Goal: Task Accomplishment & Management: Manage account settings

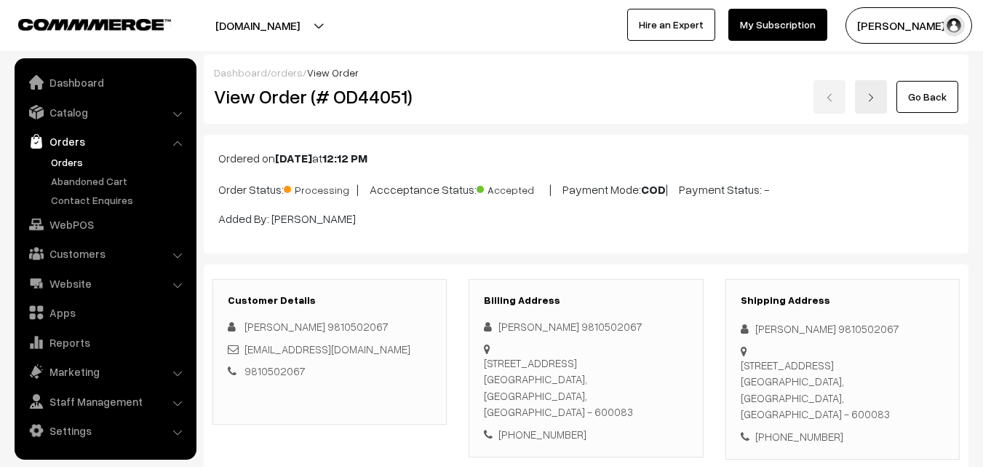
scroll to position [73, 0]
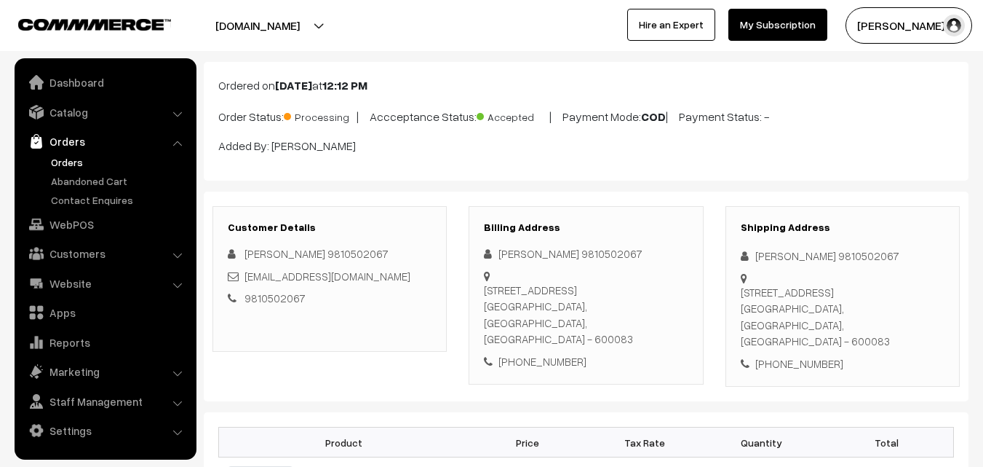
click at [72, 163] on link "Orders" at bounding box center [119, 161] width 144 height 15
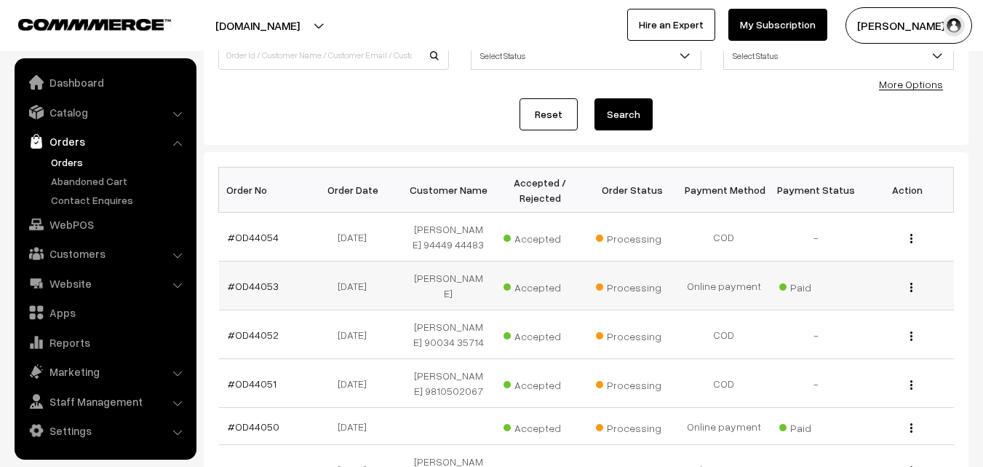
scroll to position [146, 0]
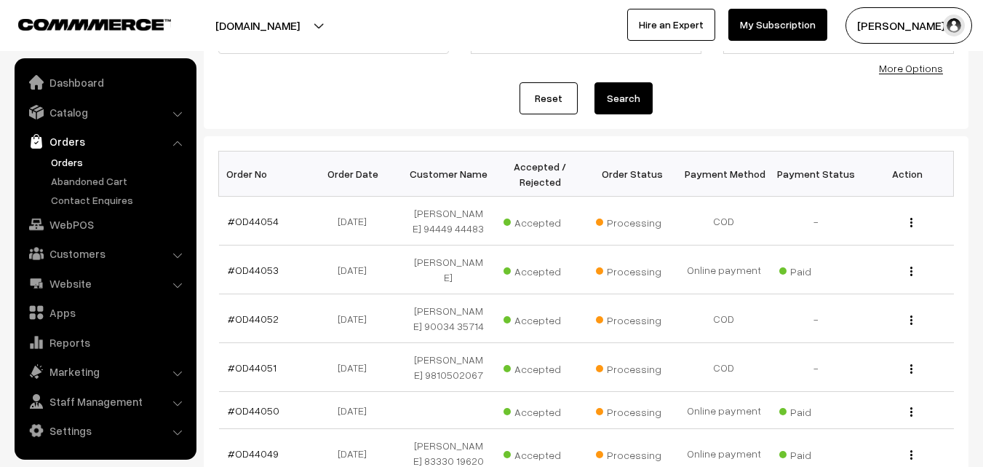
click at [72, 160] on link "Orders" at bounding box center [119, 161] width 144 height 15
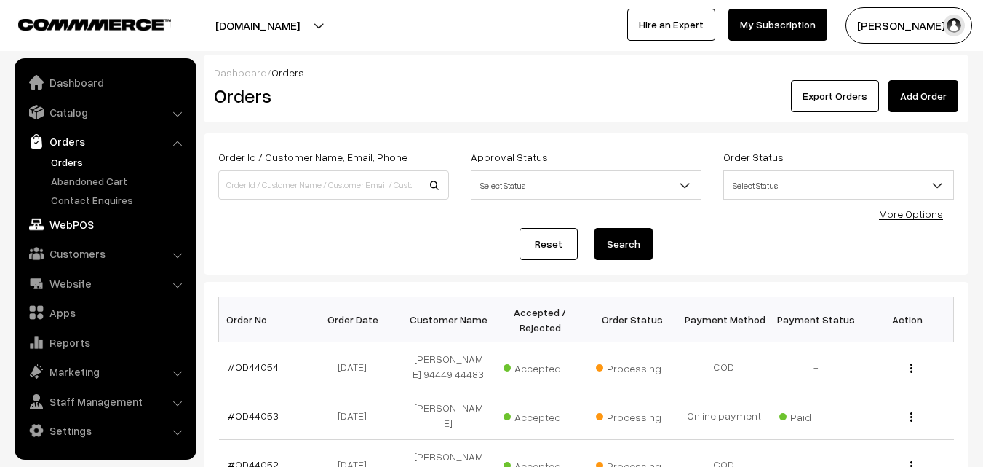
click at [63, 222] on link "WebPOS" at bounding box center [104, 224] width 173 height 26
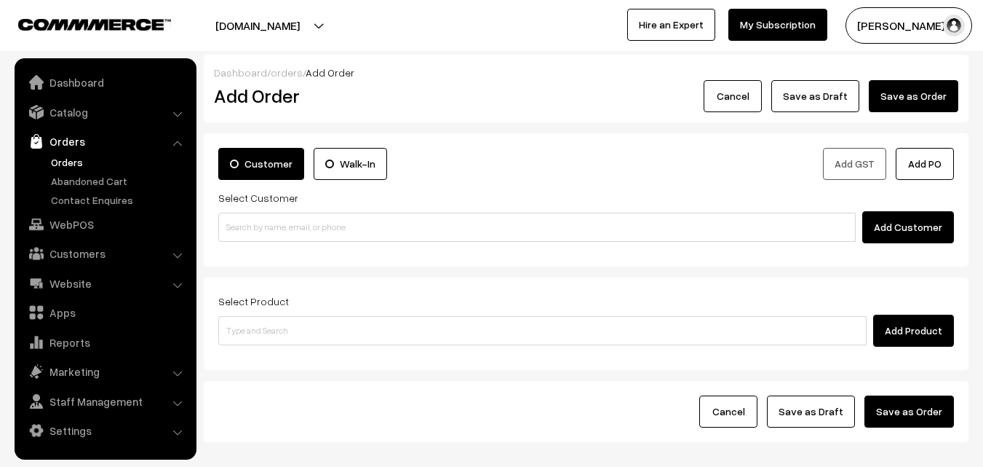
click at [263, 210] on div "Select Customer Add Customer" at bounding box center [586, 216] width 736 height 55
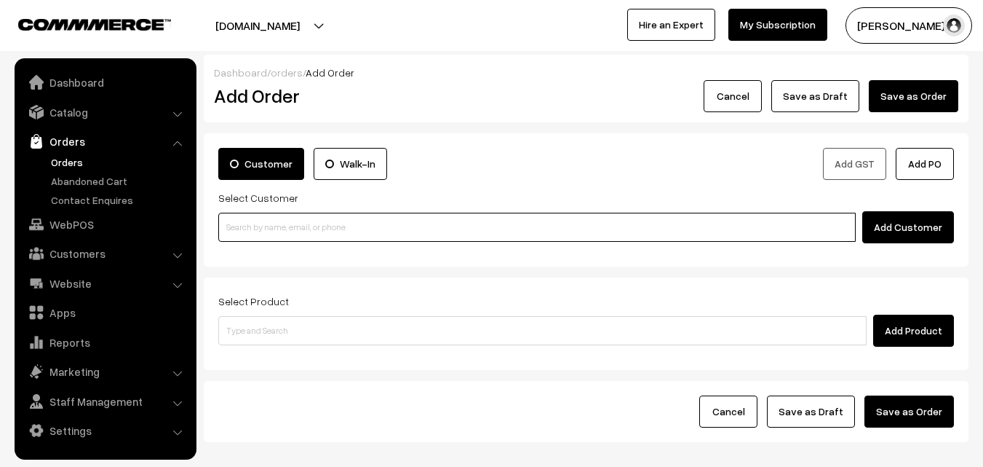
paste input "98843 41928"
click at [278, 228] on input at bounding box center [537, 227] width 638 height 29
click at [248, 218] on input "98843 41928" at bounding box center [537, 227] width 638 height 29
click at [248, 251] on body "Thank you for showing interest. Our team will call you shortly. Close annamfood…" at bounding box center [491, 273] width 983 height 547
click at [245, 247] on link "[9884341928]" at bounding box center [539, 253] width 641 height 22
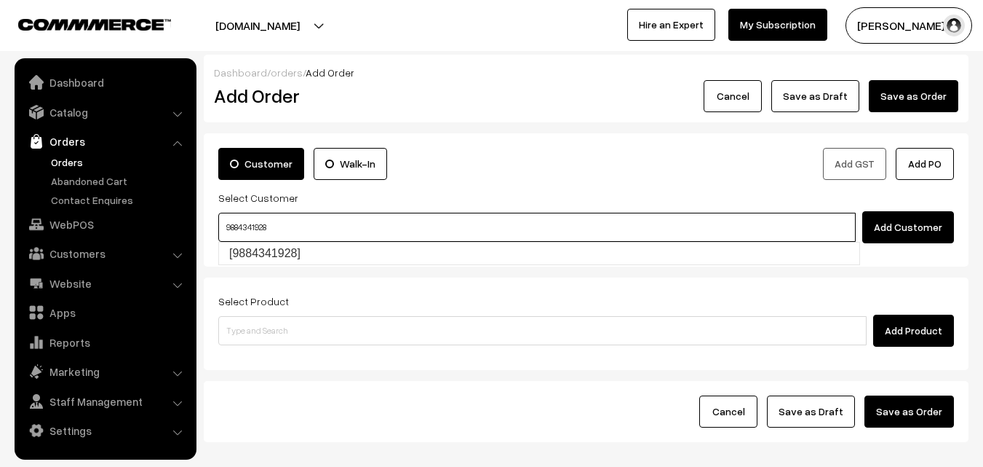
type input "9884341928"
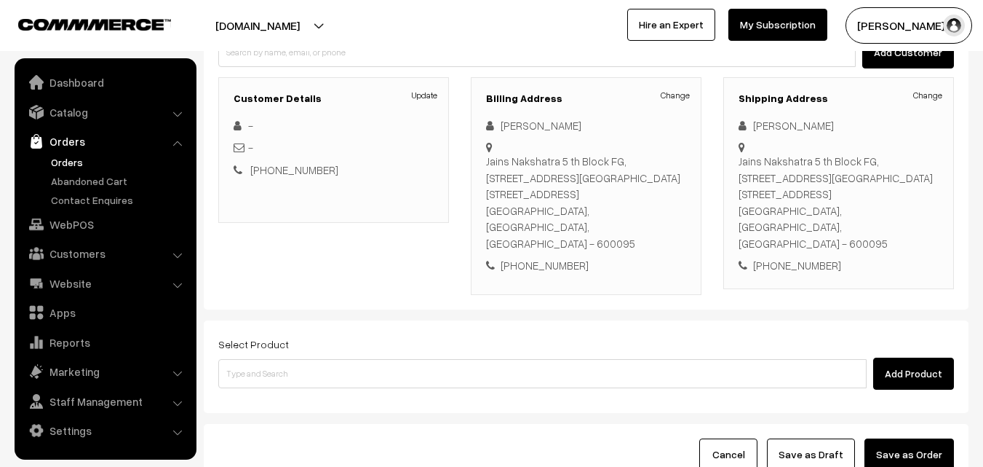
scroll to position [218, 0]
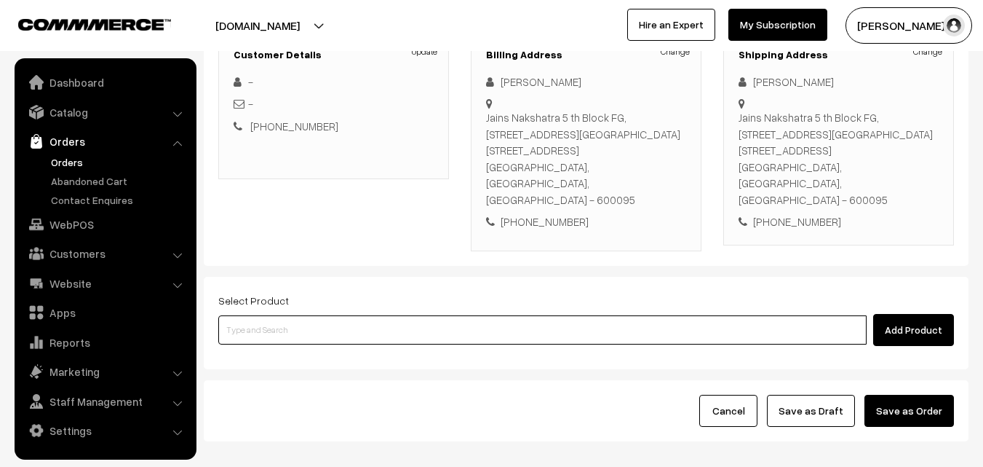
drag, startPoint x: 293, startPoint y: 300, endPoint x: 288, endPoint y: 290, distance: 11.7
click at [293, 315] on input at bounding box center [542, 329] width 649 height 29
type input "mega com"
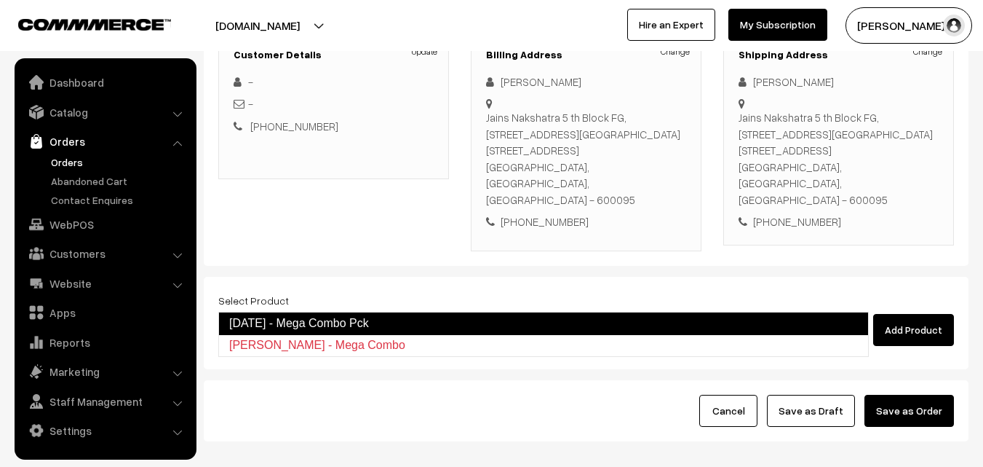
click at [282, 321] on link "Diwali - Mega Combo Pck" at bounding box center [543, 323] width 651 height 23
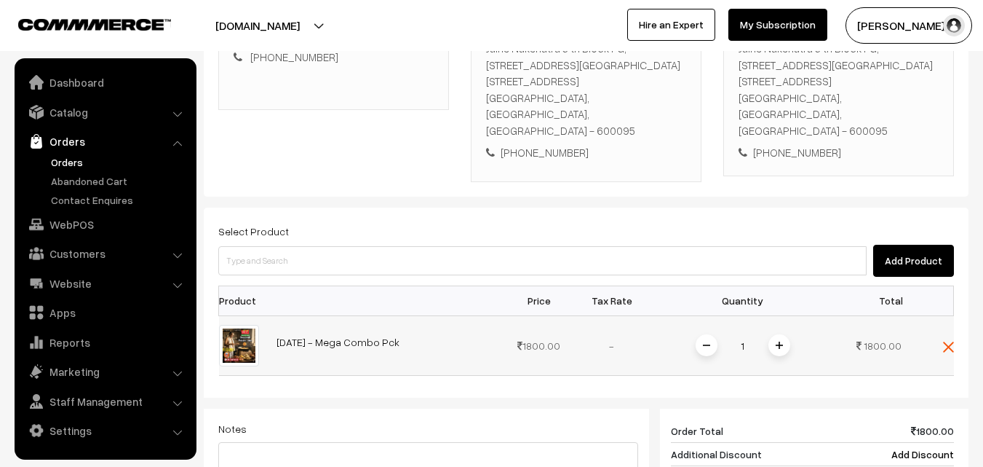
scroll to position [291, 0]
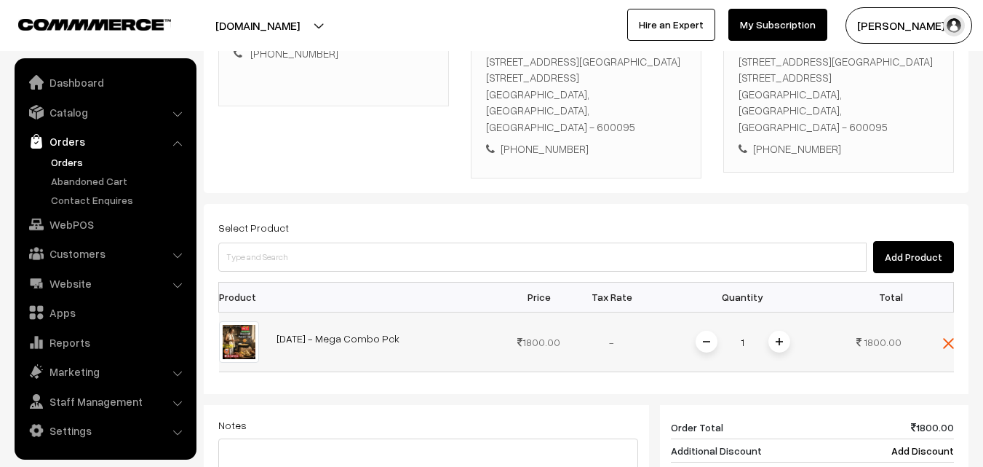
click at [785, 330] on span at bounding box center [780, 341] width 22 height 22
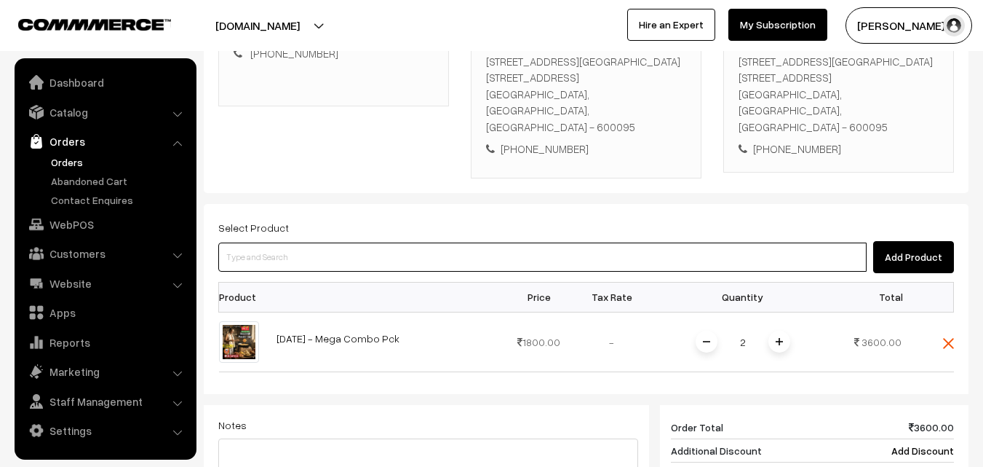
click at [280, 242] on input at bounding box center [542, 256] width 649 height 29
type input "d"
type input "karam com"
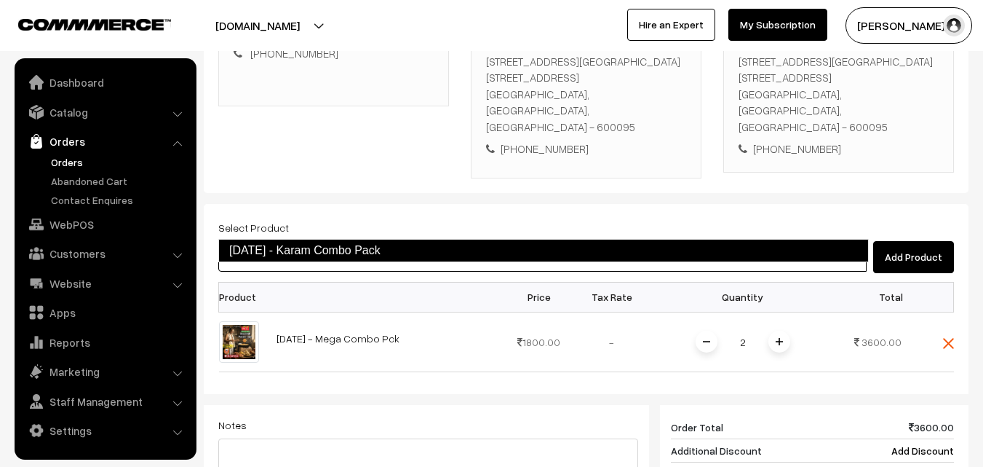
click at [274, 250] on link "Diwali - Karam Combo Pack" at bounding box center [543, 250] width 651 height 23
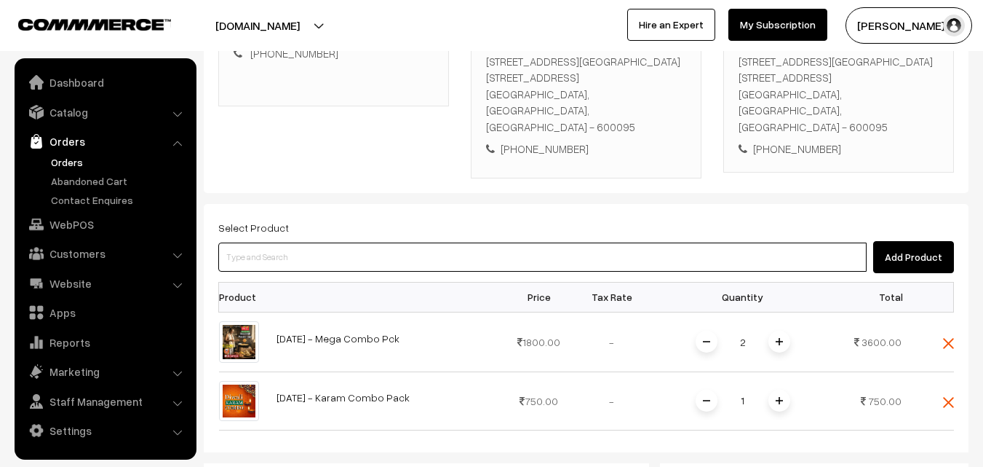
click at [288, 242] on input at bounding box center [542, 256] width 649 height 29
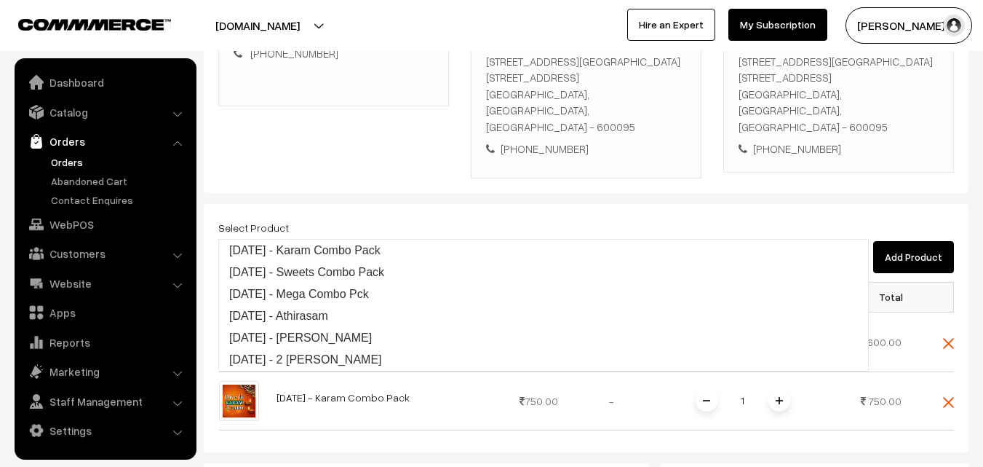
type input "diwali legi"
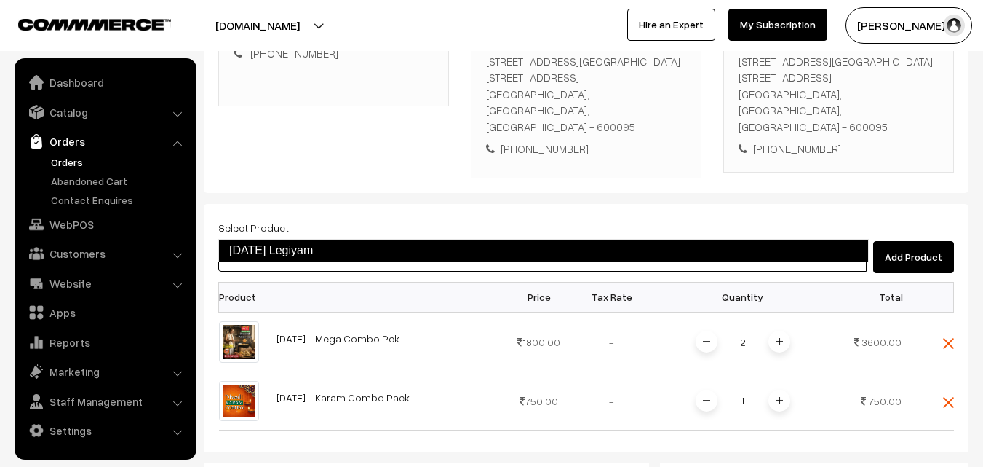
click at [275, 250] on link "Diwali Legiyam" at bounding box center [543, 250] width 651 height 23
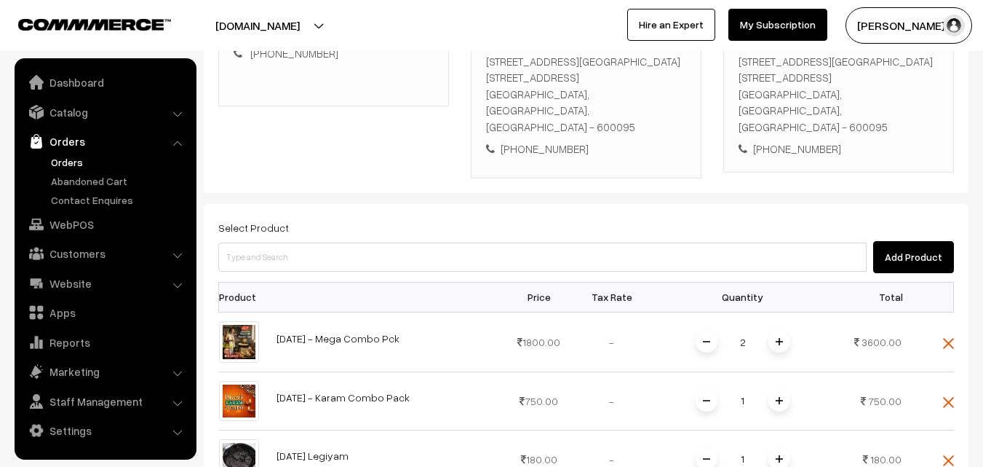
click at [783, 448] on span at bounding box center [780, 459] width 22 height 22
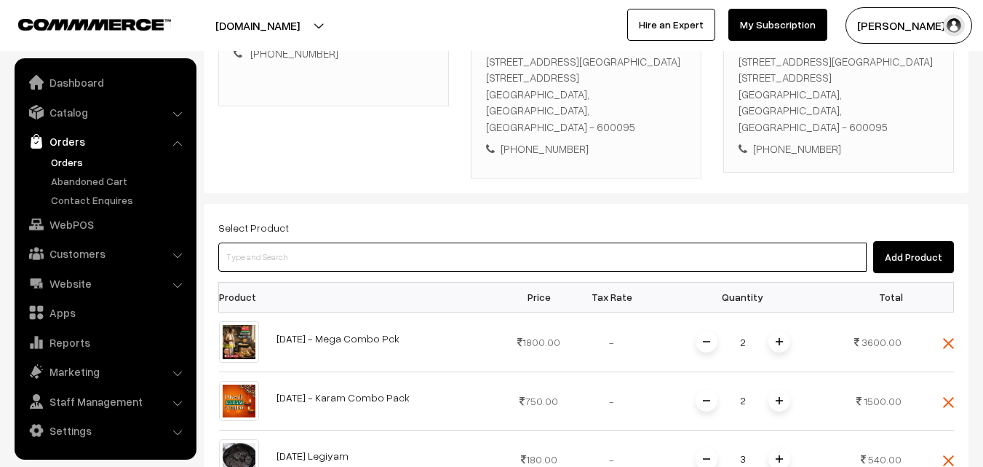
click at [361, 242] on input at bounding box center [542, 256] width 649 height 29
click at [297, 242] on input at bounding box center [542, 256] width 649 height 29
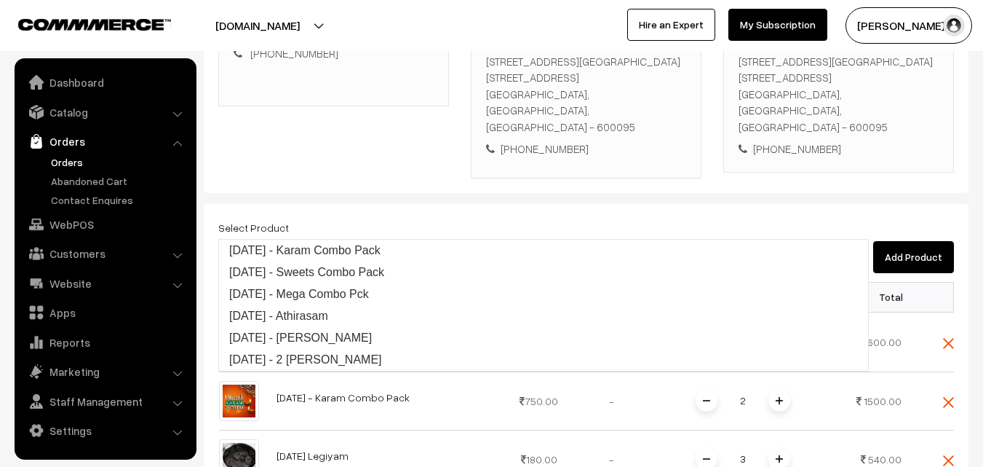
type input "diwali"
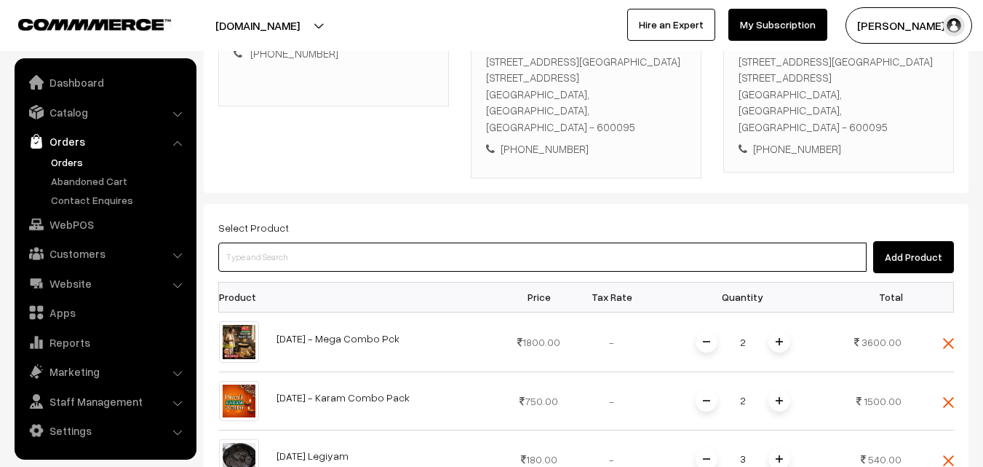
click at [282, 242] on input at bounding box center [542, 256] width 649 height 29
type input "ribbon"
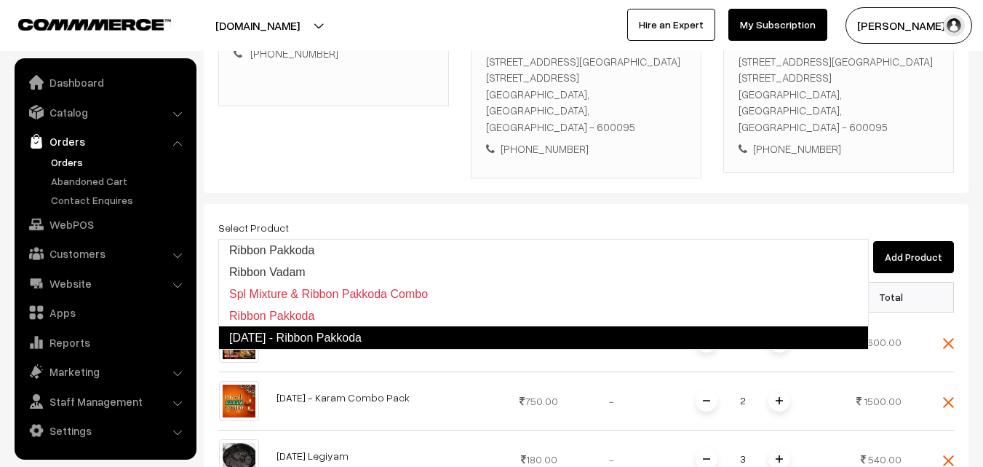
drag, startPoint x: 277, startPoint y: 339, endPoint x: 285, endPoint y: 339, distance: 8.7
click at [277, 340] on link "Diwali - Ribbon Pakkoda" at bounding box center [543, 337] width 651 height 23
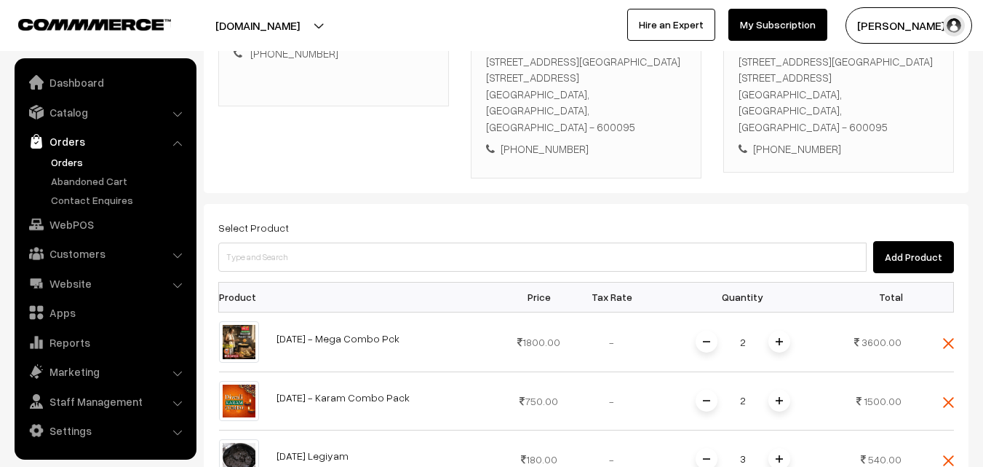
click at [266, 220] on label "Select Product" at bounding box center [253, 227] width 71 height 15
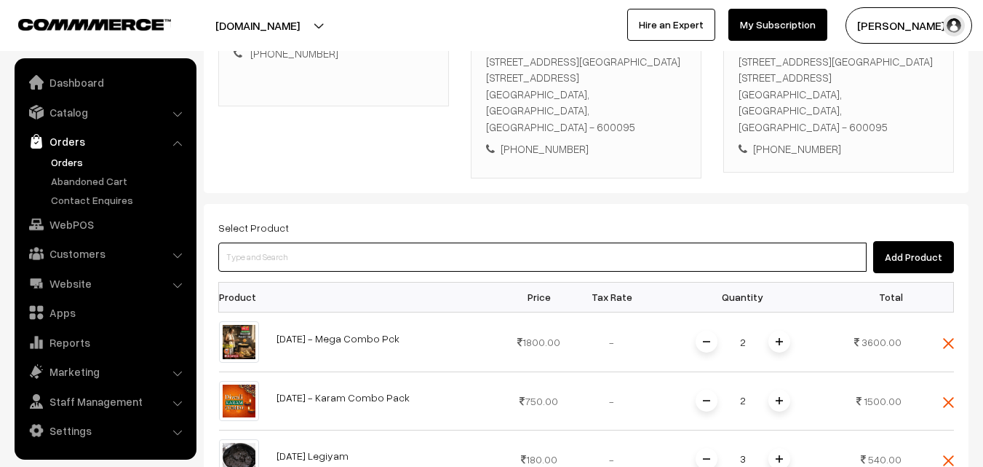
click at [258, 242] on input at bounding box center [542, 256] width 649 height 29
type input "2 suttu"
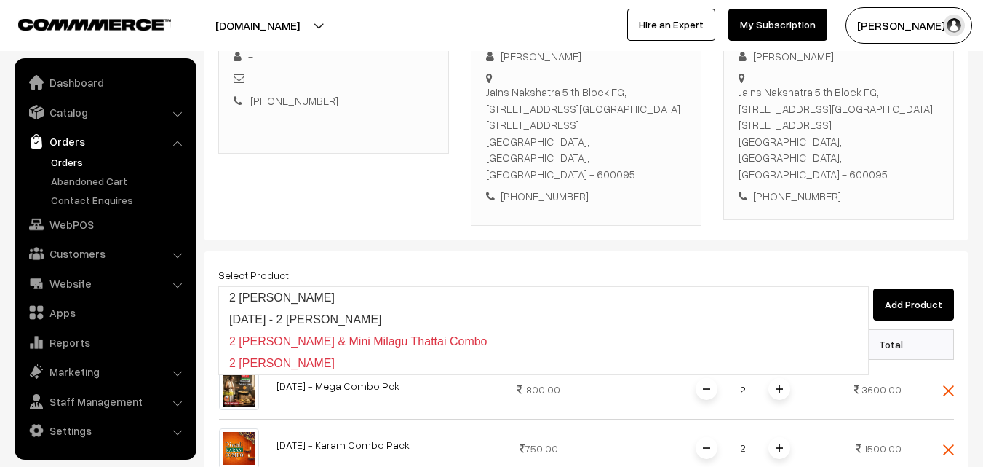
scroll to position [218, 0]
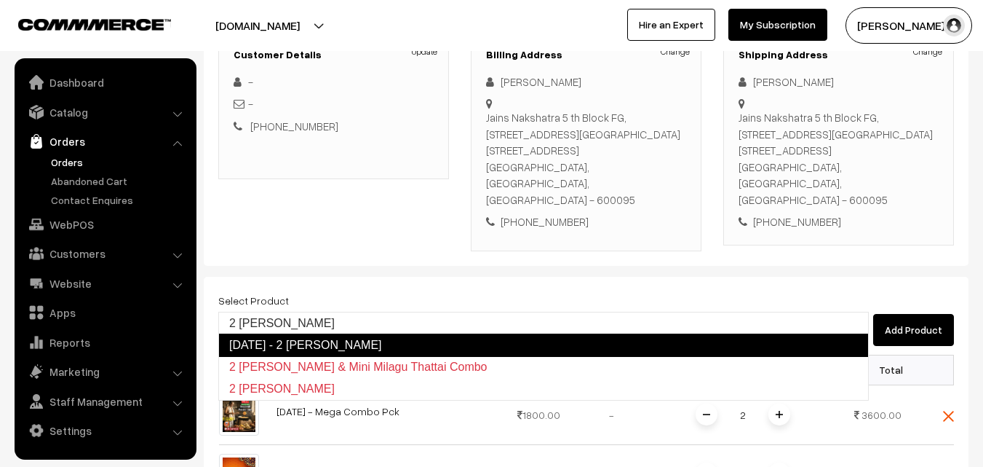
click at [298, 351] on link "Diwali - 2 Suttu Murukku" at bounding box center [543, 344] width 651 height 23
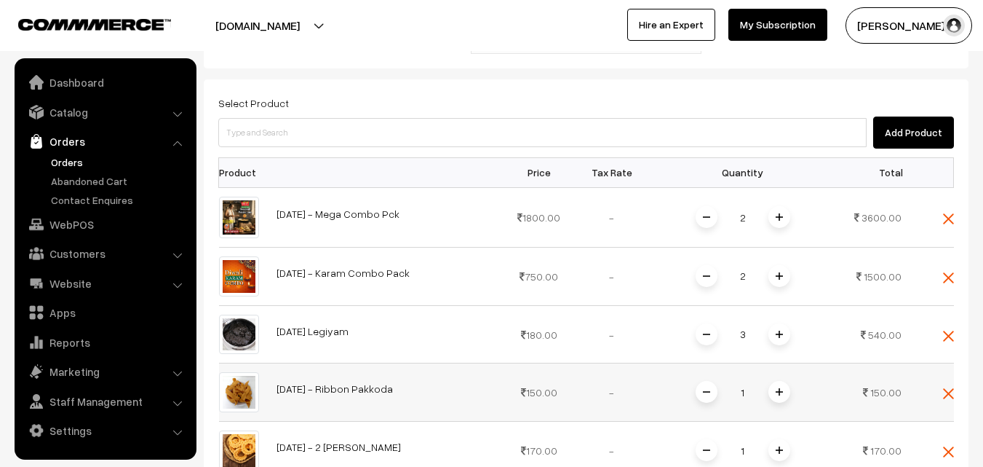
scroll to position [582, 0]
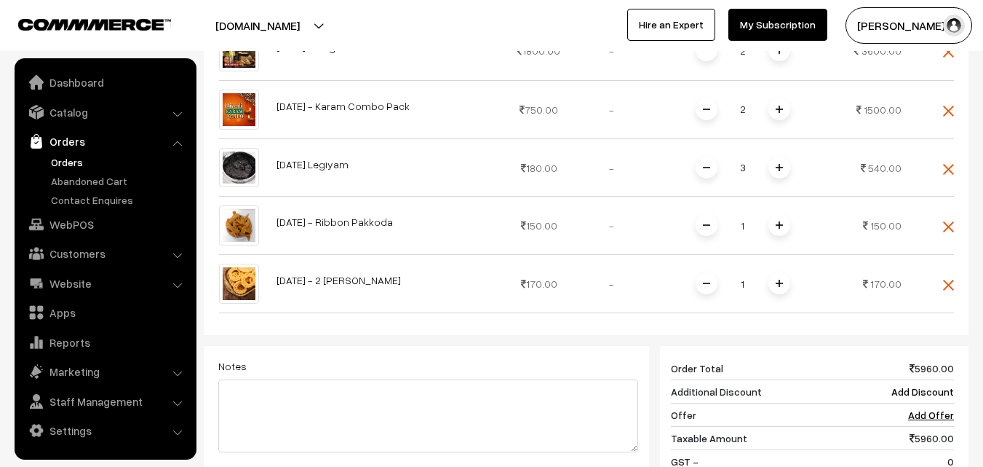
drag, startPoint x: 786, startPoint y: 250, endPoint x: 747, endPoint y: 250, distance: 39.3
click at [785, 272] on span at bounding box center [780, 283] width 22 height 22
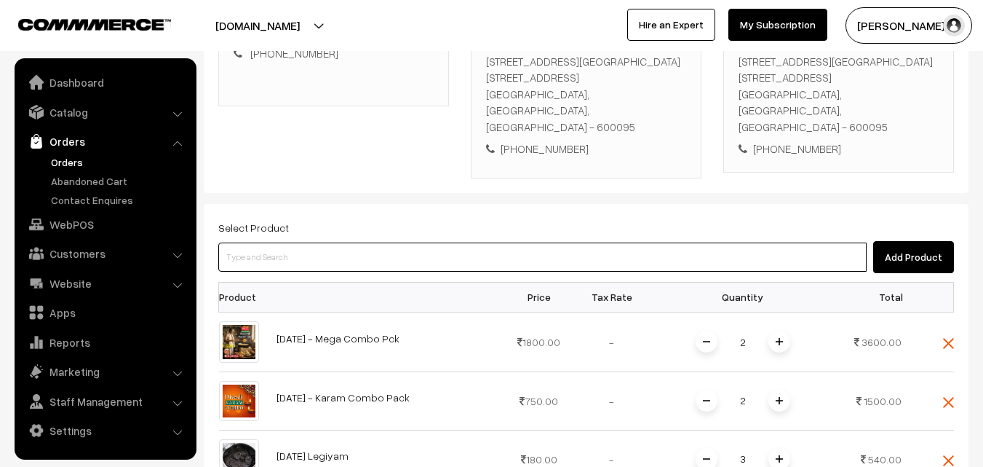
click at [270, 242] on input at bounding box center [542, 256] width 649 height 29
type input "jangiri"
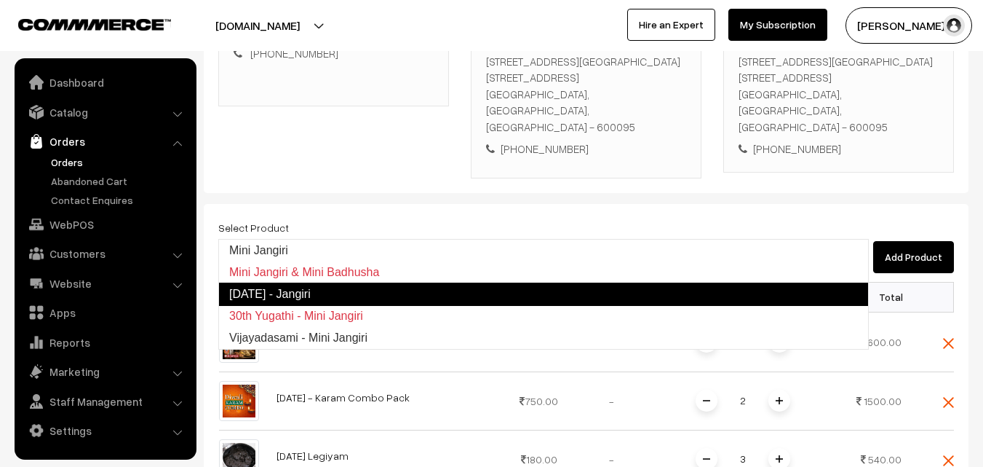
drag, startPoint x: 280, startPoint y: 304, endPoint x: 290, endPoint y: 290, distance: 16.6
click at [290, 290] on ul "Mini Jangiri Mini Jangiri & Mini Badhusha Diwali - Jangiri 30th Yugathi - Mini …" at bounding box center [543, 294] width 651 height 111
click at [290, 290] on link "Diwali - Jangiri" at bounding box center [543, 293] width 651 height 23
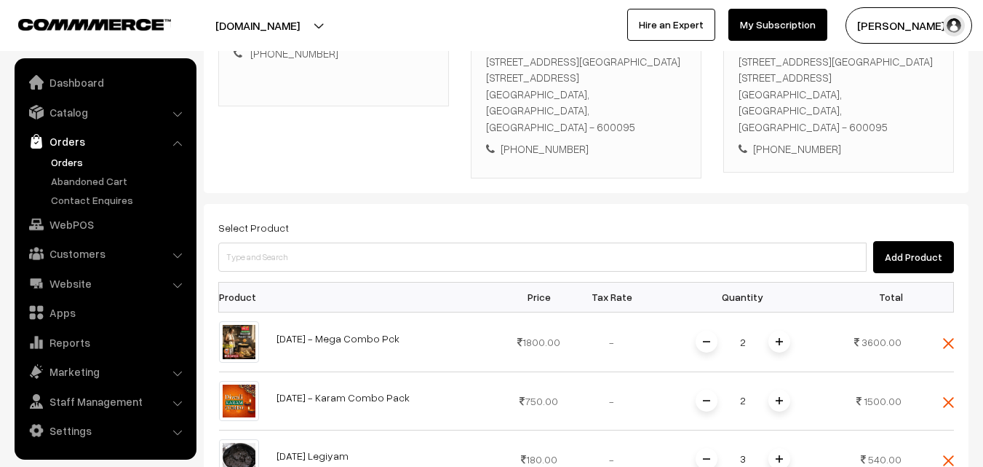
scroll to position [582, 0]
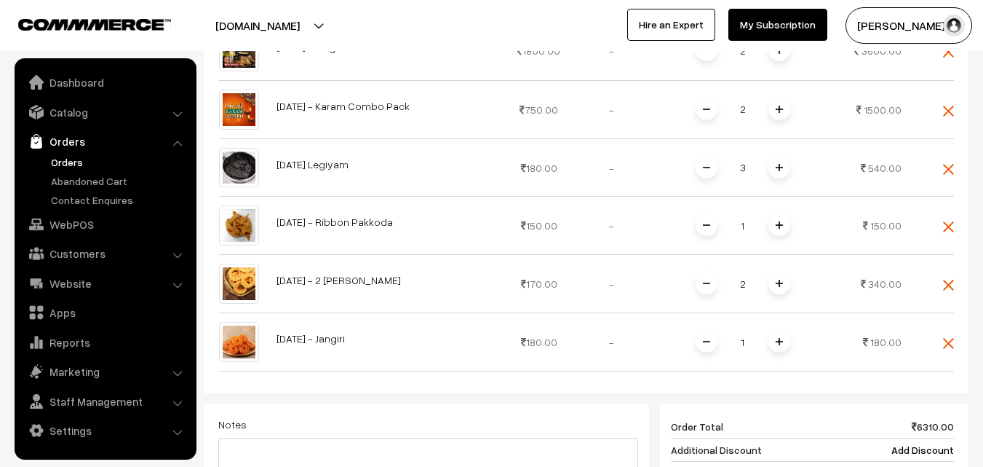
click at [785, 330] on span at bounding box center [780, 341] width 22 height 22
click at [784, 330] on span at bounding box center [780, 341] width 22 height 22
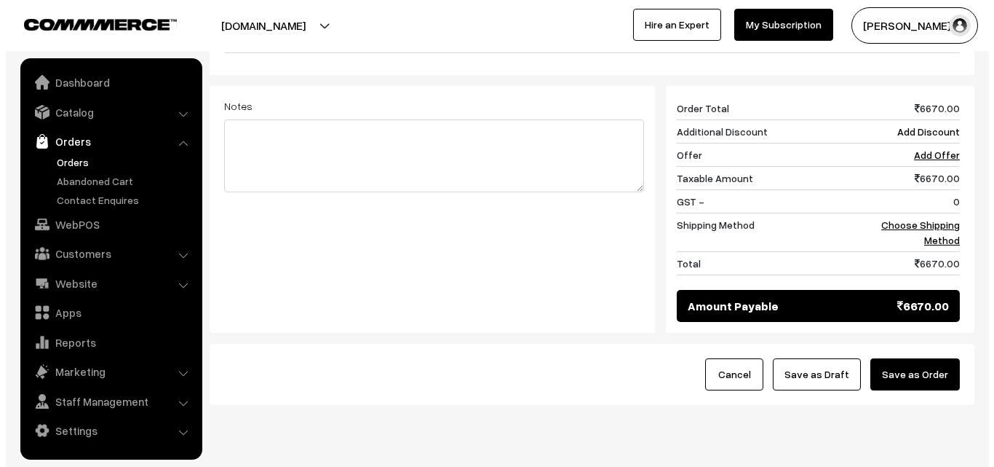
scroll to position [911, 0]
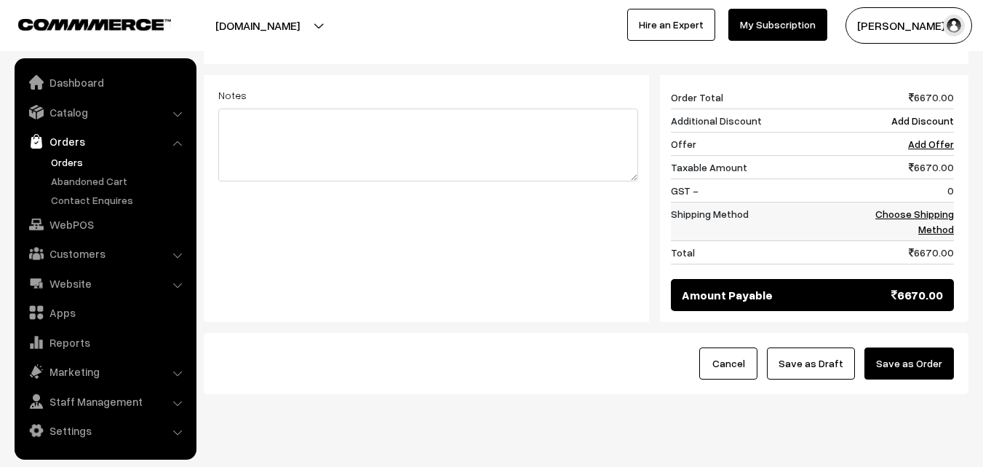
click at [924, 207] on link "Choose Shipping Method" at bounding box center [915, 221] width 79 height 28
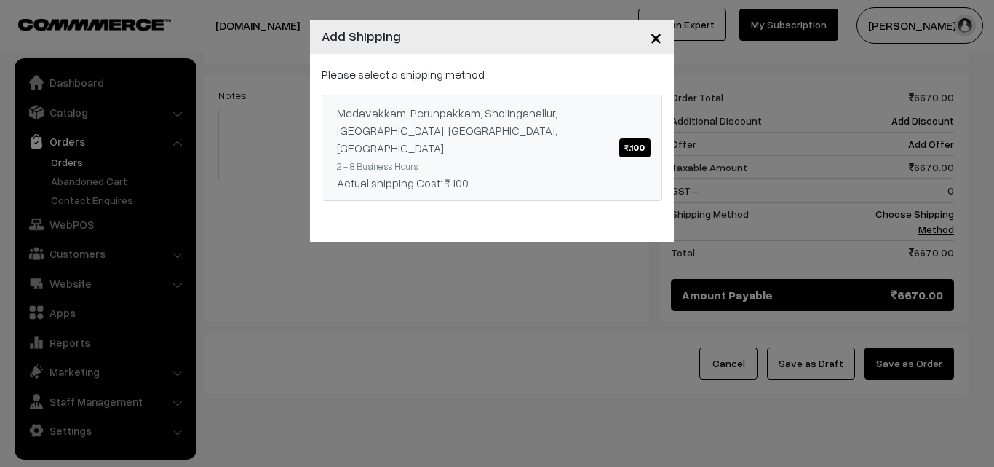
click at [547, 116] on div "Medavakkam, Perunpakkam, Sholinganallur, seliyur, Kirattur, Perambur ₹.100" at bounding box center [492, 130] width 310 height 52
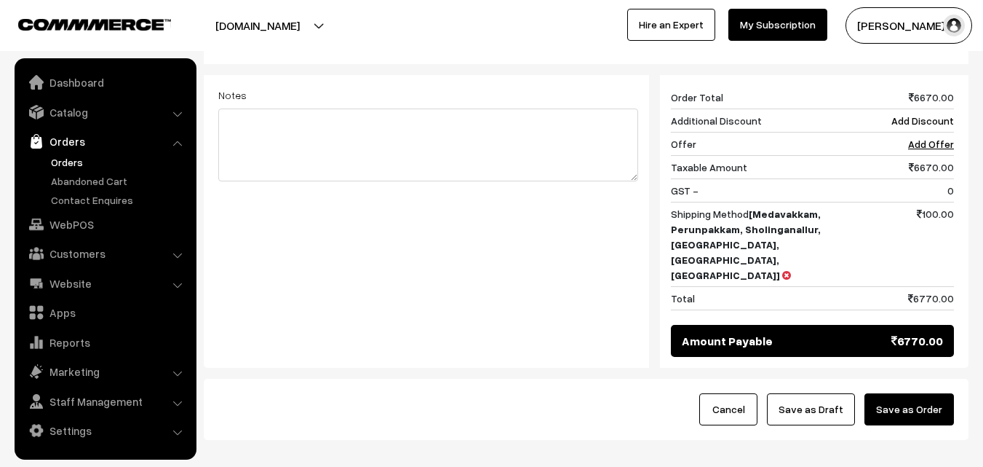
click at [882, 393] on button "Save as Order" at bounding box center [910, 409] width 90 height 32
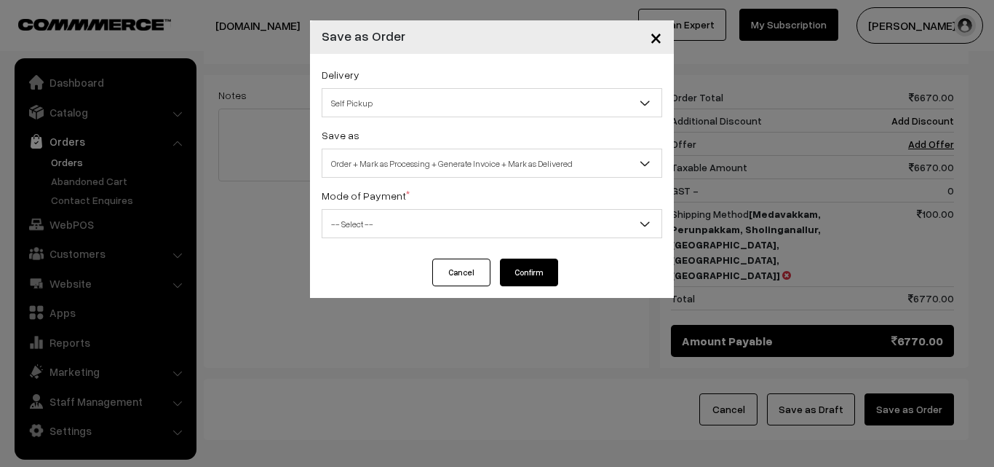
click at [389, 103] on span "Self Pickup" at bounding box center [491, 102] width 339 height 25
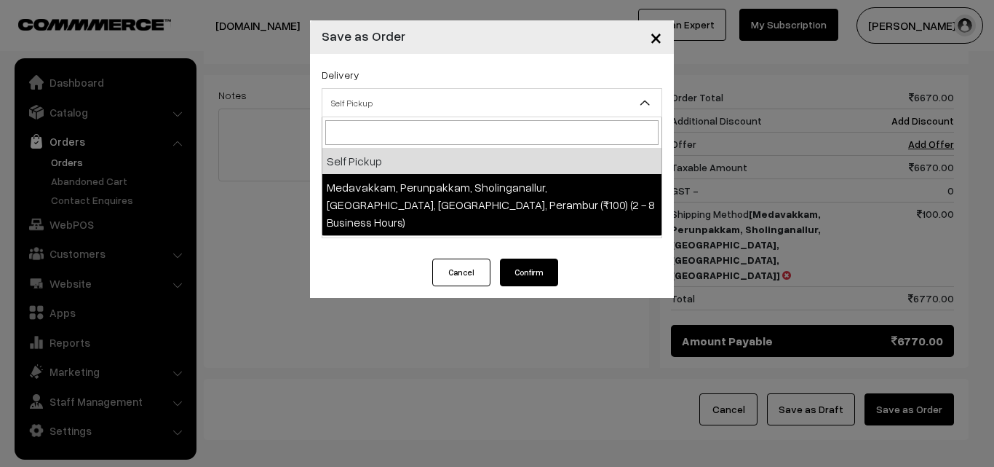
drag, startPoint x: 394, startPoint y: 190, endPoint x: 421, endPoint y: 179, distance: 29.7
select select "LOB5"
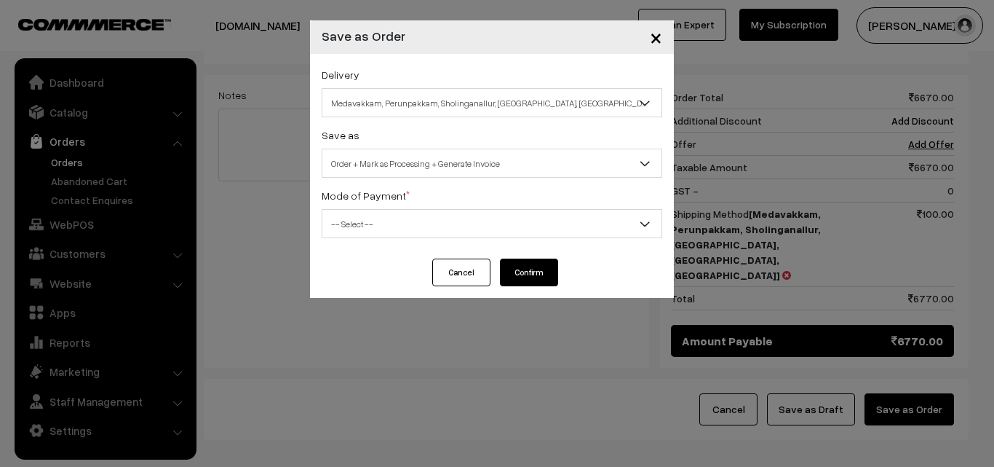
click at [421, 170] on span "Order + Mark as Processing + Generate Invoice" at bounding box center [491, 163] width 339 height 25
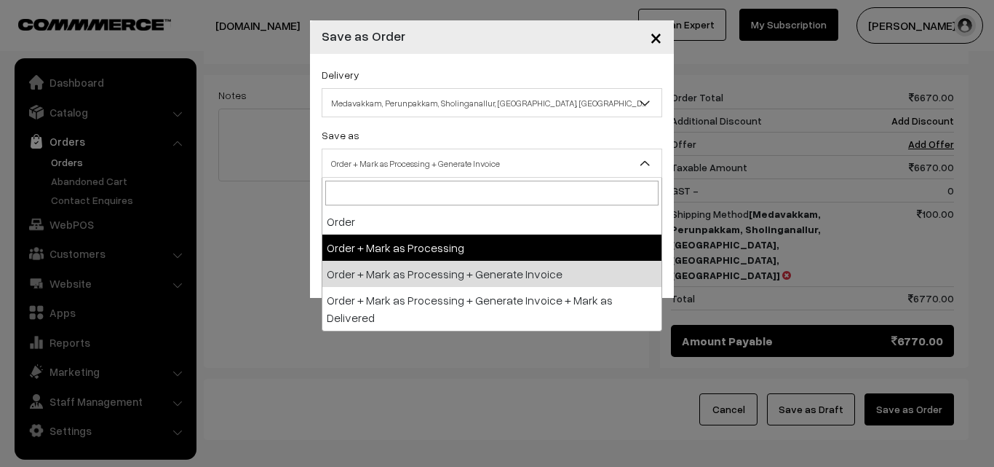
select select "2"
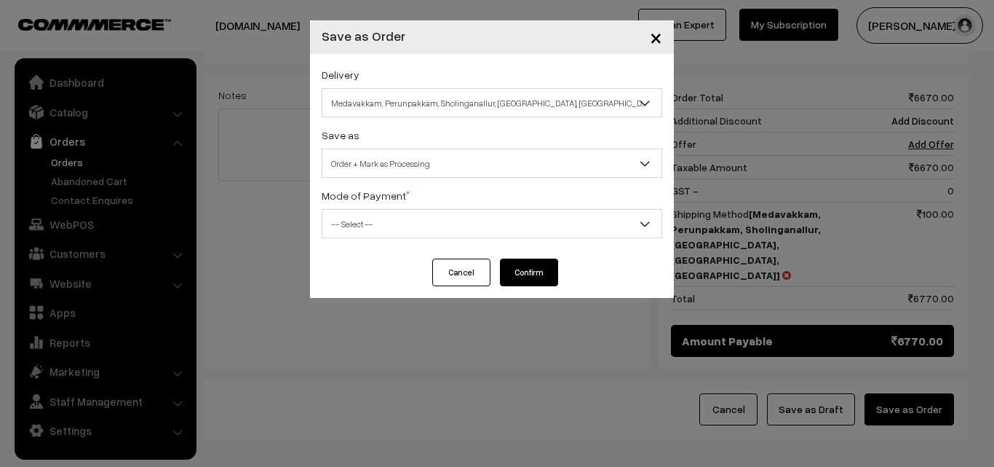
click at [409, 207] on div "Mode of Payment * -- Select -- COD Cash Cheque NEFT Online Payment DD Others --…" at bounding box center [492, 212] width 341 height 52
click at [384, 223] on span "-- Select --" at bounding box center [491, 223] width 339 height 25
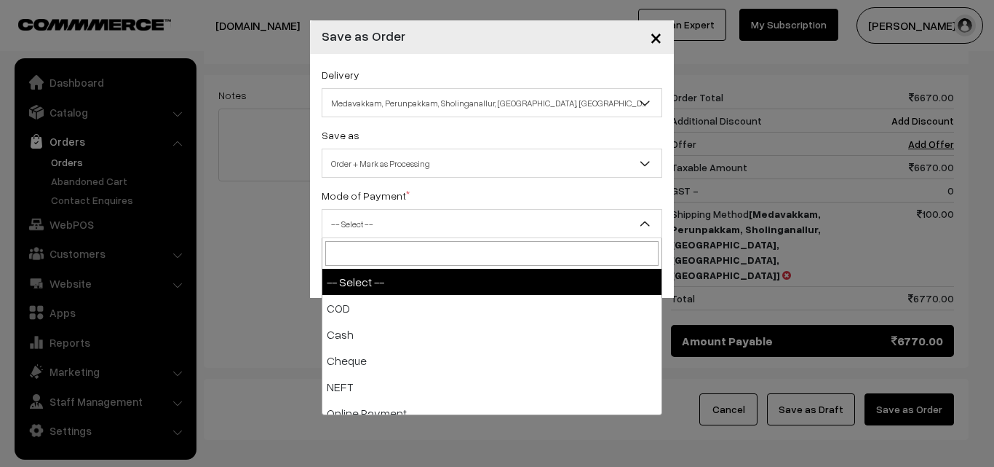
select select "1"
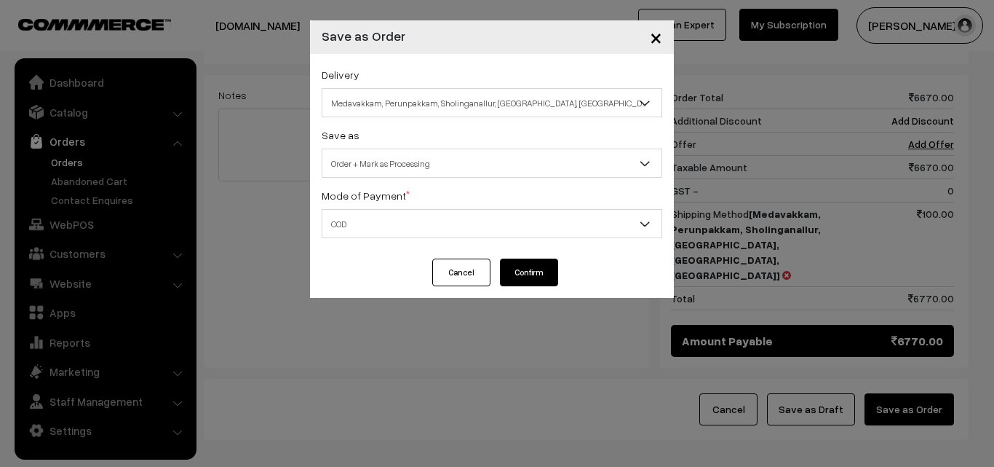
click at [510, 268] on button "Confirm" at bounding box center [529, 272] width 58 height 28
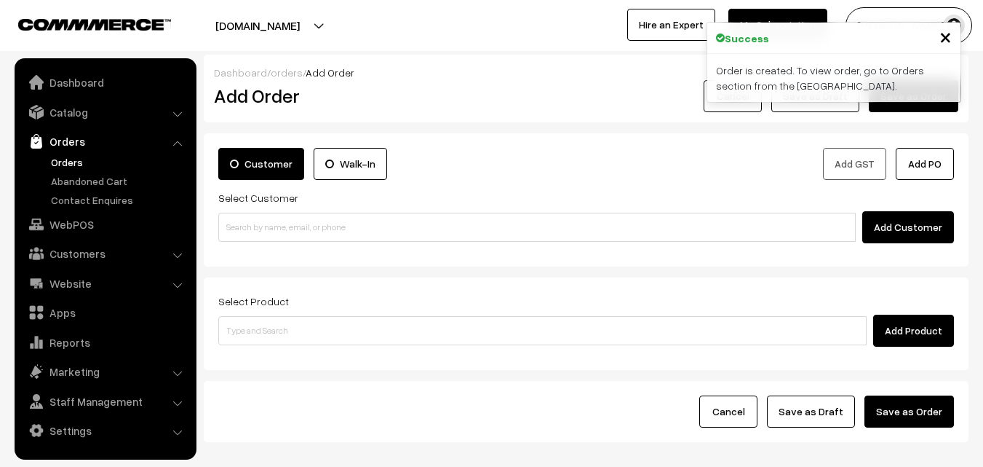
click at [82, 166] on link "Orders" at bounding box center [119, 161] width 144 height 15
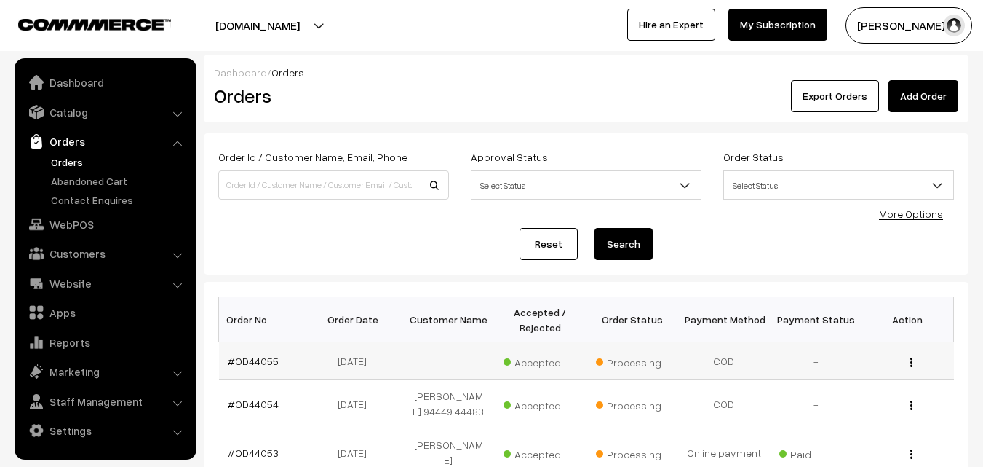
click at [245, 352] on td "#OD44055" at bounding box center [265, 360] width 92 height 37
click at [245, 361] on link "#OD44055" at bounding box center [253, 361] width 51 height 12
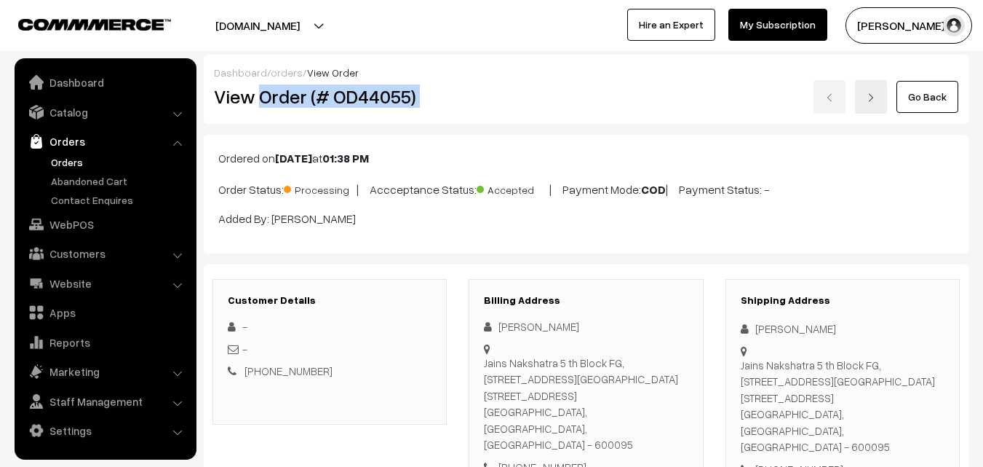
drag, startPoint x: 261, startPoint y: 98, endPoint x: 471, endPoint y: 116, distance: 210.4
click at [471, 116] on div "Dashboard / orders / View Order View Order (# OD44055) Go Back" at bounding box center [586, 89] width 765 height 69
copy div "Order (# OD44055)"
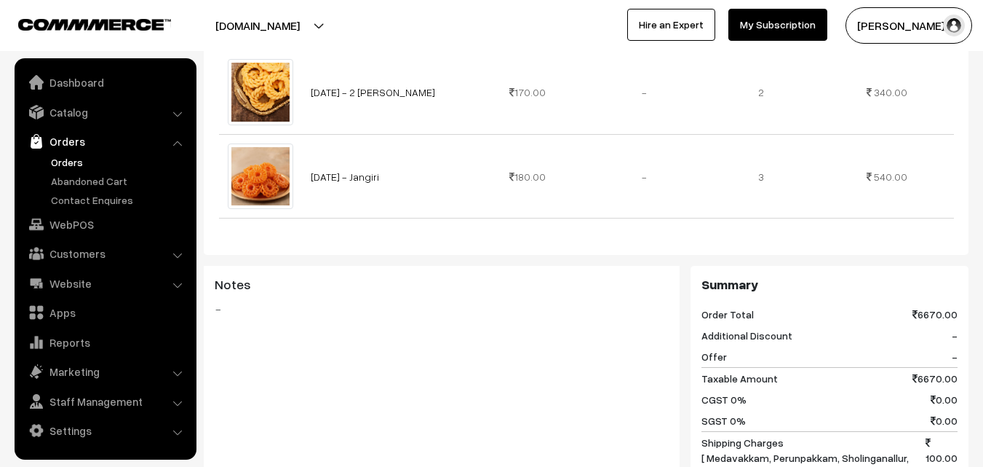
scroll to position [946, 0]
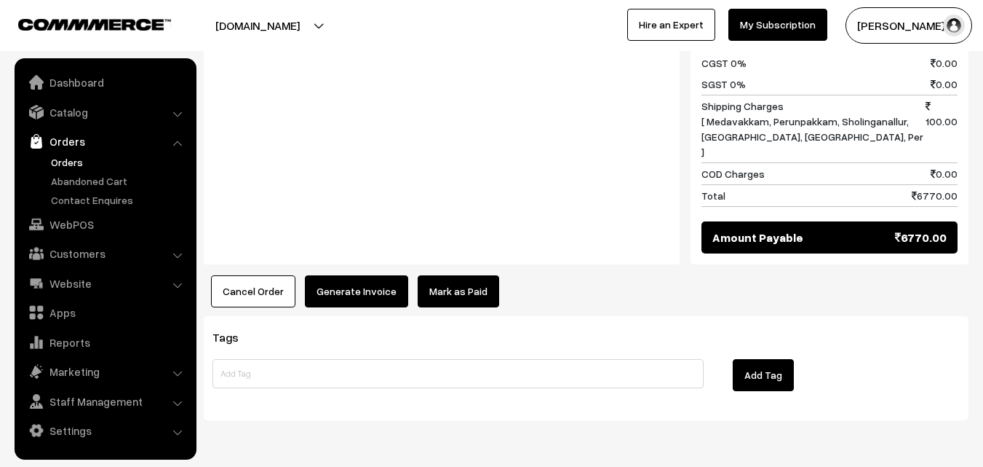
click at [358, 275] on button "Generate Invoice" at bounding box center [356, 291] width 103 height 32
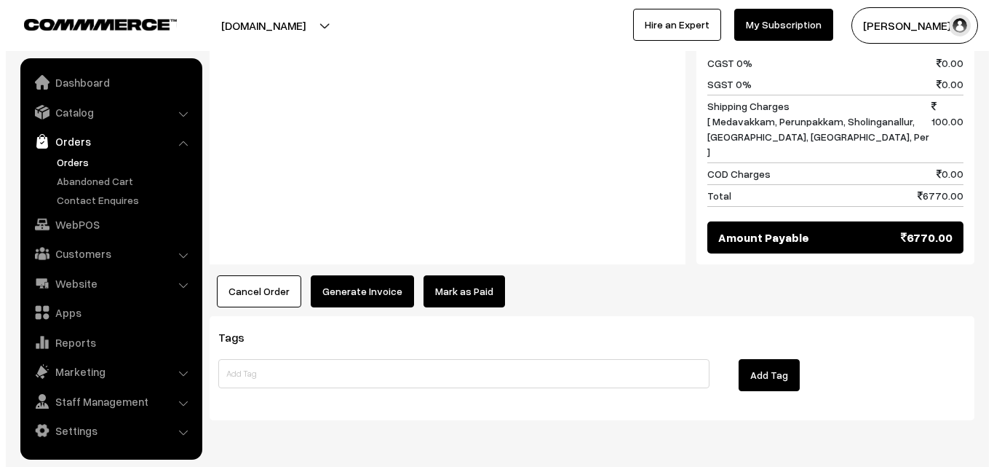
scroll to position [1195, 0]
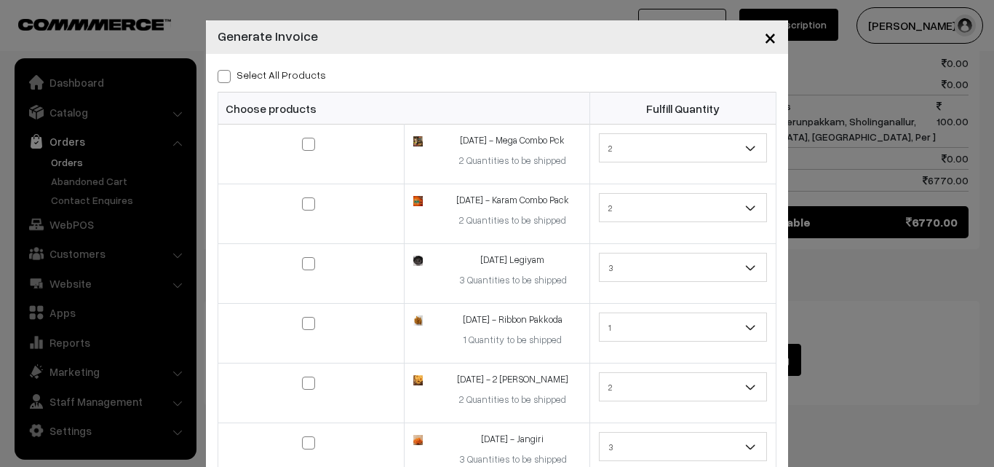
click at [292, 71] on label "Select All Products" at bounding box center [272, 74] width 108 height 15
click at [227, 71] on input "Select All Products" at bounding box center [222, 73] width 9 height 9
checkbox input "true"
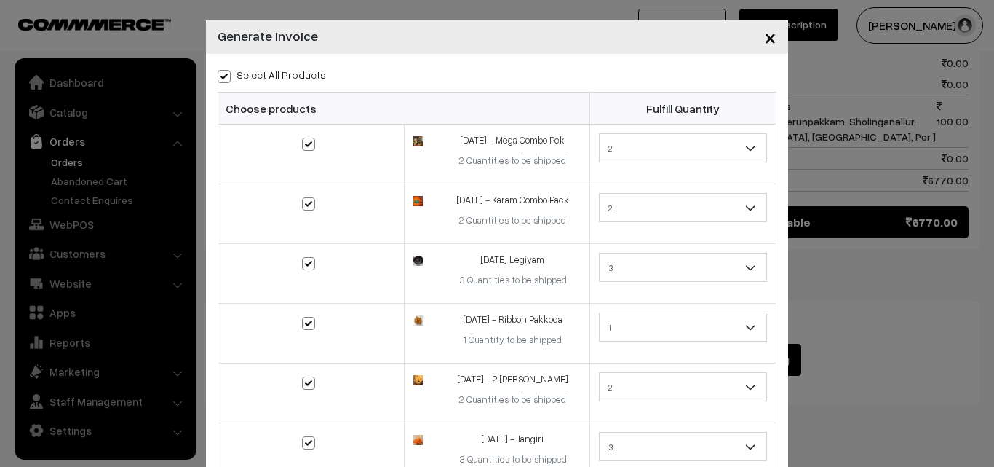
checkbox input "true"
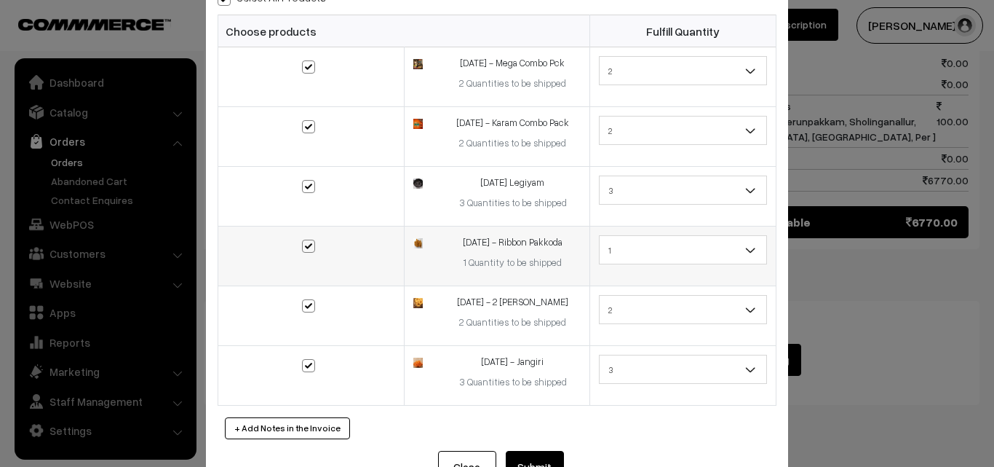
scroll to position [125, 0]
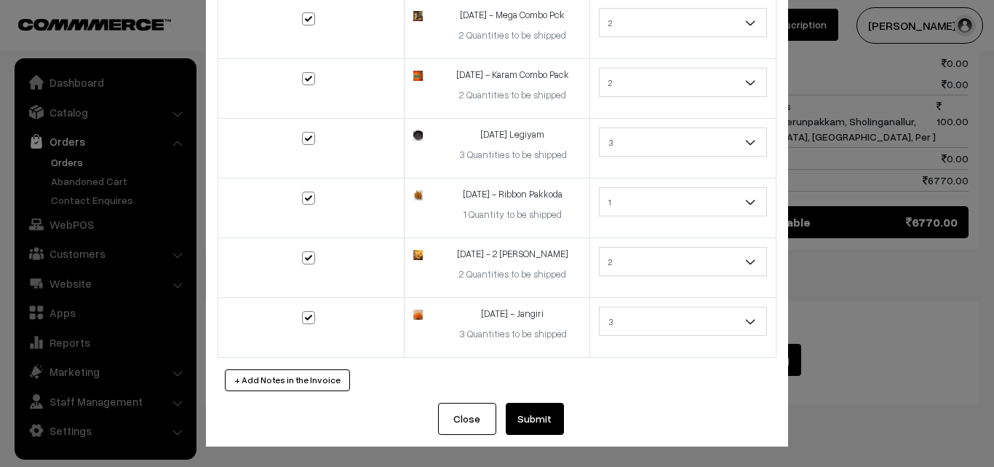
click at [531, 427] on button "Submit" at bounding box center [535, 419] width 58 height 32
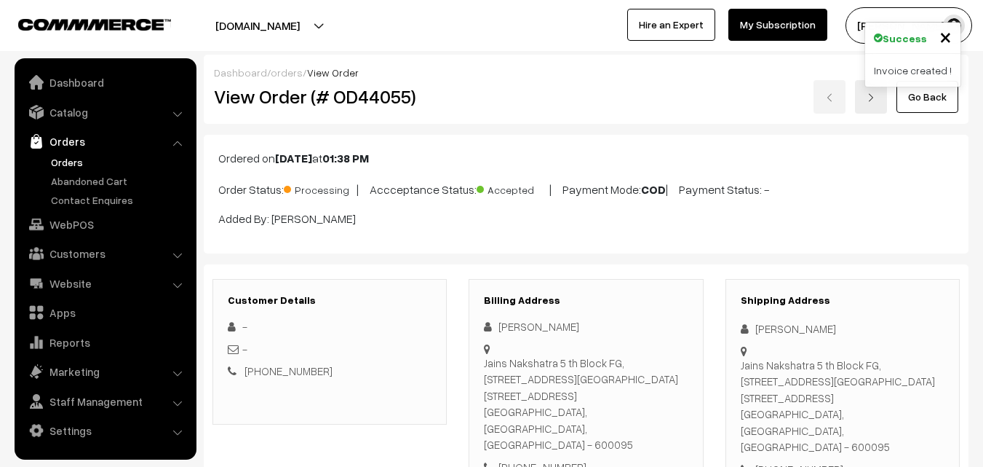
scroll to position [1187, 0]
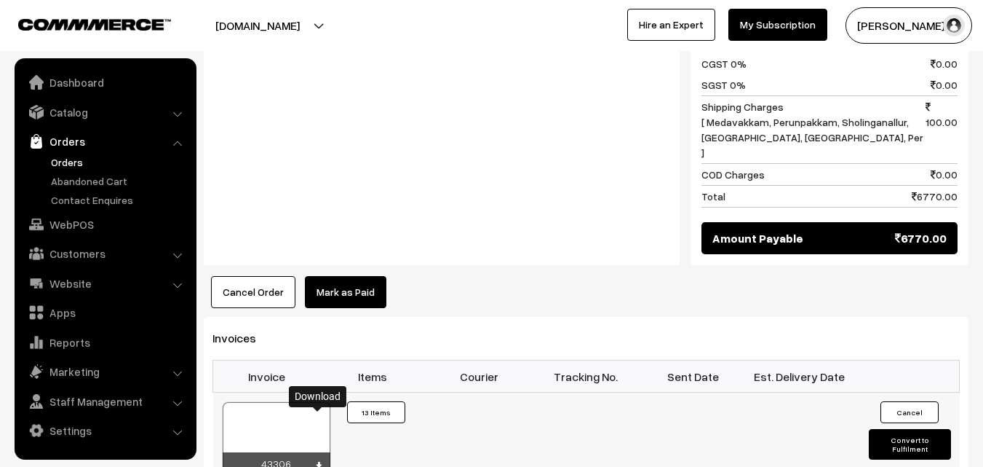
click at [318, 462] on icon at bounding box center [318, 466] width 9 height 9
click at [74, 229] on link "WebPOS" at bounding box center [104, 224] width 173 height 26
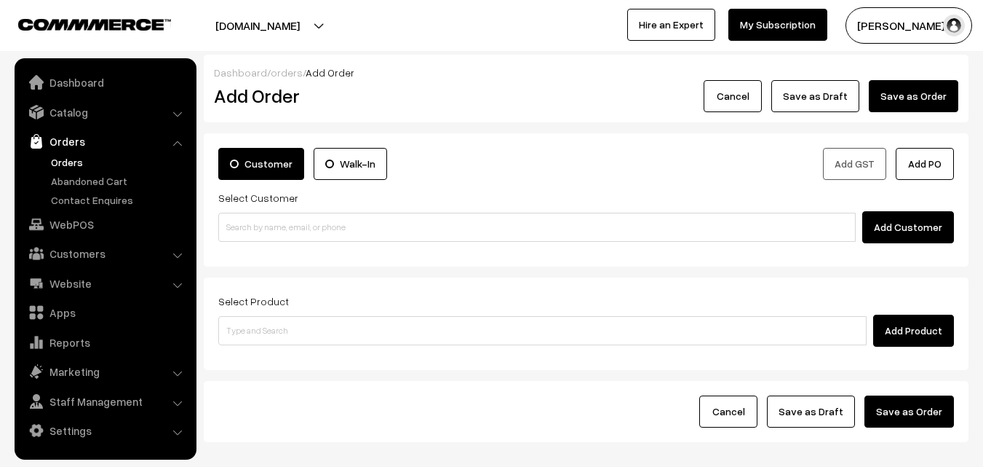
click at [280, 213] on input at bounding box center [537, 227] width 638 height 29
click at [250, 218] on input "89397 11403" at bounding box center [537, 227] width 638 height 29
click at [246, 221] on input "89397 11403" at bounding box center [537, 227] width 638 height 29
type input "89397 11403"
click at [67, 155] on link "Orders" at bounding box center [119, 161] width 144 height 15
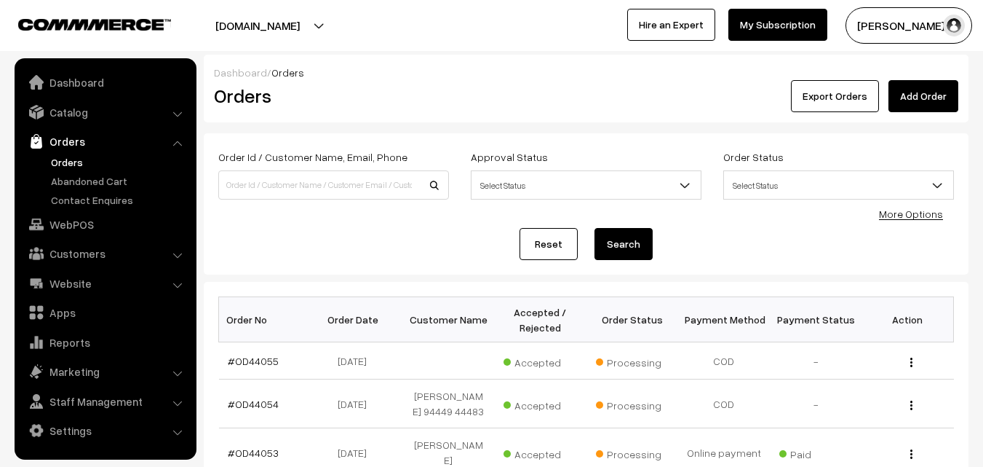
click at [71, 161] on link "Orders" at bounding box center [119, 161] width 144 height 15
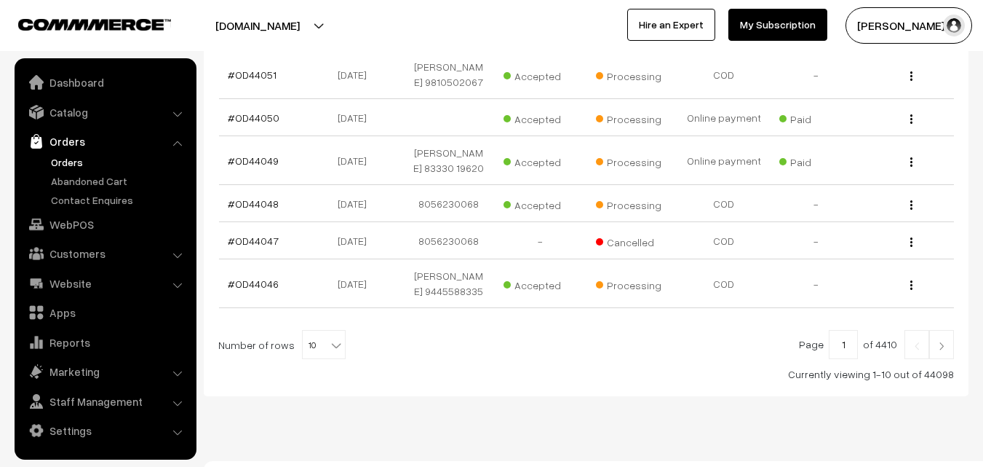
scroll to position [530, 0]
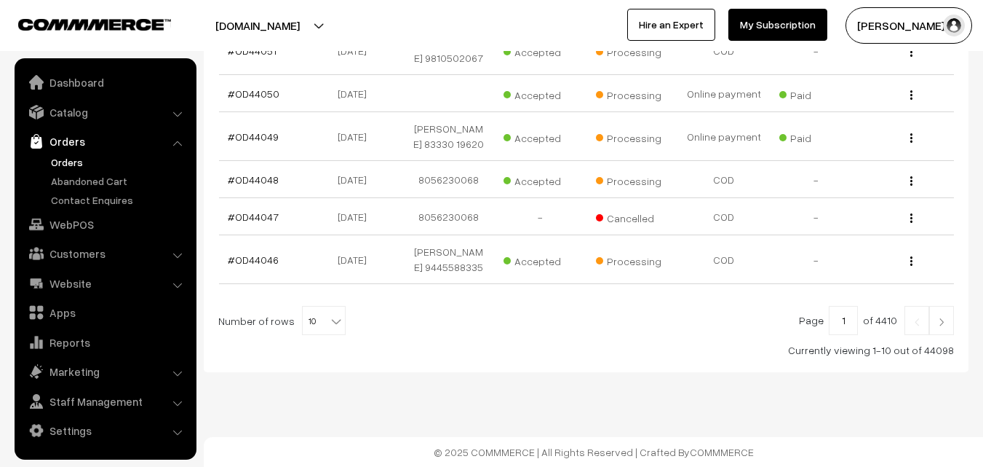
click at [311, 313] on span "10" at bounding box center [324, 320] width 42 height 29
select select "50"
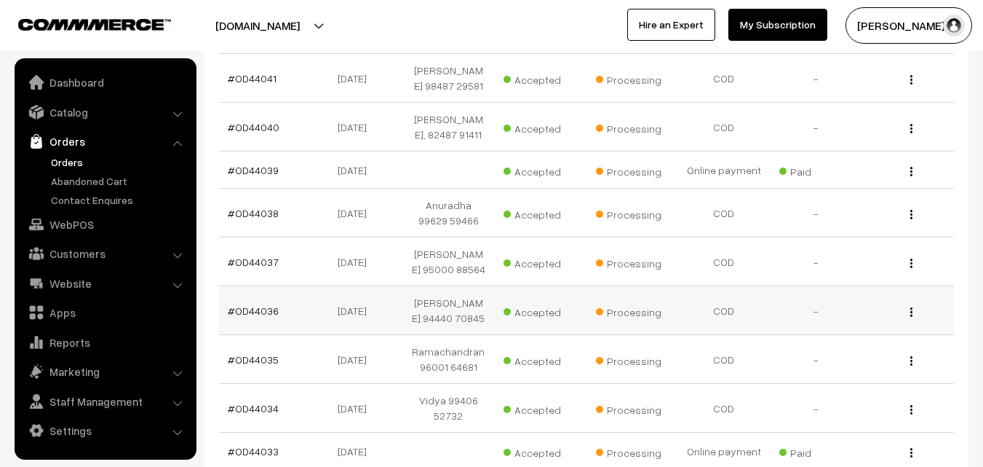
scroll to position [946, 0]
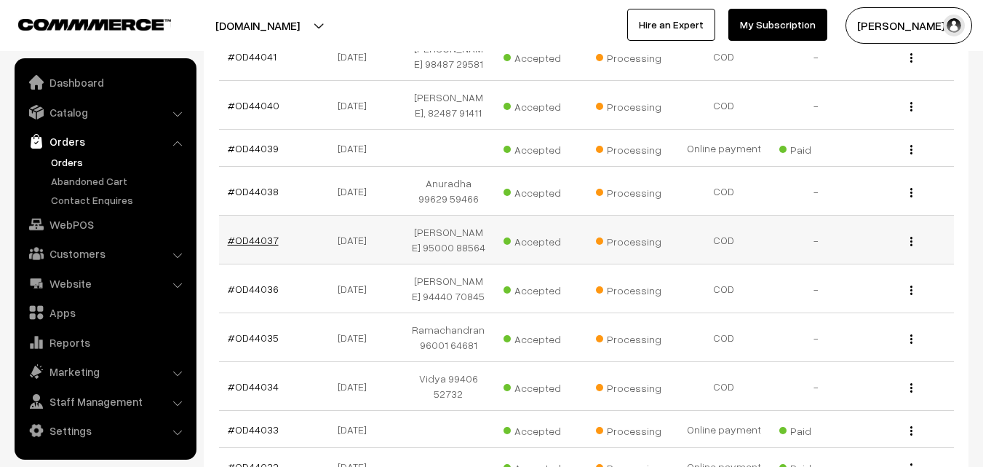
click at [256, 246] on link "#OD44037" at bounding box center [253, 240] width 51 height 12
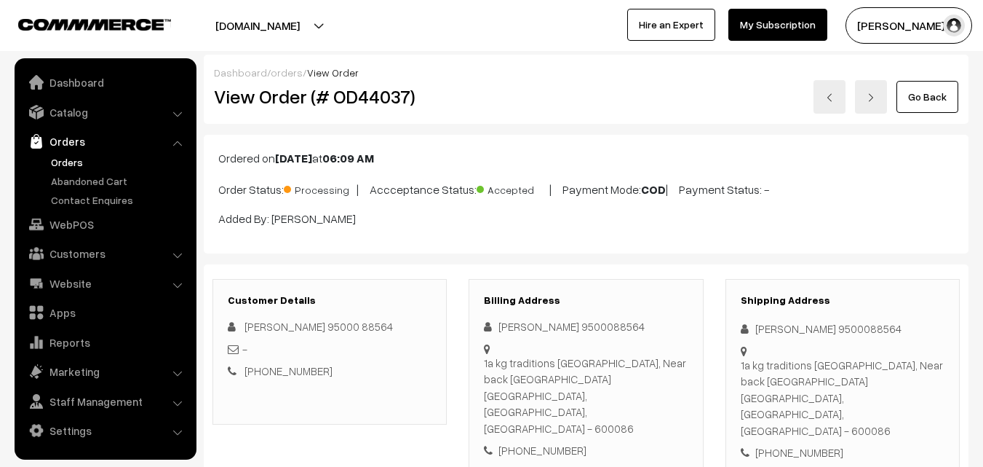
click at [60, 159] on link "Orders" at bounding box center [119, 161] width 144 height 15
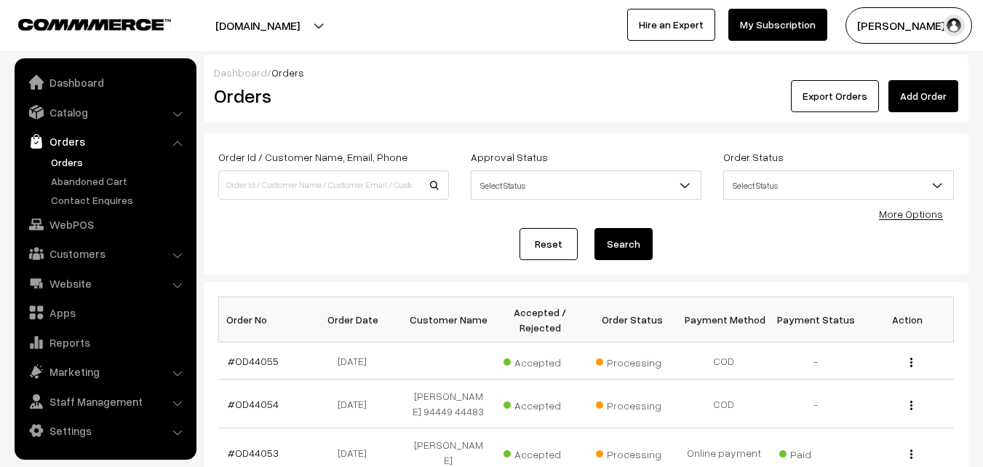
click at [63, 160] on link "Orders" at bounding box center [119, 161] width 144 height 15
click at [76, 167] on link "Orders" at bounding box center [119, 161] width 144 height 15
click at [87, 212] on link "WebPOS" at bounding box center [104, 224] width 173 height 26
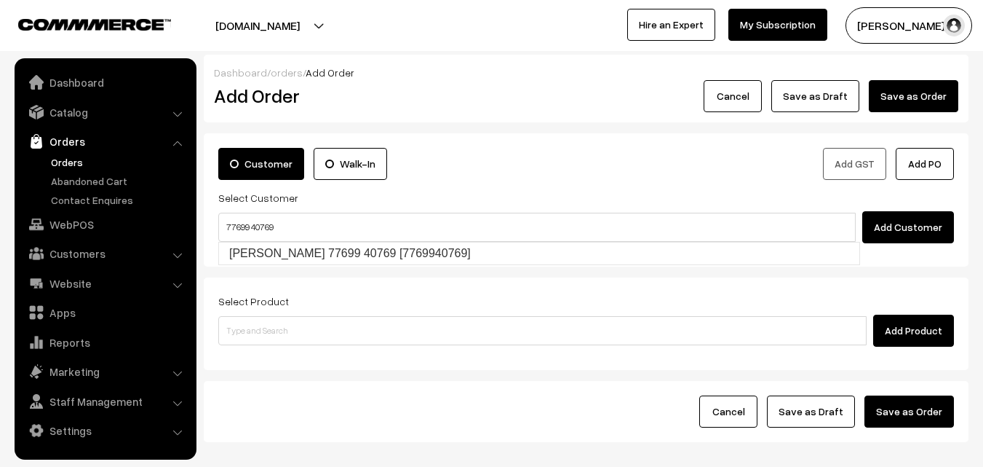
click at [247, 220] on input "77699 40769" at bounding box center [537, 227] width 638 height 29
click at [256, 244] on link "Malavika Raghavan 77699 40769 [7769940769]" at bounding box center [539, 253] width 641 height 22
type input "77699 40769"
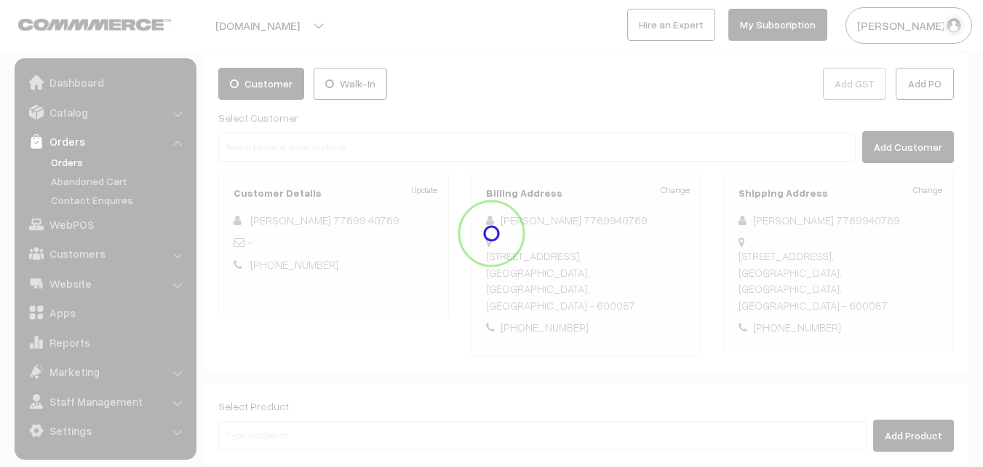
scroll to position [266, 0]
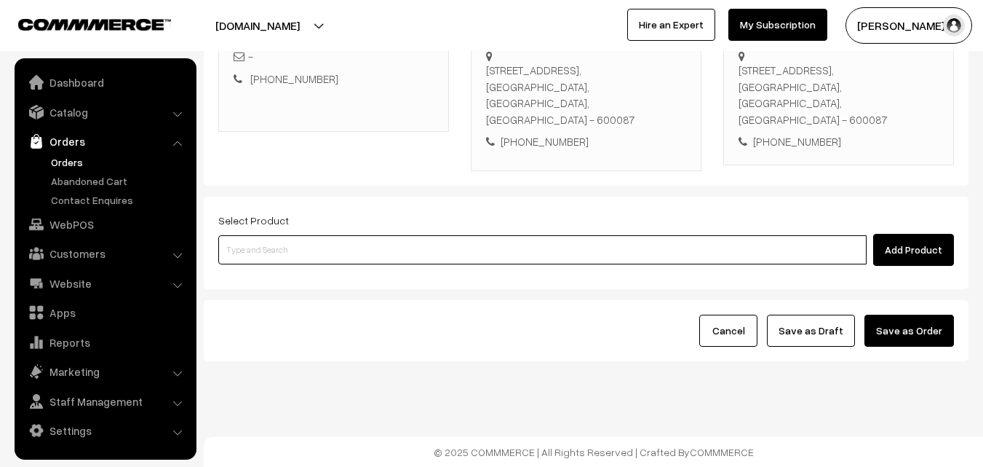
click at [280, 247] on input at bounding box center [542, 249] width 649 height 29
type input "idiya"
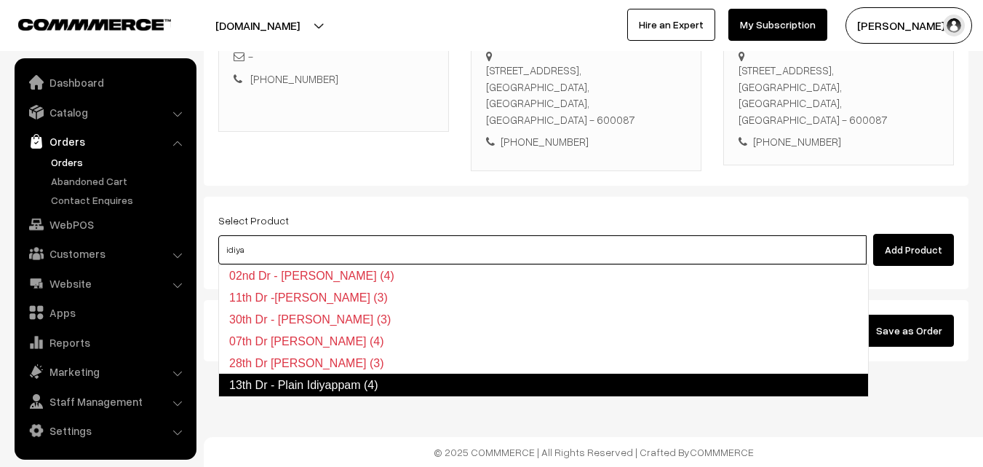
click at [294, 380] on link "13th Dr - Plain Idiyappam (4)" at bounding box center [543, 384] width 651 height 23
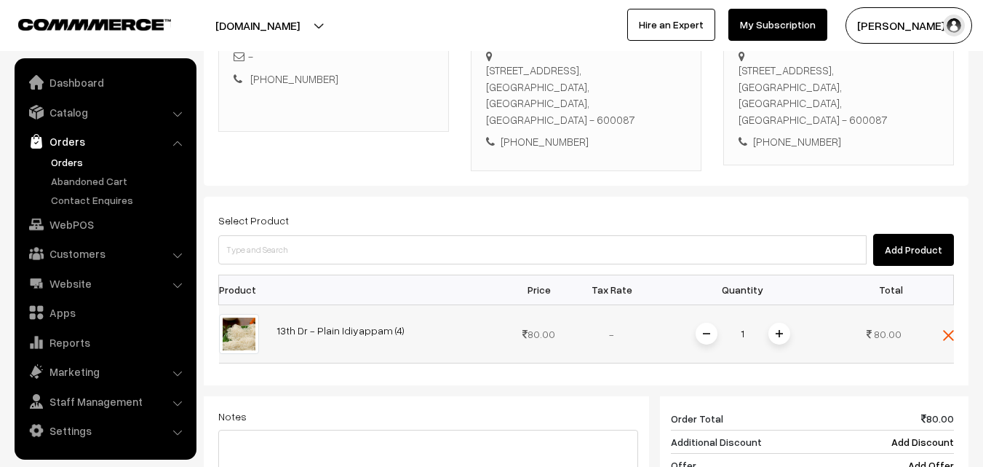
click at [776, 332] on img at bounding box center [779, 333] width 7 height 7
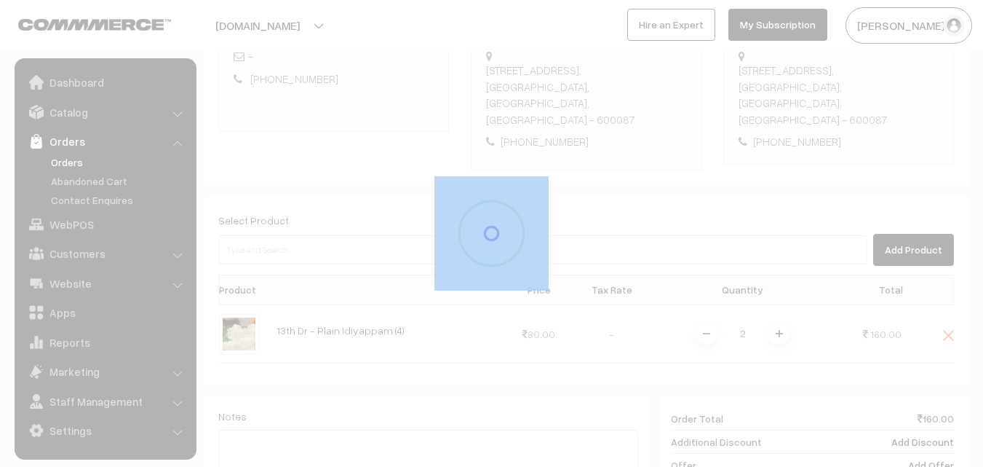
click at [775, 333] on div "Dashboard / orders / Add Order Add Order Cancel Save as Draft Save as Order Sav…" at bounding box center [586, 252] width 765 height 926
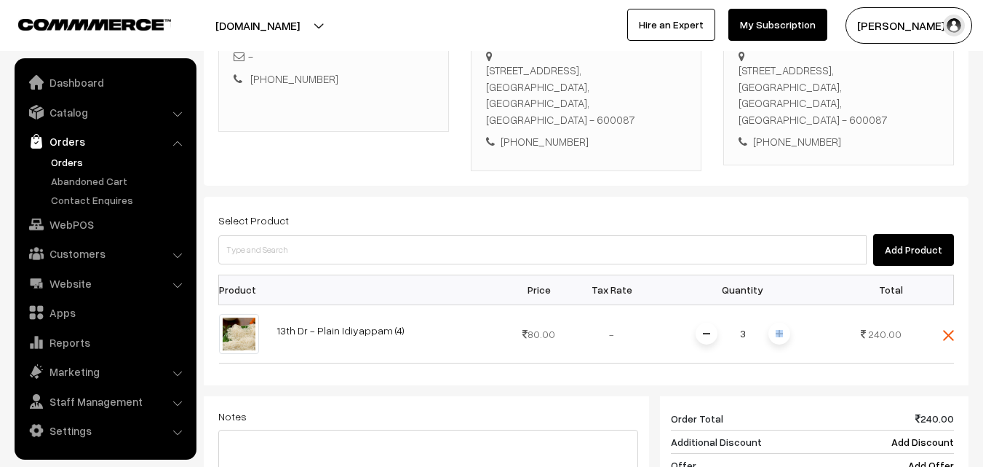
click at [775, 333] on span at bounding box center [780, 333] width 22 height 22
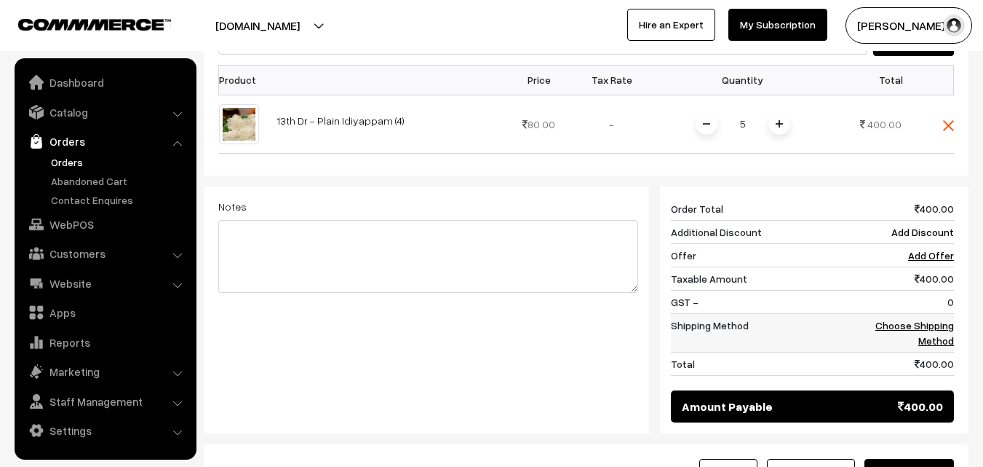
scroll to position [484, 0]
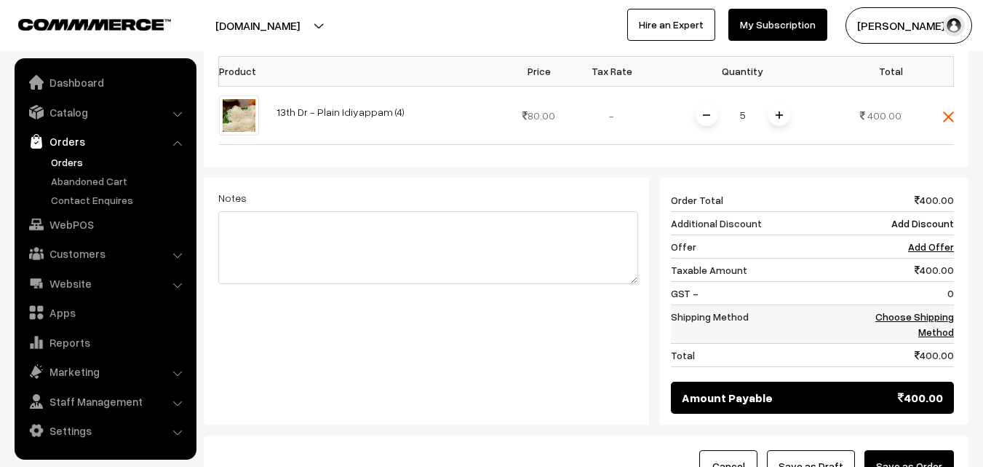
click at [885, 315] on link "Choose Shipping Method" at bounding box center [915, 324] width 79 height 28
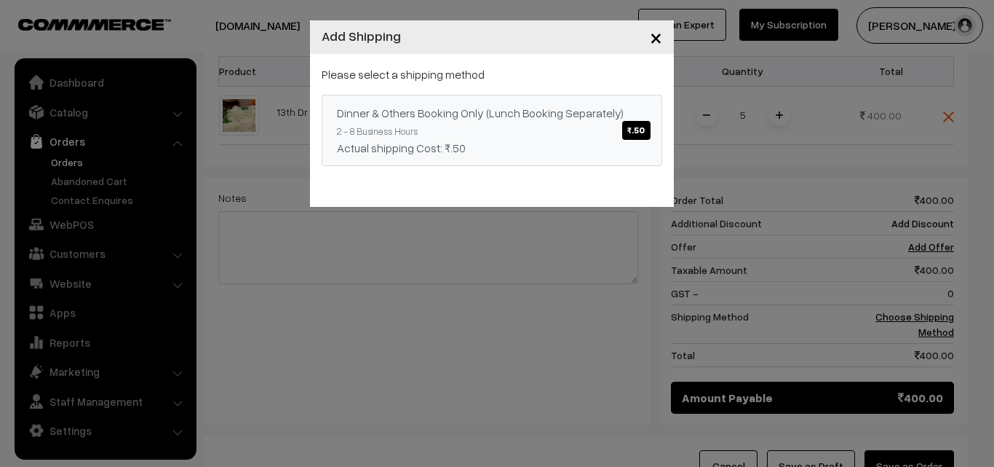
click at [555, 107] on div "Dinner & Others Booking Only (Lunch Booking Separately) ₹.50" at bounding box center [492, 112] width 310 height 17
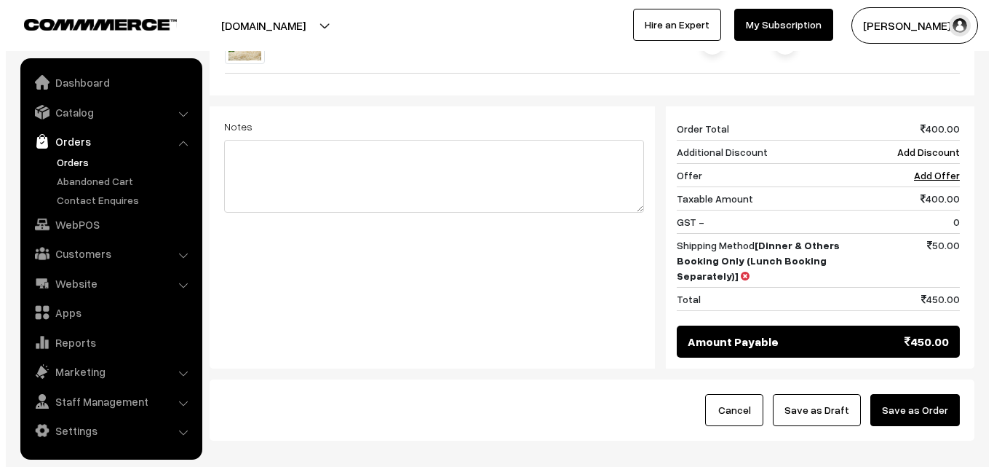
scroll to position [557, 0]
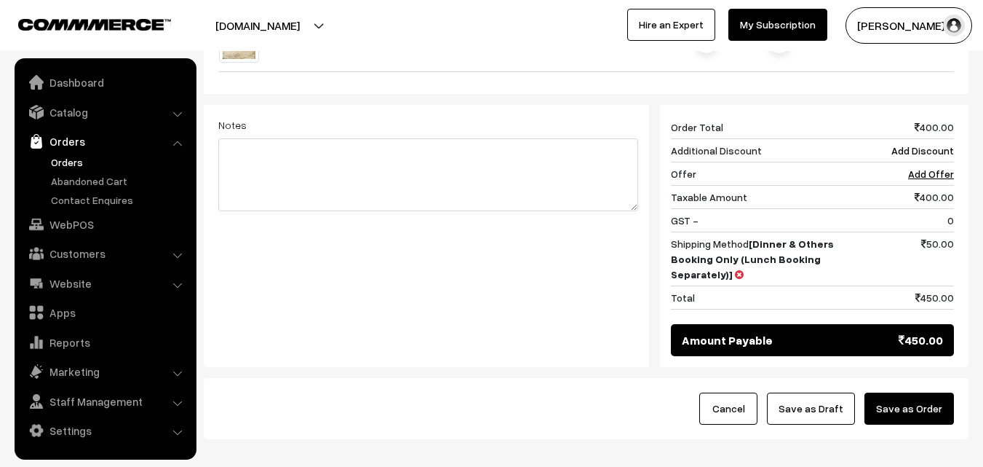
click at [924, 405] on button "Save as Order" at bounding box center [910, 408] width 90 height 32
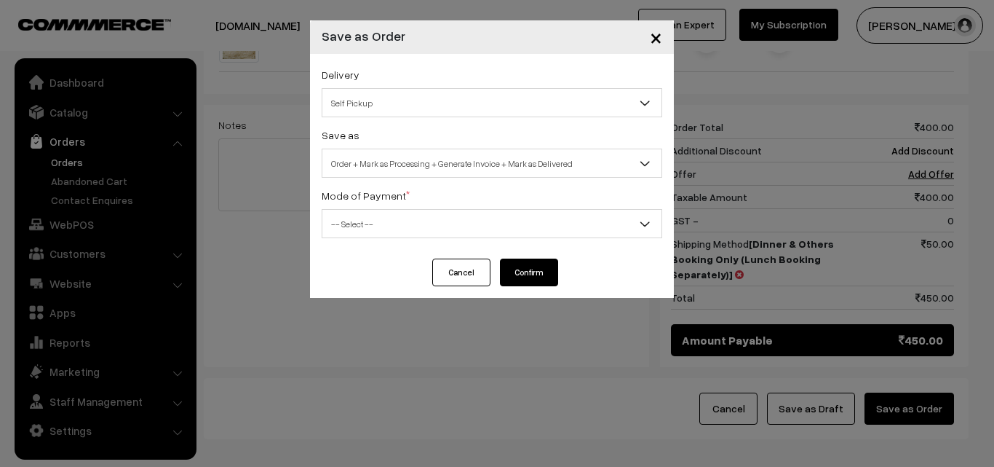
click at [373, 92] on span "Self Pickup" at bounding box center [491, 102] width 339 height 25
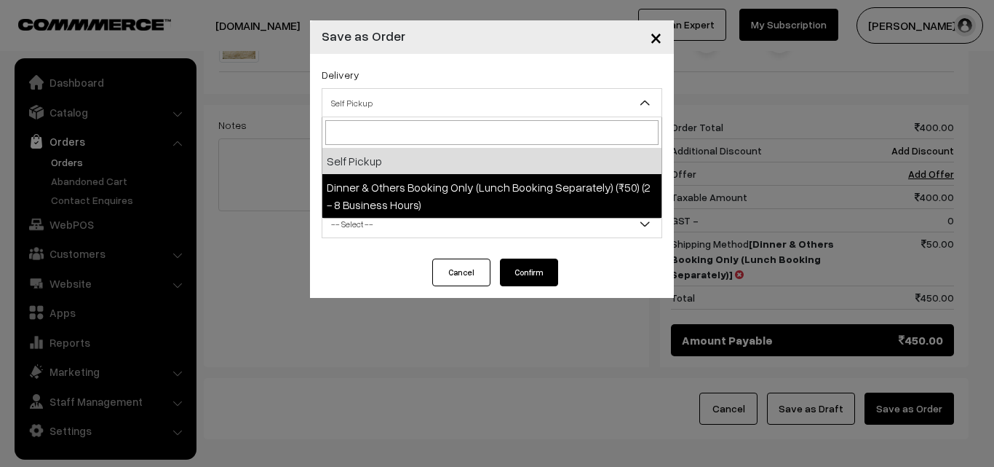
select select "DOB2"
select select "3"
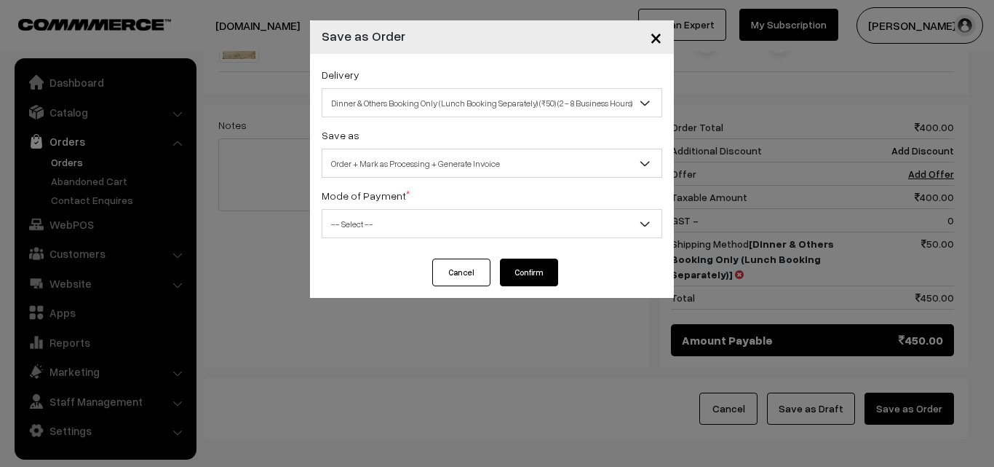
click at [435, 165] on span "Order + Mark as Processing + Generate Invoice" at bounding box center [491, 163] width 339 height 25
click at [404, 234] on span "-- Select --" at bounding box center [491, 223] width 339 height 25
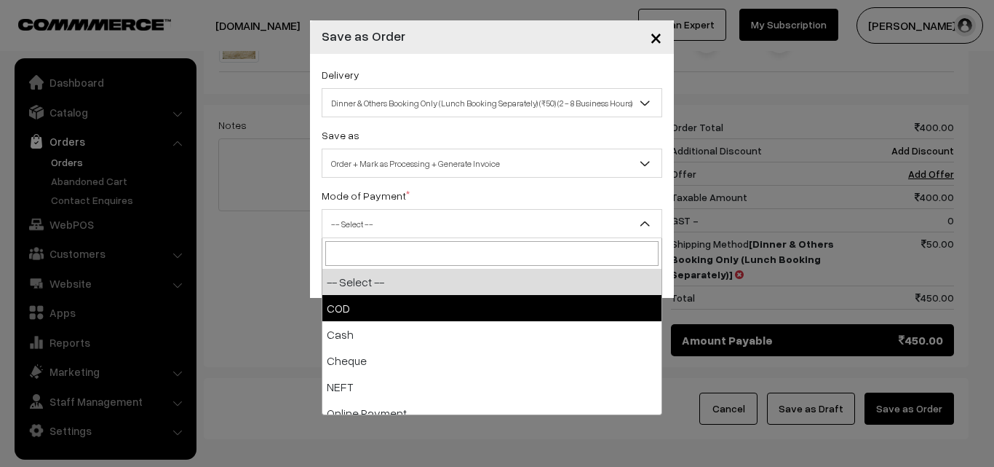
select select "1"
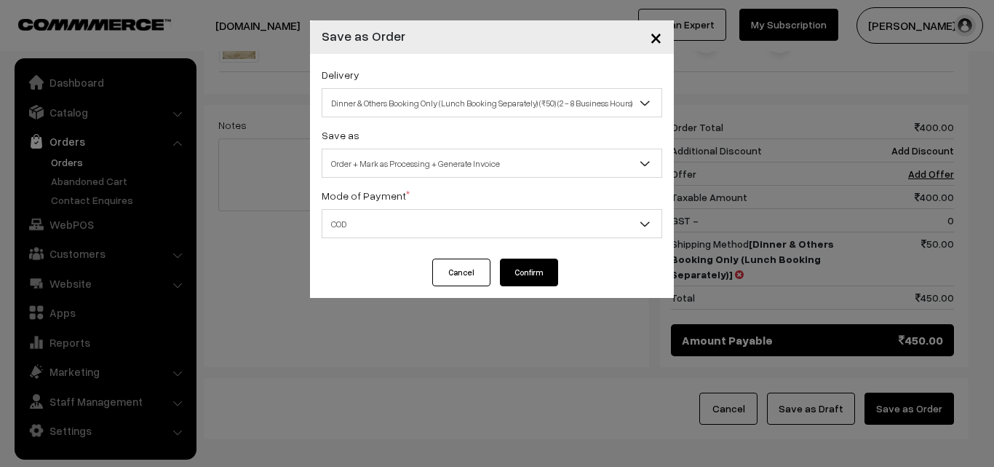
click at [531, 279] on button "Confirm" at bounding box center [529, 272] width 58 height 28
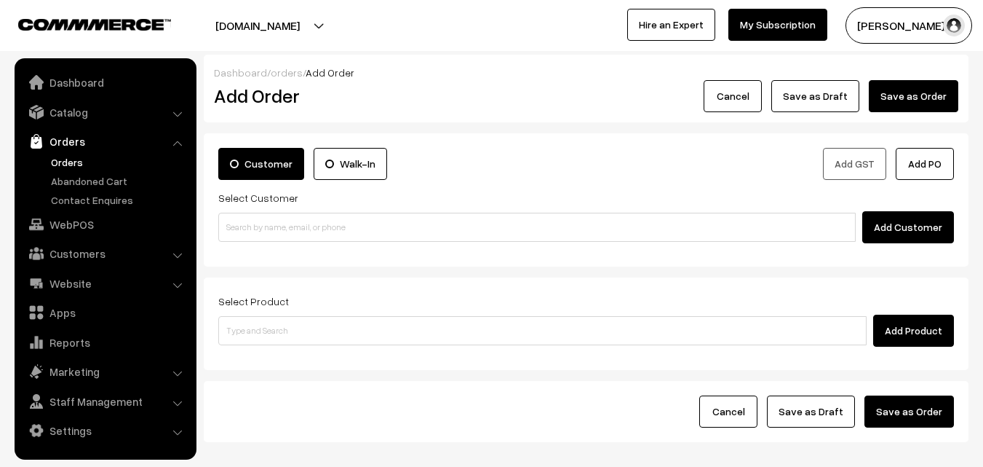
click at [79, 160] on link "Orders" at bounding box center [119, 161] width 144 height 15
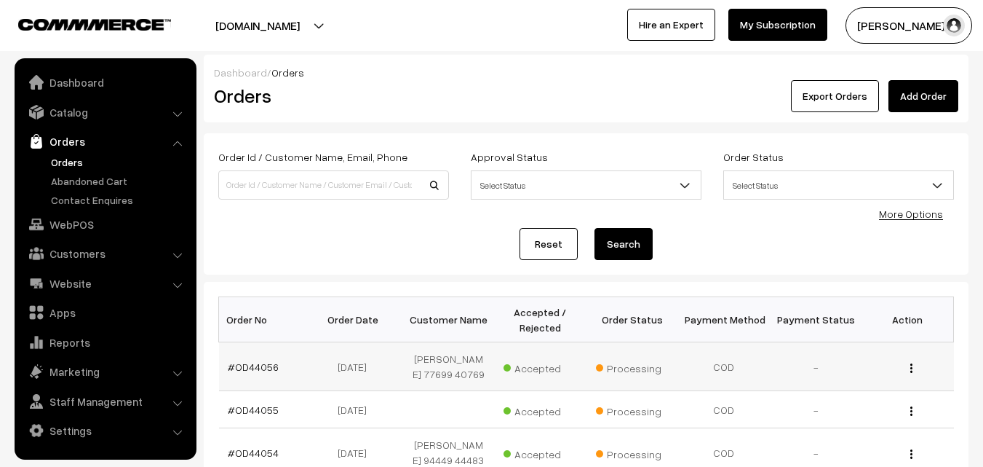
click at [242, 365] on td "#OD44056" at bounding box center [265, 366] width 92 height 49
click at [242, 368] on link "#OD44056" at bounding box center [253, 366] width 51 height 12
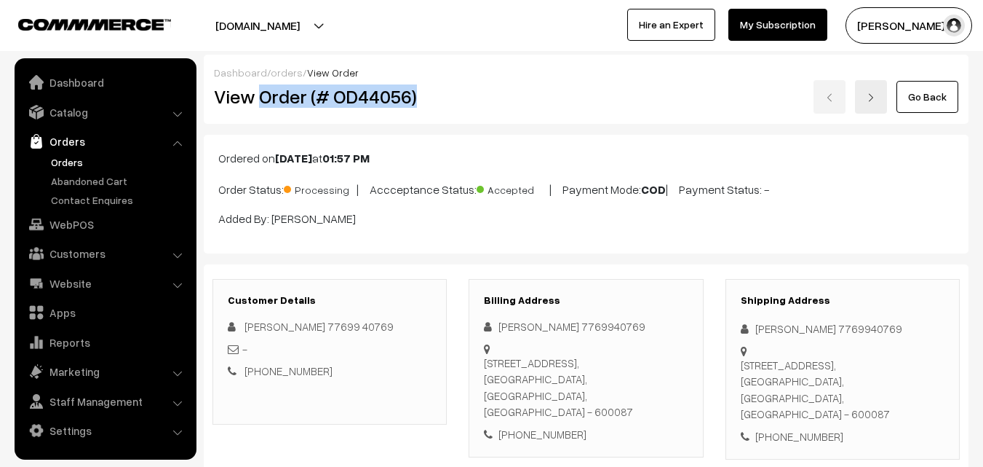
drag, startPoint x: 264, startPoint y: 90, endPoint x: 446, endPoint y: 90, distance: 182.7
click at [446, 90] on h2 "View Order (# OD44056)" at bounding box center [331, 96] width 234 height 23
copy h2 "Order (# OD44056)"
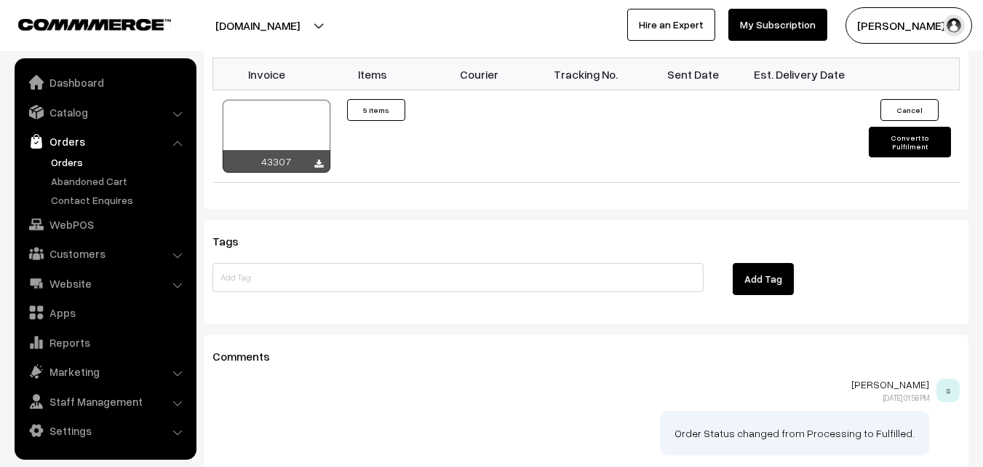
scroll to position [1019, 0]
click at [320, 168] on link at bounding box center [318, 163] width 9 height 12
click at [83, 230] on link "WebPOS" at bounding box center [104, 224] width 173 height 26
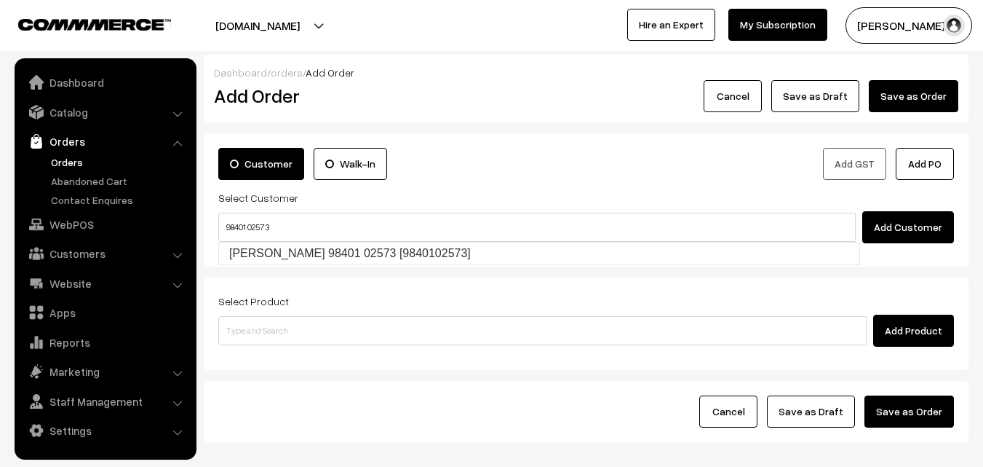
click at [249, 239] on input "98401 02573" at bounding box center [537, 227] width 638 height 29
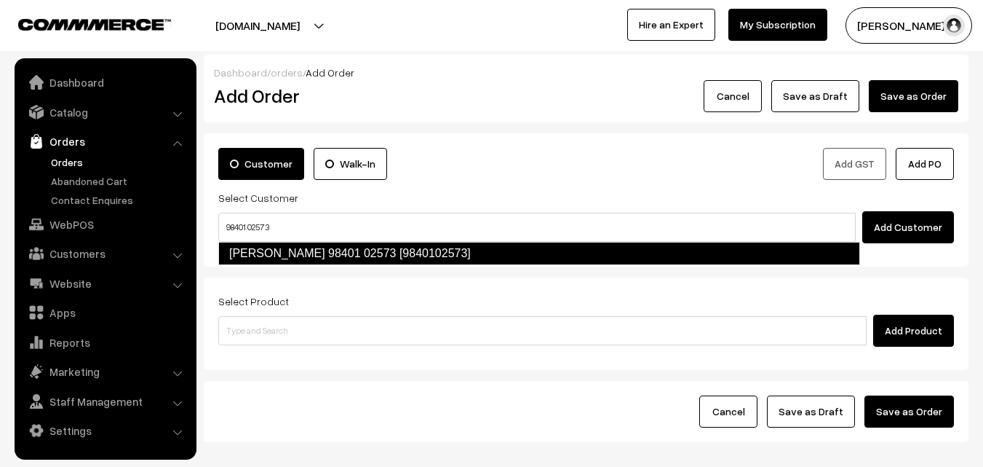
click at [253, 245] on link "K Jayakumar 98401 02573 [9840102573]" at bounding box center [539, 253] width 642 height 23
type input "98401 02573"
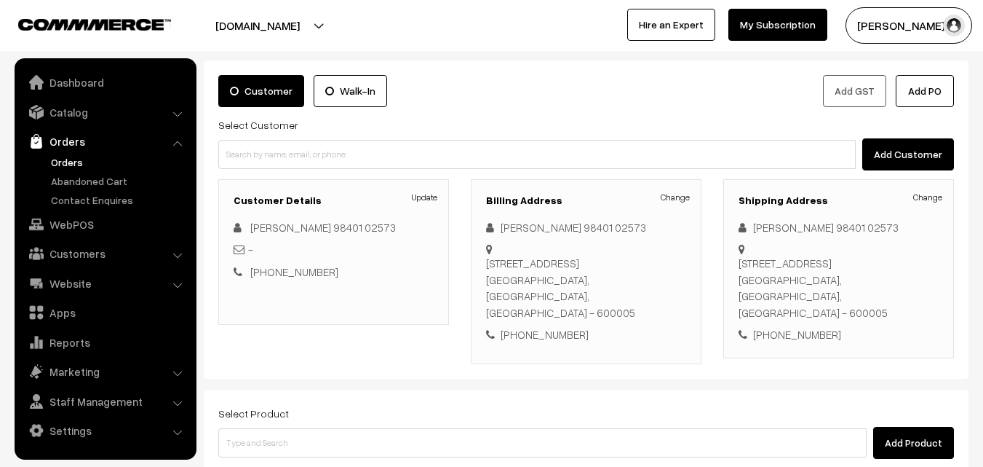
scroll to position [81, 0]
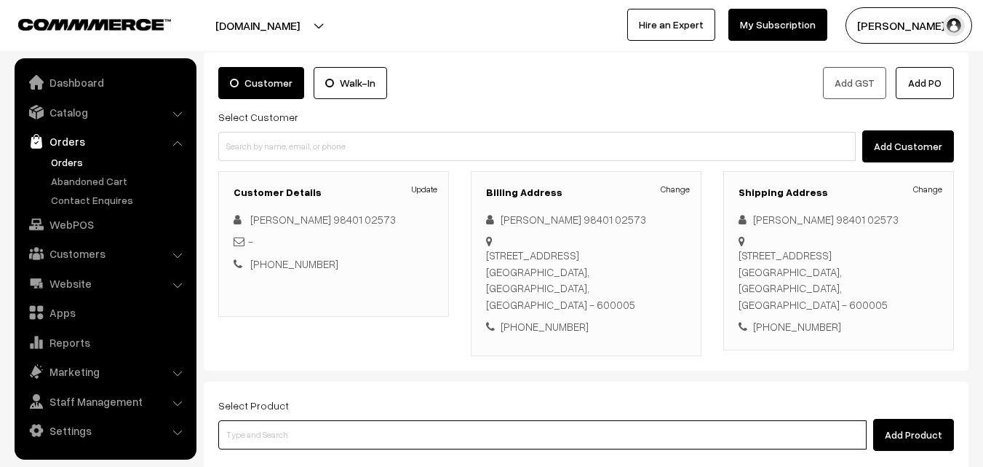
click at [277, 420] on input at bounding box center [542, 434] width 649 height 29
type input "idiya"
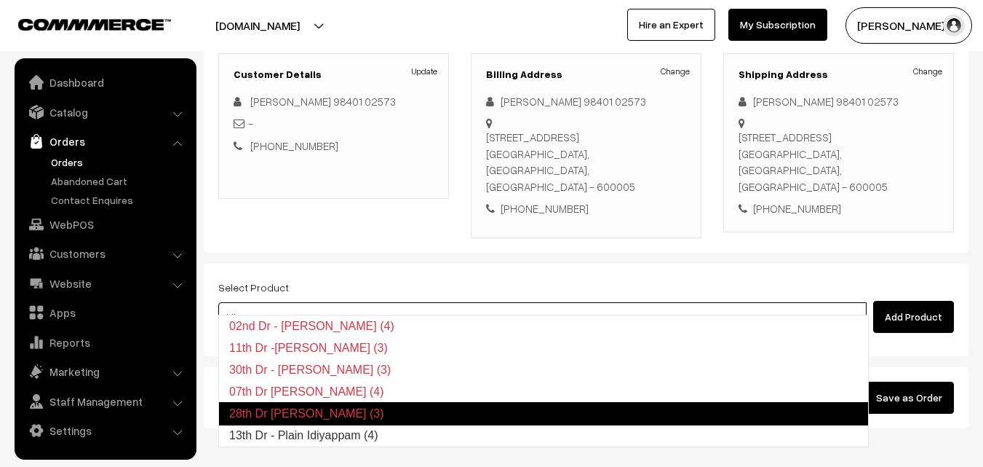
scroll to position [249, 0]
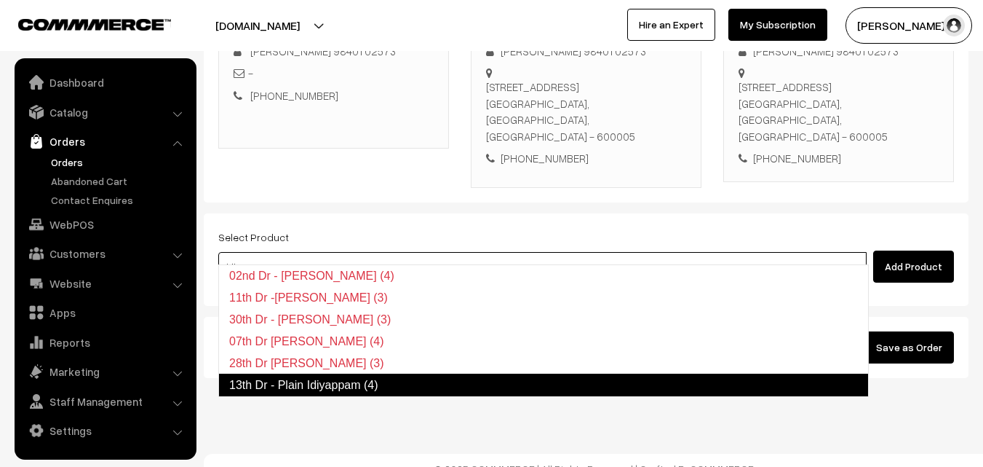
click at [327, 382] on link "13th Dr - Plain Idiyappam (4)" at bounding box center [543, 384] width 651 height 23
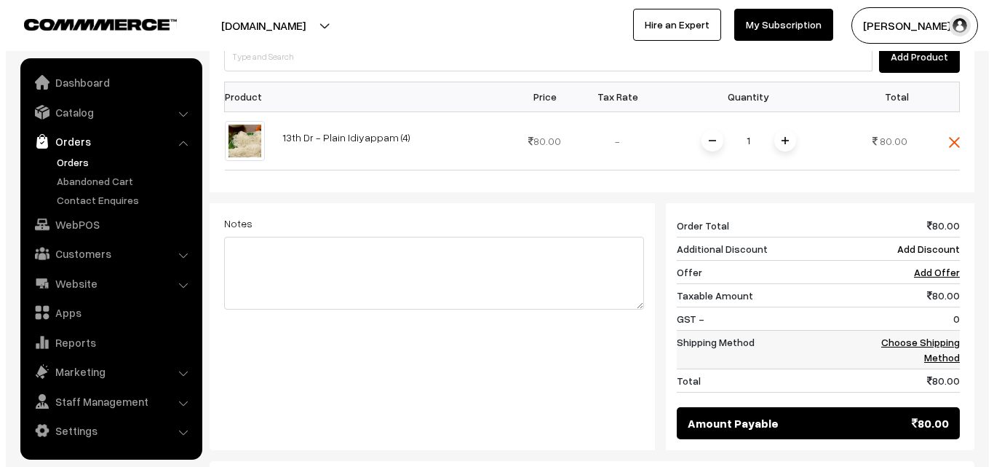
scroll to position [467, 0]
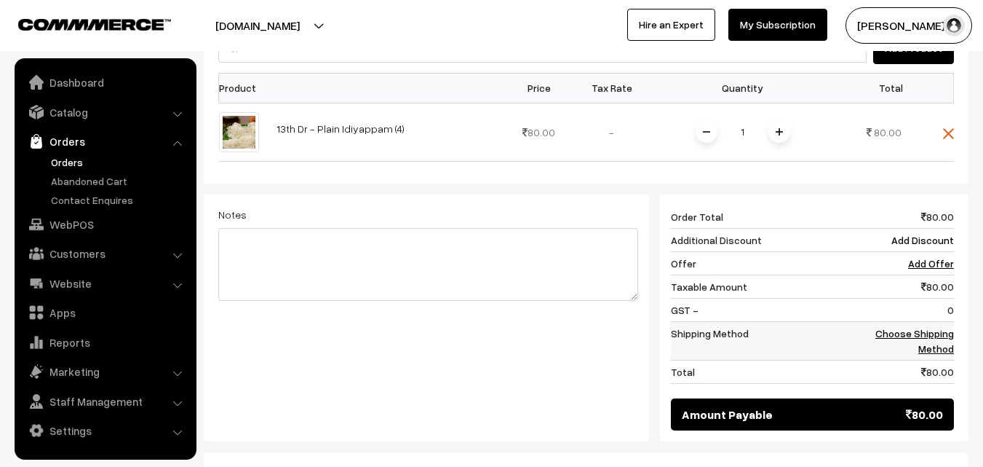
click at [925, 327] on link "Choose Shipping Method" at bounding box center [915, 341] width 79 height 28
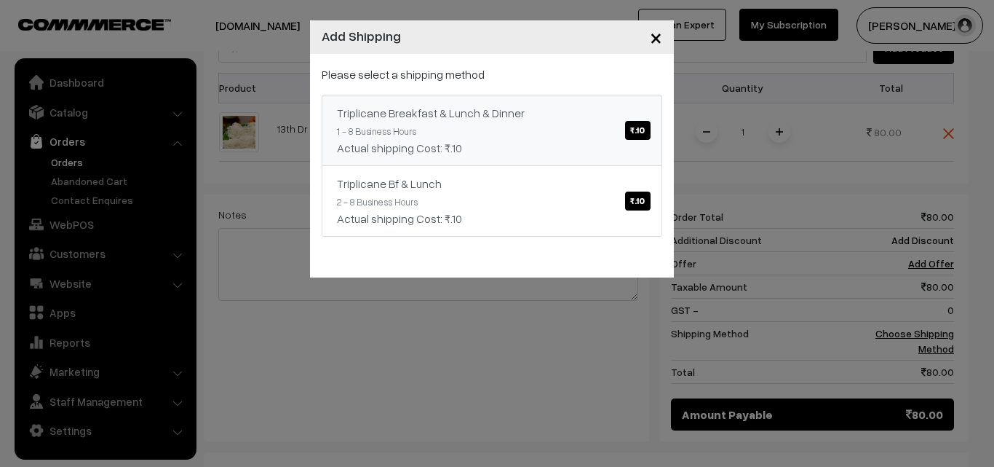
click at [626, 135] on span "₹.10" at bounding box center [637, 130] width 25 height 19
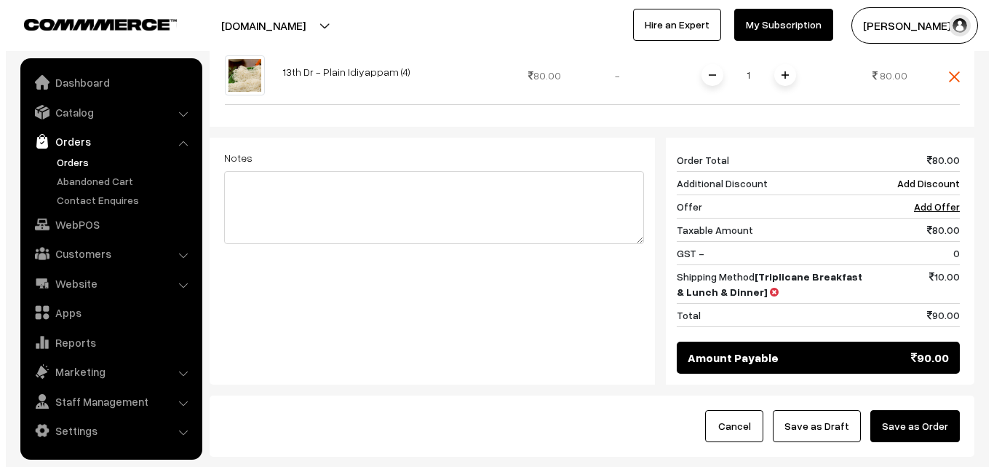
scroll to position [603, 0]
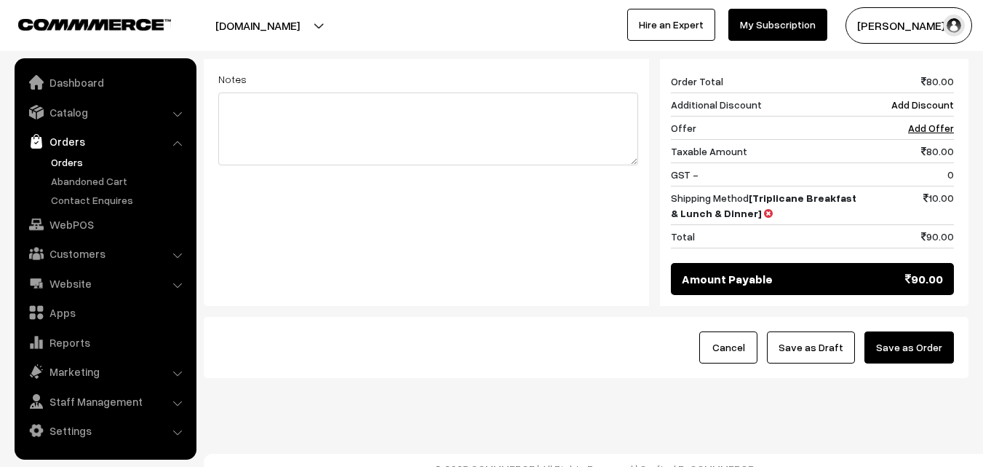
click at [919, 338] on button "Save as Order" at bounding box center [910, 347] width 90 height 32
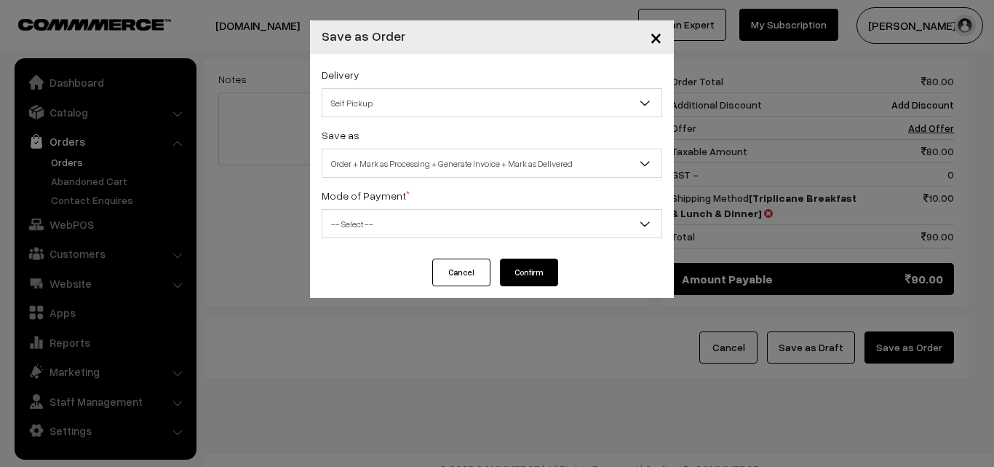
click at [378, 104] on span "Self Pickup" at bounding box center [491, 102] width 339 height 25
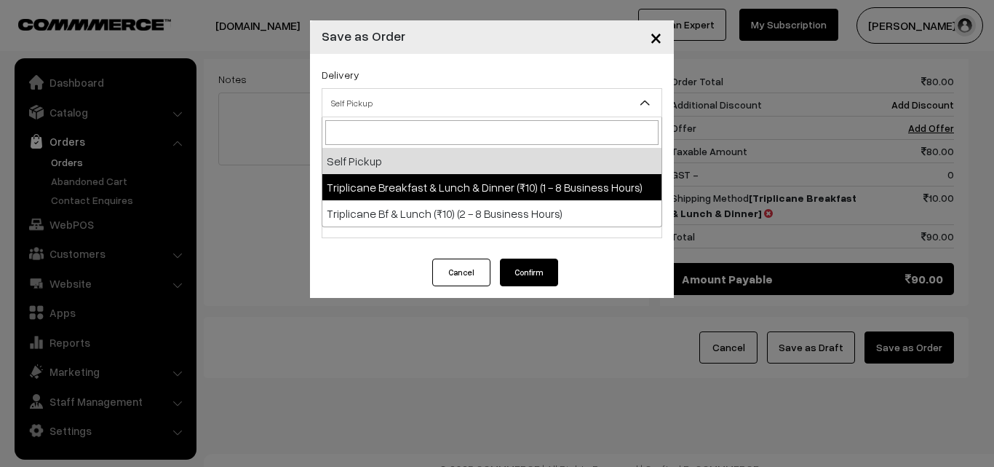
select select "TBL1"
select select "3"
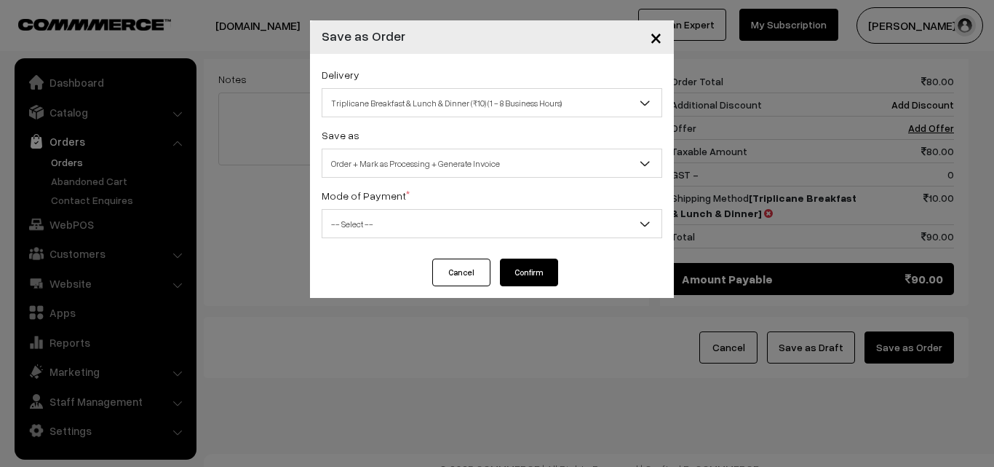
click at [426, 170] on span "Order + Mark as Processing + Generate Invoice" at bounding box center [491, 163] width 339 height 25
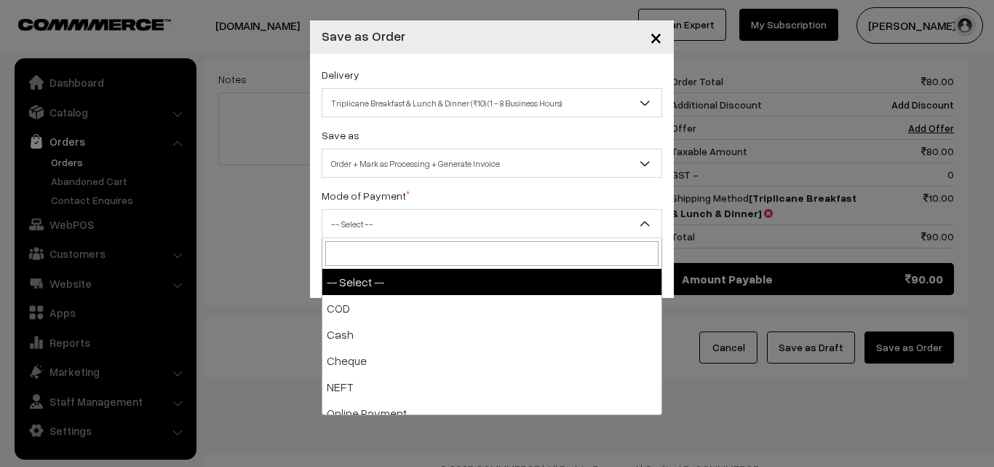
click at [377, 221] on span "-- Select --" at bounding box center [491, 223] width 339 height 25
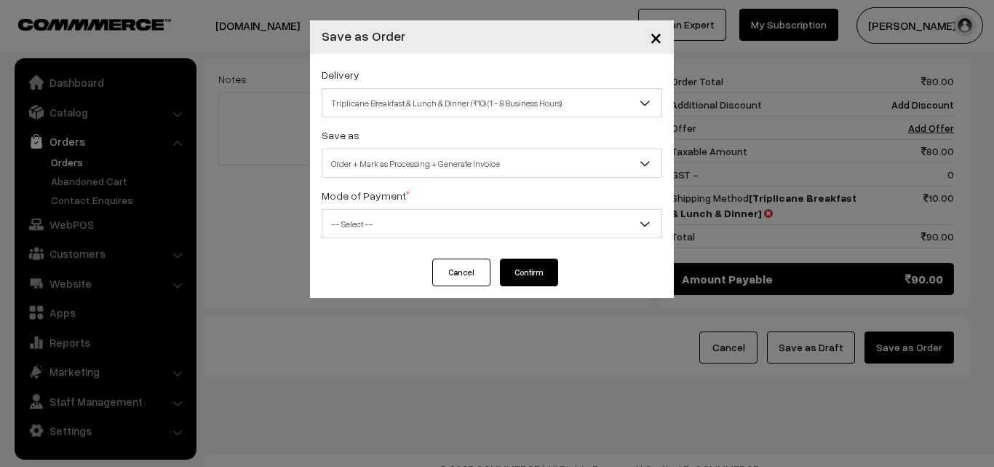
click at [359, 293] on div "Cancel Confirm" at bounding box center [492, 277] width 364 height 39
click at [369, 226] on span "-- Select --" at bounding box center [491, 223] width 339 height 25
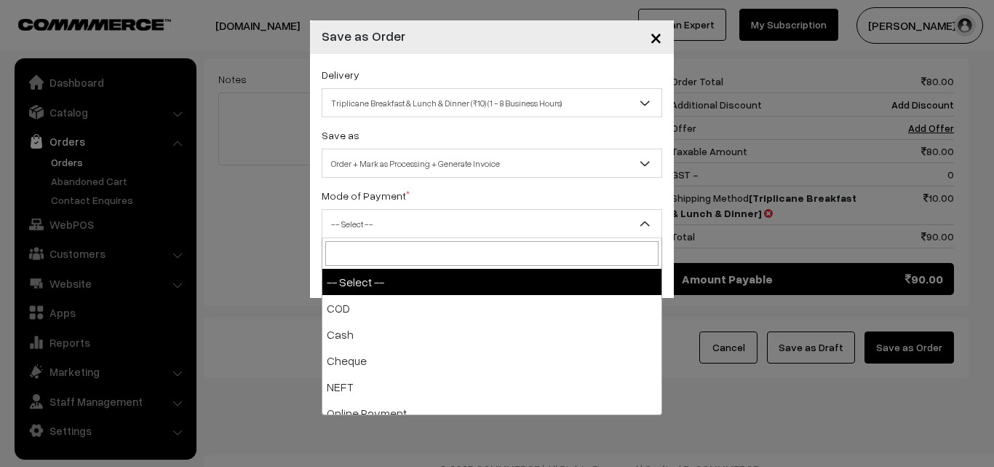
select select "1"
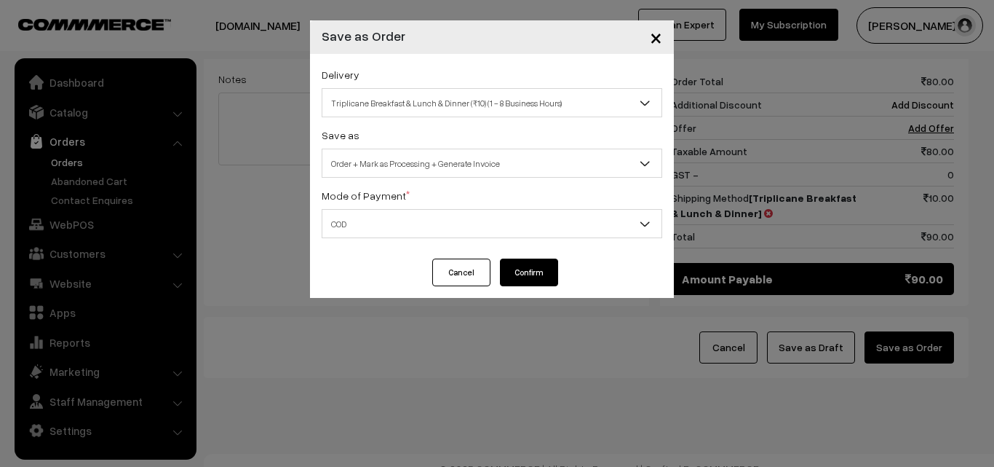
click at [515, 265] on button "Confirm" at bounding box center [529, 272] width 58 height 28
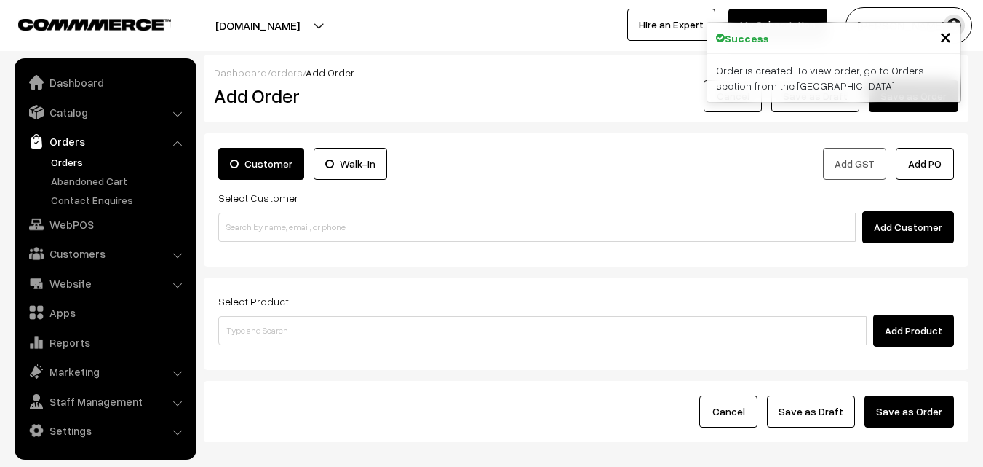
click at [76, 160] on link "Orders" at bounding box center [119, 161] width 144 height 15
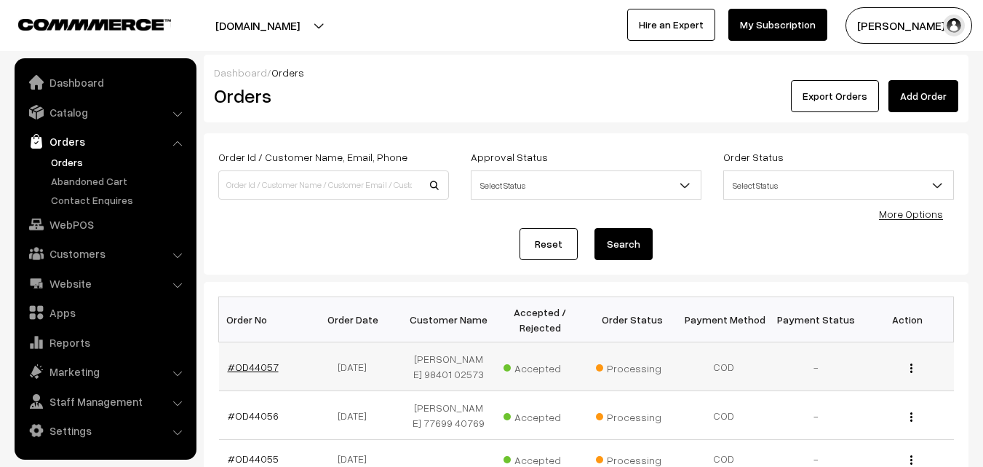
click at [253, 363] on link "#OD44057" at bounding box center [253, 366] width 51 height 12
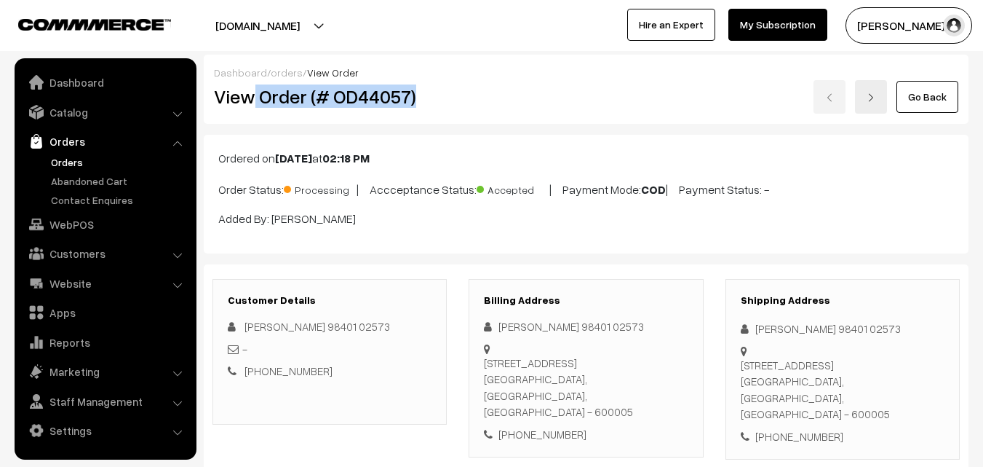
drag, startPoint x: 257, startPoint y: 96, endPoint x: 451, endPoint y: 103, distance: 193.8
click at [451, 103] on div "View Order (# OD44057)" at bounding box center [331, 96] width 256 height 33
click at [278, 108] on div "View Order (# OD44057)" at bounding box center [331, 96] width 256 height 33
drag, startPoint x: 263, startPoint y: 92, endPoint x: 401, endPoint y: 86, distance: 138.5
click at [401, 86] on h2 "View Order (# OD44057)" at bounding box center [331, 96] width 234 height 23
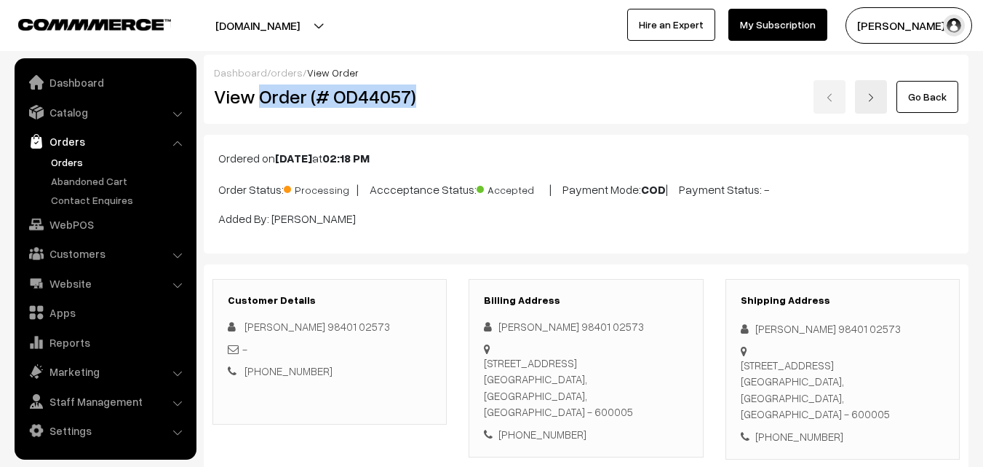
click at [415, 93] on h2 "View Order (# OD44057)" at bounding box center [331, 96] width 234 height 23
copy h2 "Order (# OD44057)"
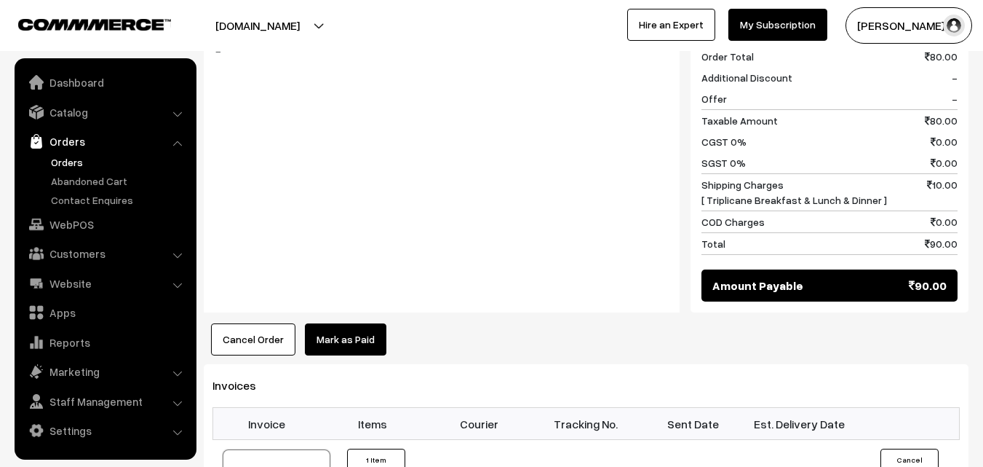
scroll to position [874, 0]
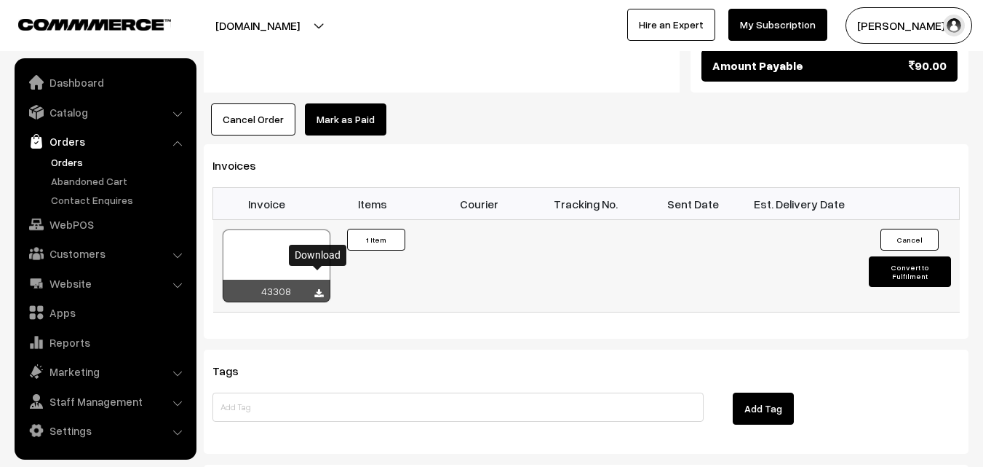
click at [320, 289] on icon at bounding box center [318, 293] width 9 height 9
click at [78, 162] on link "Orders" at bounding box center [119, 161] width 144 height 15
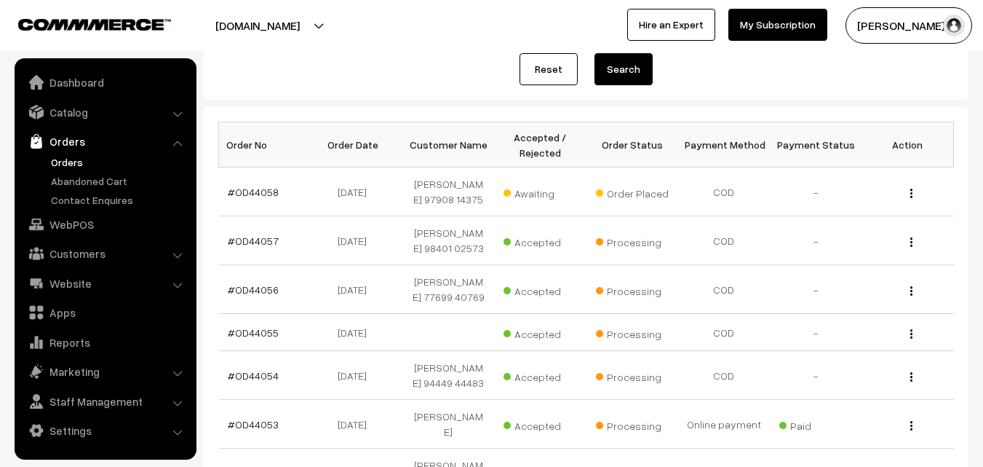
scroll to position [218, 0]
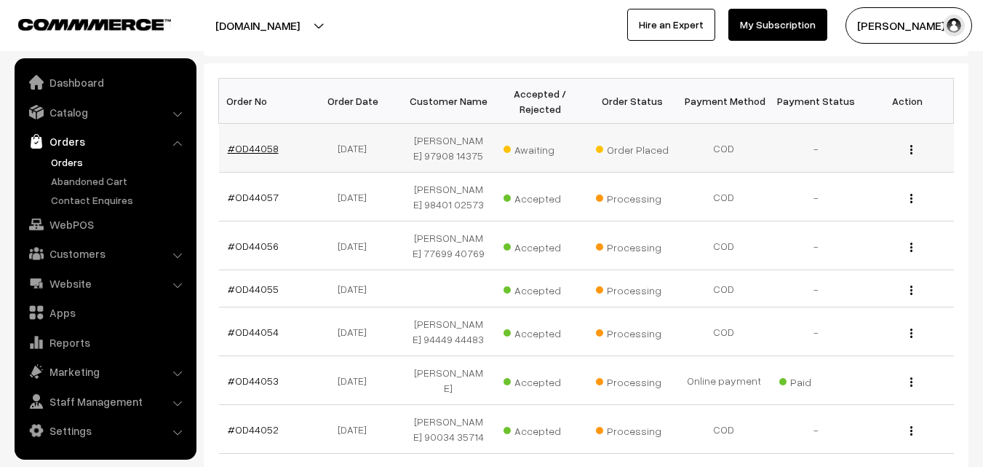
click at [271, 149] on link "#OD44058" at bounding box center [253, 148] width 51 height 12
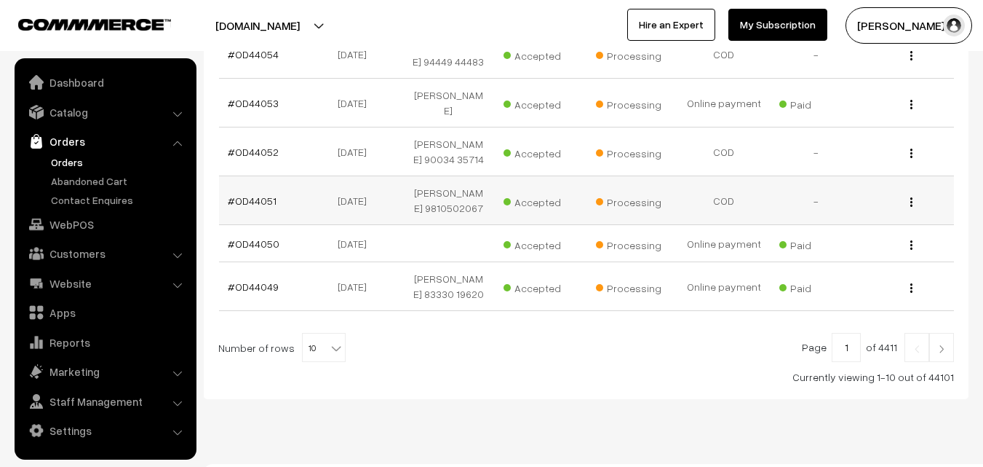
scroll to position [553, 0]
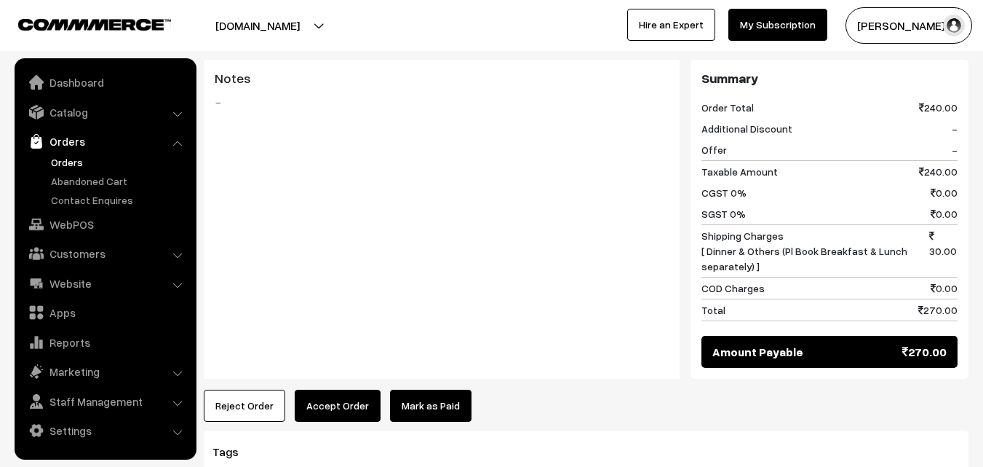
scroll to position [905, 0]
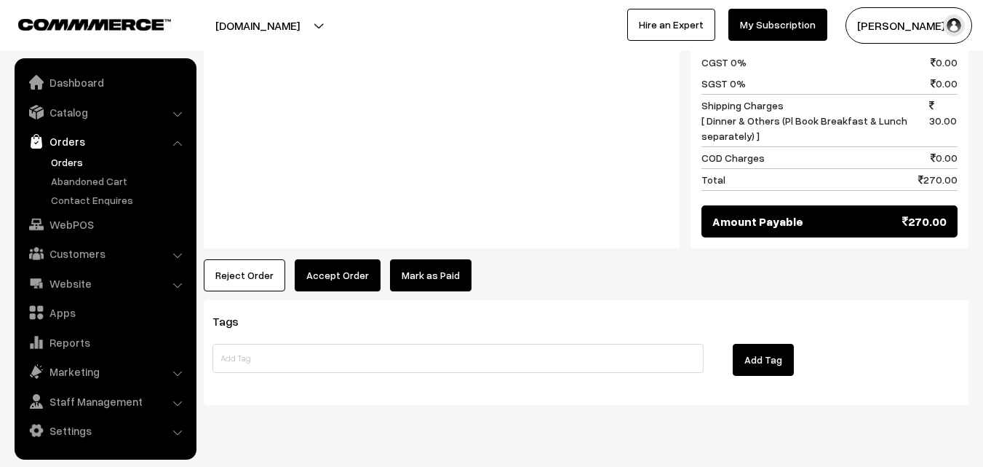
click at [376, 300] on div "Tags Add Tag" at bounding box center [586, 352] width 765 height 104
click at [368, 259] on button "Accept Order" at bounding box center [338, 275] width 86 height 32
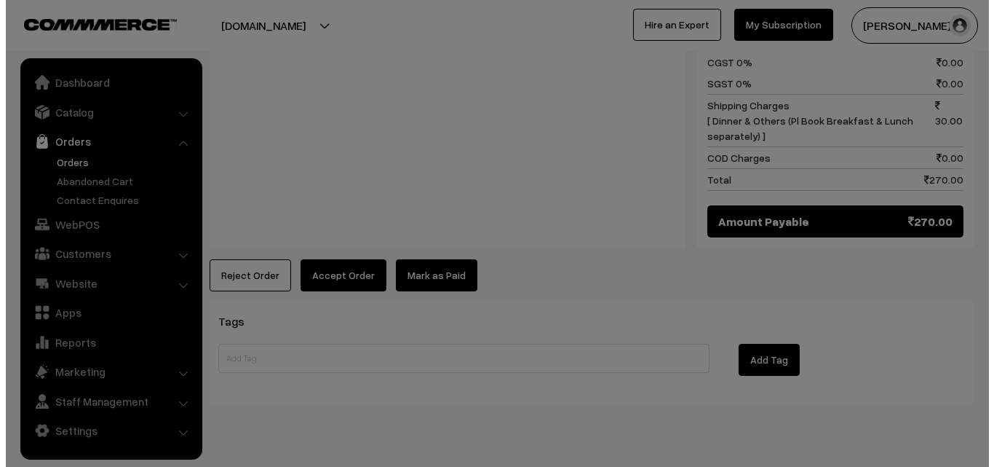
scroll to position [908, 0]
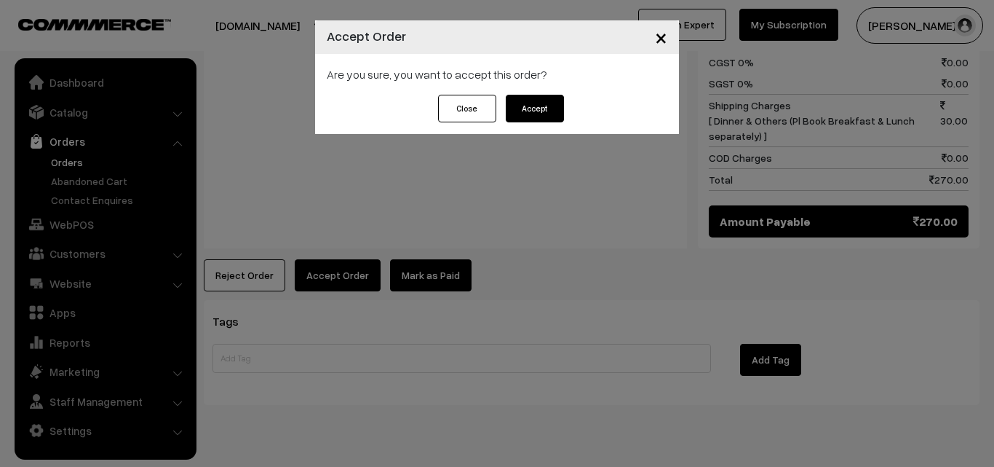
click at [549, 111] on button "Accept" at bounding box center [535, 109] width 58 height 28
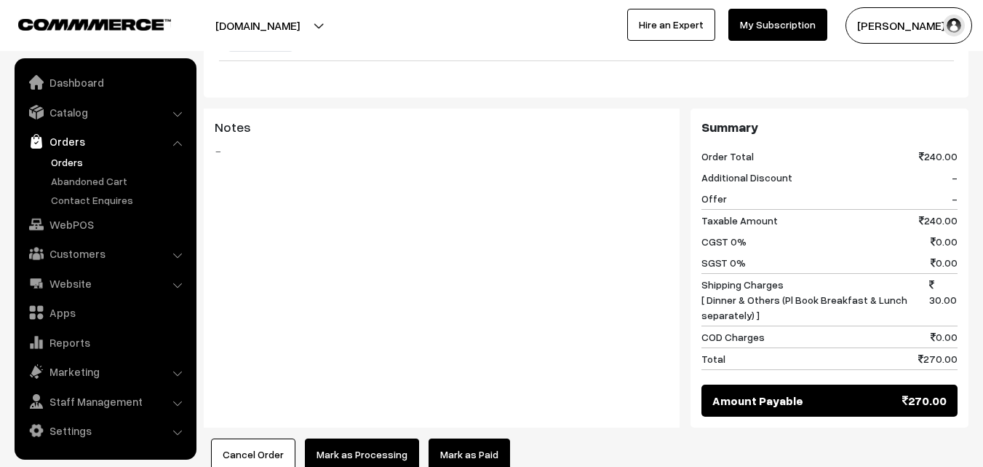
scroll to position [728, 0]
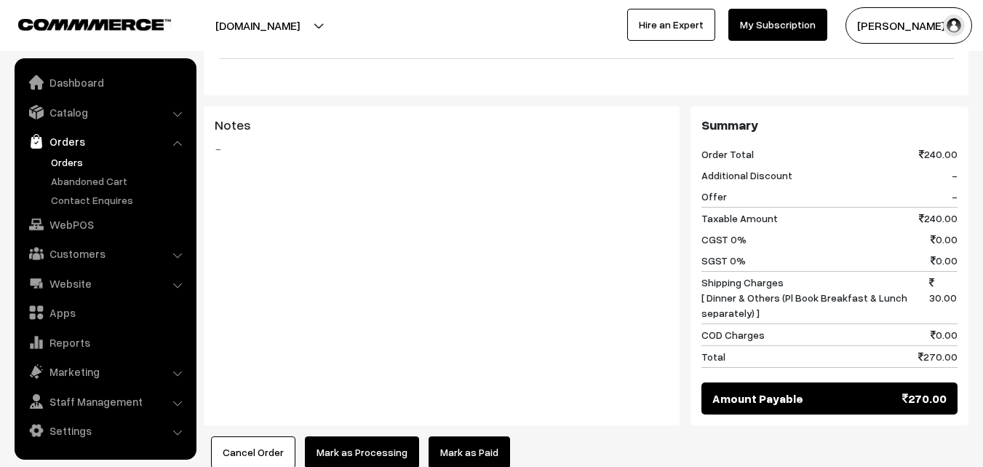
click at [79, 164] on link "Orders" at bounding box center [119, 161] width 144 height 15
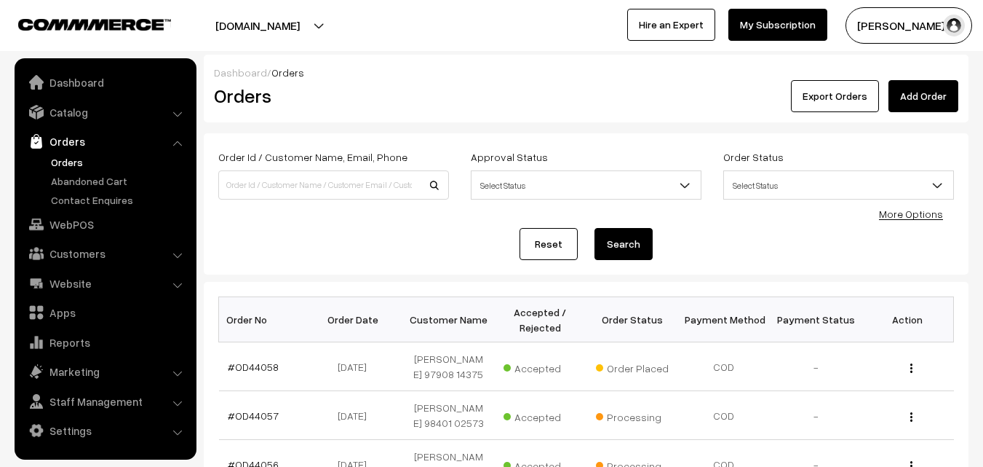
click at [72, 159] on link "Orders" at bounding box center [119, 161] width 144 height 15
click at [74, 165] on link "Orders" at bounding box center [119, 161] width 144 height 15
click at [918, 212] on link "More Options" at bounding box center [911, 213] width 64 height 12
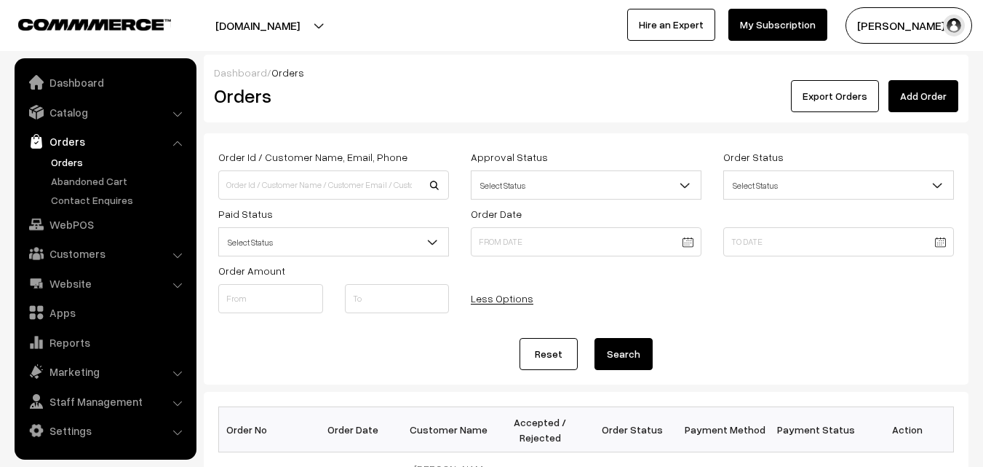
click at [285, 247] on span "Select Status" at bounding box center [333, 241] width 229 height 25
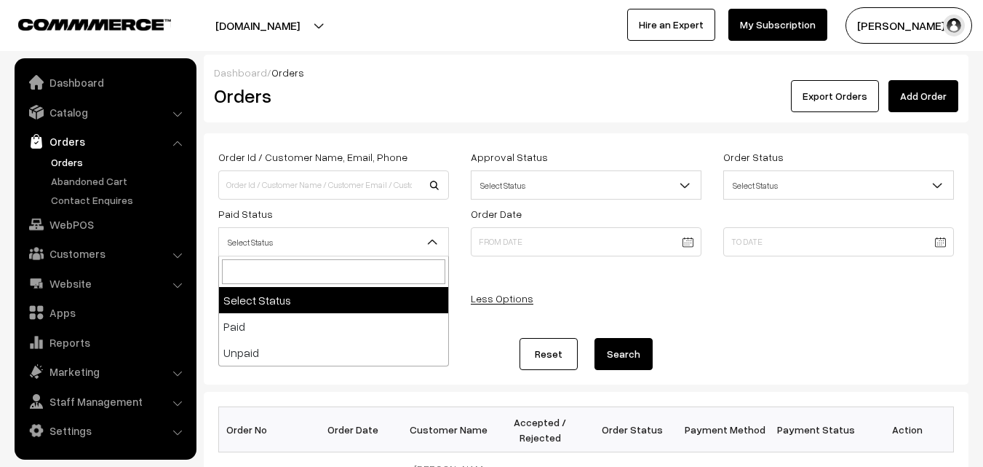
click at [355, 150] on label "Order Id / Customer Name, Email, Phone" at bounding box center [312, 156] width 189 height 15
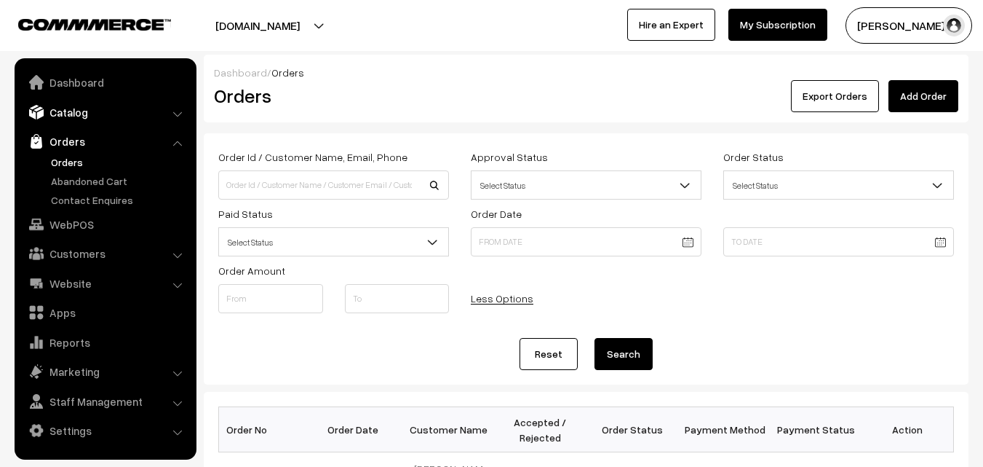
click at [75, 114] on link "Catalog" at bounding box center [104, 112] width 173 height 26
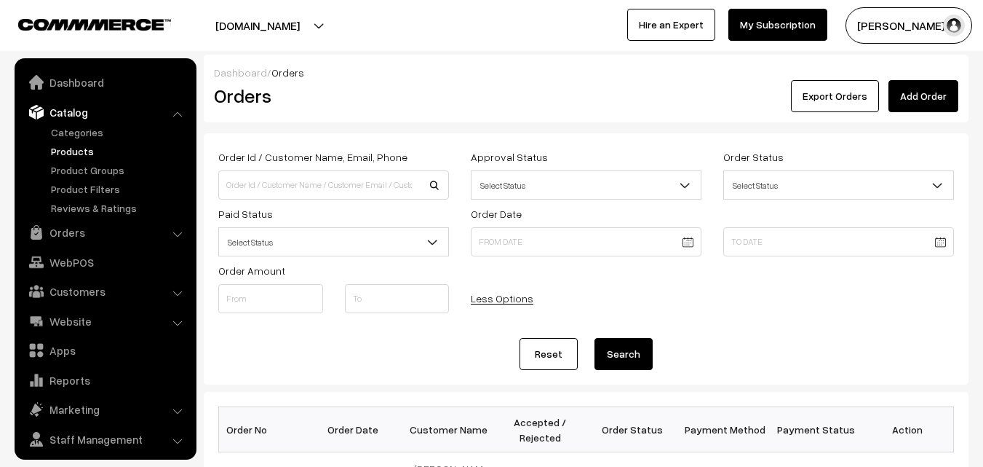
click at [71, 149] on link "Products" at bounding box center [119, 150] width 144 height 15
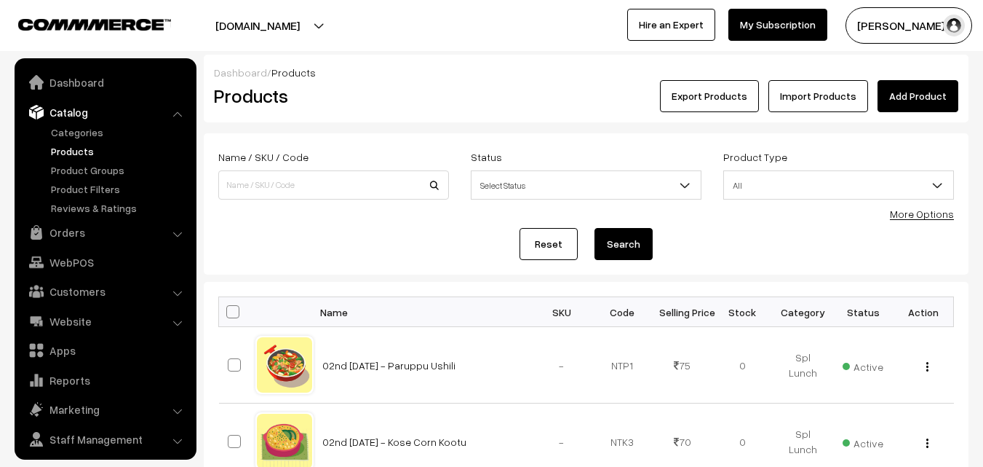
scroll to position [36, 0]
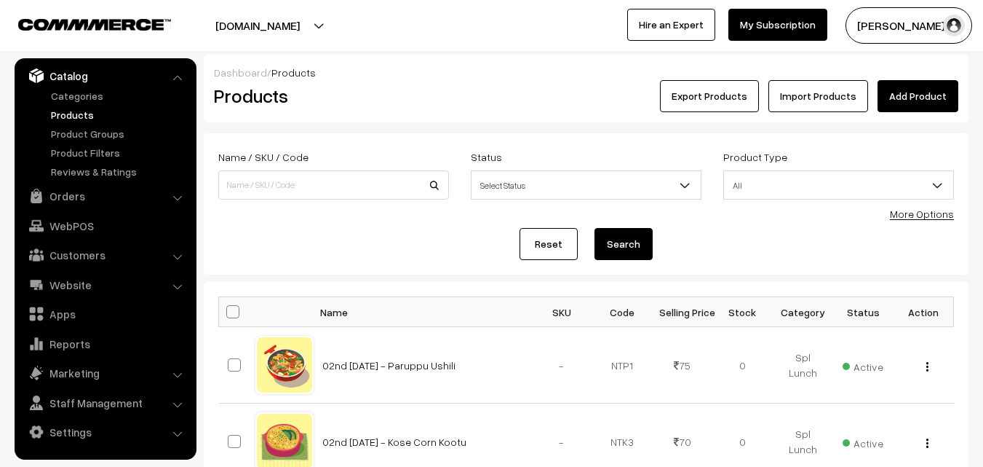
click at [906, 212] on link "More Options" at bounding box center [922, 213] width 64 height 12
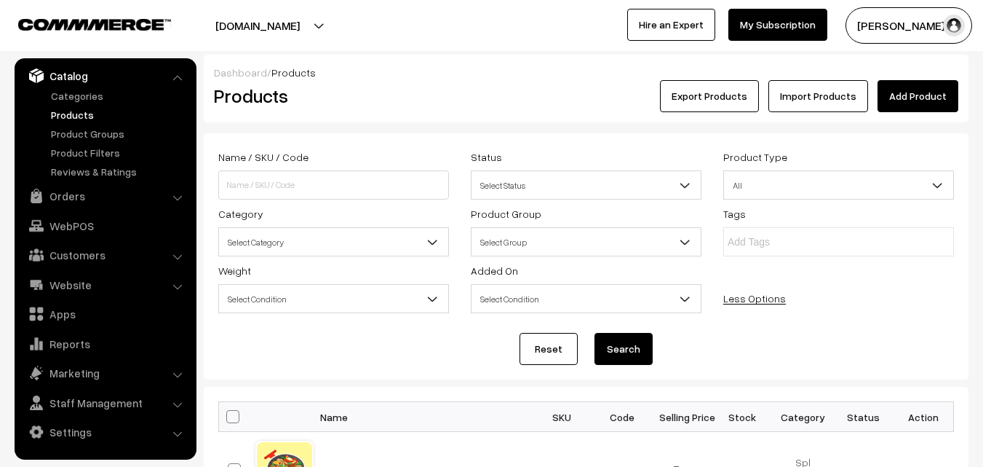
click at [308, 248] on span "Select Category" at bounding box center [333, 241] width 229 height 25
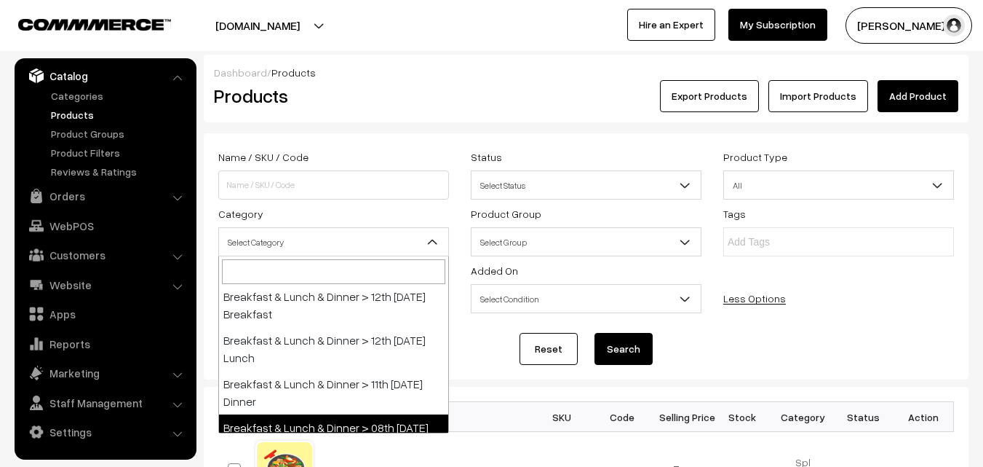
scroll to position [291, 0]
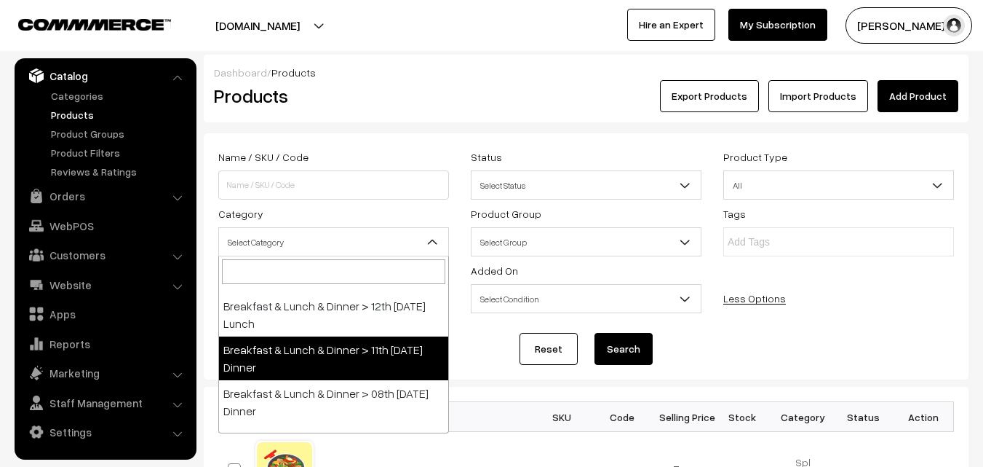
select select "96"
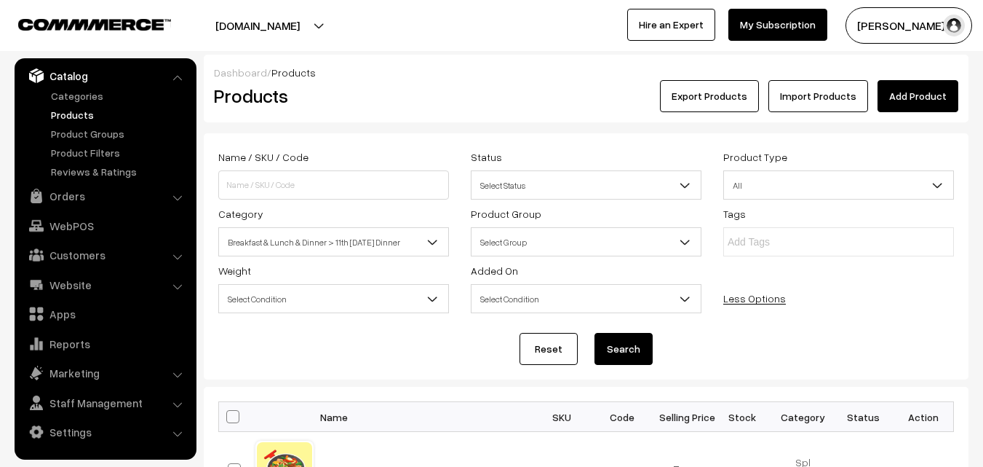
click at [617, 339] on button "Search" at bounding box center [624, 349] width 58 height 32
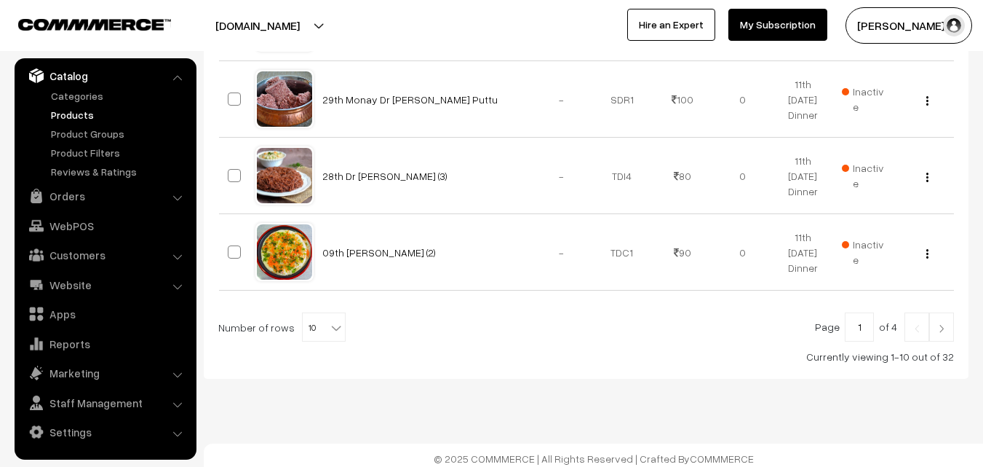
scroll to position [912, 0]
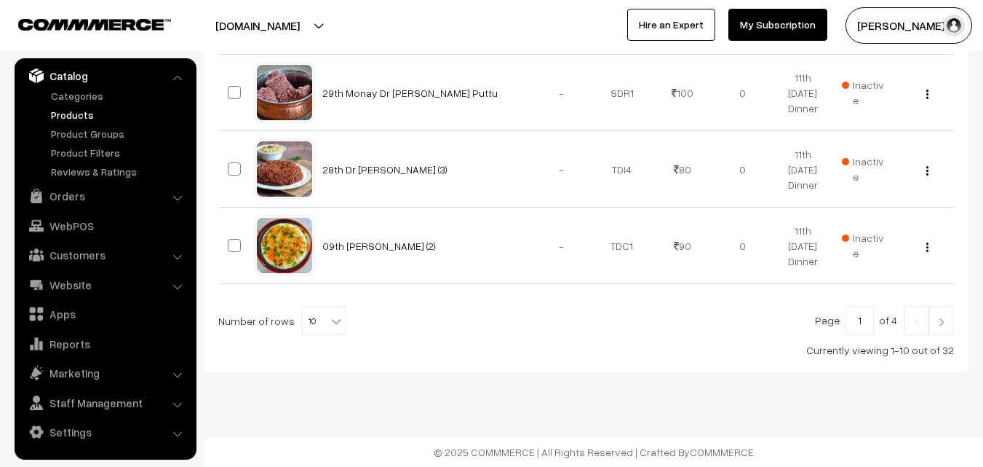
click at [312, 326] on span "10" at bounding box center [324, 320] width 42 height 29
select select "100"
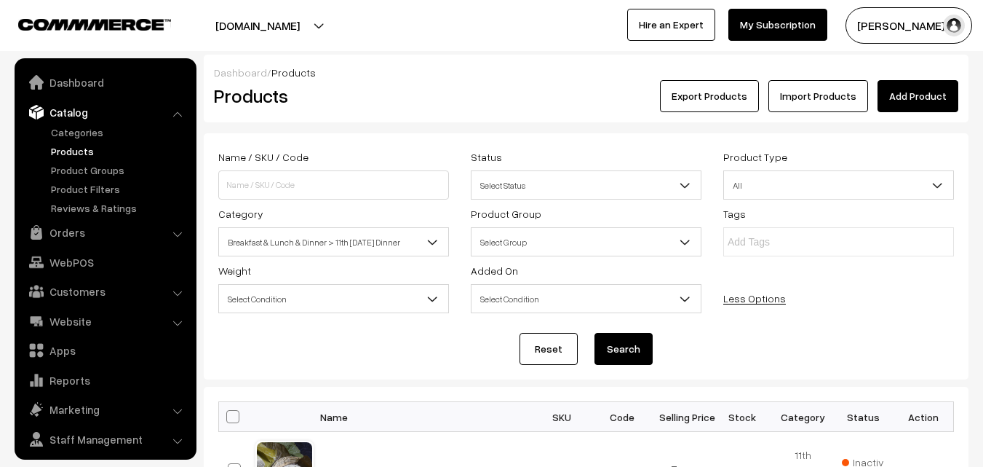
scroll to position [36, 0]
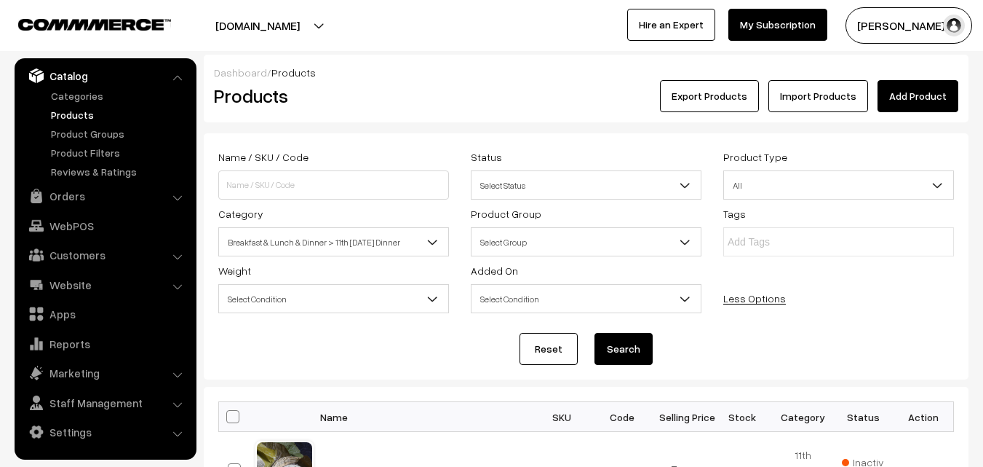
click at [237, 416] on span at bounding box center [232, 416] width 13 height 13
click at [229, 416] on input "checkbox" at bounding box center [223, 415] width 9 height 9
checkbox input "true"
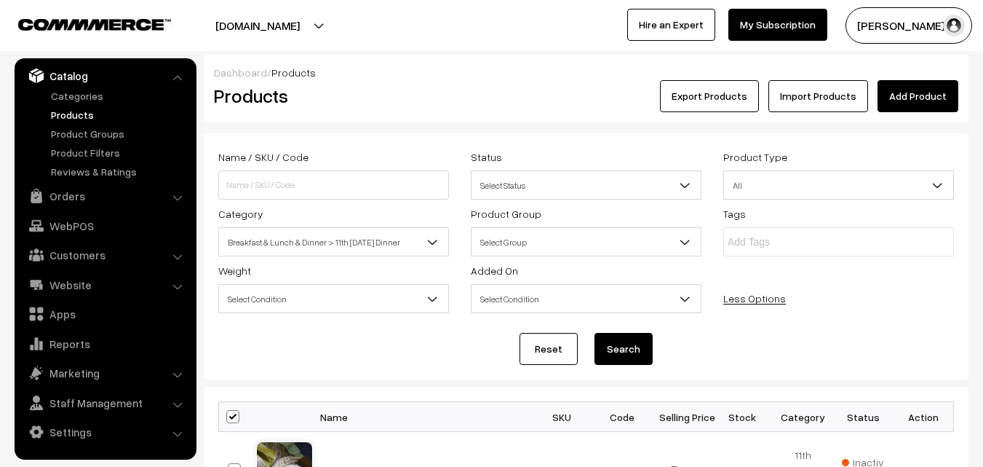
checkbox input "true"
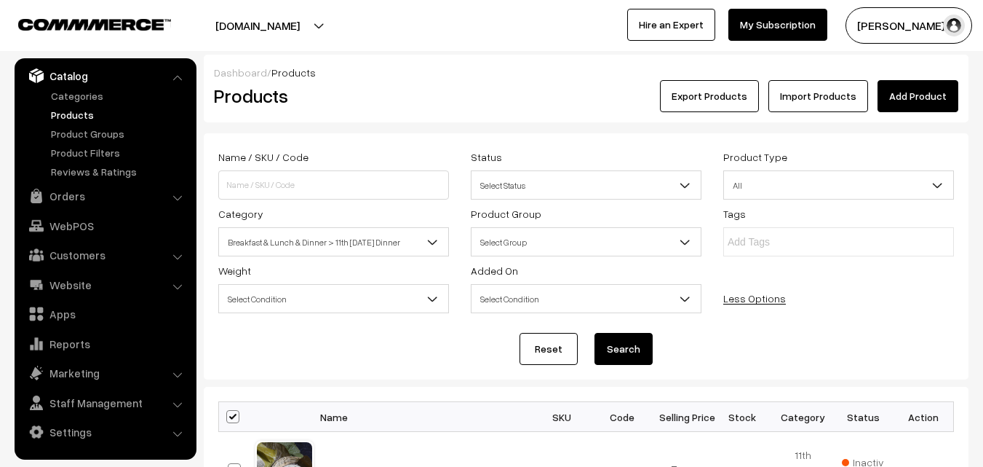
checkbox input "true"
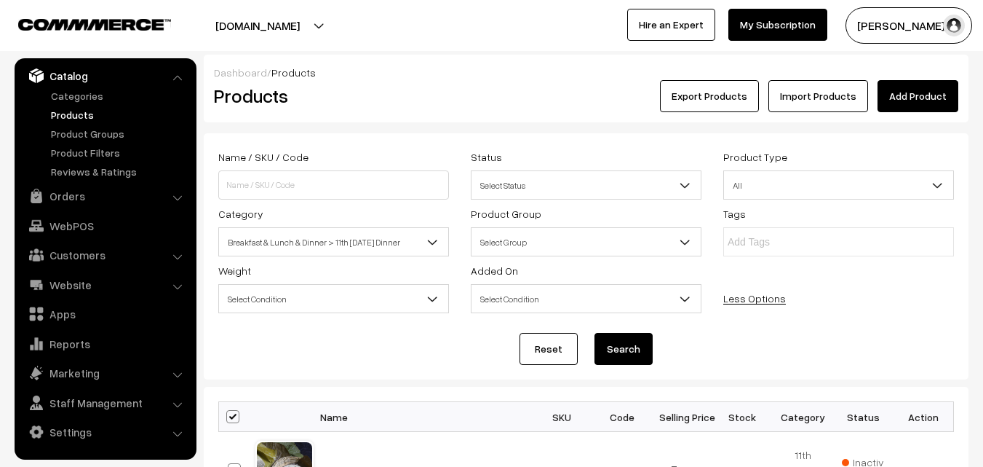
checkbox input "true"
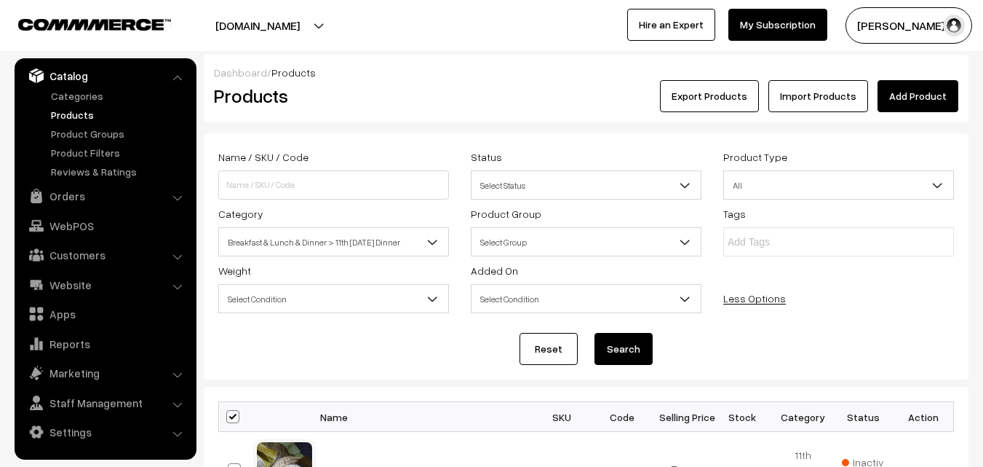
checkbox input "true"
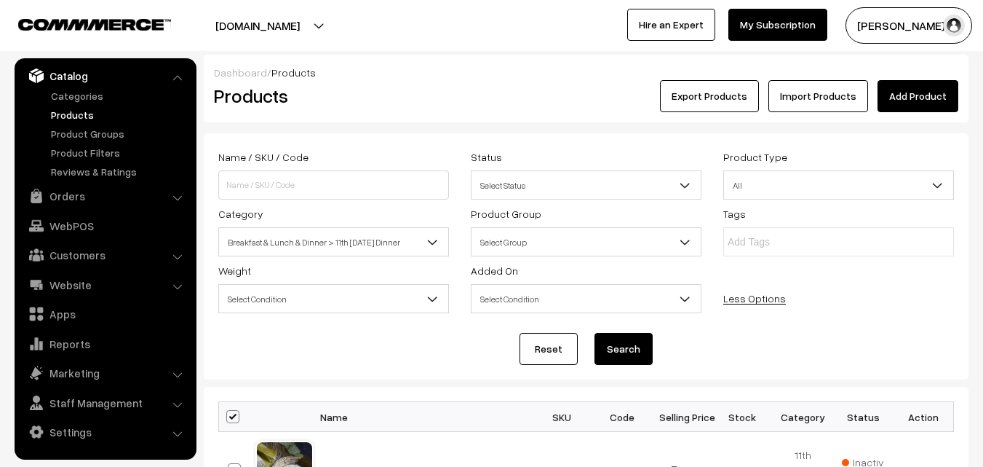
checkbox input "true"
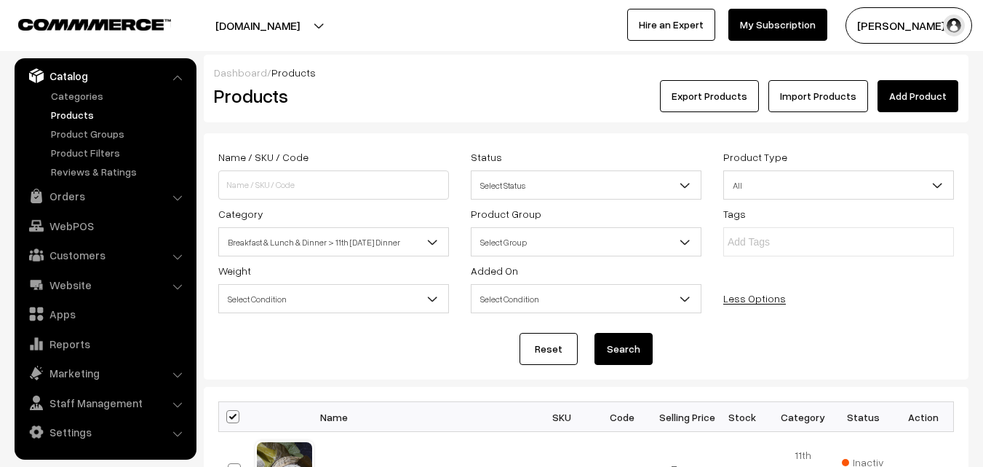
checkbox input "true"
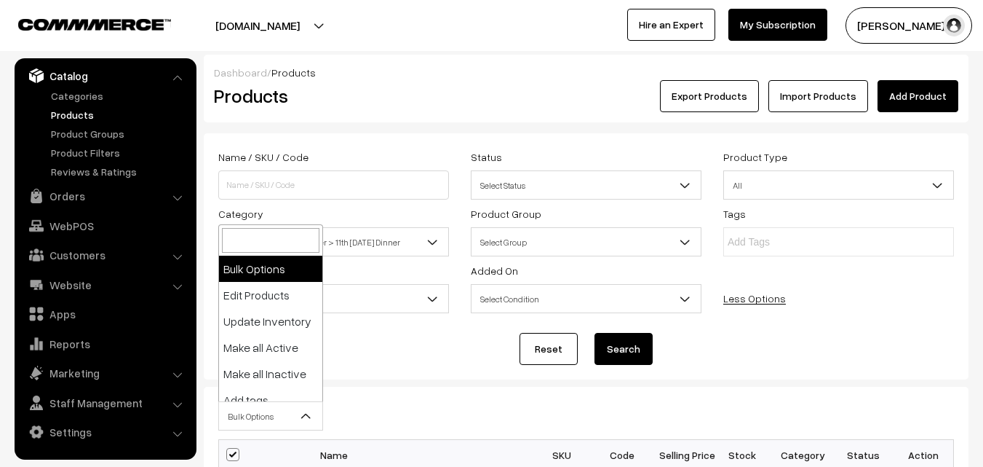
click at [253, 407] on span "Bulk Options" at bounding box center [270, 415] width 103 height 25
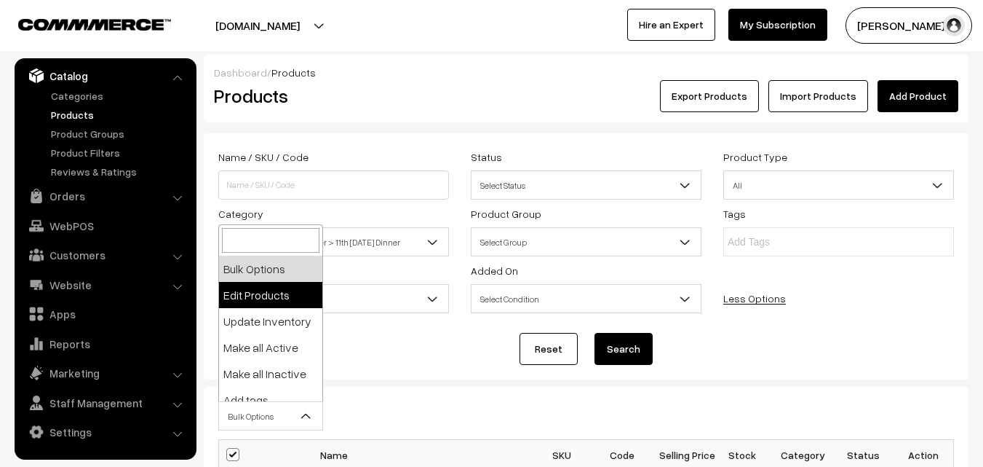
select select "editProduct"
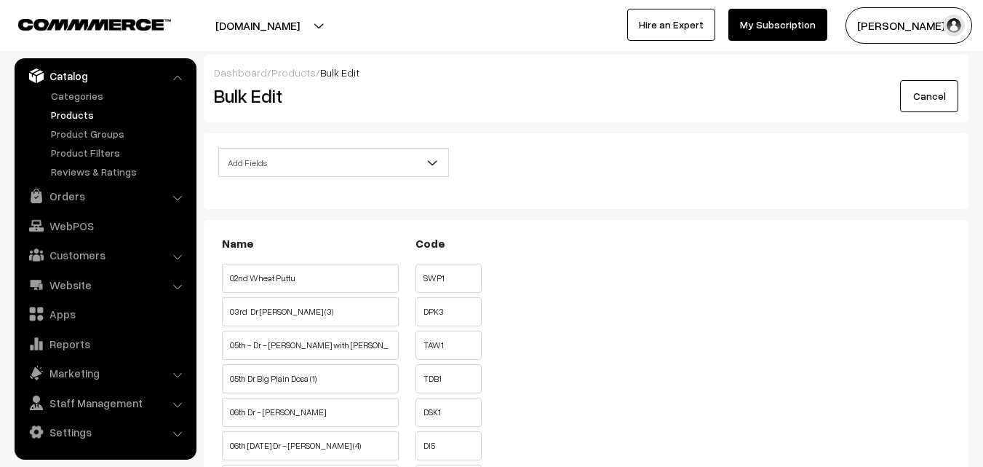
click at [302, 158] on span "Add Fields" at bounding box center [333, 162] width 229 height 25
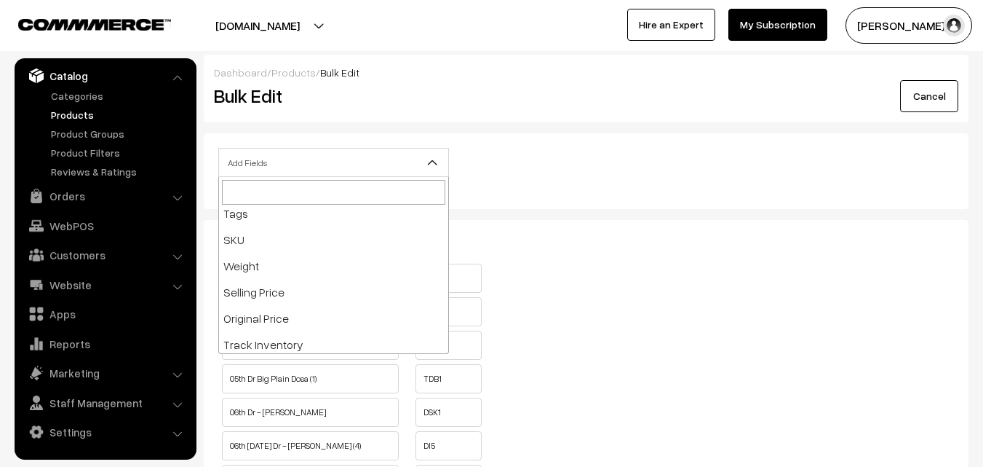
scroll to position [146, 0]
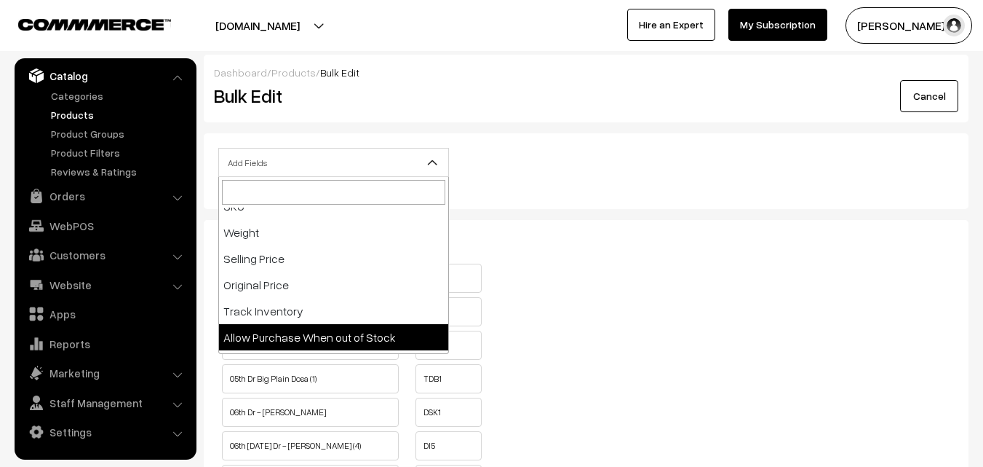
select select "allow-purchase"
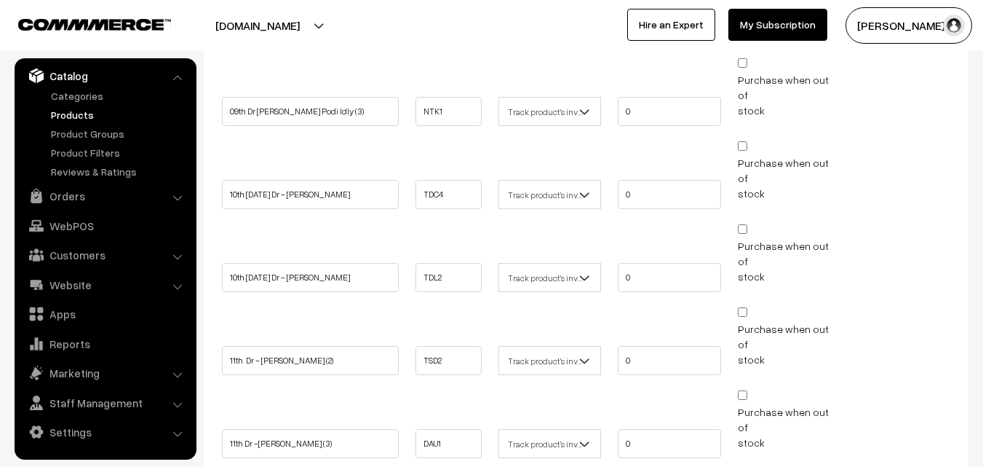
scroll to position [1383, 0]
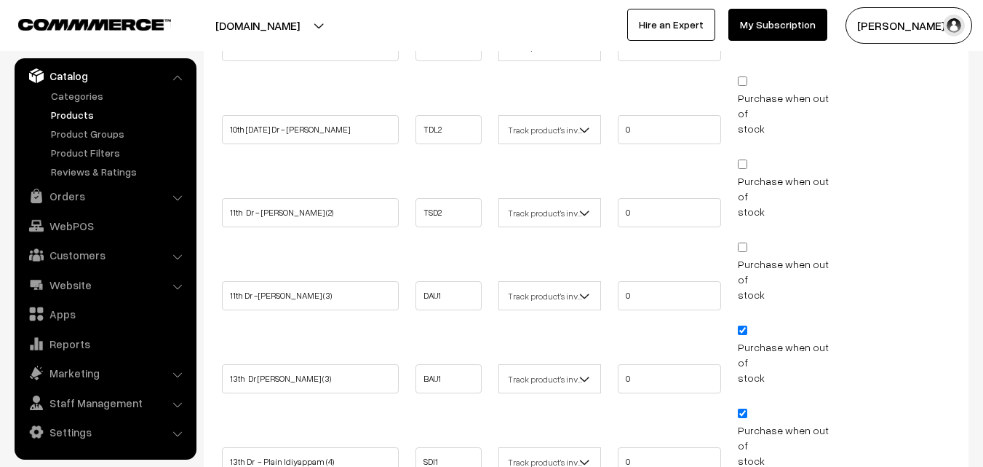
checkbox input "false"
click at [740, 406] on span "Purchase when out of stock" at bounding box center [789, 436] width 103 height 61
click at [740, 325] on input "Purchase when out of stock" at bounding box center [742, 329] width 9 height 9
checkbox input "false"
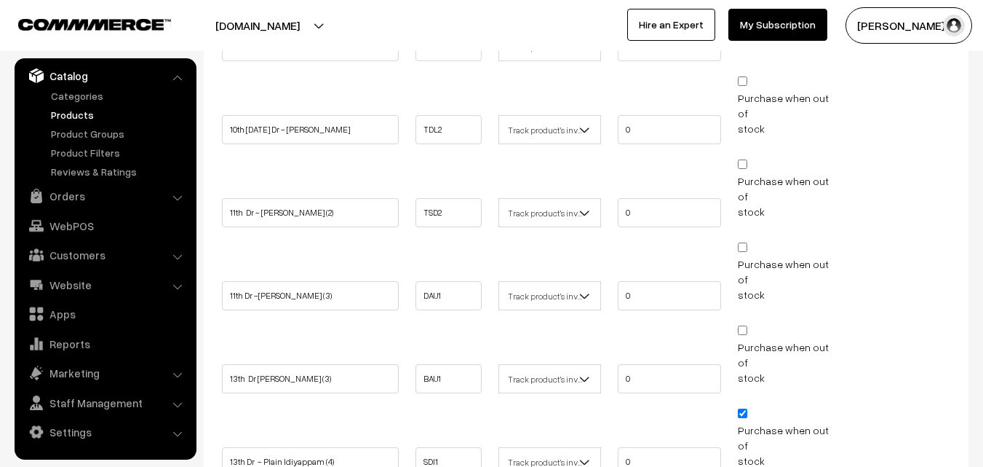
click at [744, 408] on input "Purchase when out of stock" at bounding box center [742, 412] width 9 height 9
checkbox input "false"
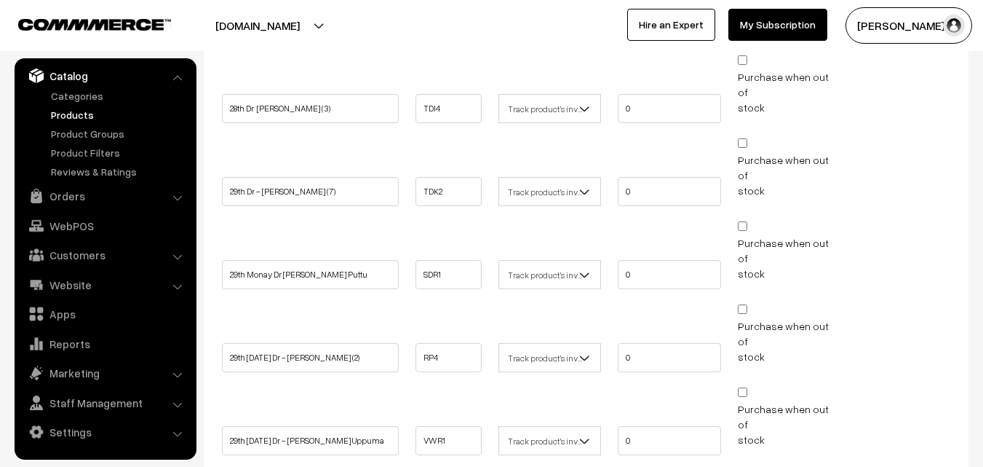
scroll to position [2153, 0]
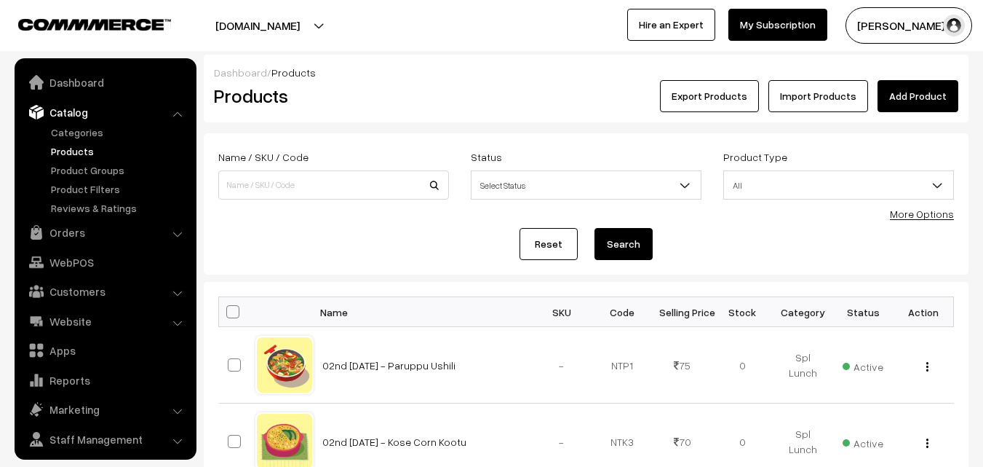
scroll to position [36, 0]
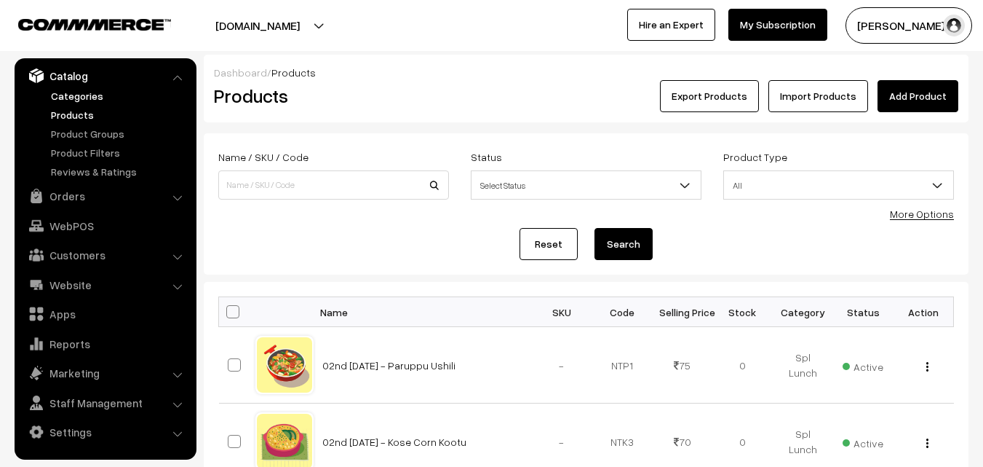
click at [65, 102] on link "Categories" at bounding box center [119, 95] width 144 height 15
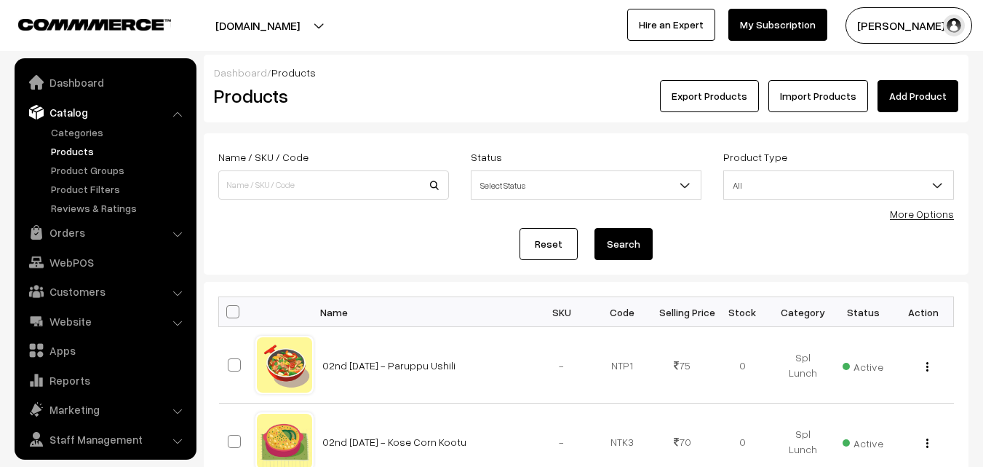
scroll to position [36, 0]
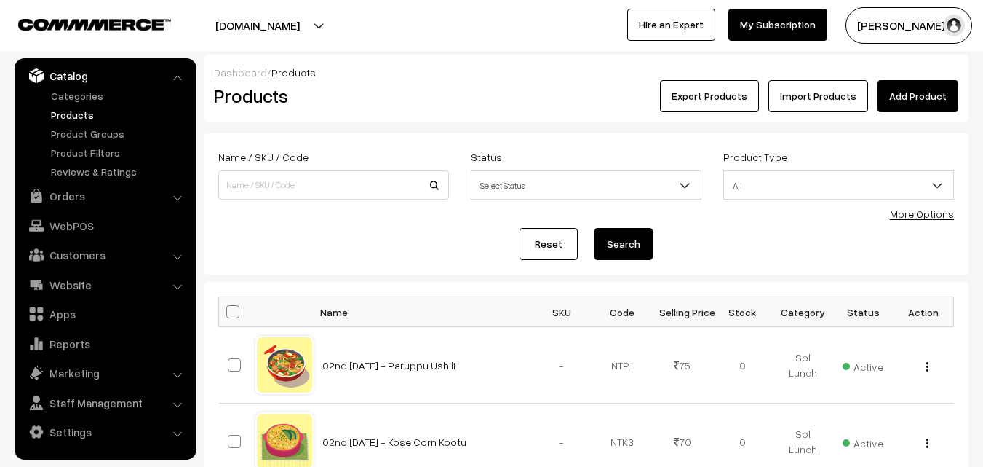
click at [928, 216] on link "More Options" at bounding box center [922, 213] width 64 height 12
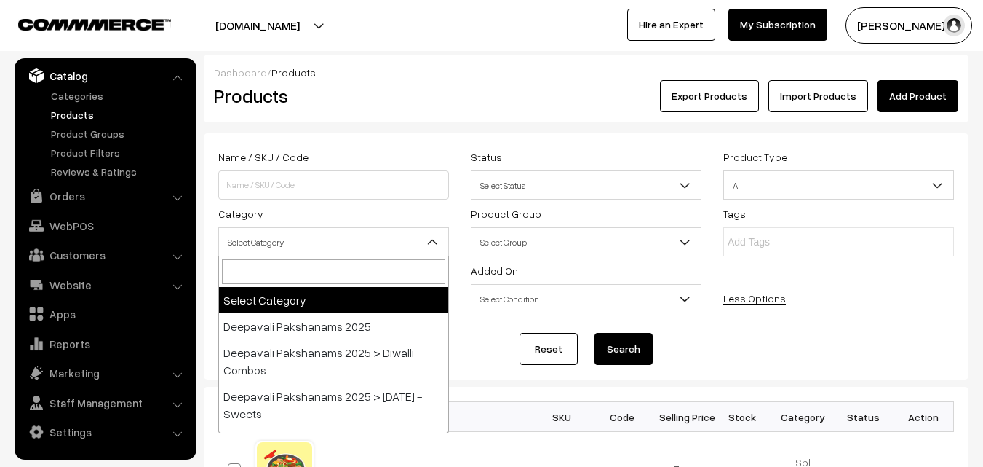
click at [302, 242] on span "Select Category" at bounding box center [333, 241] width 229 height 25
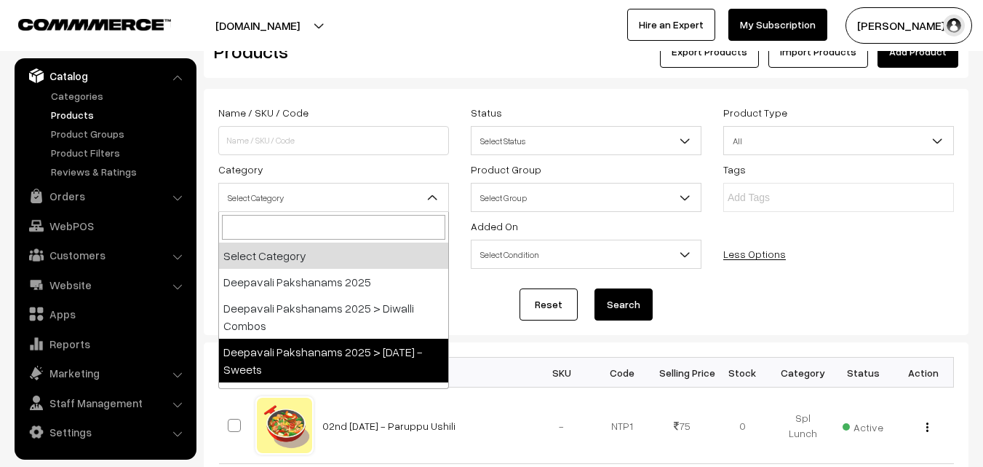
scroll to position [146, 0]
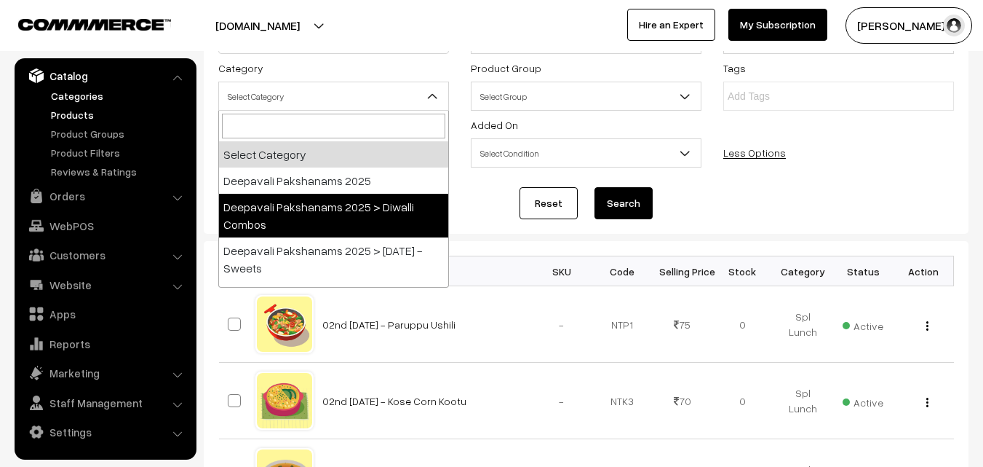
click at [69, 100] on link "Categories" at bounding box center [119, 95] width 144 height 15
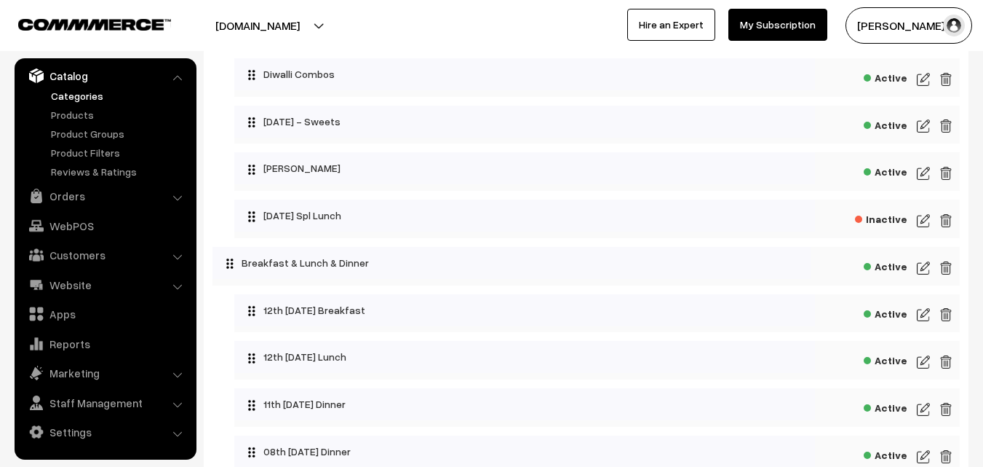
scroll to position [218, 0]
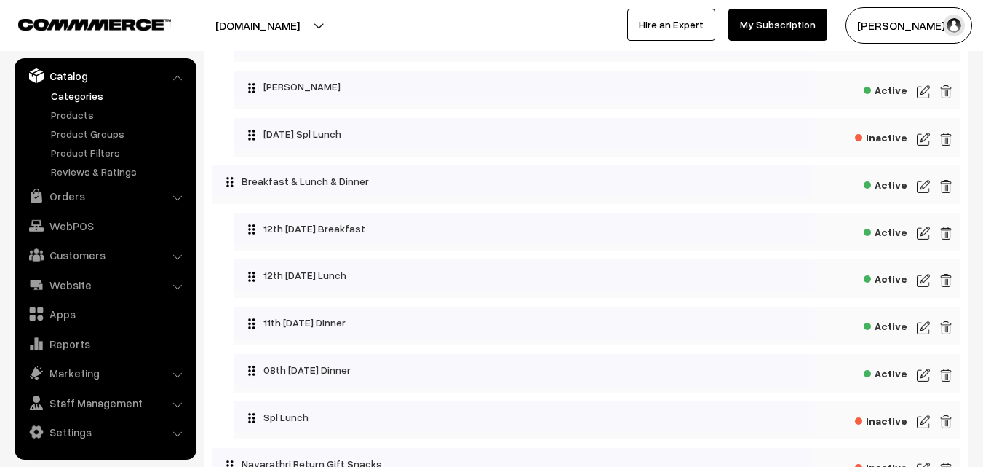
click at [926, 234] on img at bounding box center [923, 232] width 13 height 17
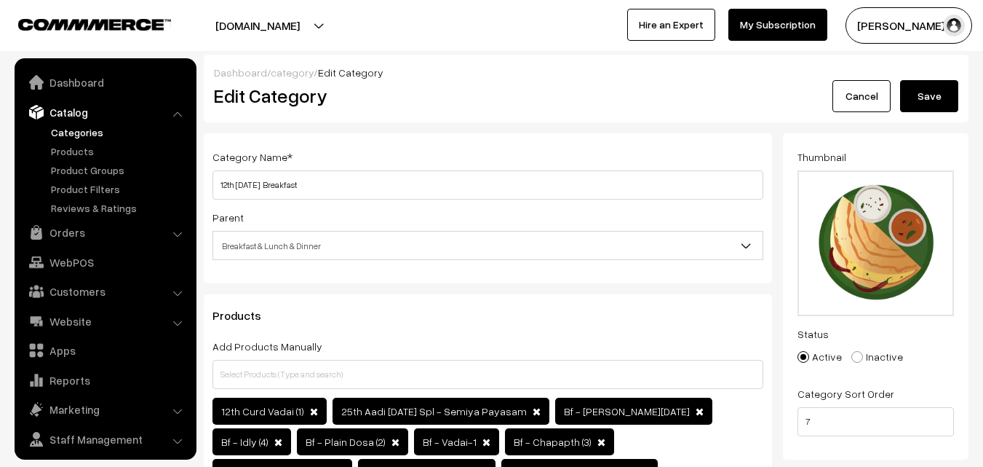
scroll to position [36, 0]
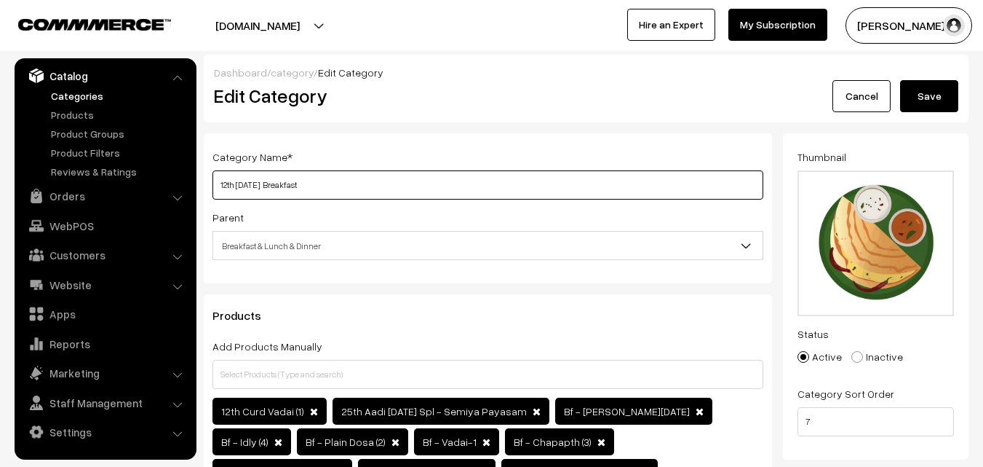
drag, startPoint x: 266, startPoint y: 186, endPoint x: 209, endPoint y: 182, distance: 57.6
click at [209, 182] on div "Category Name * 12th Sunday Breakfast Parent Top Level Category Deepavali Paksh…" at bounding box center [488, 208] width 569 height 150
type input "14th Tuesday Breakfast"
click at [211, 182] on div "Category Name * 14th Tuesday Breakfast Parent Top Level Category Deepavali Paks…" at bounding box center [488, 208] width 569 height 150
click at [910, 75] on div "Dashboard / category / Edit Category" at bounding box center [586, 72] width 745 height 15
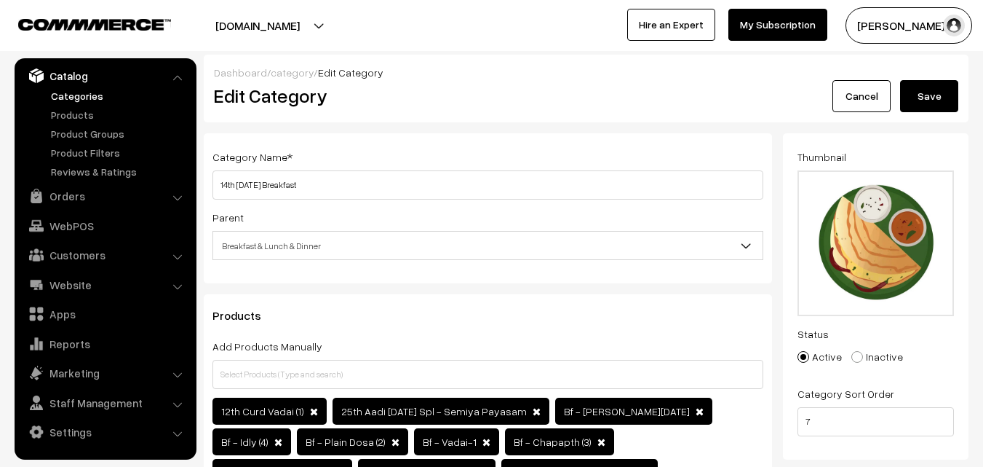
click at [938, 100] on button "Save" at bounding box center [929, 96] width 58 height 32
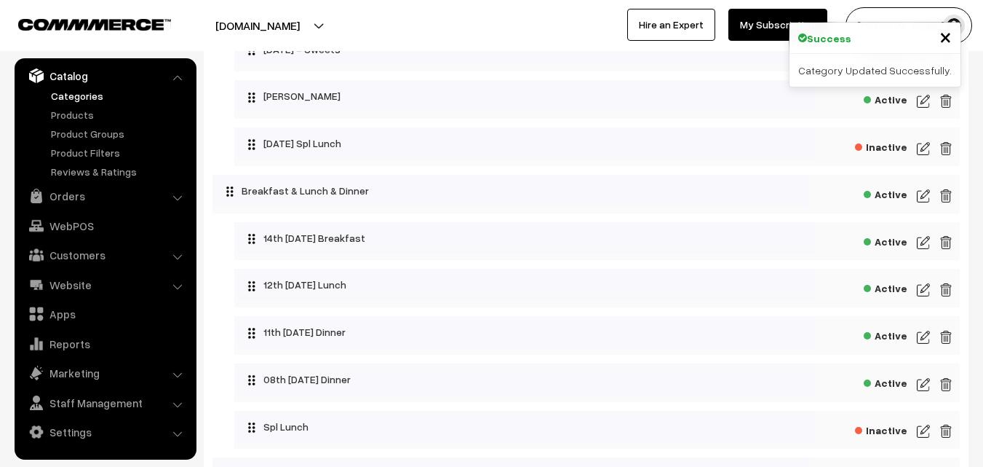
scroll to position [291, 0]
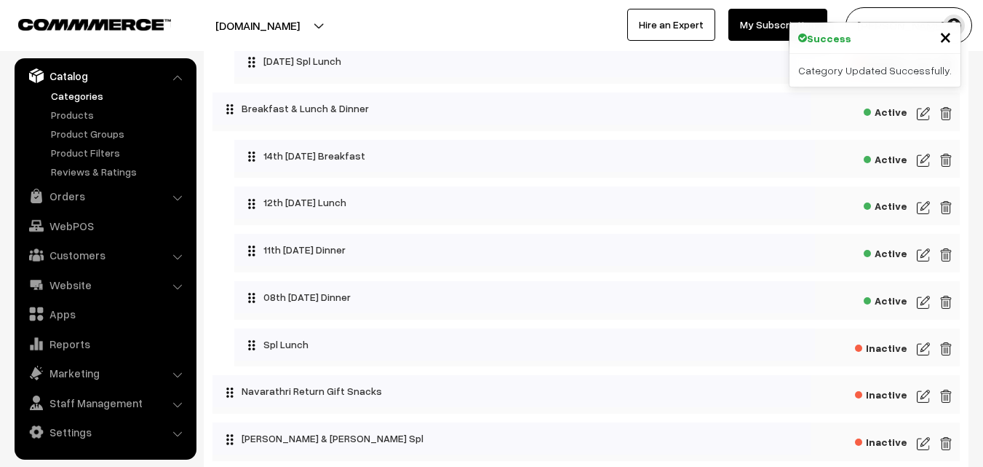
click at [919, 203] on img at bounding box center [923, 207] width 13 height 17
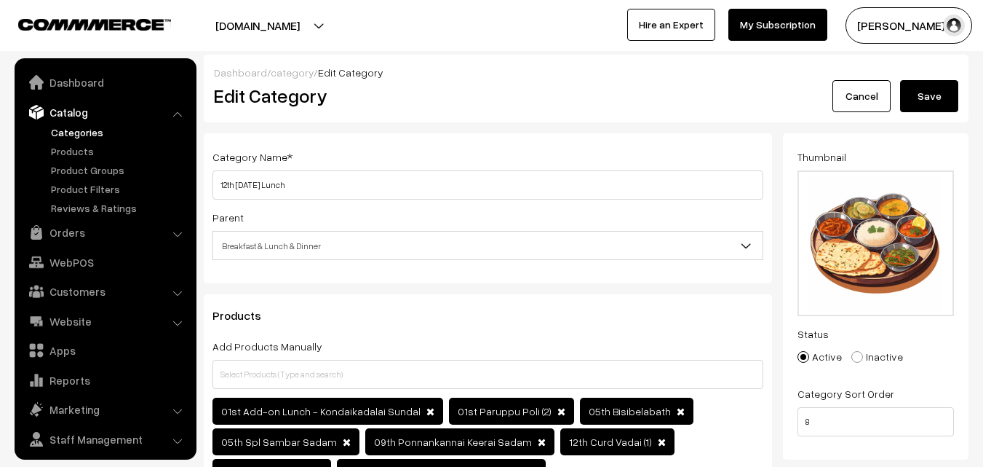
scroll to position [36, 0]
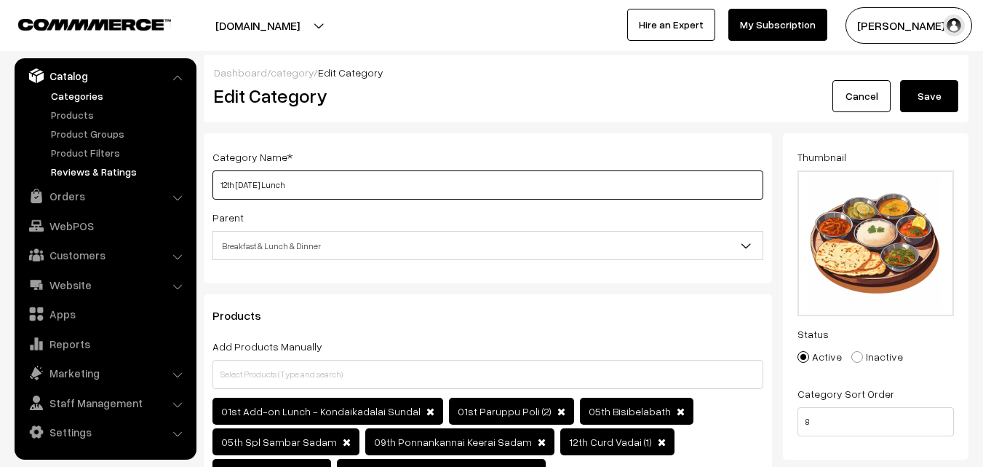
drag, startPoint x: 186, startPoint y: 173, endPoint x: 169, endPoint y: 171, distance: 17.5
paste input "4th Tuesday"
type input "14th [DATE] Lunch"
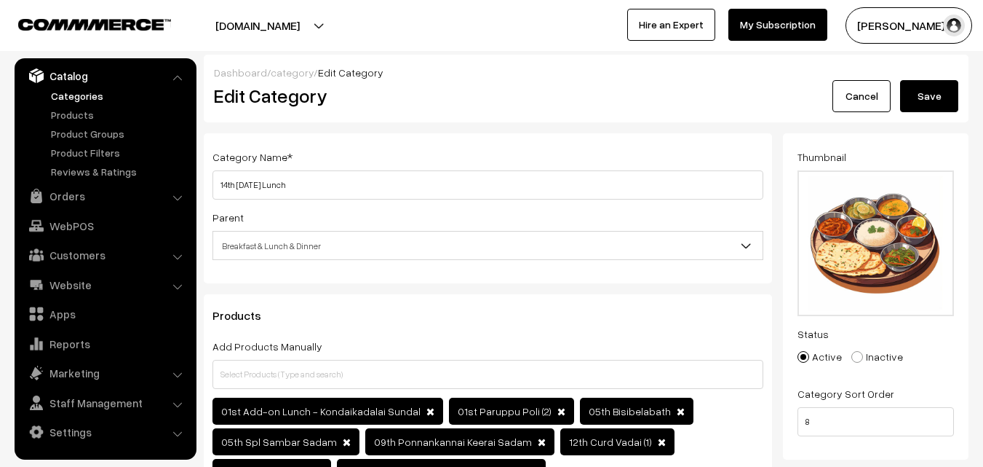
click at [931, 104] on button "Save" at bounding box center [929, 96] width 58 height 32
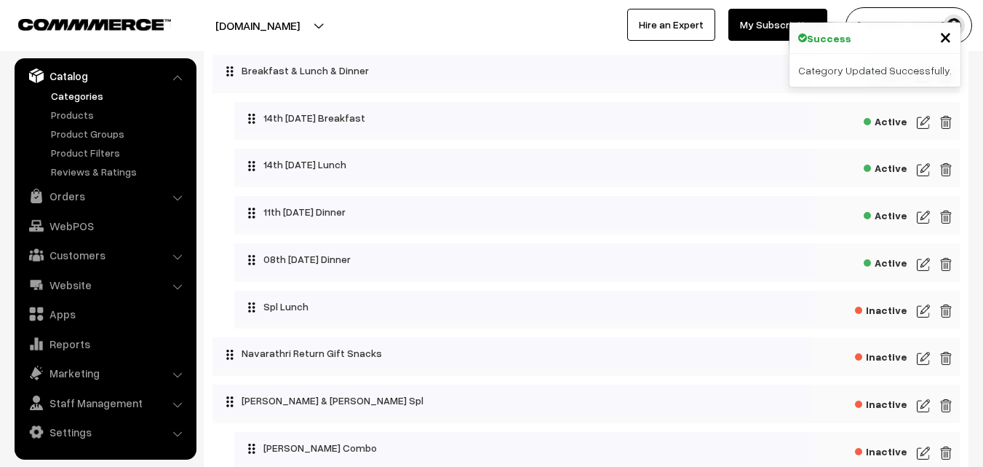
scroll to position [364, 0]
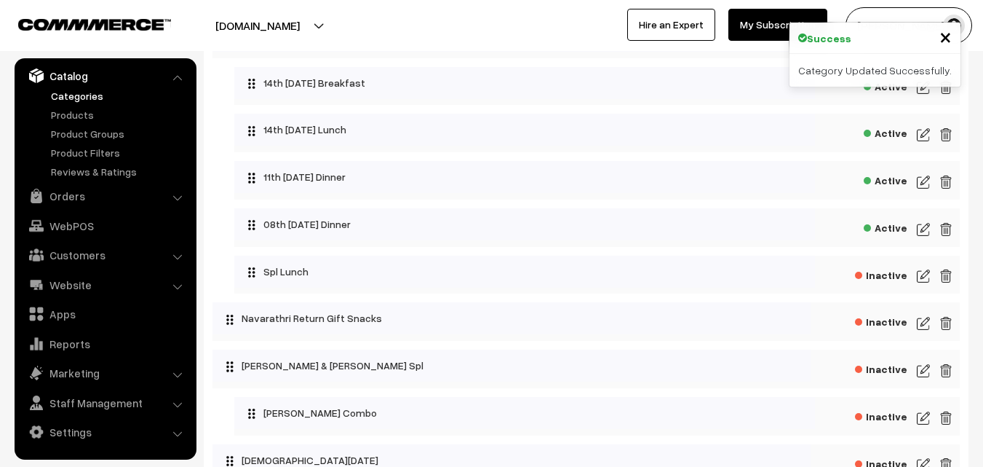
click at [927, 233] on img at bounding box center [923, 229] width 13 height 17
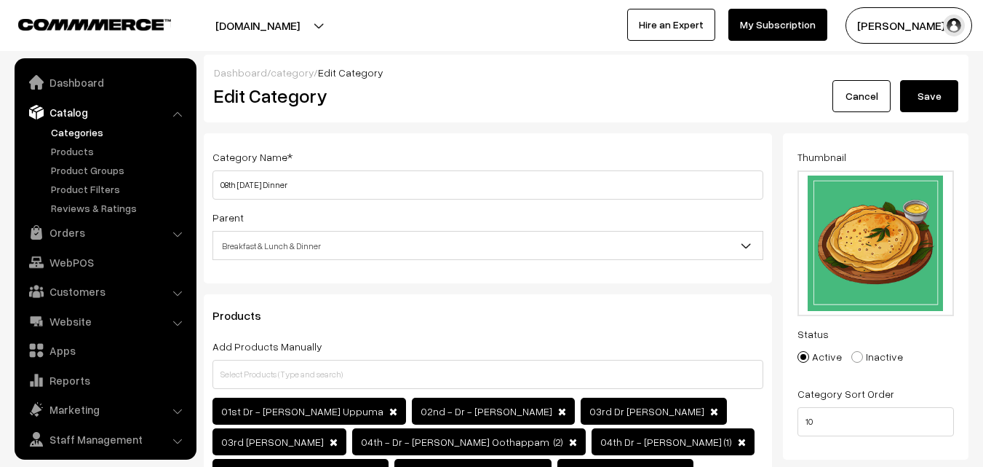
scroll to position [36, 0]
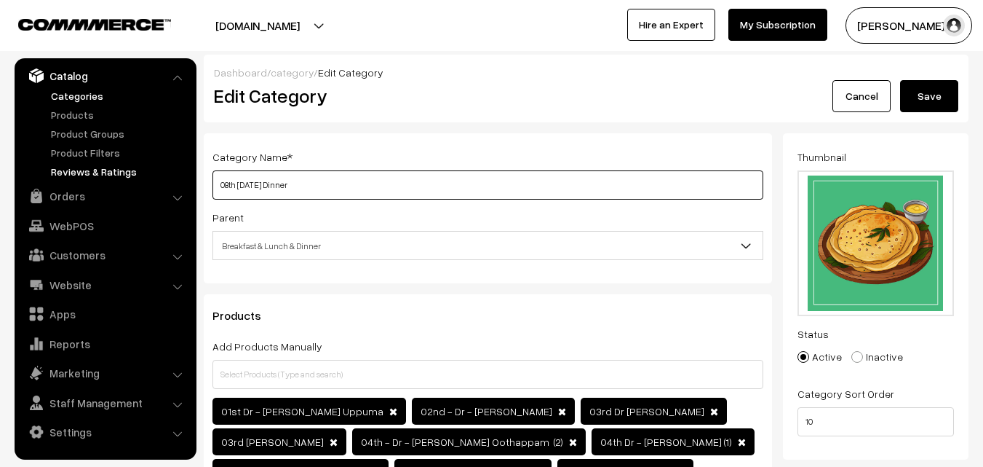
drag, startPoint x: 165, startPoint y: 175, endPoint x: 138, endPoint y: 168, distance: 27.0
paste input "14th Tue"
type input "14th [DATE] Dinner"
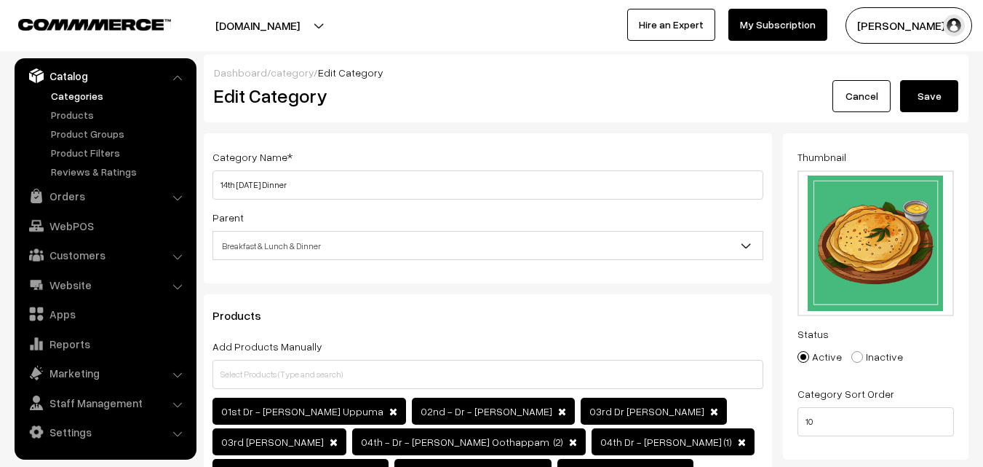
click at [938, 97] on button "Save" at bounding box center [929, 96] width 58 height 32
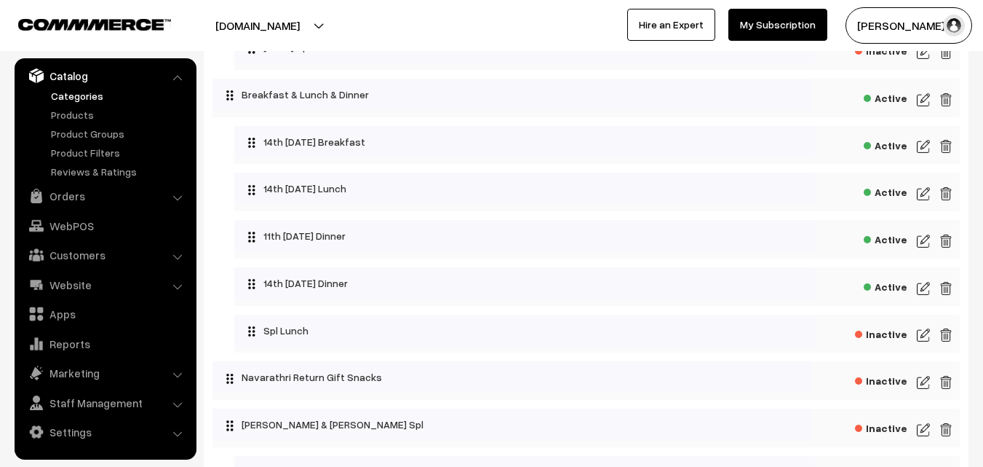
scroll to position [437, 0]
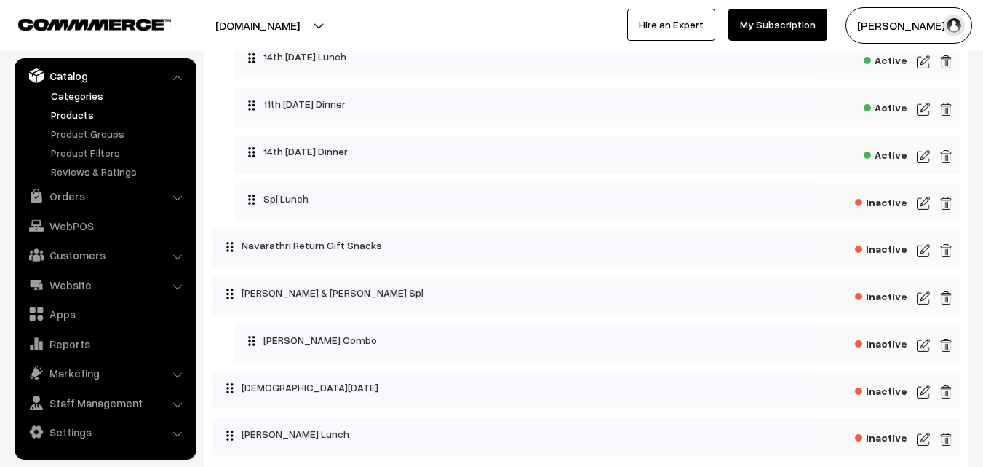
click at [98, 116] on link "Products" at bounding box center [119, 114] width 144 height 15
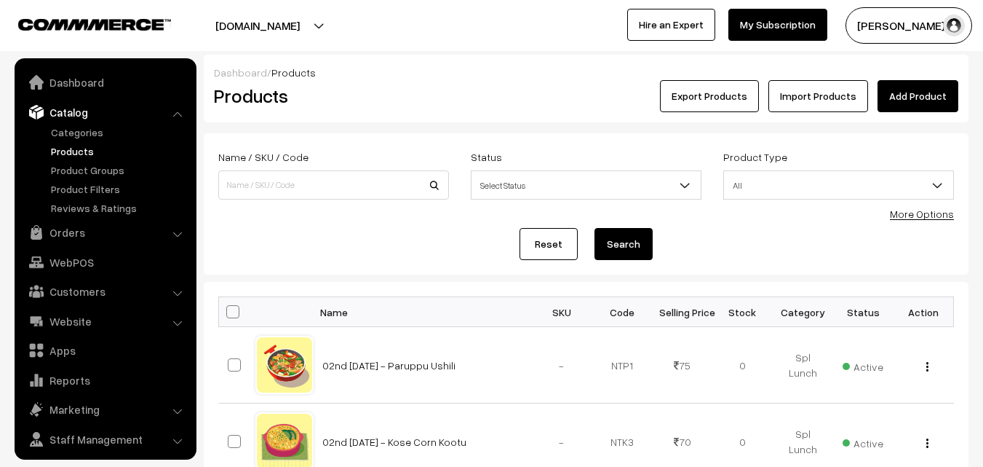
scroll to position [36, 0]
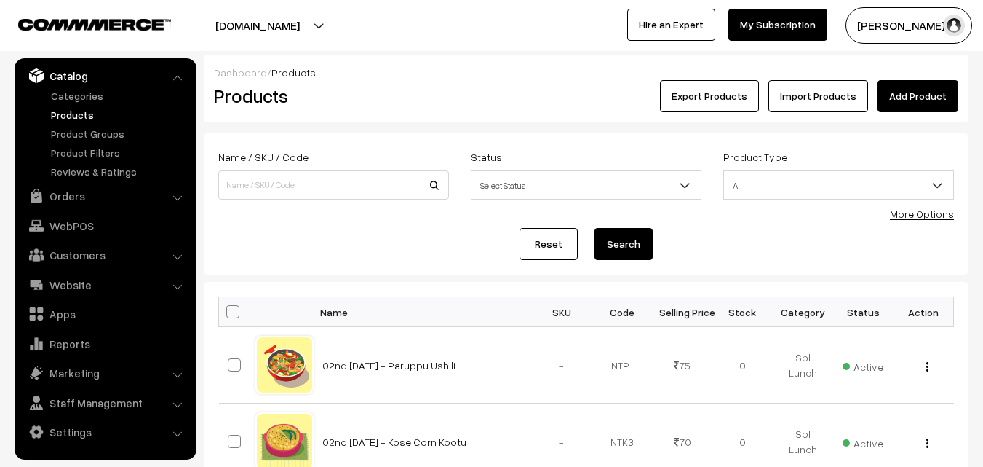
click at [946, 209] on link "More Options" at bounding box center [922, 213] width 64 height 12
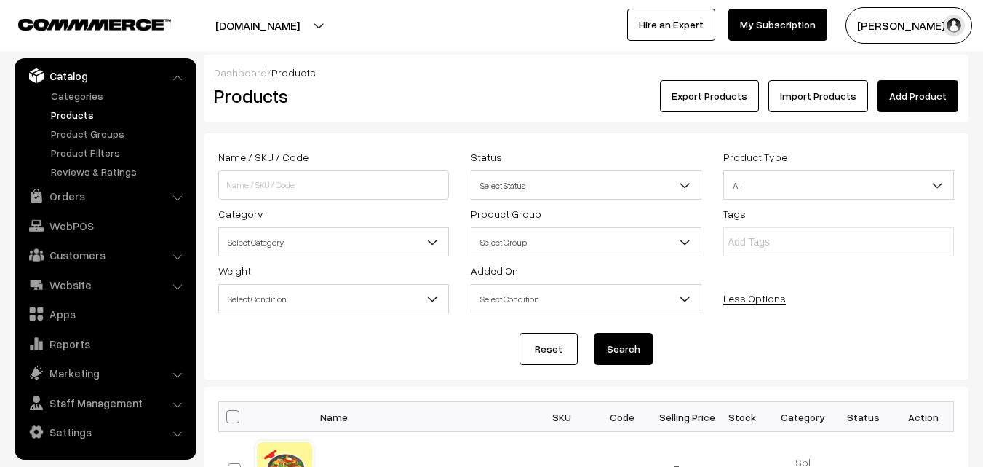
click at [319, 241] on span "Select Category" at bounding box center [333, 241] width 229 height 25
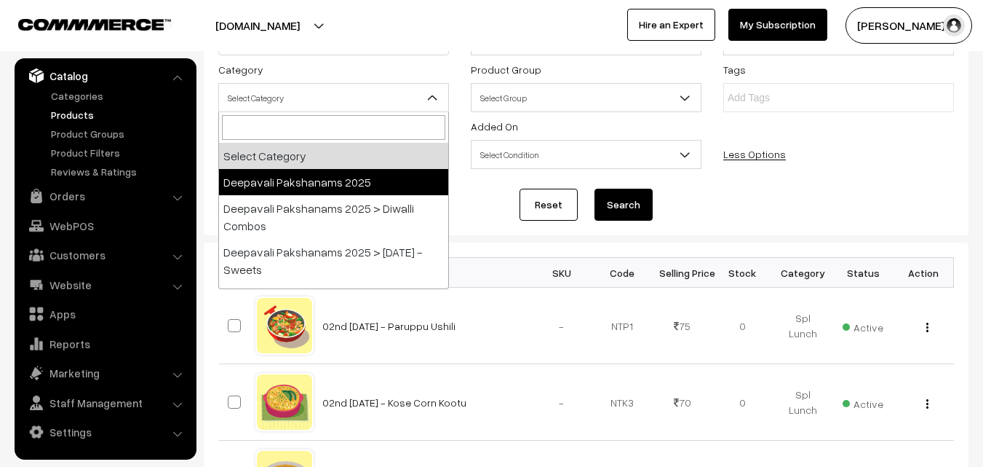
scroll to position [146, 0]
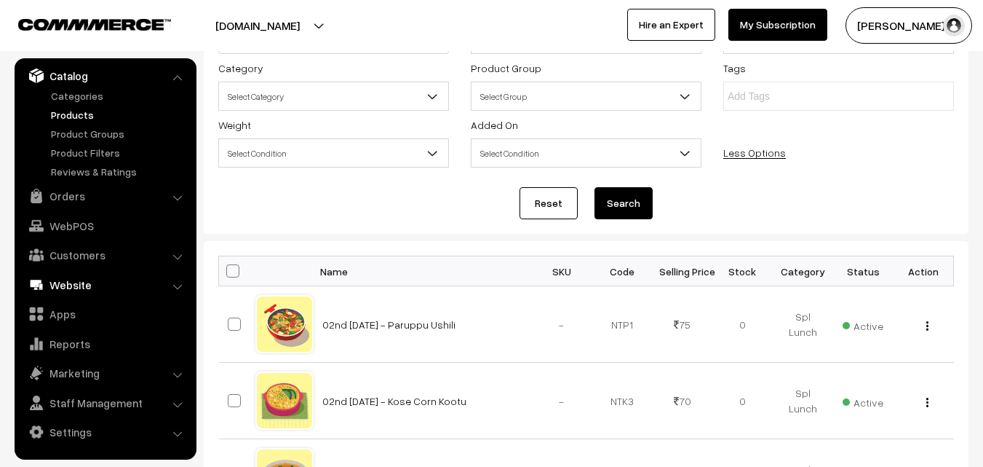
click at [77, 278] on link "Website" at bounding box center [104, 285] width 173 height 26
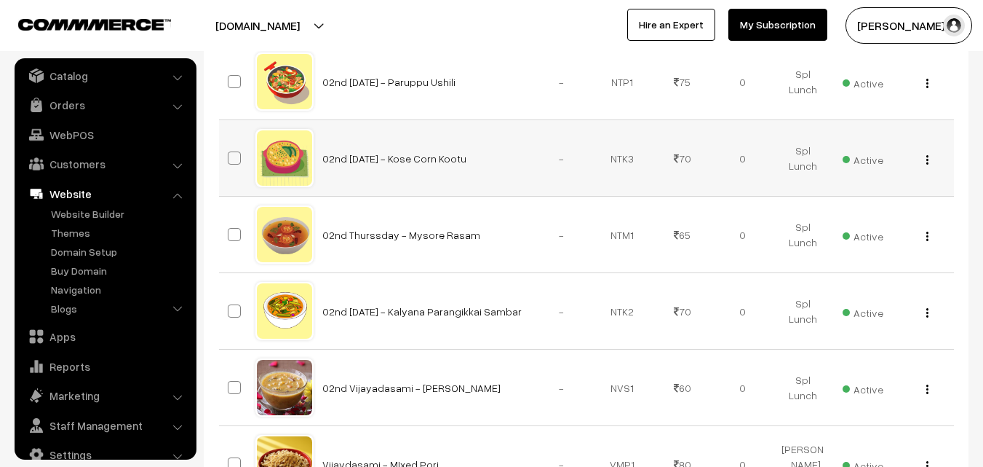
scroll to position [437, 0]
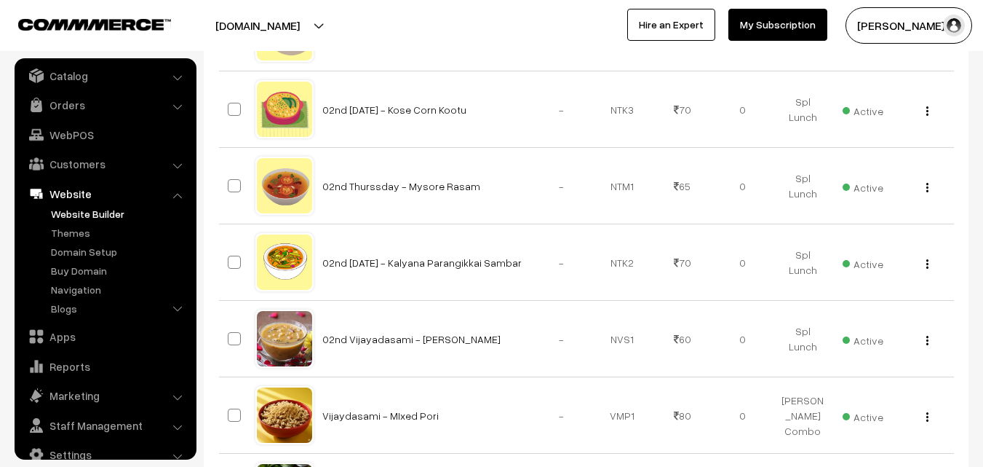
click at [87, 215] on link "Website Builder" at bounding box center [119, 213] width 144 height 15
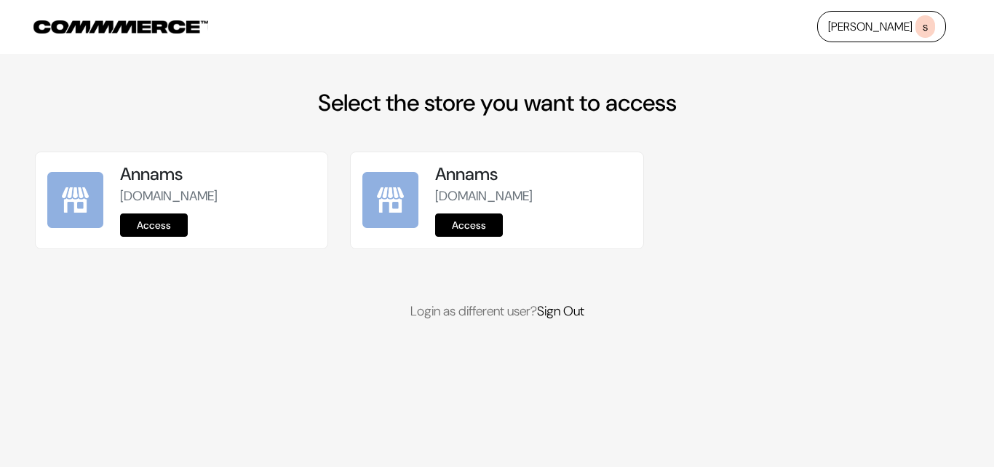
click at [135, 223] on link "Access" at bounding box center [154, 224] width 68 height 23
click at [165, 233] on link "Access" at bounding box center [154, 224] width 68 height 23
click at [167, 230] on link "Access" at bounding box center [154, 224] width 68 height 23
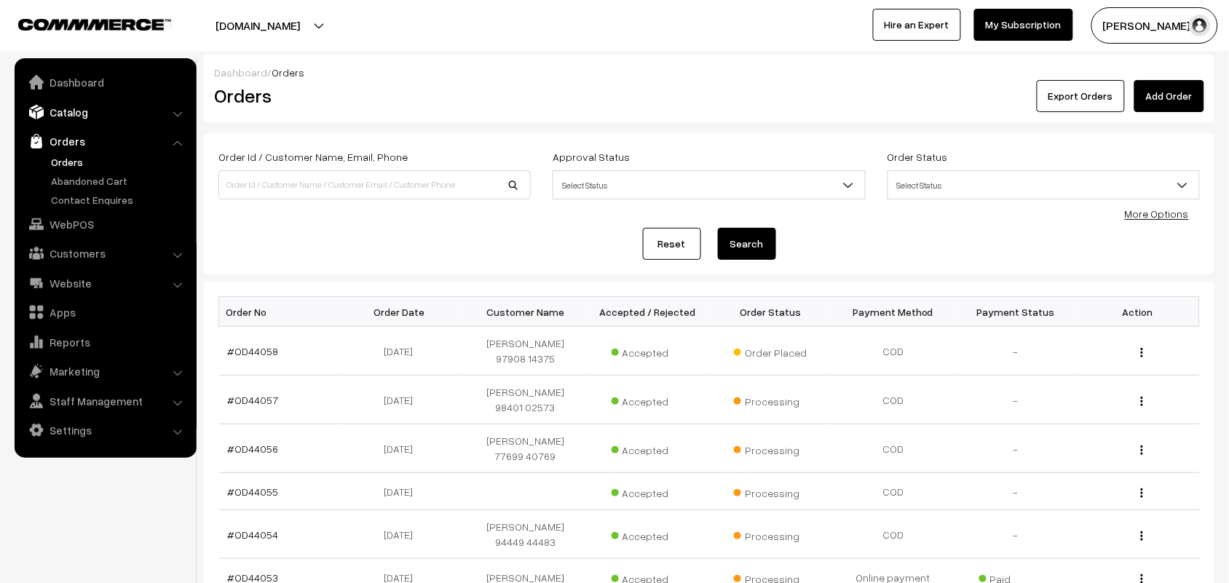
click at [71, 107] on link "Catalog" at bounding box center [104, 112] width 173 height 26
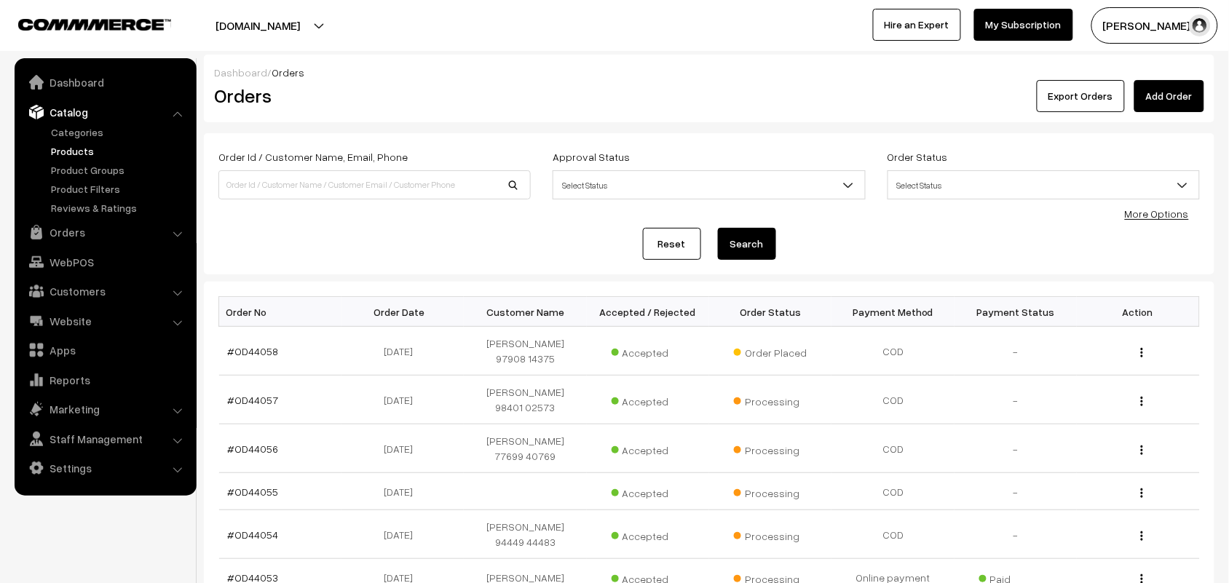
click at [63, 150] on link "Products" at bounding box center [119, 150] width 144 height 15
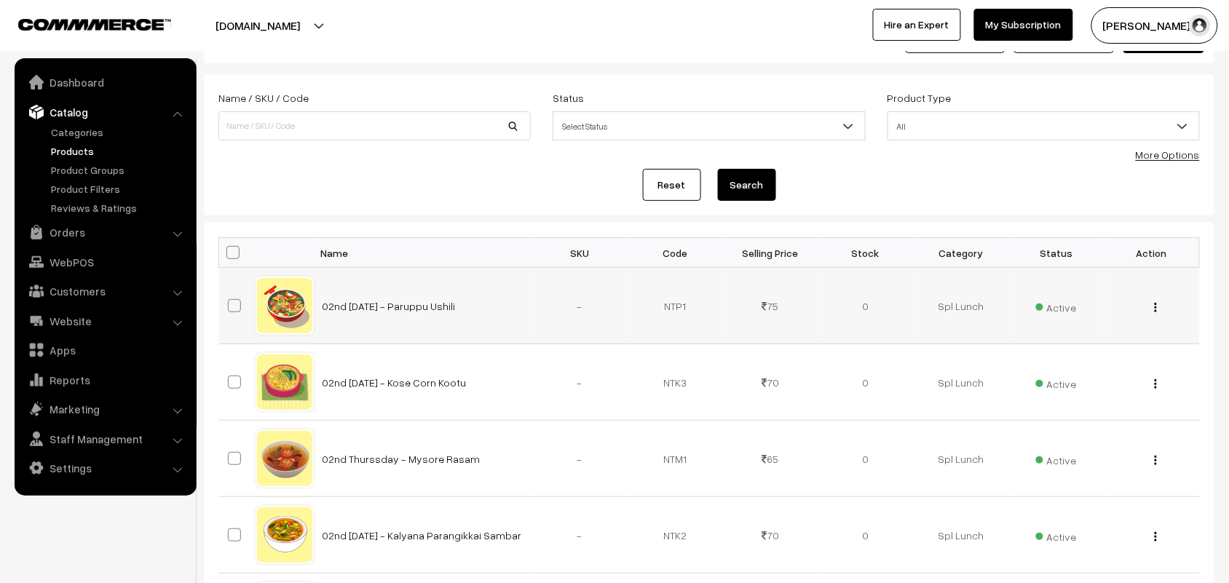
scroll to position [91, 0]
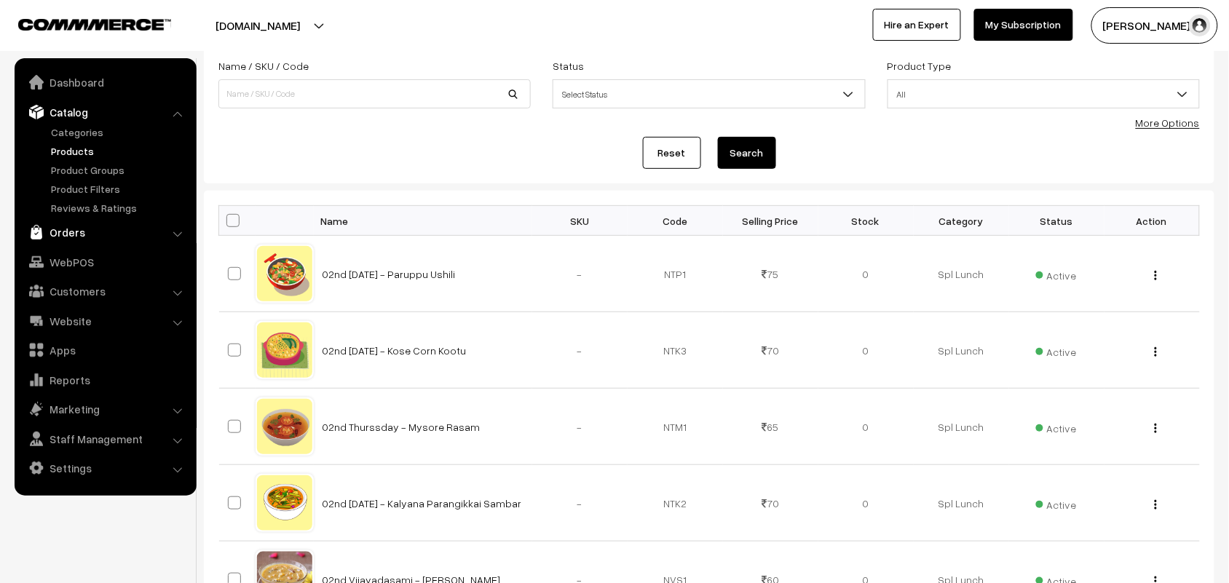
click at [75, 234] on link "Orders" at bounding box center [104, 232] width 173 height 26
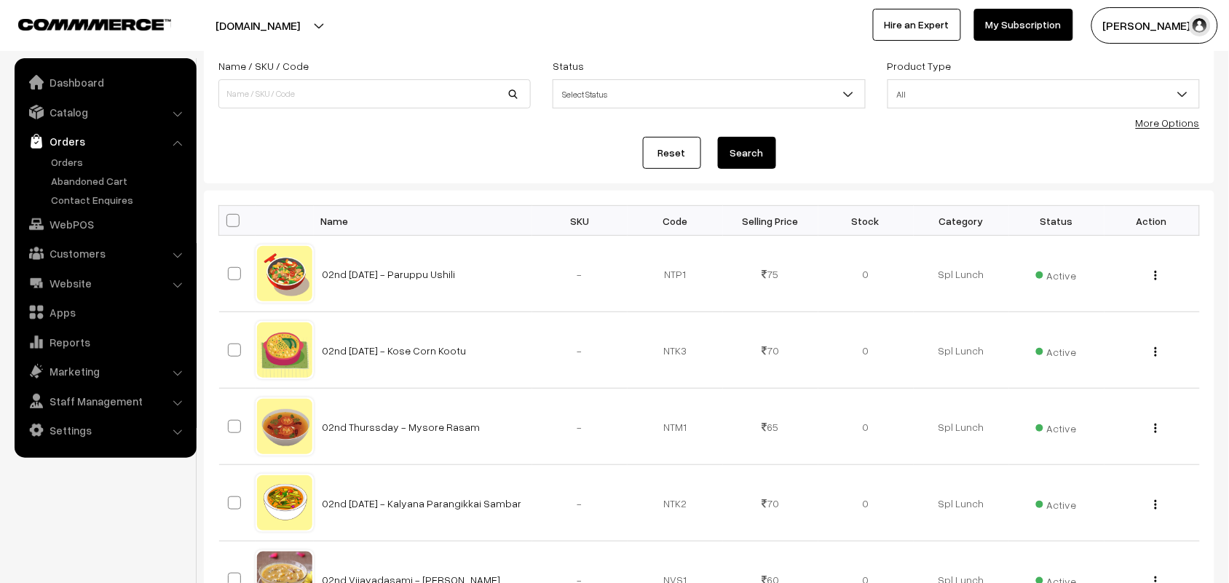
click at [63, 153] on link "Orders" at bounding box center [104, 141] width 173 height 26
click at [67, 161] on link "Orders" at bounding box center [119, 161] width 144 height 15
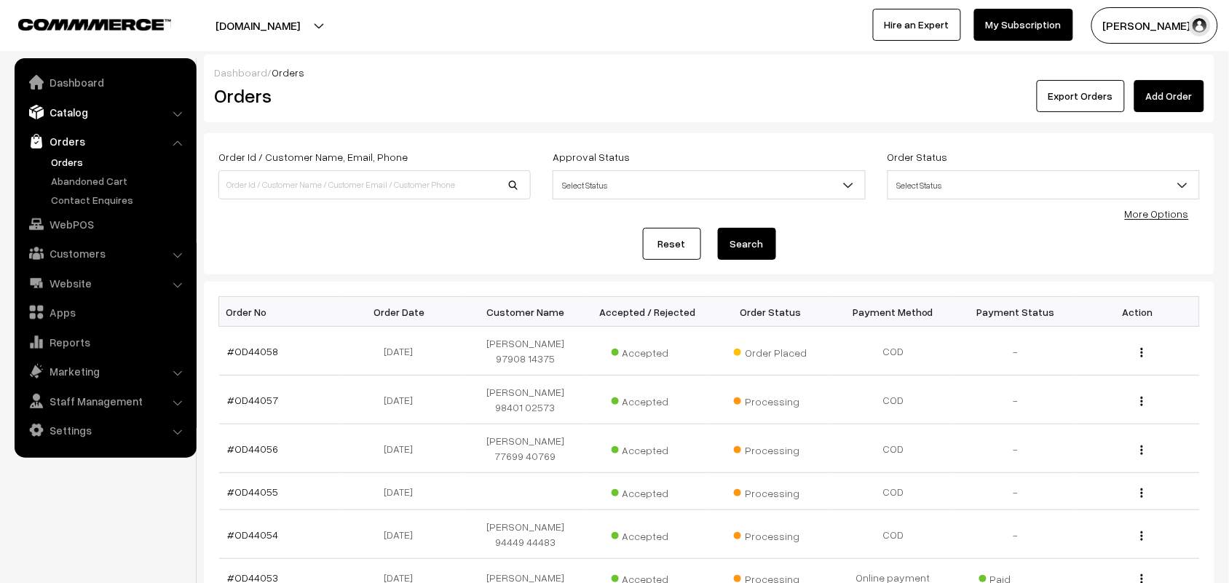
click at [75, 114] on link "Catalog" at bounding box center [104, 112] width 173 height 26
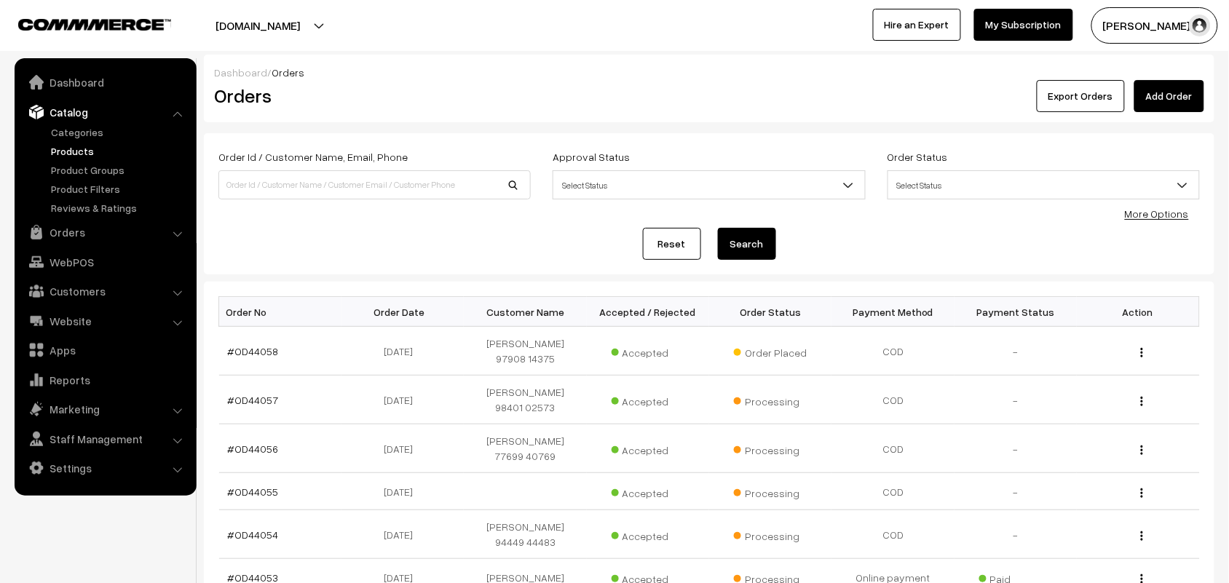
click at [70, 144] on link "Products" at bounding box center [119, 150] width 144 height 15
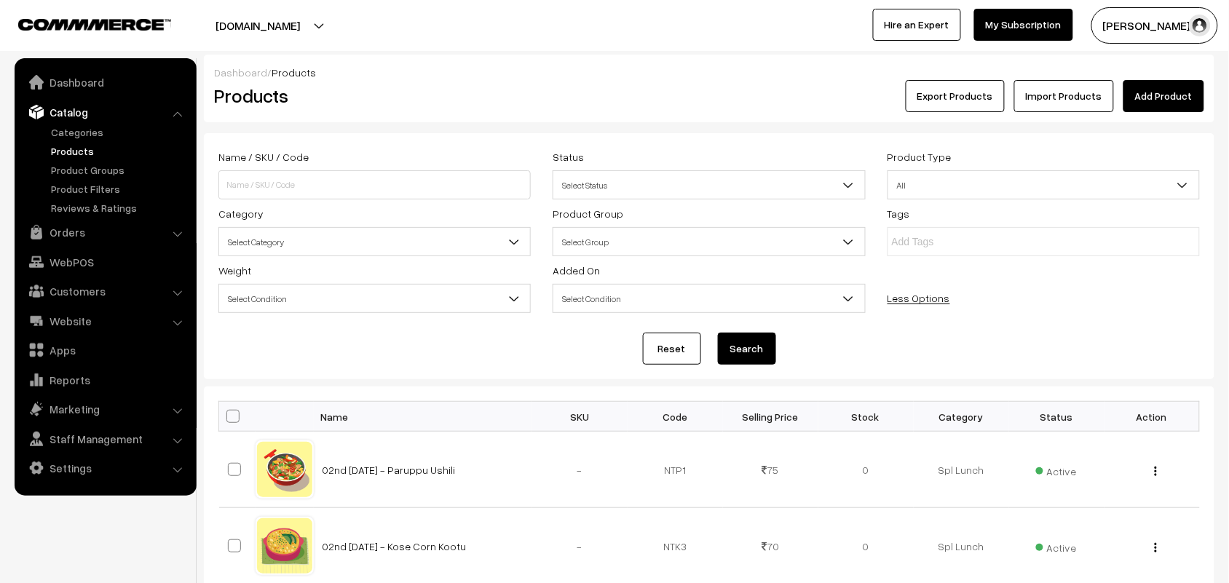
click at [301, 246] on span "Select Category" at bounding box center [374, 241] width 311 height 25
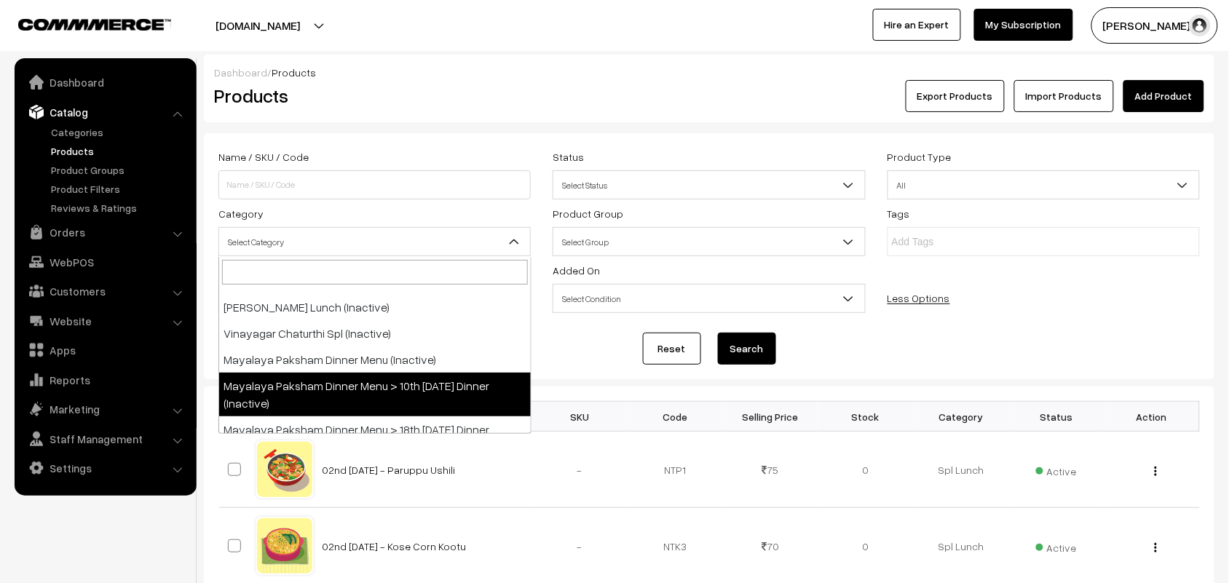
scroll to position [455, 0]
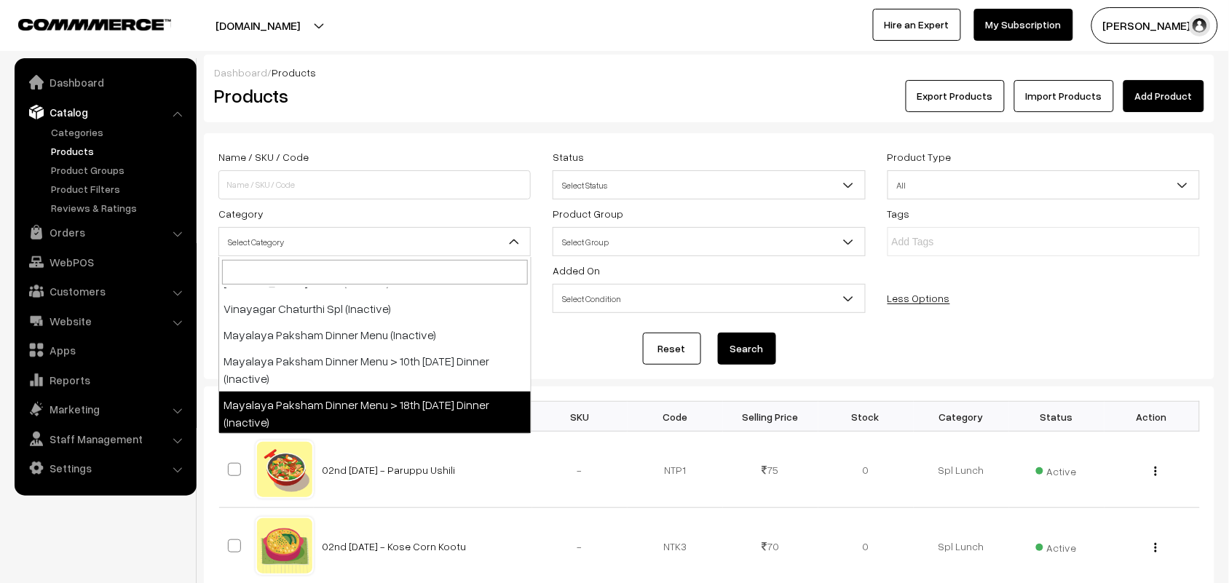
drag, startPoint x: 427, startPoint y: 371, endPoint x: 766, endPoint y: 244, distance: 362.4
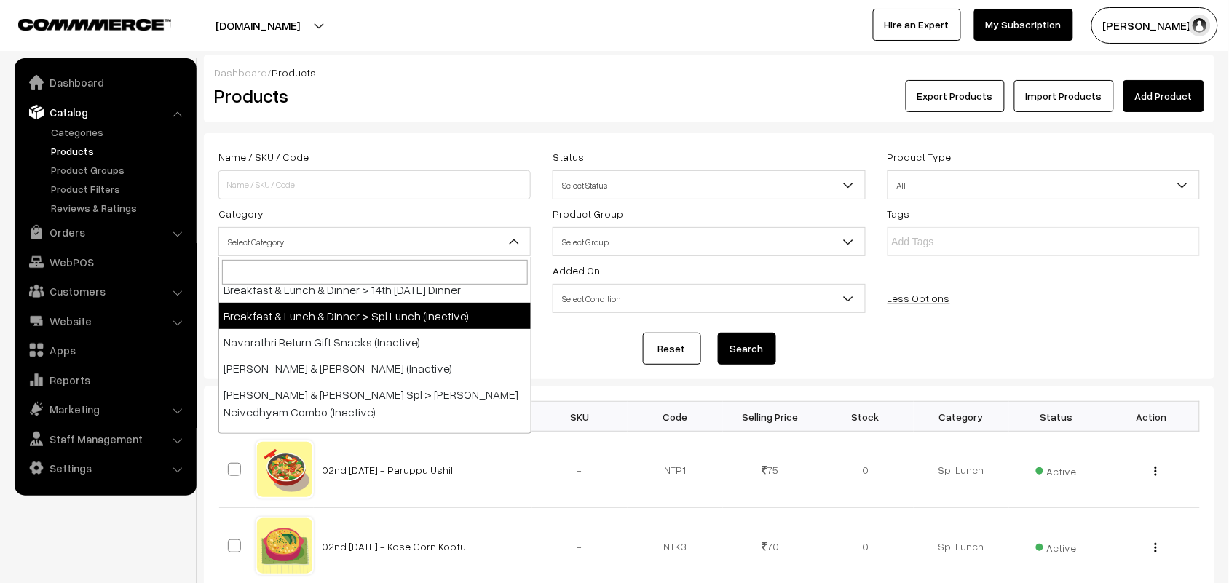
scroll to position [182, 0]
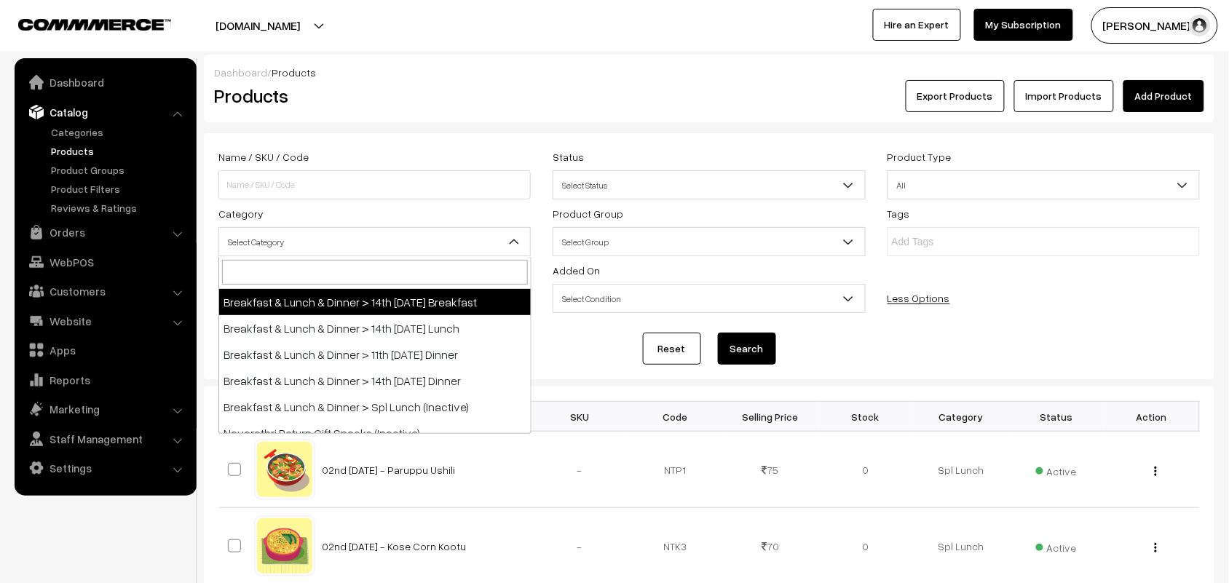
select select "91"
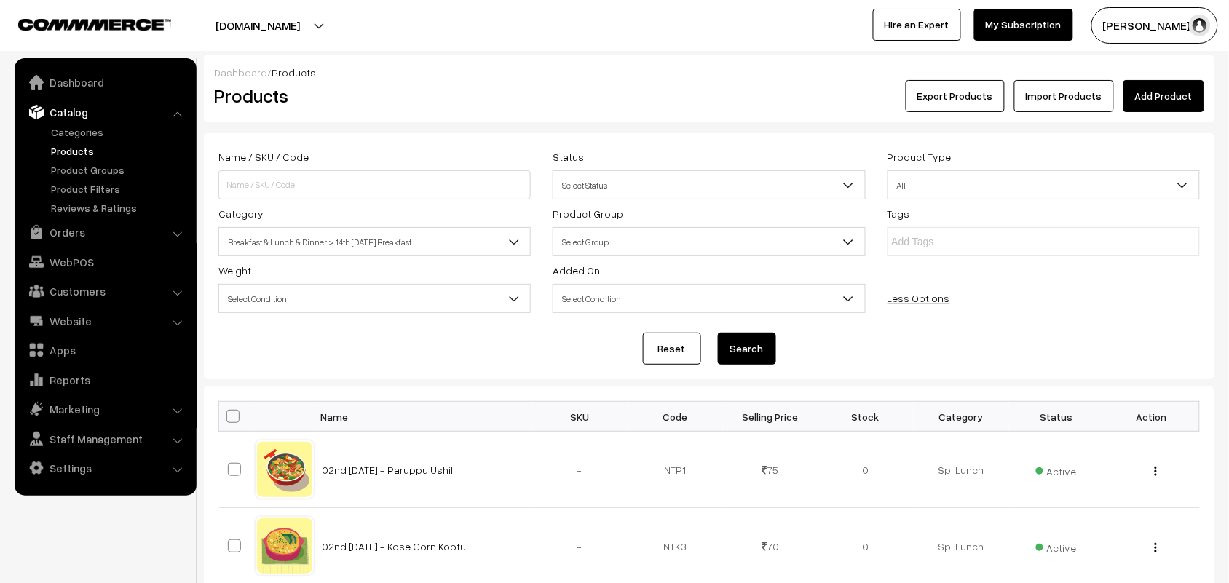
click at [748, 352] on button "Search" at bounding box center [747, 349] width 58 height 32
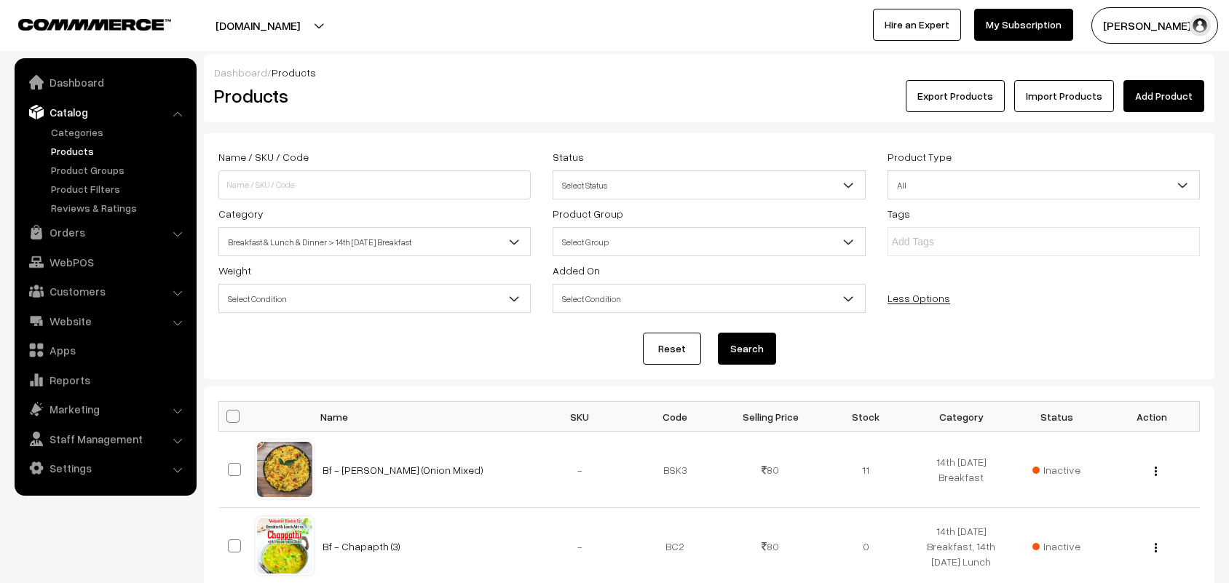
scroll to position [799, 0]
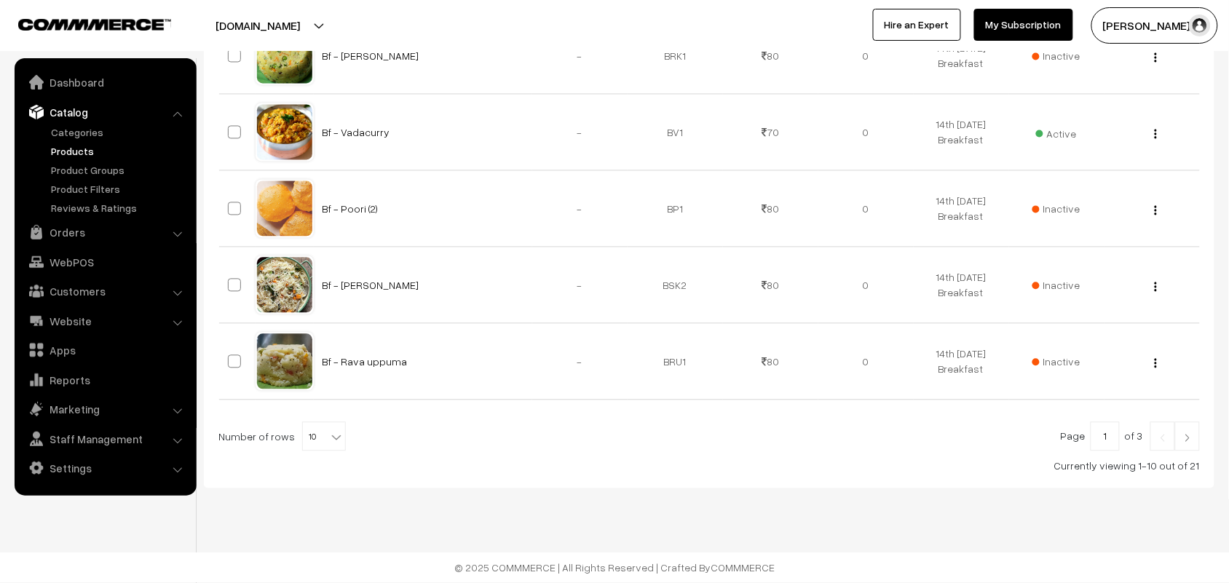
click at [319, 434] on span "10" at bounding box center [324, 436] width 44 height 29
select select "100"
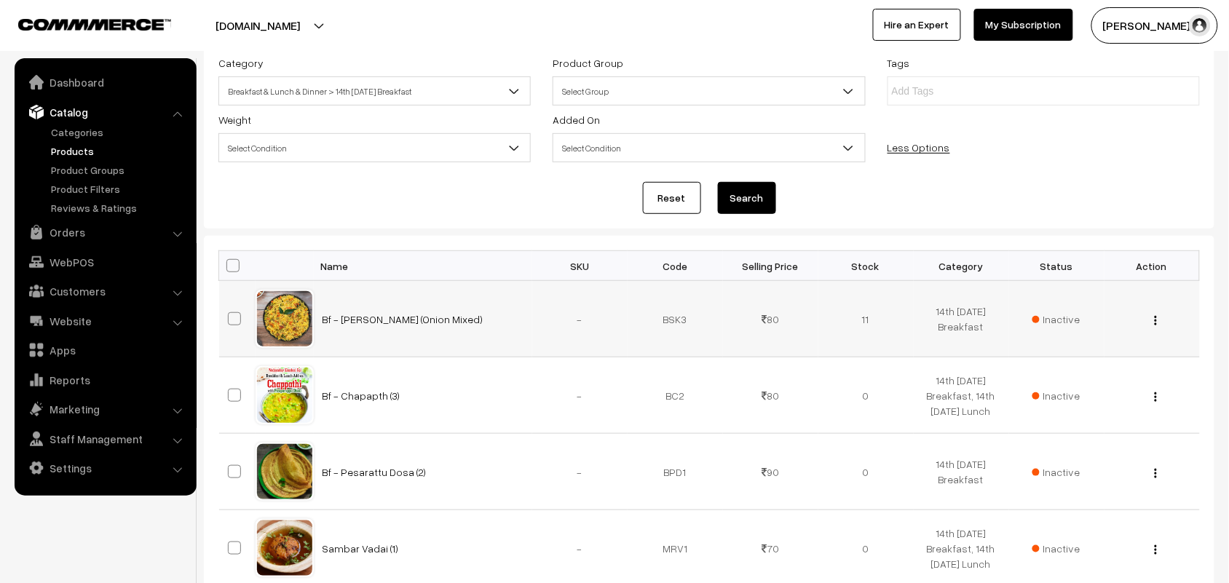
scroll to position [273, 0]
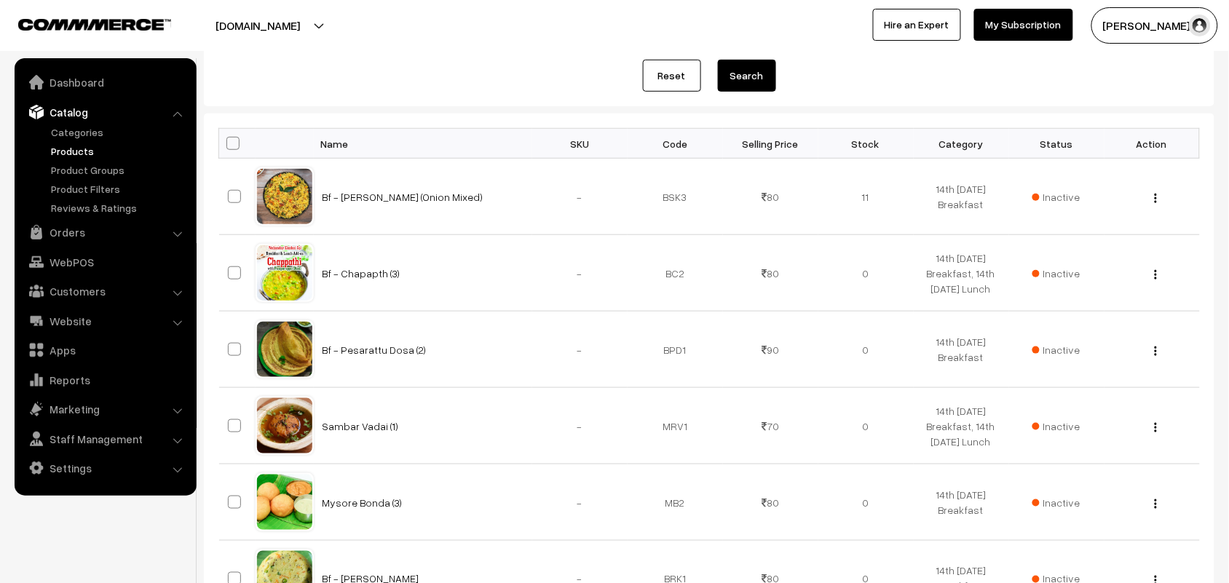
click at [240, 153] on th at bounding box center [237, 144] width 36 height 30
click at [239, 151] on th at bounding box center [237, 144] width 36 height 30
click at [239, 147] on th at bounding box center [237, 144] width 36 height 30
click at [234, 146] on span at bounding box center [232, 143] width 13 height 13
click at [229, 146] on input "checkbox" at bounding box center [223, 142] width 9 height 9
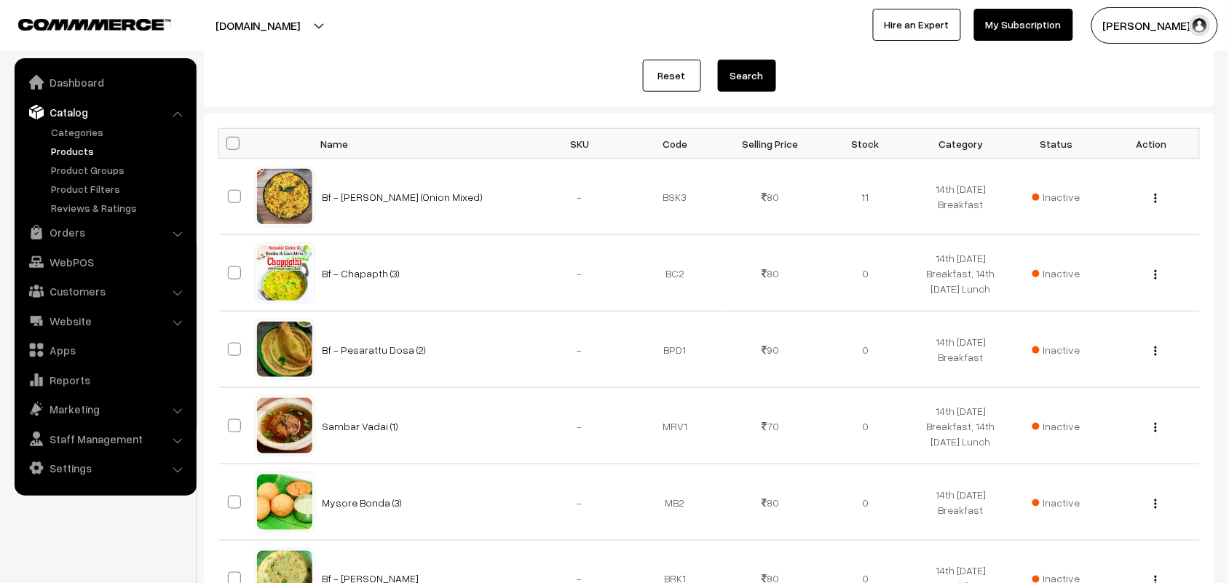
checkbox input "true"
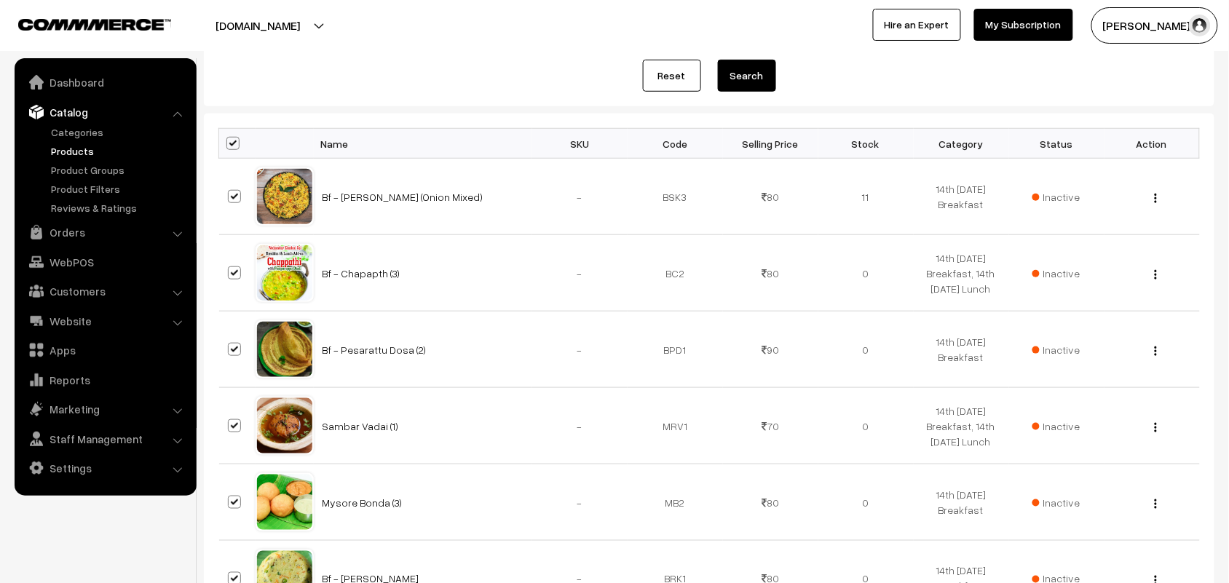
checkbox input "true"
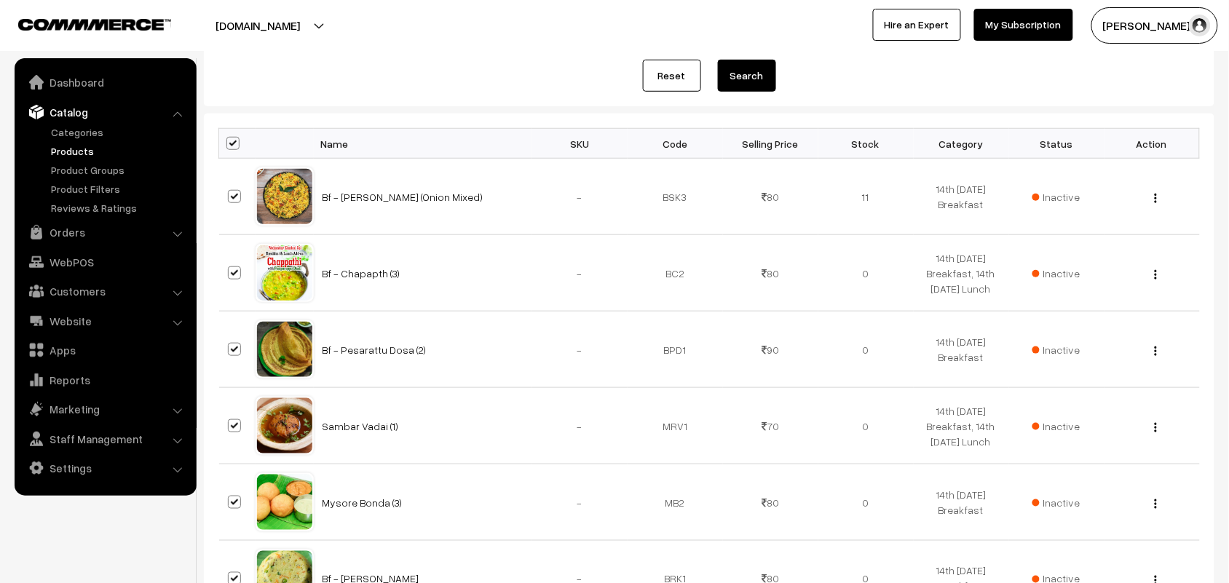
checkbox input "true"
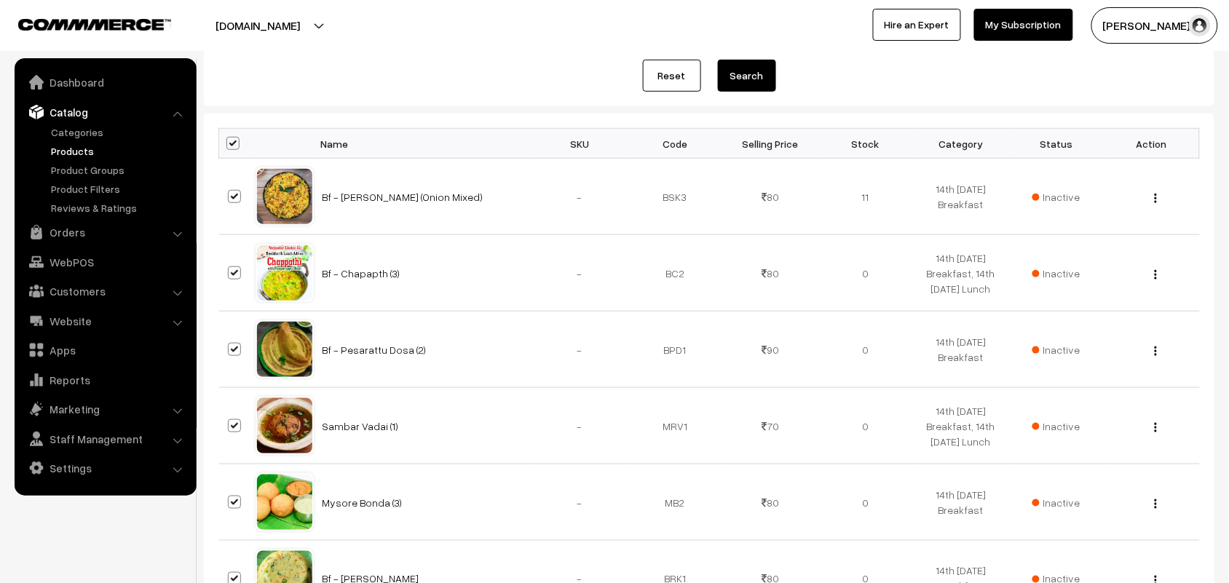
checkbox input "true"
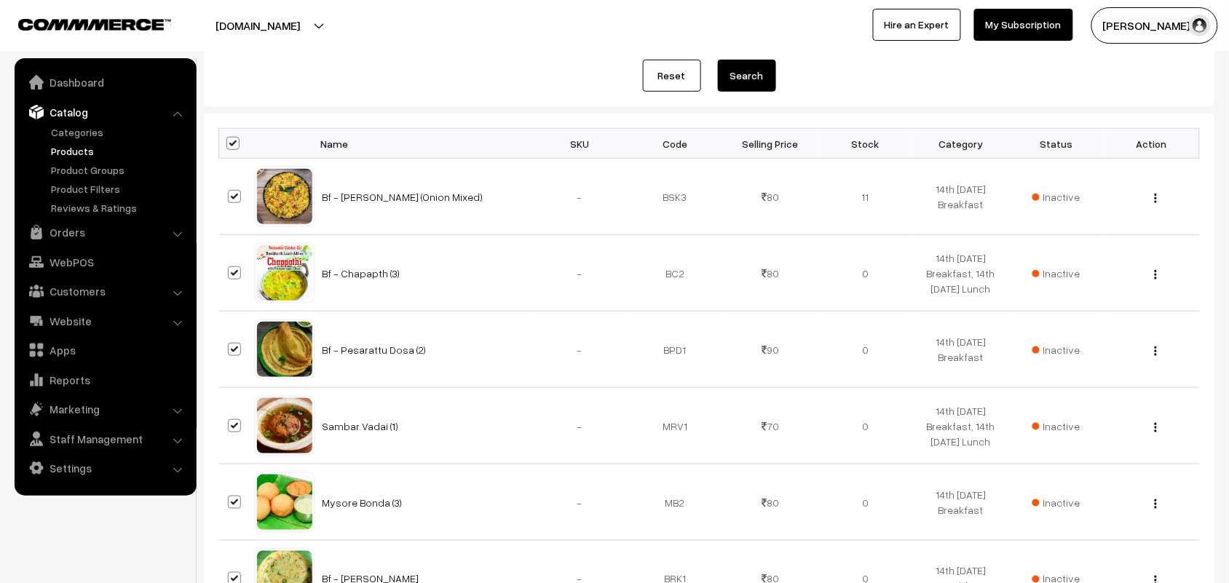
checkbox input "true"
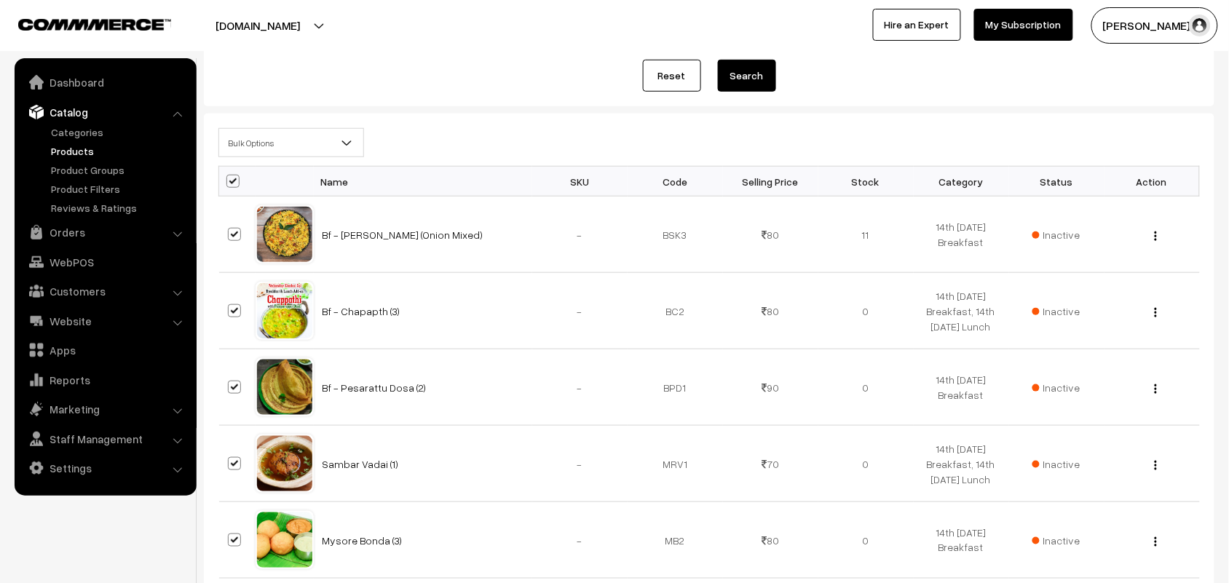
click at [262, 146] on span "Bulk Options" at bounding box center [291, 142] width 144 height 25
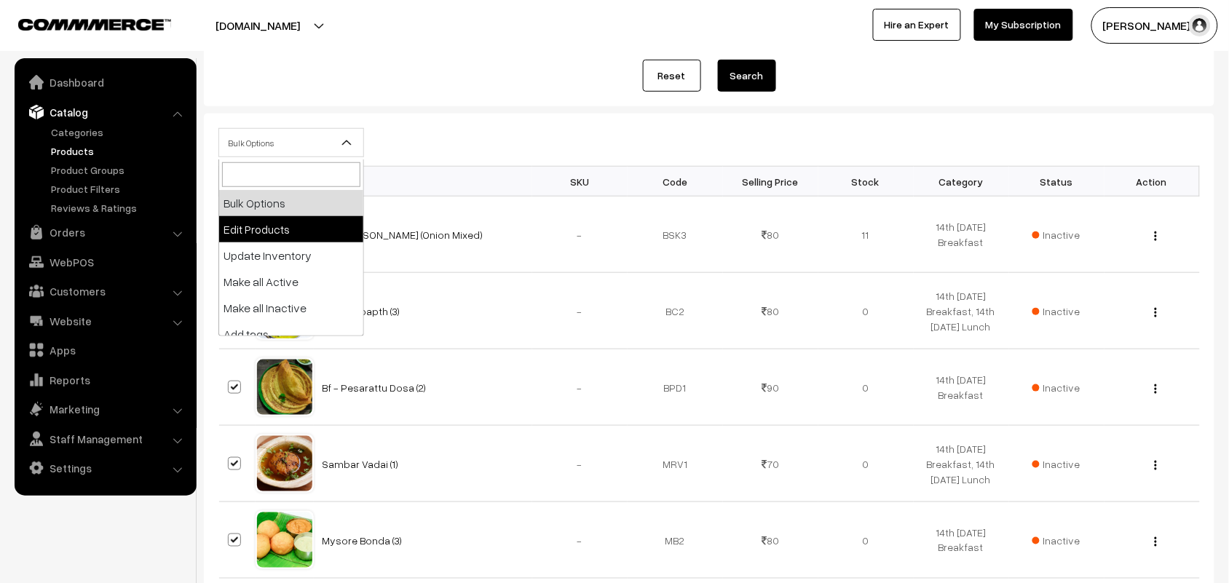
select select "editProduct"
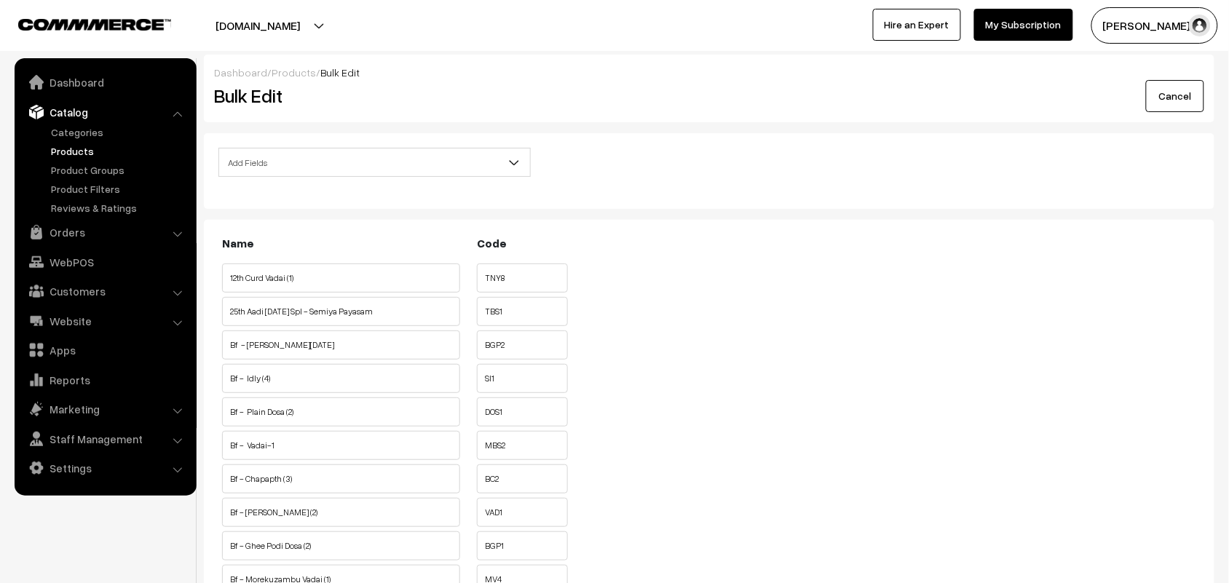
click at [304, 154] on span "Add Fields" at bounding box center [374, 162] width 311 height 25
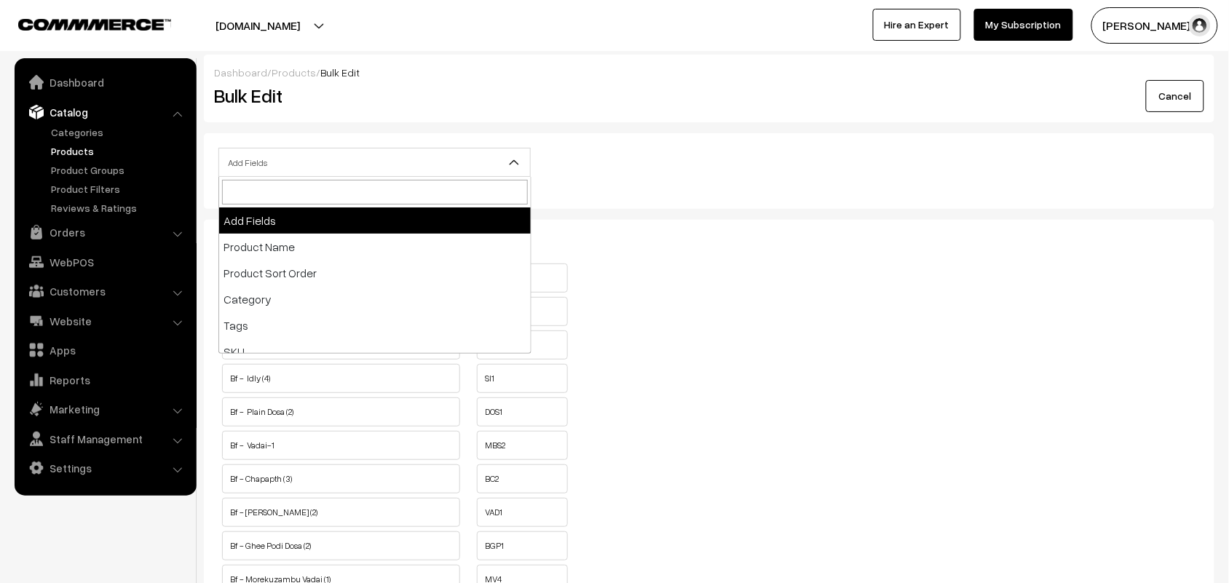
scroll to position [182, 0]
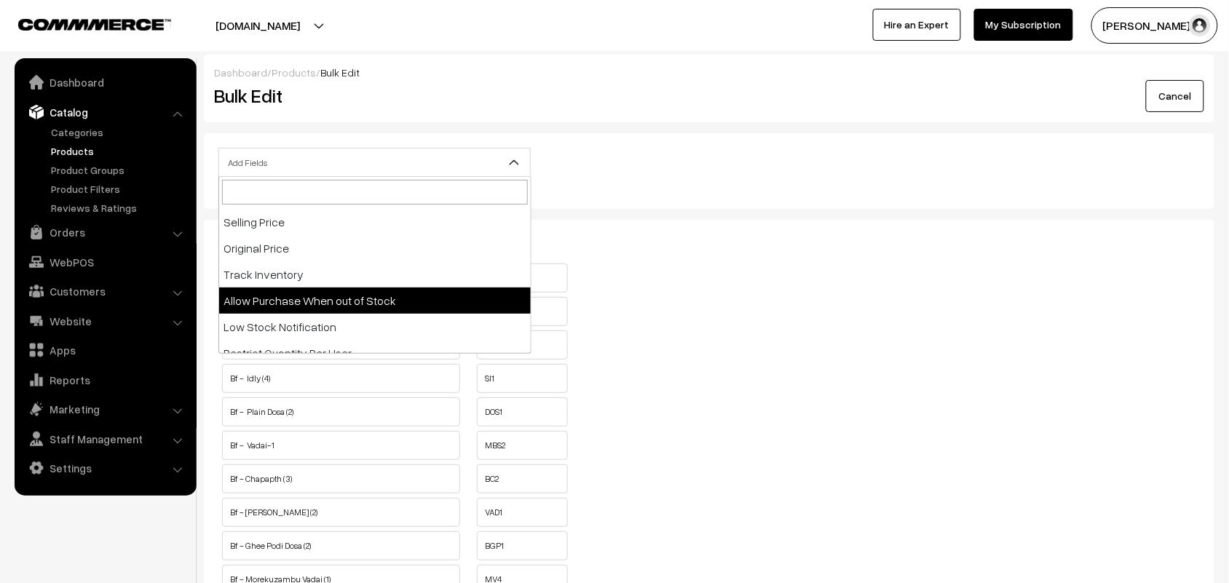
select select "allow-purchase"
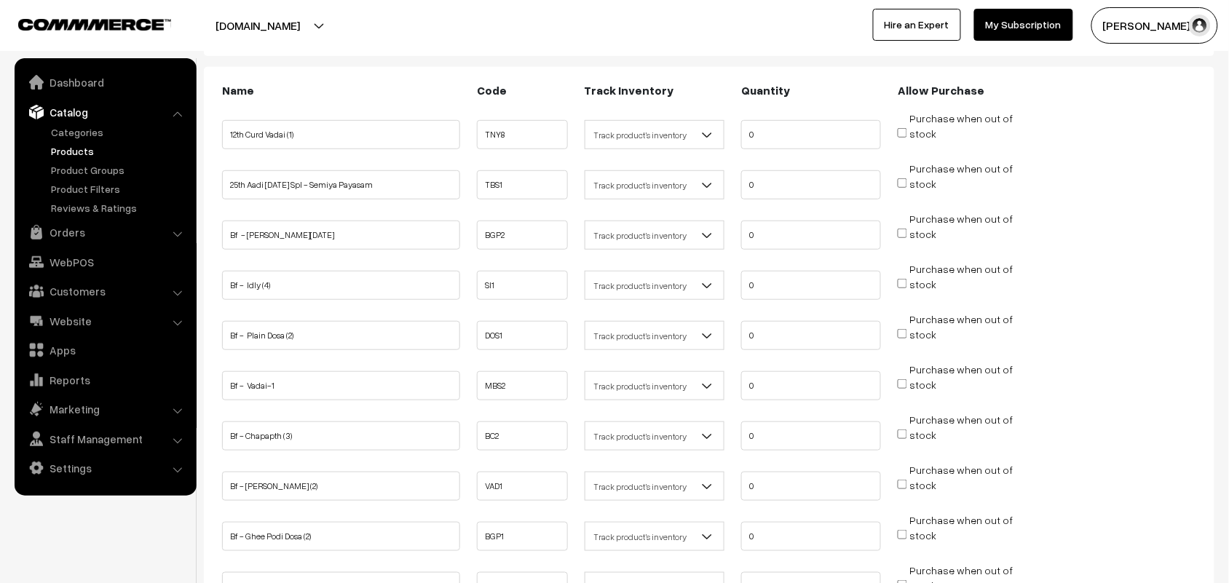
scroll to position [273, 0]
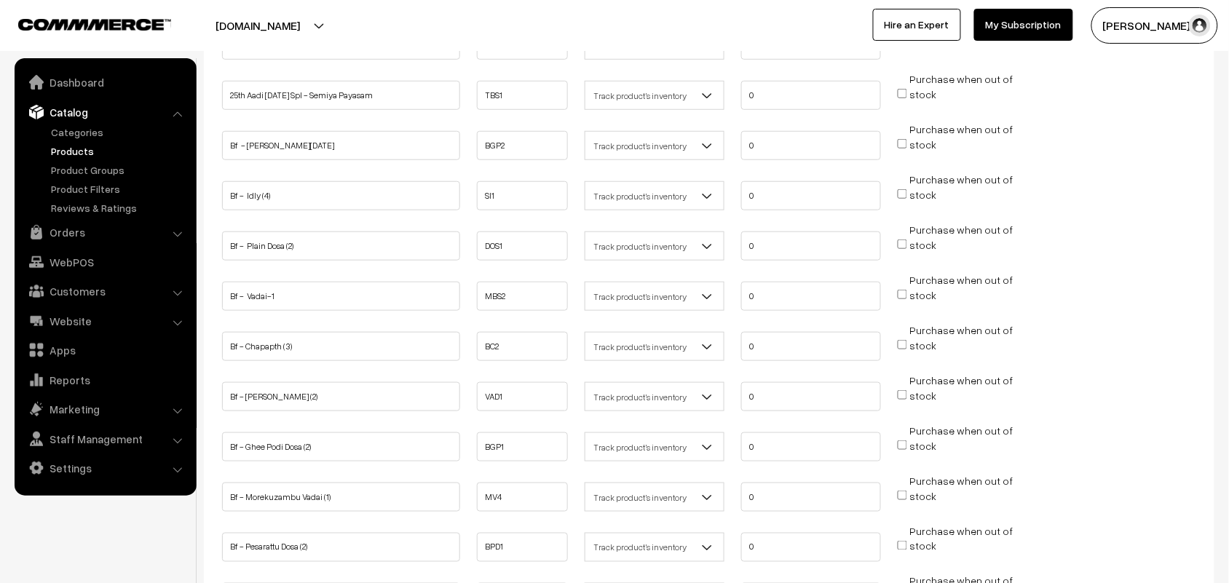
click at [905, 197] on span "Purchase when out of stock" at bounding box center [955, 194] width 115 height 15
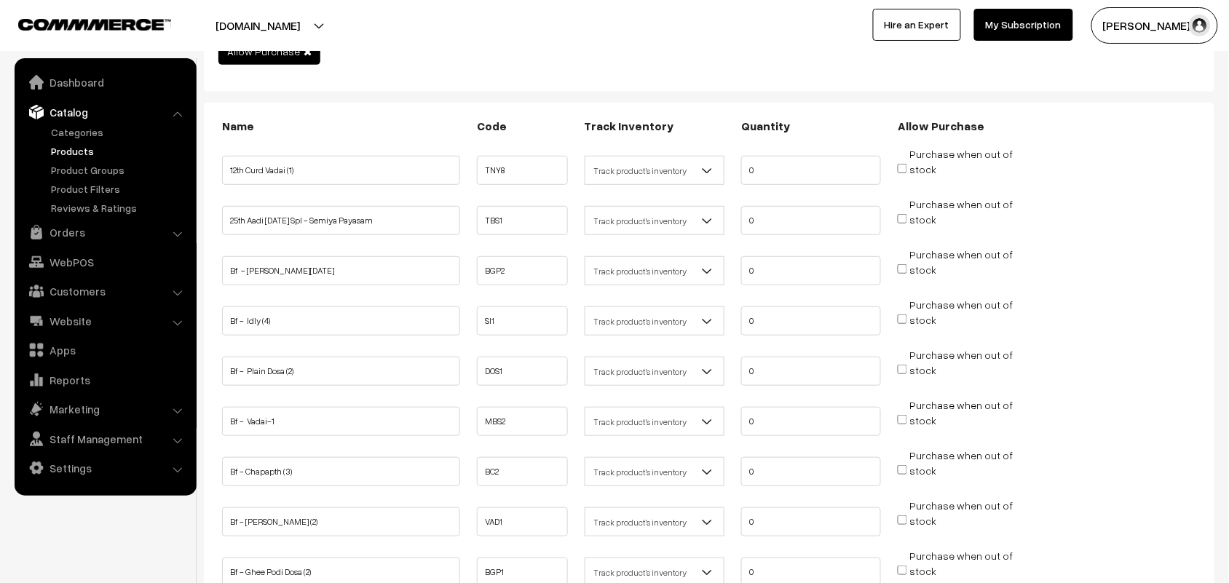
scroll to position [91, 0]
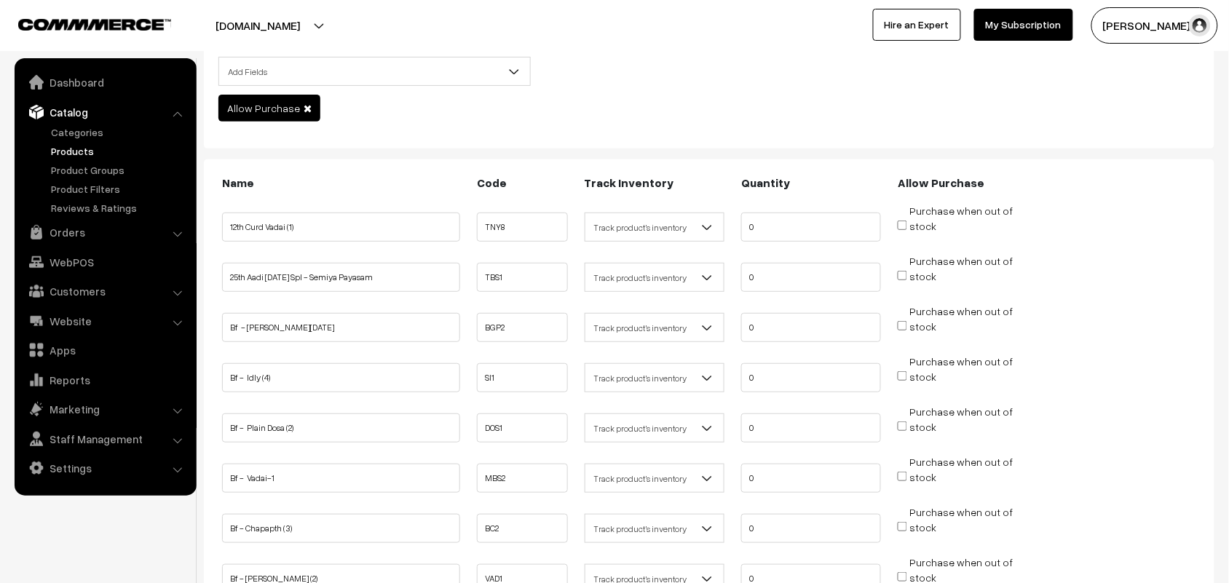
click at [903, 322] on input "Purchase when out of stock" at bounding box center [902, 325] width 9 height 9
checkbox input "true"
click at [903, 373] on input "Purchase when out of stock" at bounding box center [902, 375] width 9 height 9
checkbox input "true"
click at [898, 423] on input "Purchase when out of stock" at bounding box center [902, 425] width 9 height 9
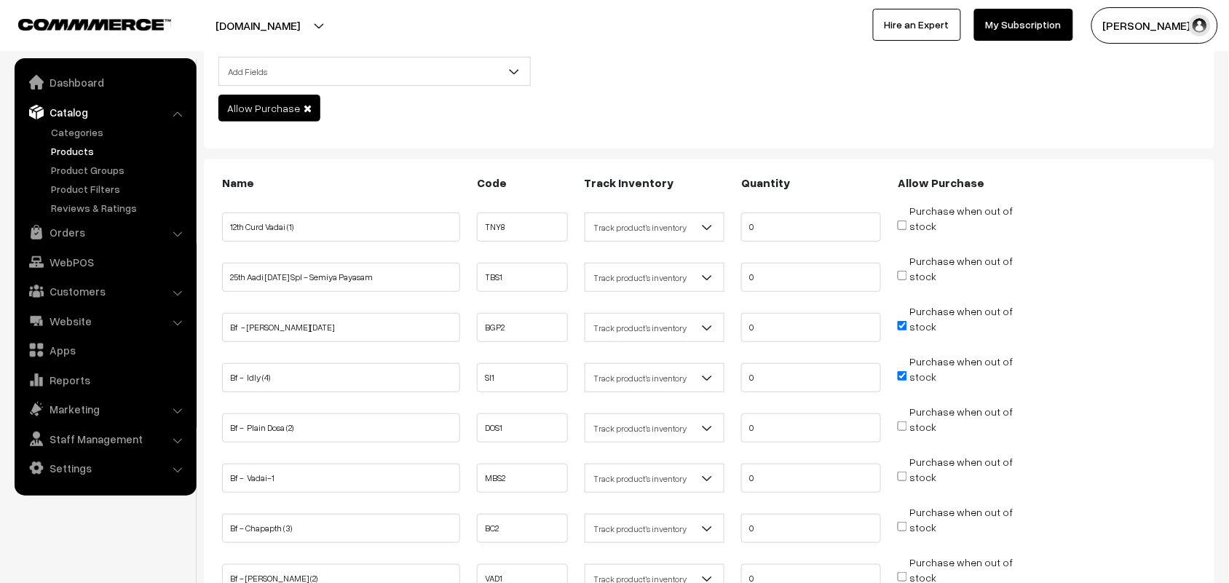
checkbox input "true"
click at [906, 472] on input "Purchase when out of stock" at bounding box center [902, 476] width 9 height 9
checkbox input "true"
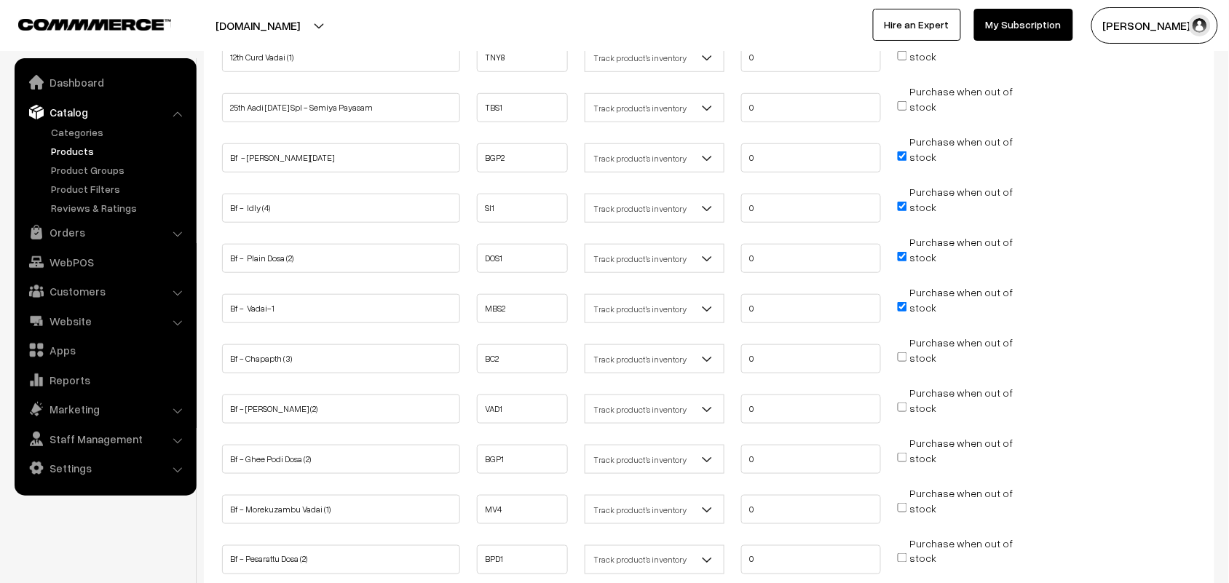
scroll to position [273, 0]
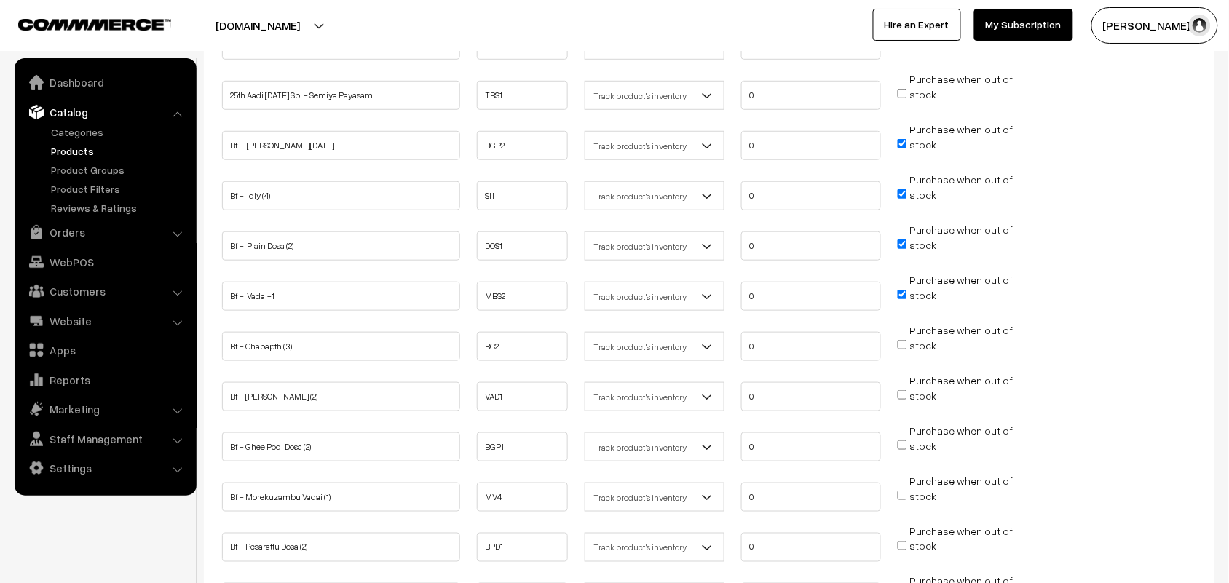
click at [903, 390] on input "Purchase when out of stock" at bounding box center [902, 394] width 9 height 9
checkbox input "true"
click at [901, 440] on input "Purchase when out of stock" at bounding box center [902, 444] width 9 height 9
checkbox input "true"
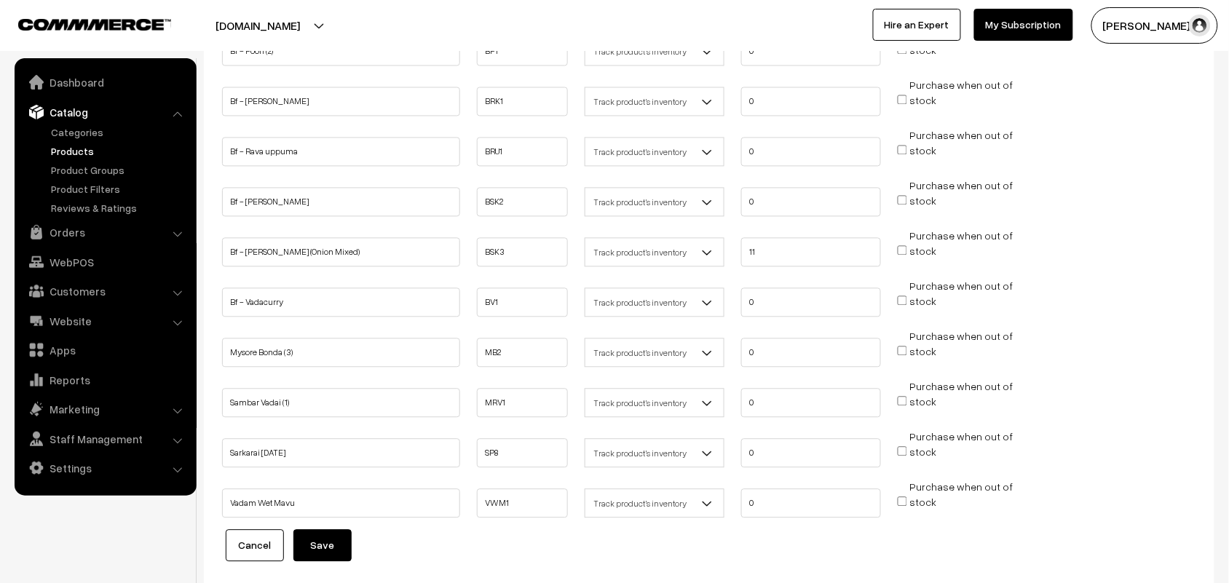
scroll to position [910, 0]
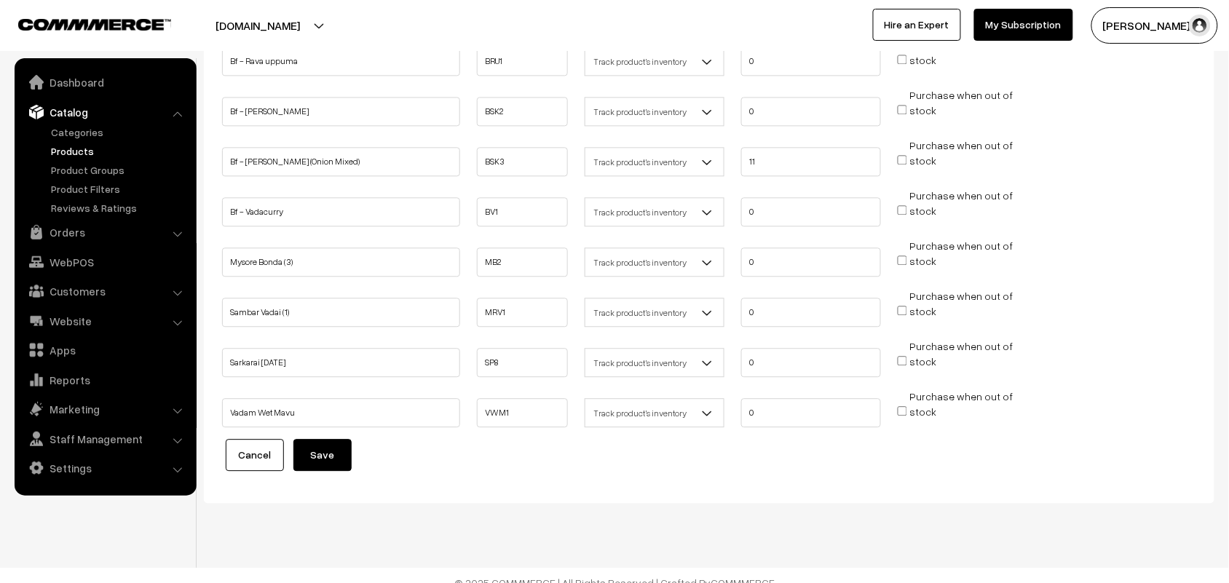
click at [320, 439] on button "Save" at bounding box center [322, 455] width 58 height 32
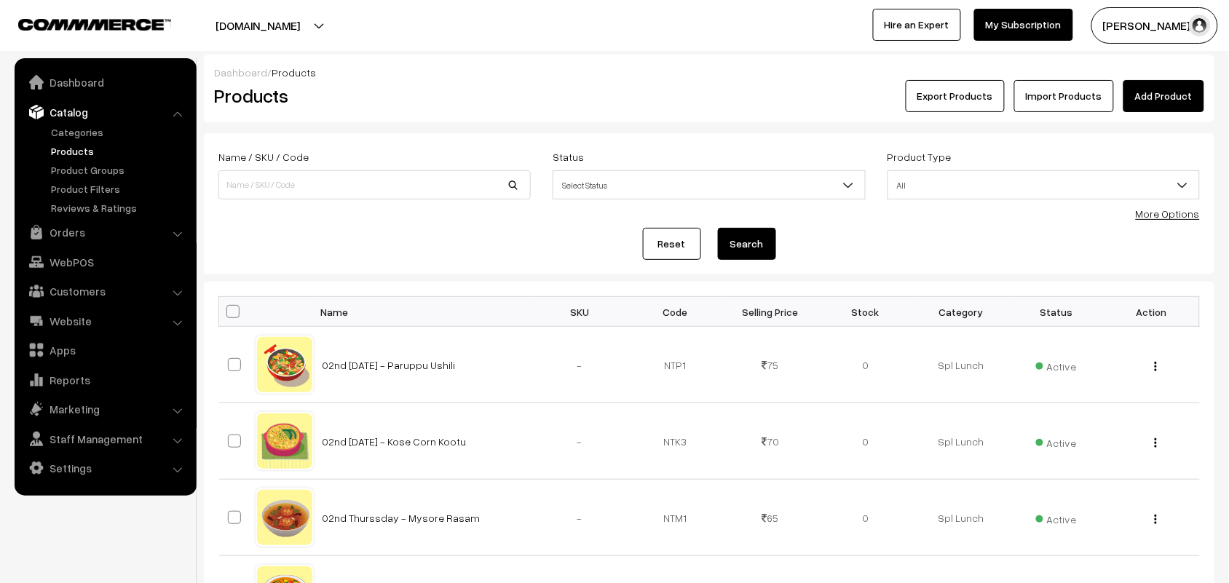
click at [1174, 204] on div "Product Type All Digital Physical All" at bounding box center [1043, 178] width 334 height 60
click at [1156, 215] on link "More Options" at bounding box center [1168, 213] width 64 height 12
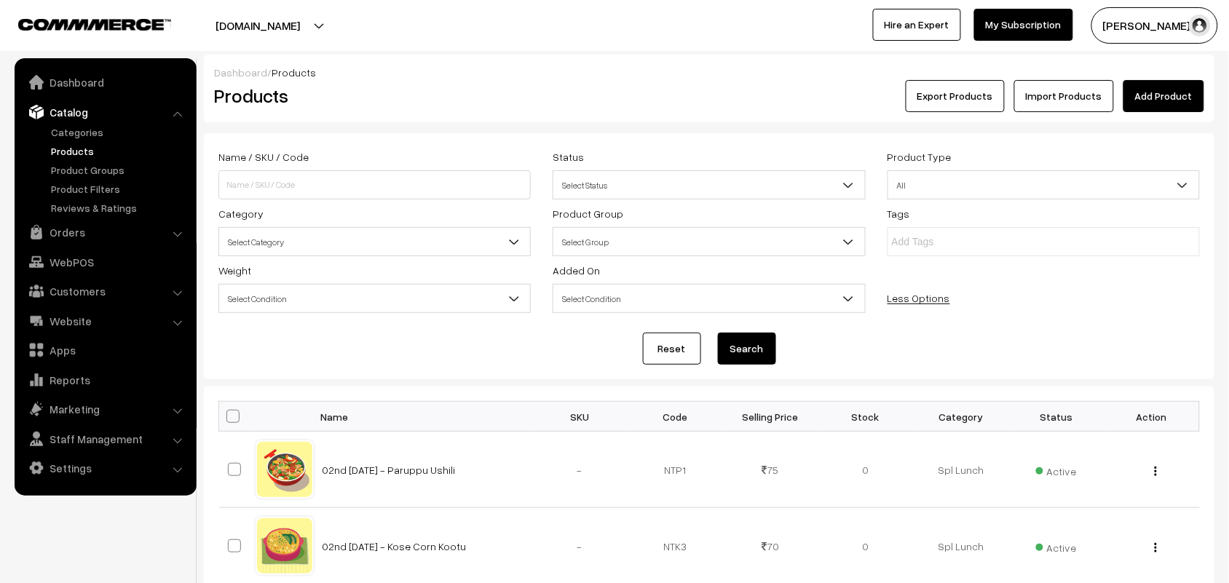
click at [277, 241] on span "Select Category" at bounding box center [374, 241] width 311 height 25
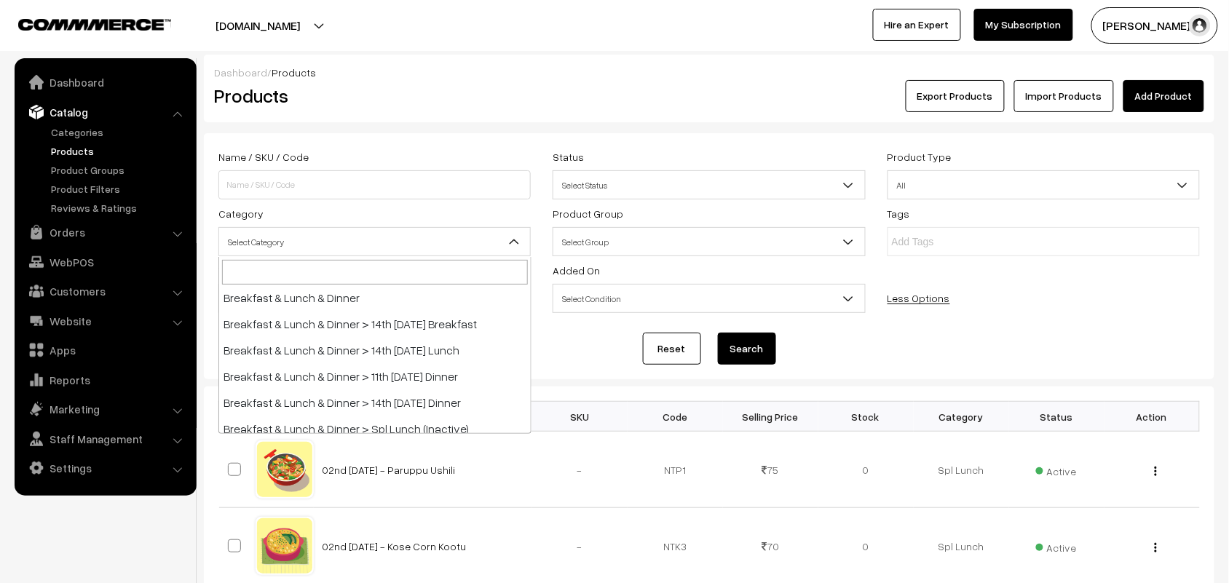
scroll to position [182, 0]
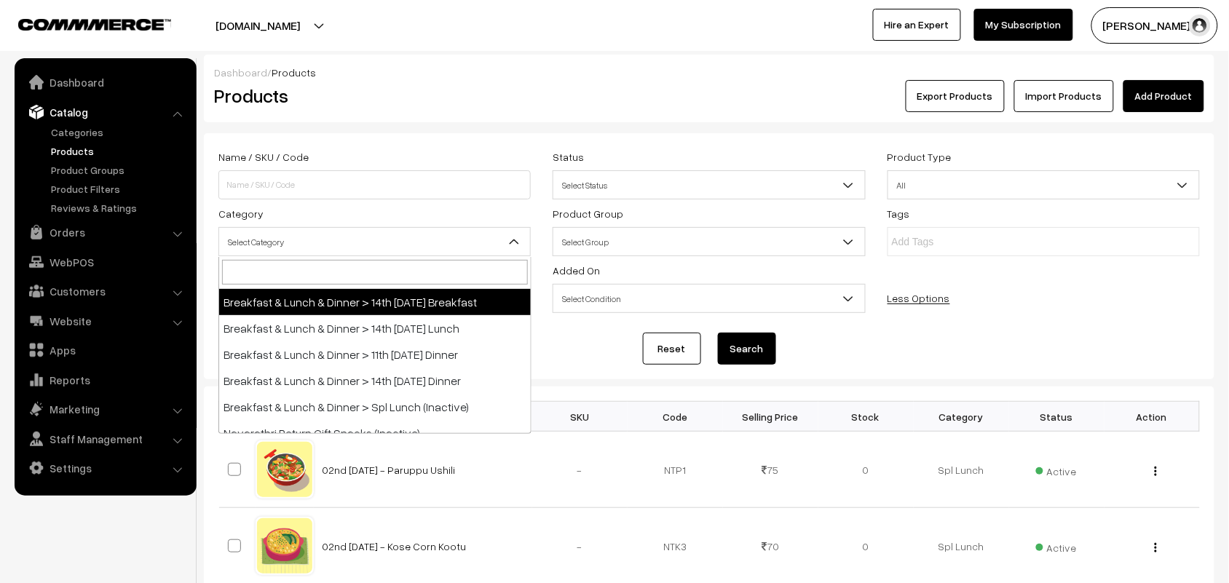
select select "91"
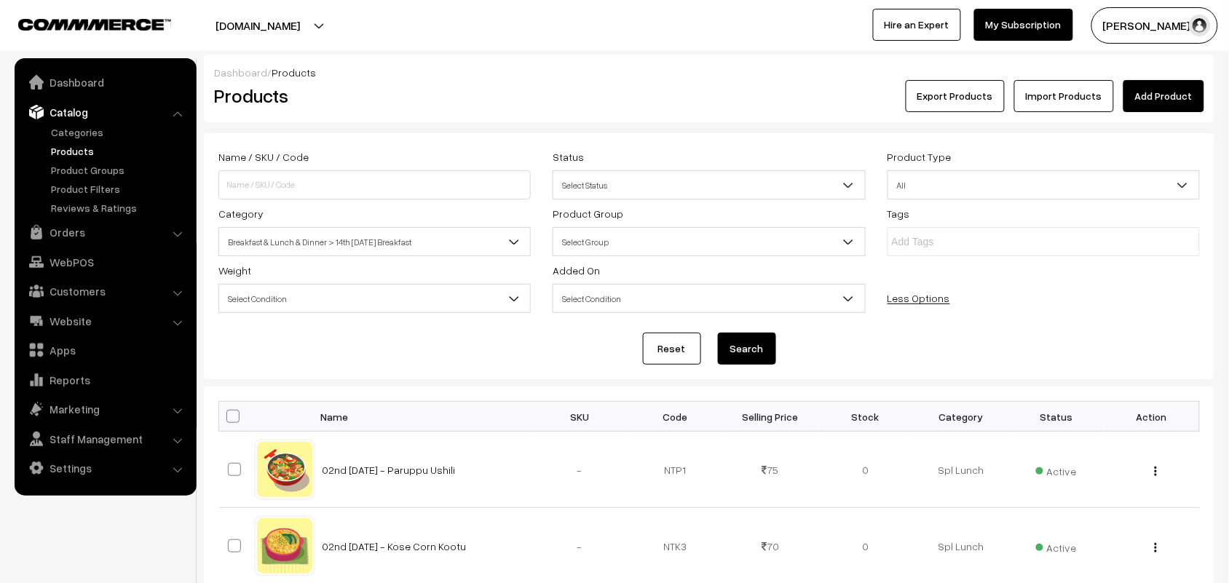
click at [747, 340] on button "Search" at bounding box center [747, 349] width 58 height 32
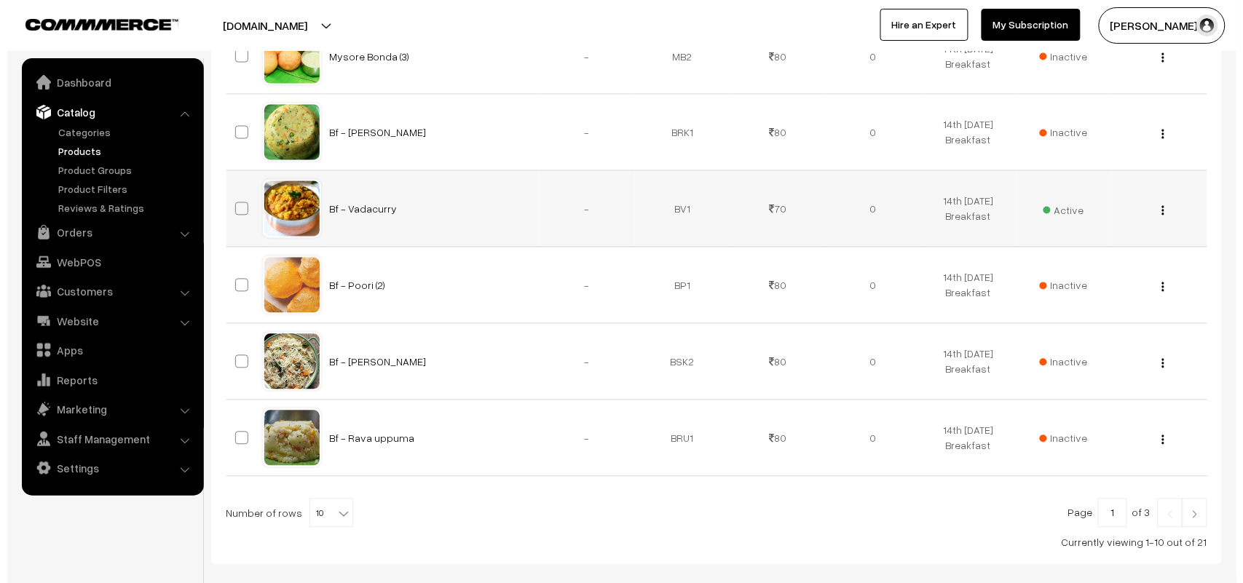
scroll to position [799, 0]
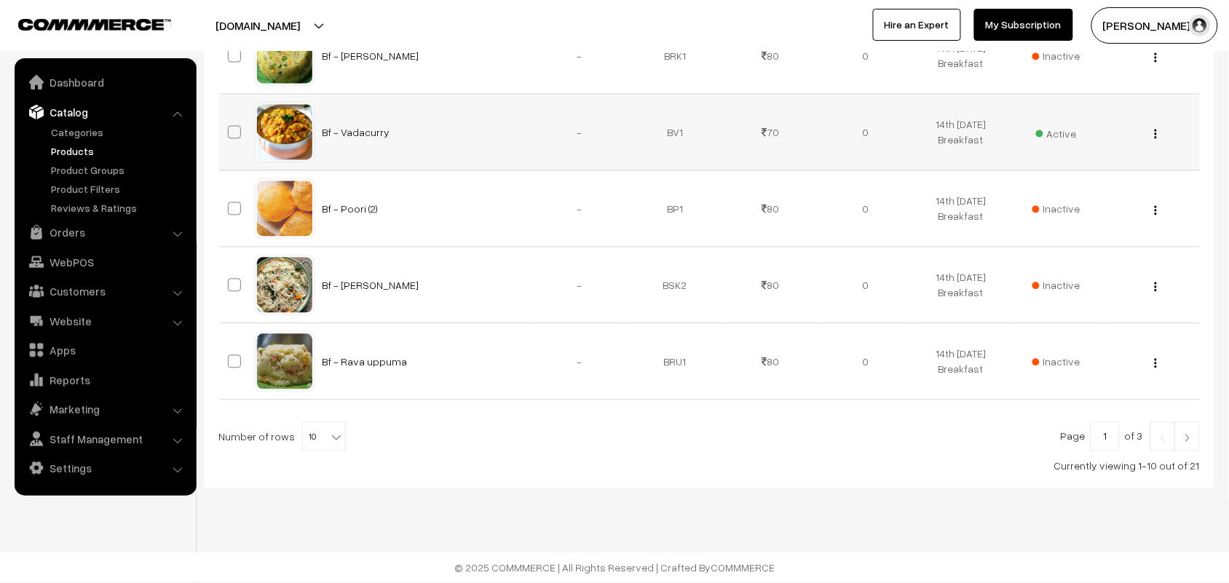
click at [1069, 131] on span "Active" at bounding box center [1056, 132] width 41 height 19
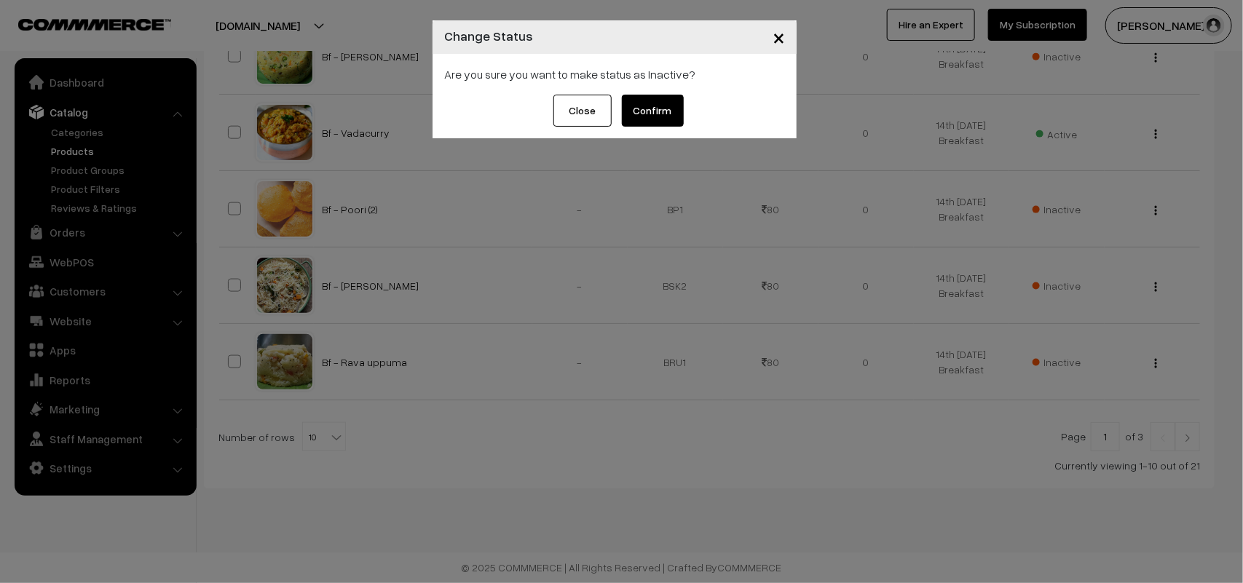
click at [609, 116] on button "Close" at bounding box center [582, 111] width 58 height 32
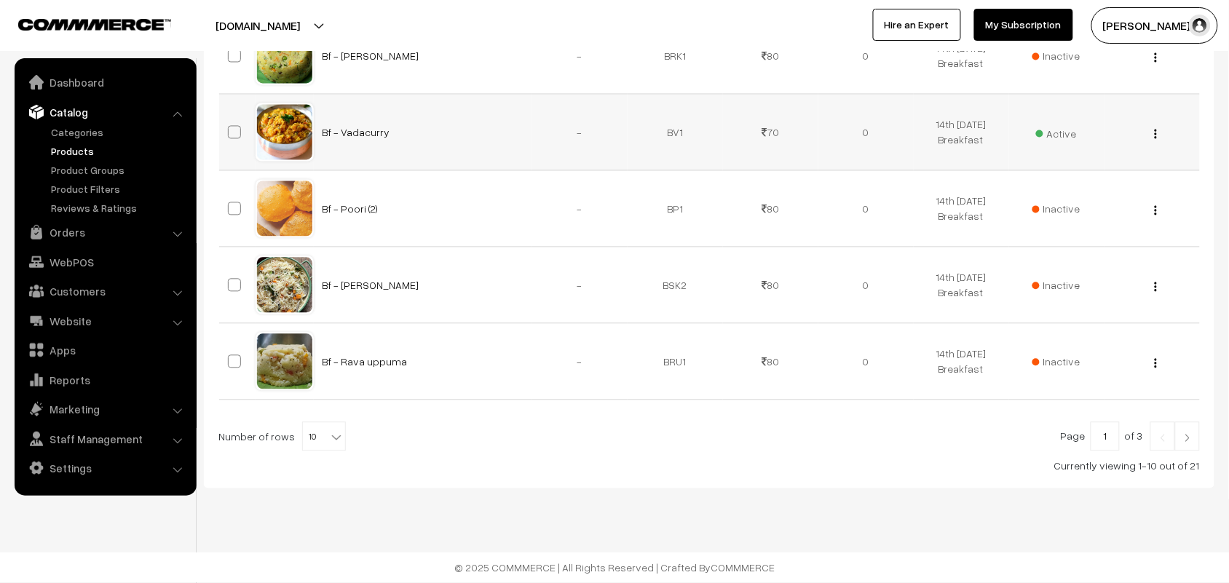
click at [1072, 124] on span "Active" at bounding box center [1056, 132] width 41 height 19
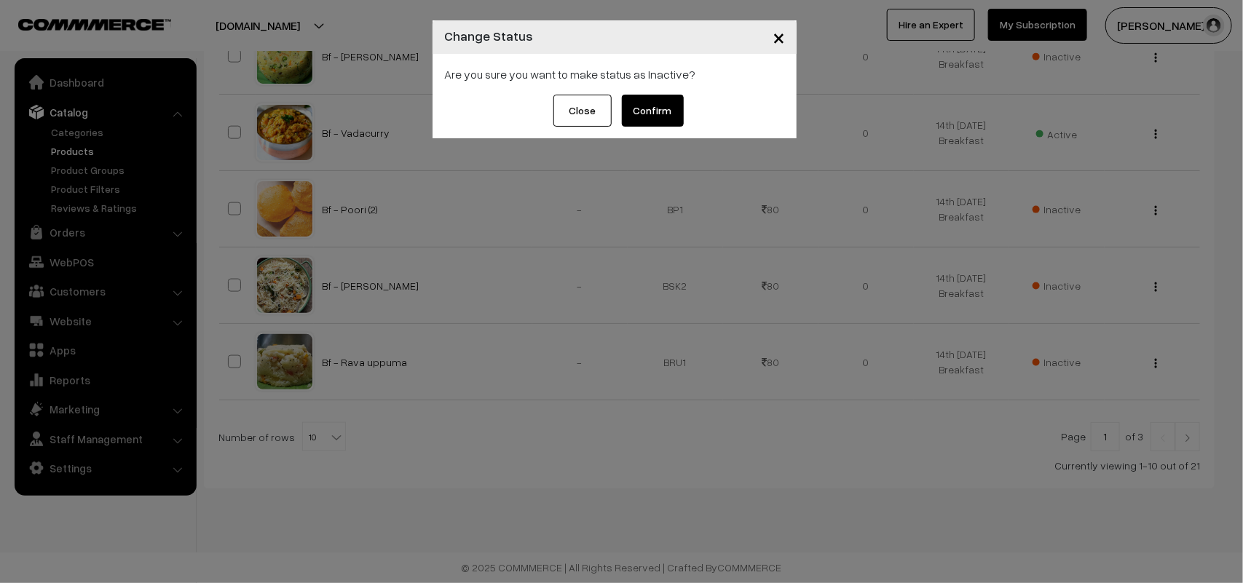
click at [668, 114] on button "Confirm" at bounding box center [653, 111] width 62 height 32
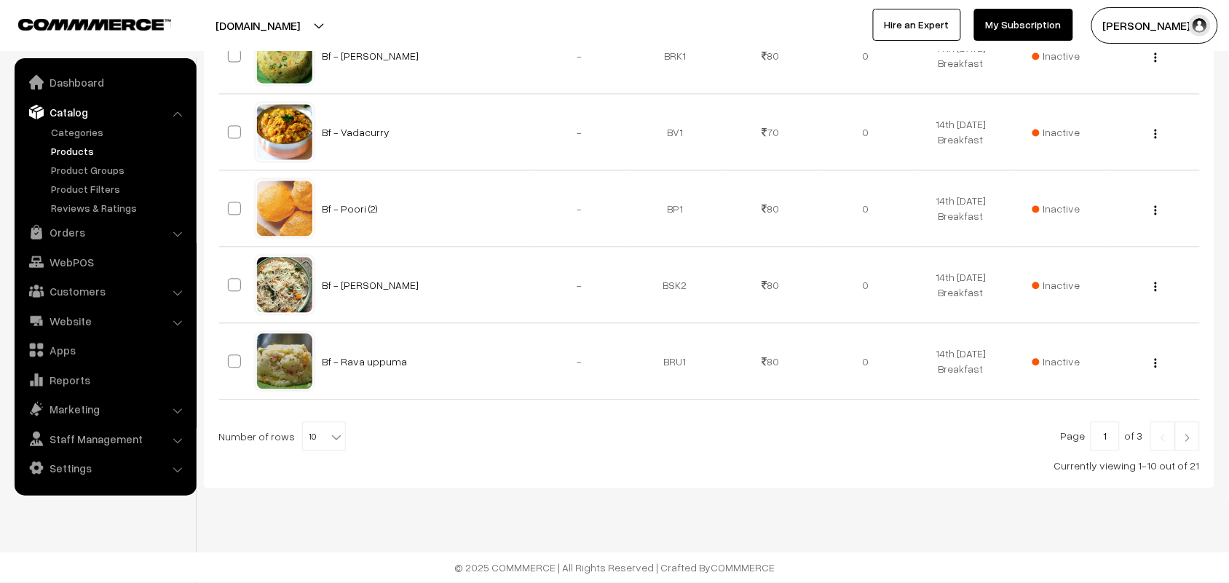
scroll to position [799, 0]
click at [81, 157] on link "Products" at bounding box center [119, 150] width 144 height 15
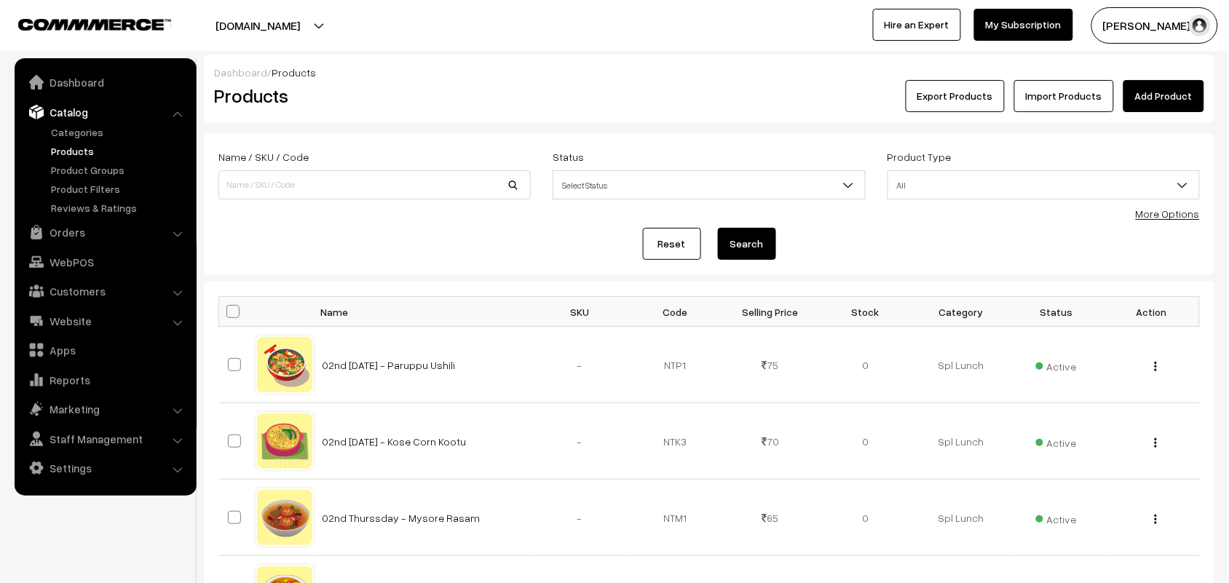
click at [1189, 221] on div "More Options" at bounding box center [1168, 213] width 64 height 15
click at [1136, 218] on form "Name / SKU / Code Status Select Status Active Inactive Select Status Product Ty…" at bounding box center [709, 203] width 1010 height 141
click at [1143, 210] on div "More Options" at bounding box center [1168, 213] width 64 height 15
click at [1148, 209] on link "More Options" at bounding box center [1168, 213] width 64 height 12
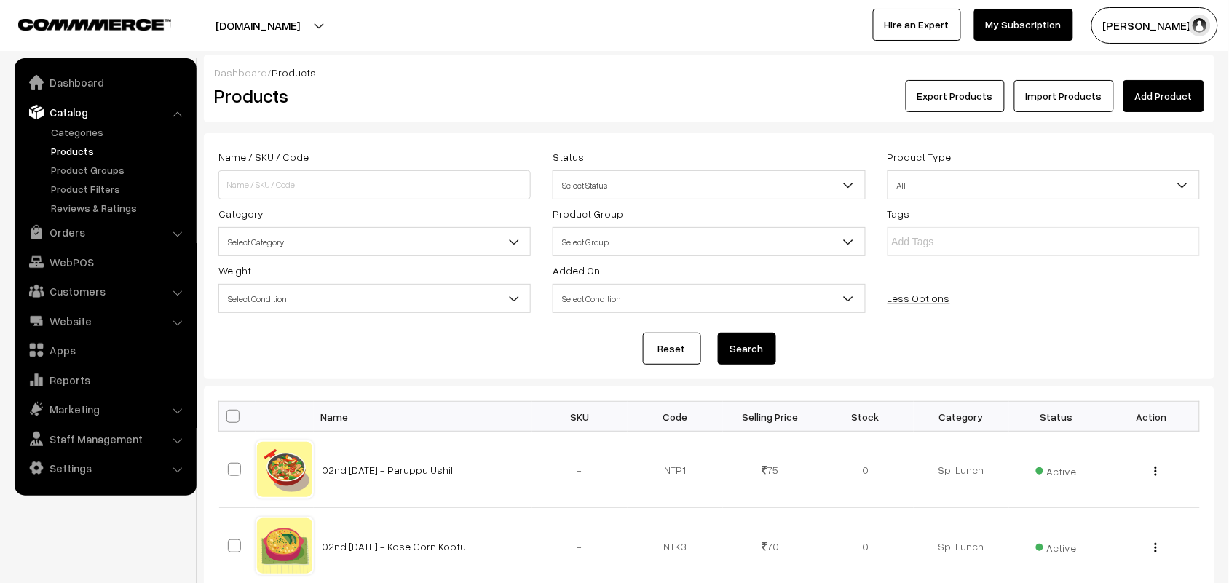
click at [318, 245] on span "Select Category" at bounding box center [374, 241] width 311 height 25
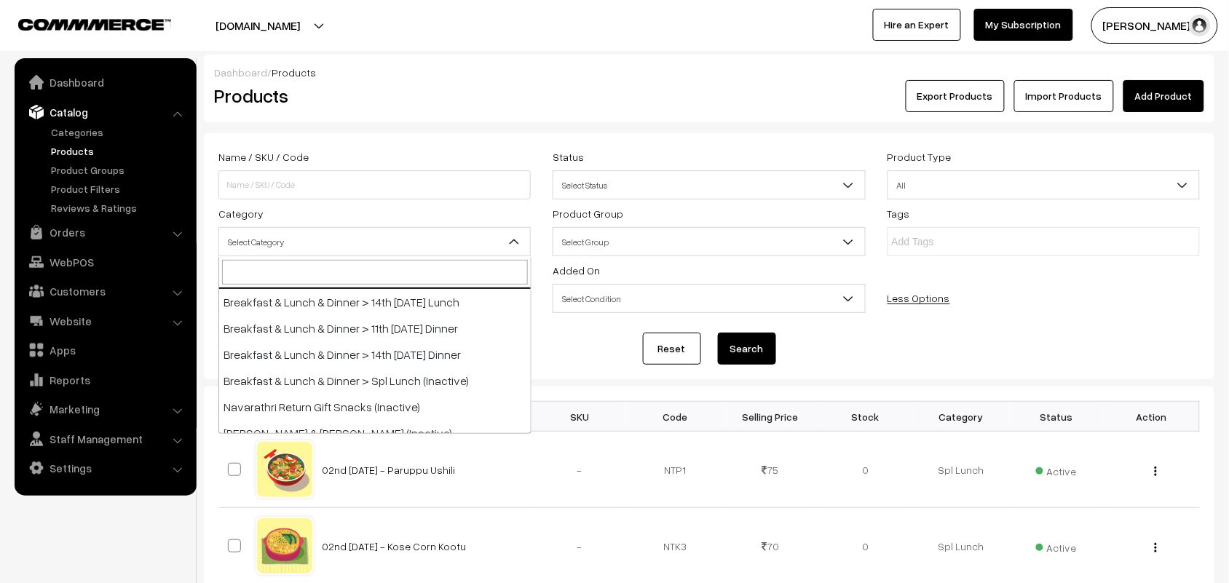
scroll to position [182, 0]
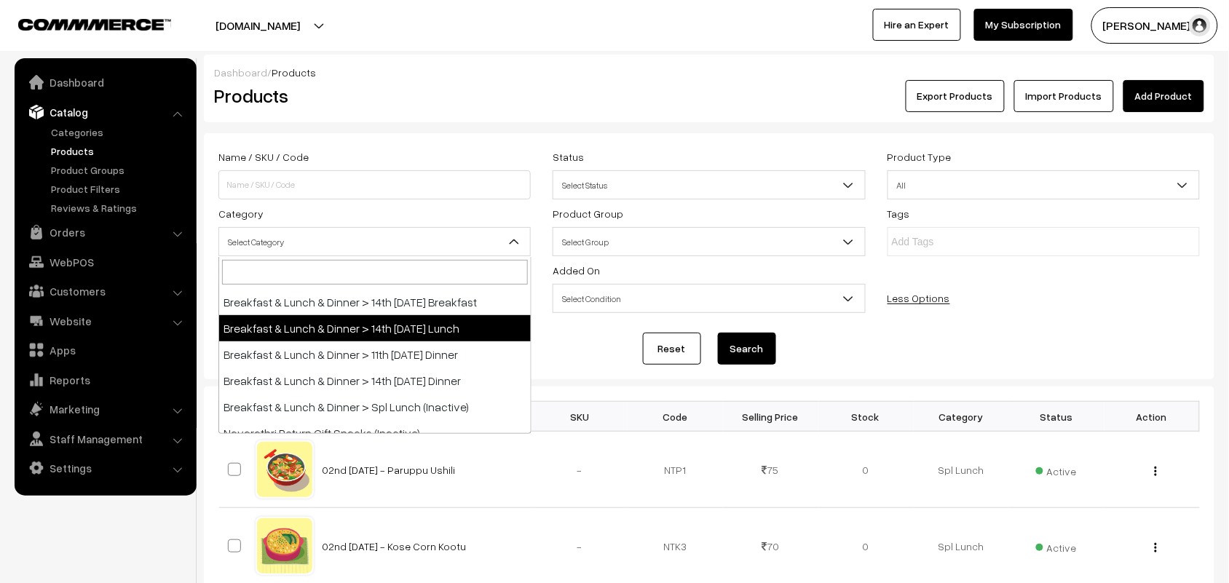
select select "95"
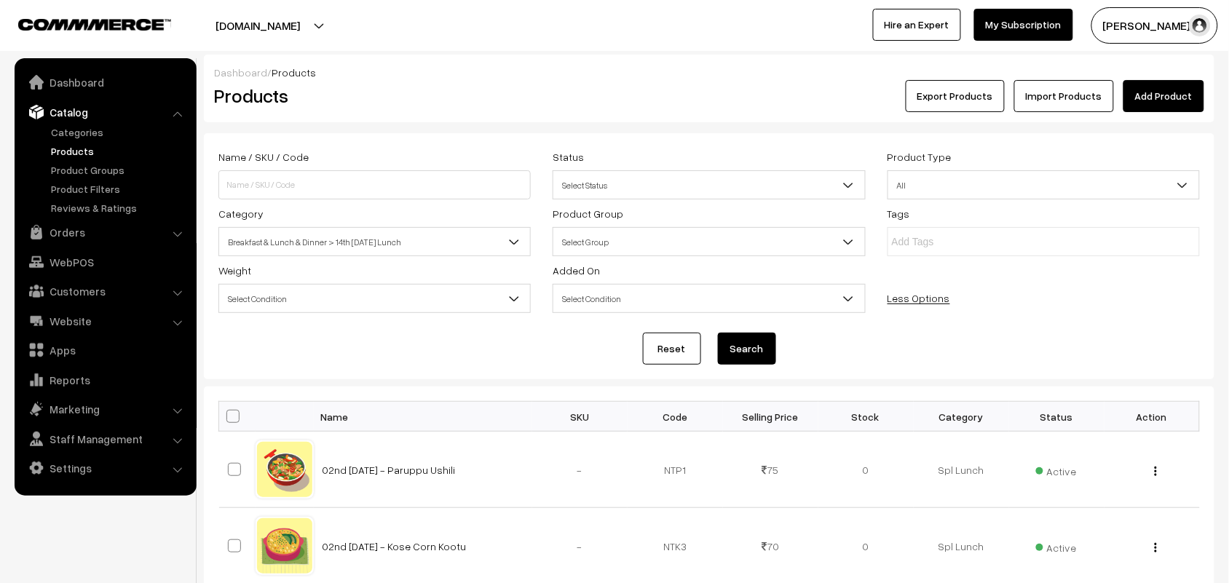
click at [748, 353] on button "Search" at bounding box center [747, 349] width 58 height 32
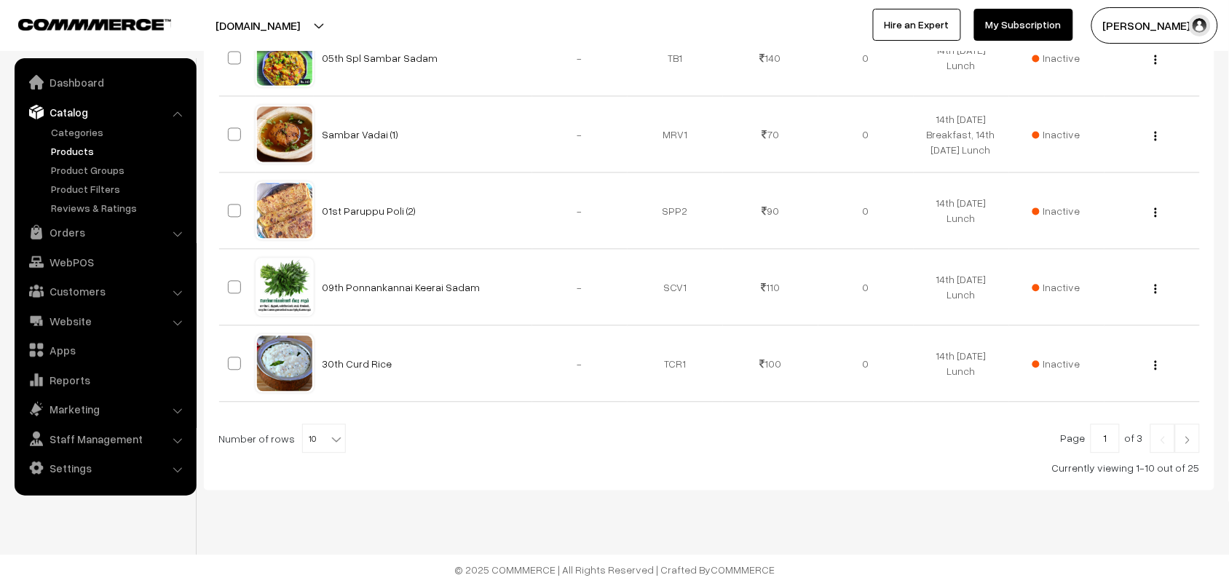
scroll to position [799, 0]
click at [318, 448] on span "10" at bounding box center [324, 437] width 42 height 29
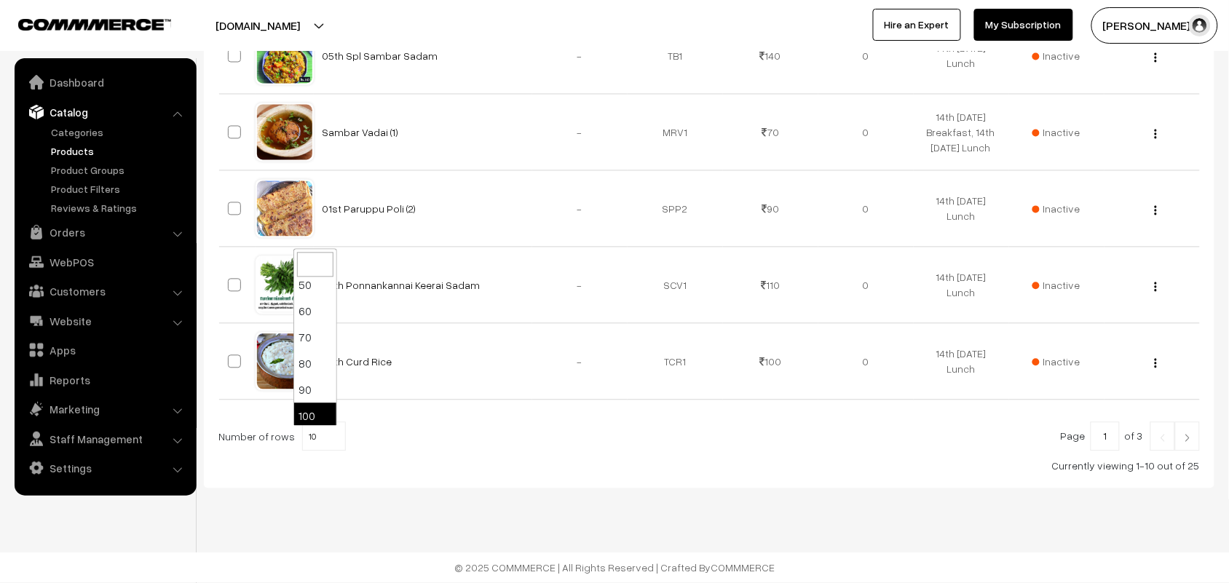
scroll to position [116, 0]
select select "100"
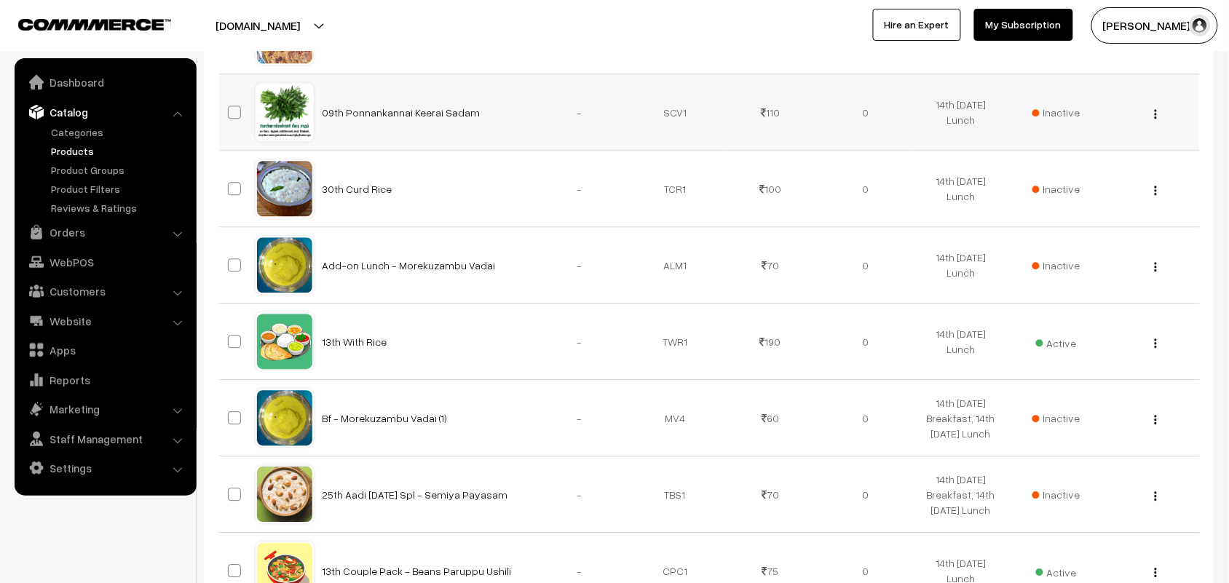
scroll to position [1001, 0]
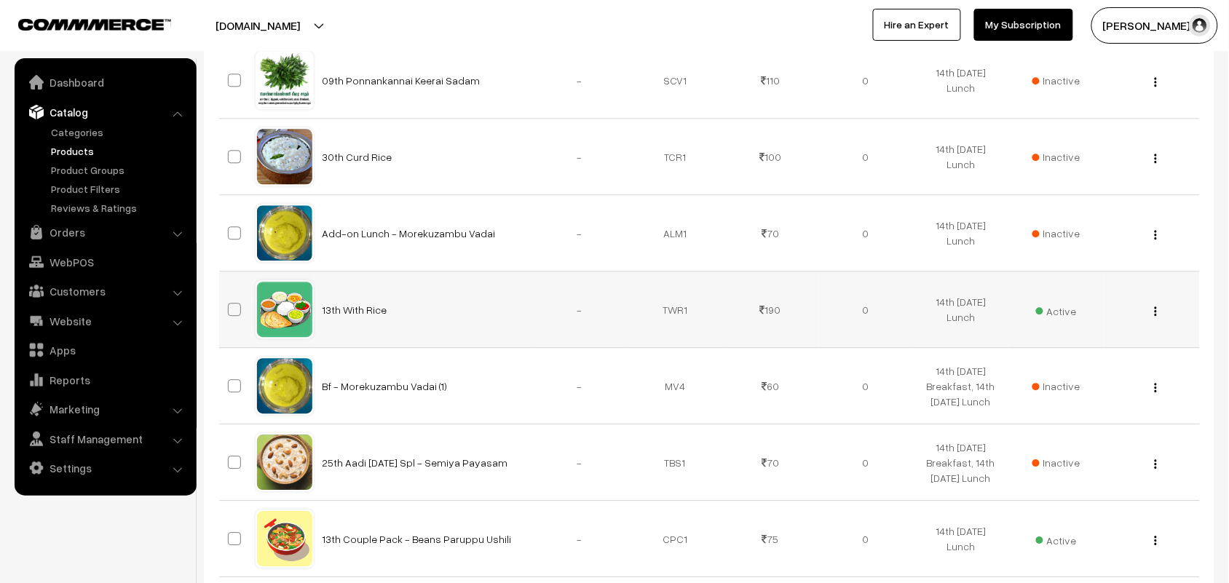
click at [1155, 312] on img "button" at bounding box center [1156, 310] width 2 height 9
click at [1050, 363] on link "Edit" at bounding box center [1091, 363] width 124 height 32
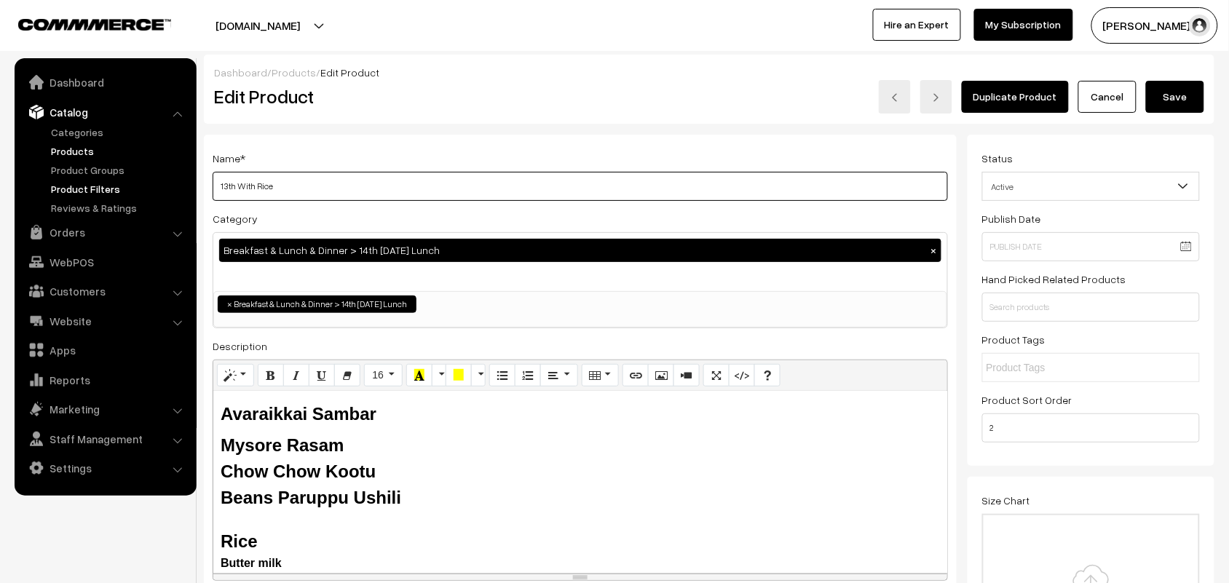
drag, startPoint x: 234, startPoint y: 186, endPoint x: 181, endPoint y: 186, distance: 53.1
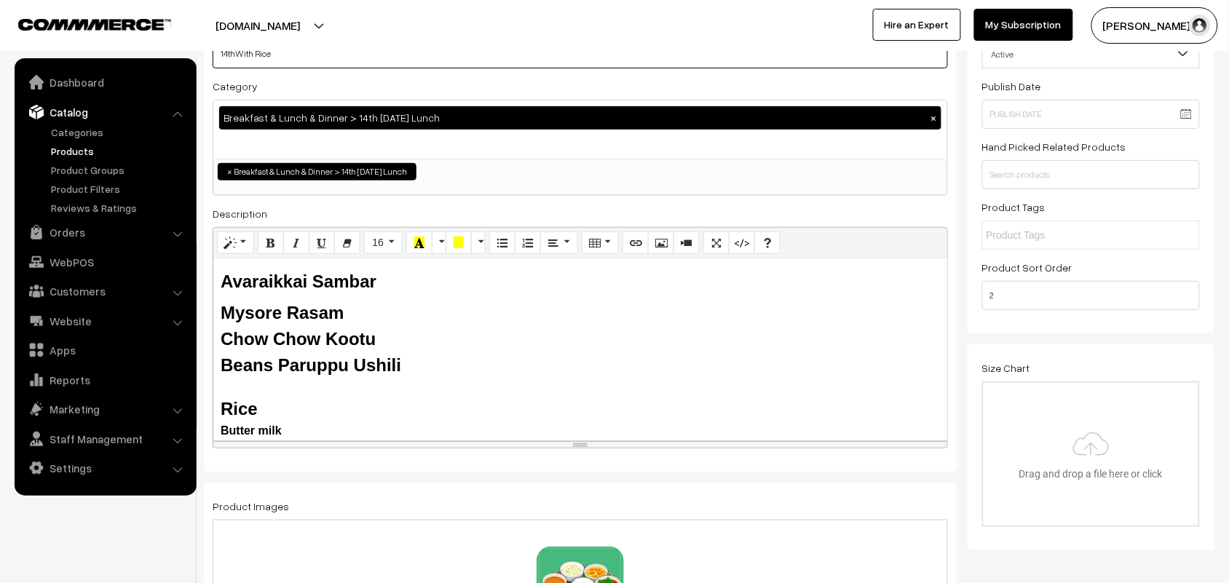
scroll to position [273, 0]
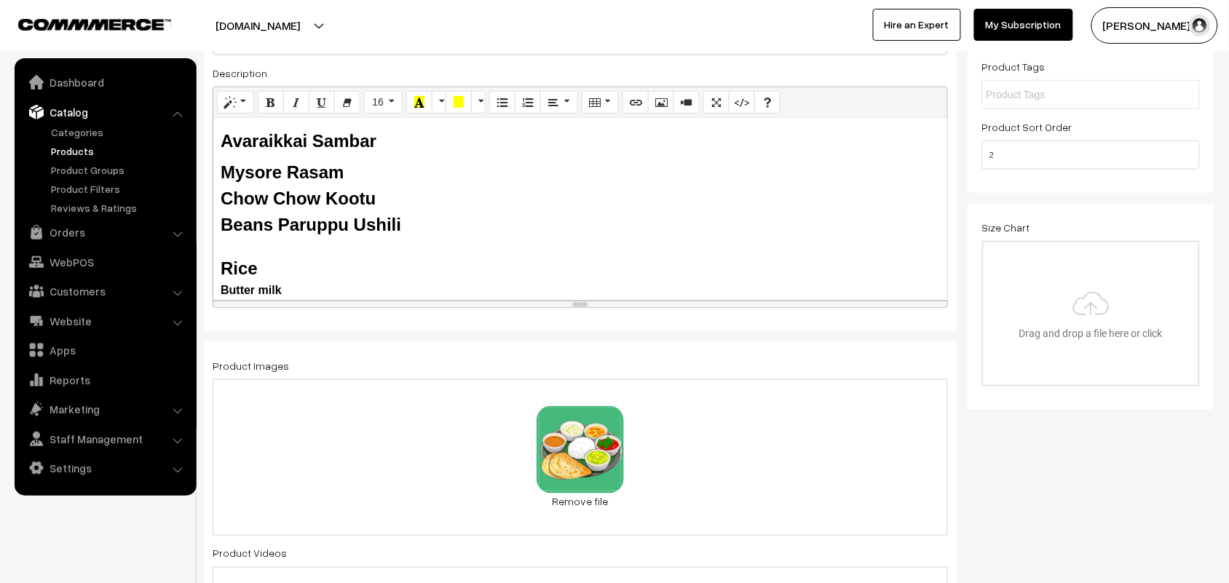
type input "14thWith Rice"
click at [297, 136] on b "Avaraikkai Sambar" at bounding box center [299, 141] width 156 height 20
drag, startPoint x: 304, startPoint y: 135, endPoint x: 215, endPoint y: 140, distance: 89.6
click at [215, 140] on div "Avaraikkai Sambar Mysore Rasam Chow Chow Kootu Beans Paruppu Ushili Rice Butter…" at bounding box center [580, 209] width 734 height 182
click at [314, 139] on b "Avaraikkai Sambar" at bounding box center [299, 141] width 156 height 20
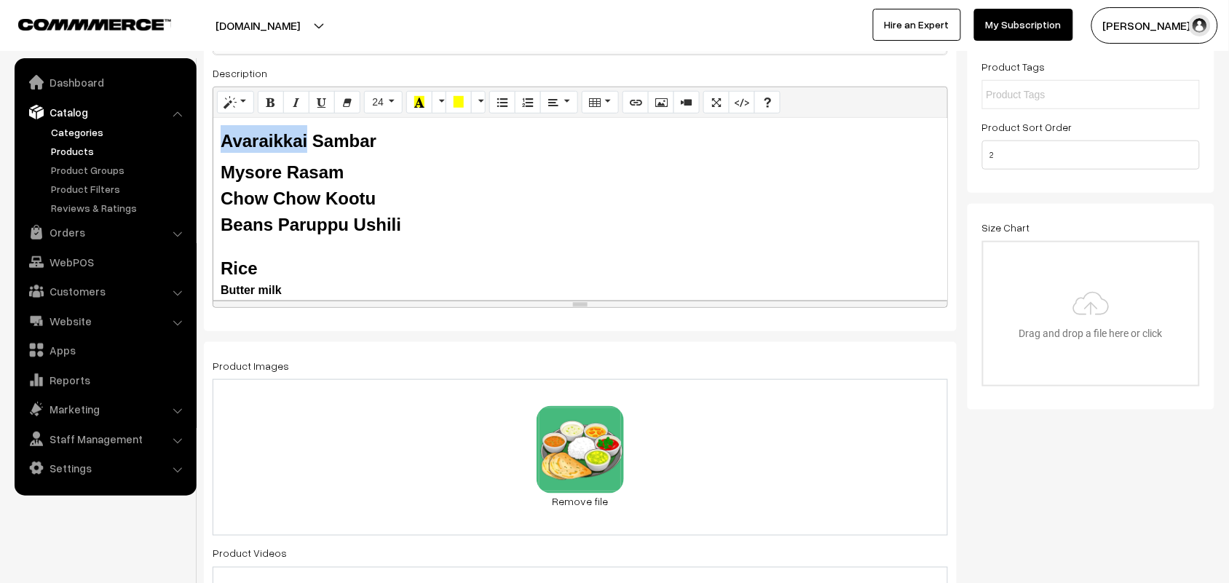
drag, startPoint x: 306, startPoint y: 140, endPoint x: 186, endPoint y: 139, distance: 120.9
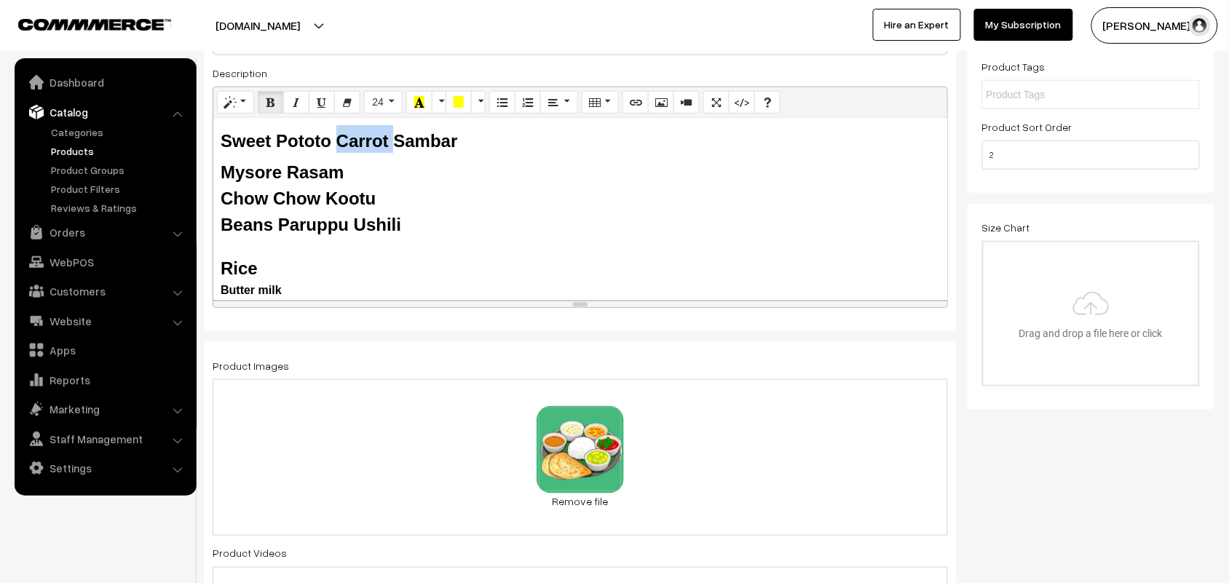
click at [339, 142] on b "Sweet Pototo Carrot Sambar" at bounding box center [339, 141] width 237 height 20
click at [223, 140] on b "Sweet Pototo Sambar" at bounding box center [311, 141] width 180 height 20
click at [274, 169] on b "Mysore Rasam" at bounding box center [282, 172] width 123 height 20
drag, startPoint x: 282, startPoint y: 165, endPoint x: 224, endPoint y: 162, distance: 58.3
click at [224, 162] on div "Mysore Rasam" at bounding box center [580, 172] width 719 height 26
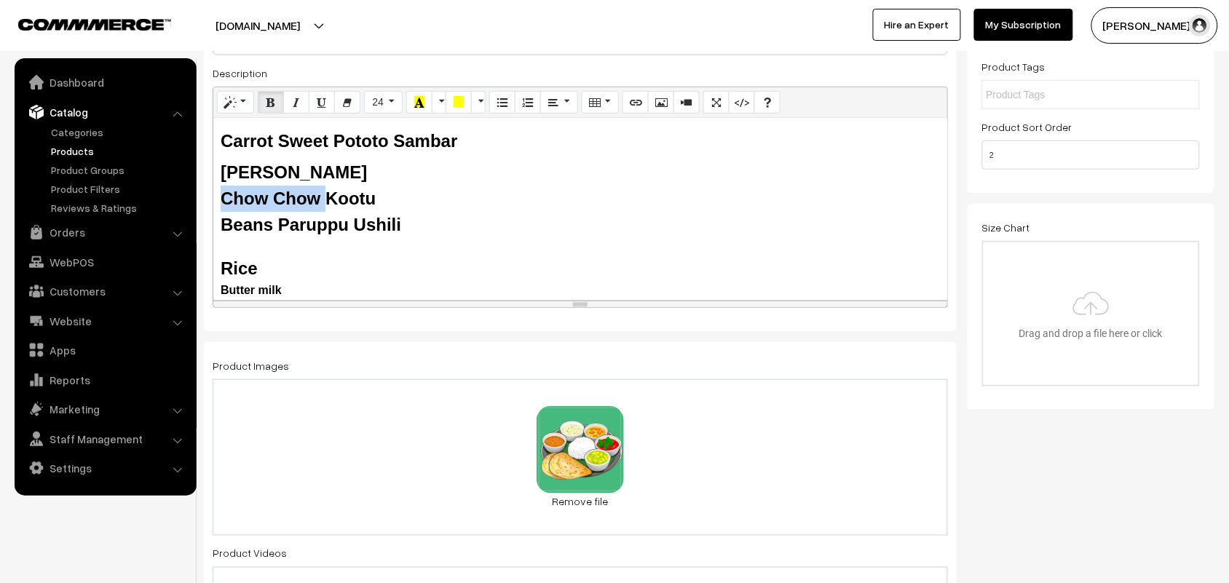
drag, startPoint x: 326, startPoint y: 200, endPoint x: 210, endPoint y: 191, distance: 116.9
click at [210, 191] on div "Name * 14thWith Rice Category Breakfast & Lunch & Dinner > 14th Tuesday Lunch ×…" at bounding box center [580, 97] width 753 height 470
drag, startPoint x: 310, startPoint y: 224, endPoint x: 219, endPoint y: 226, distance: 91.0
click at [219, 226] on div "Carrot Sweet Pototo Sambar Tomato Rasam Senai Pitlai Beans Paruppu Ushili Rice …" at bounding box center [580, 209] width 734 height 182
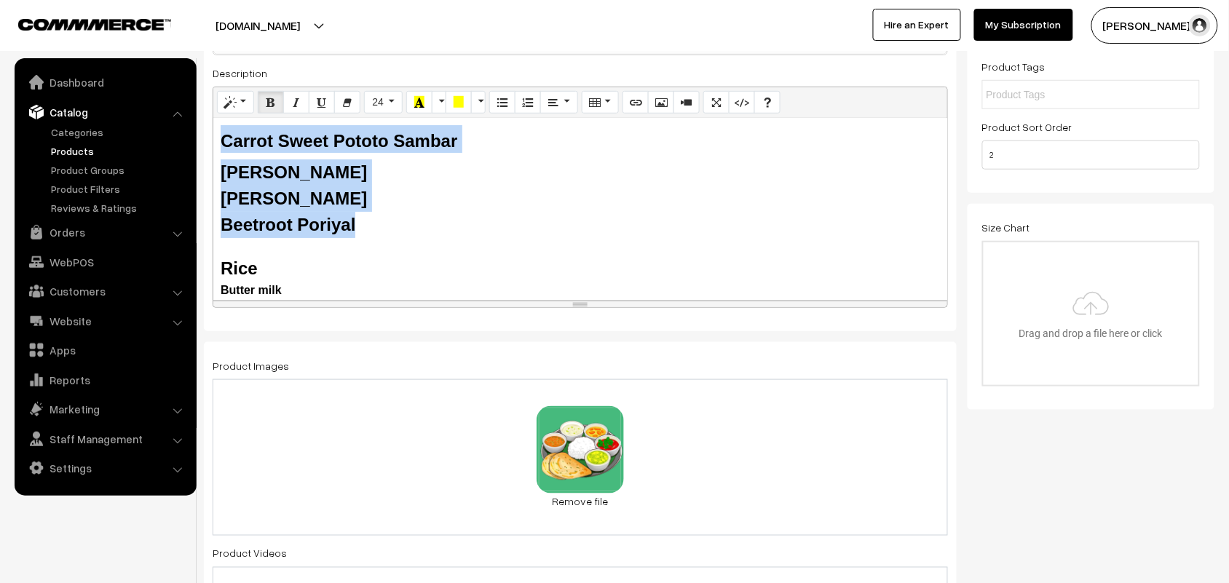
drag, startPoint x: 195, startPoint y: 139, endPoint x: 146, endPoint y: 114, distance: 54.7
copy div "Carrot Sweet Pototo Sambar Tomato Rasam Senai Pitlai Beetroot Poriyal"
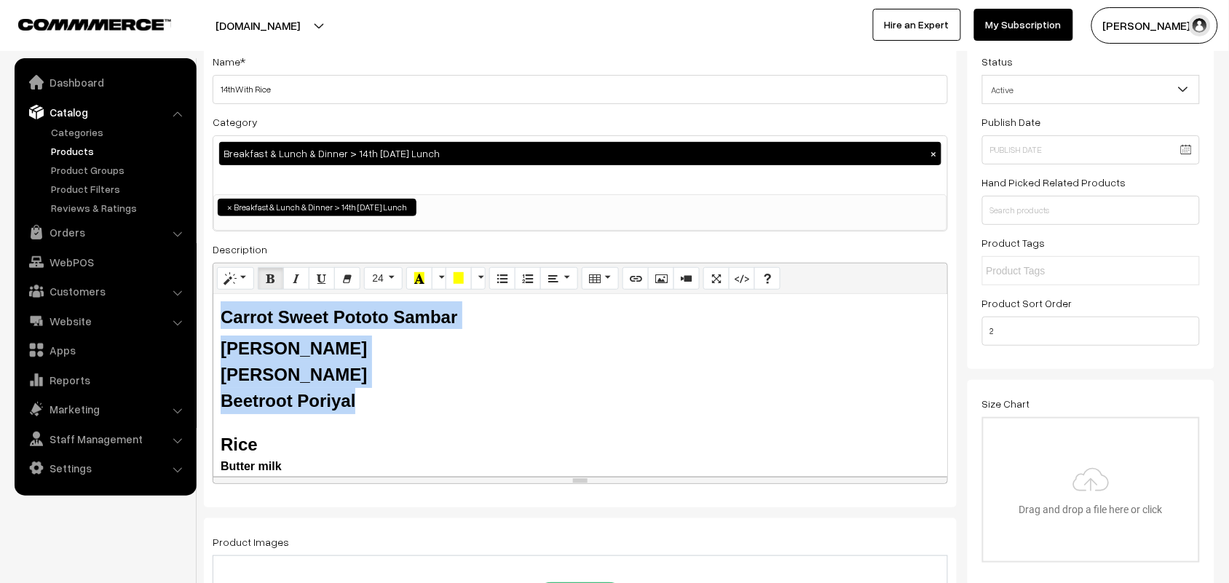
scroll to position [0, 0]
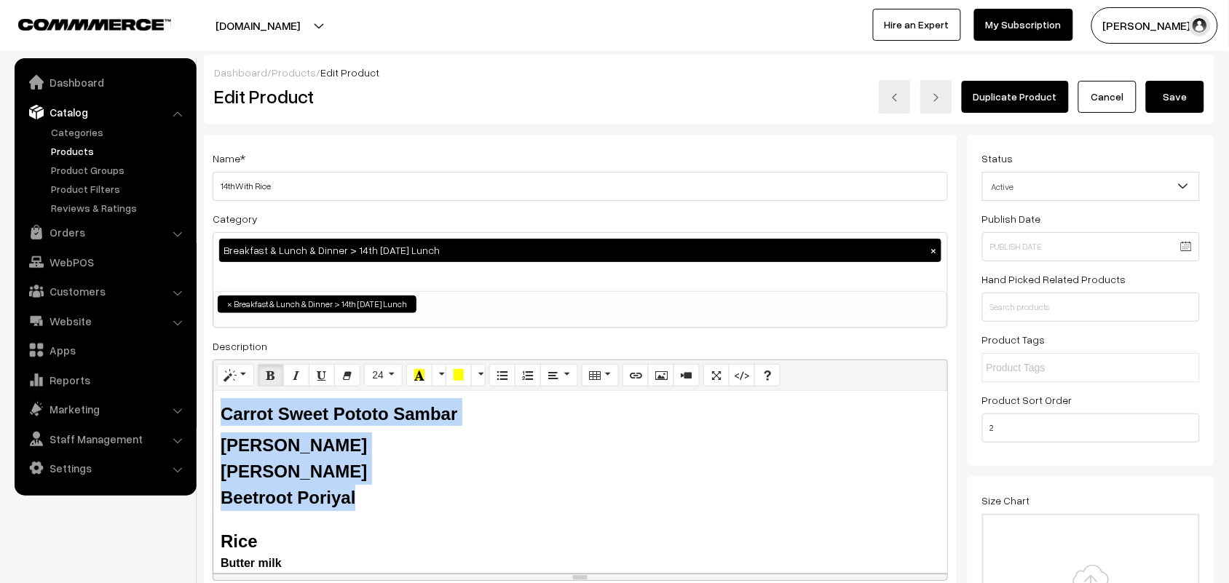
click at [1168, 84] on button "Save" at bounding box center [1175, 97] width 58 height 32
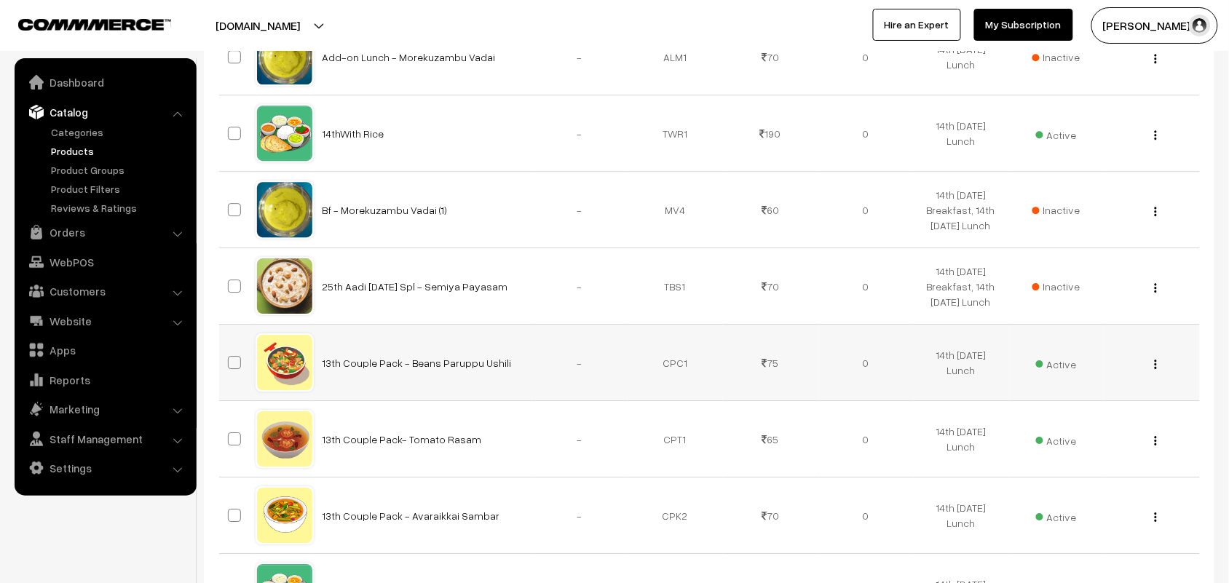
scroll to position [1274, 0]
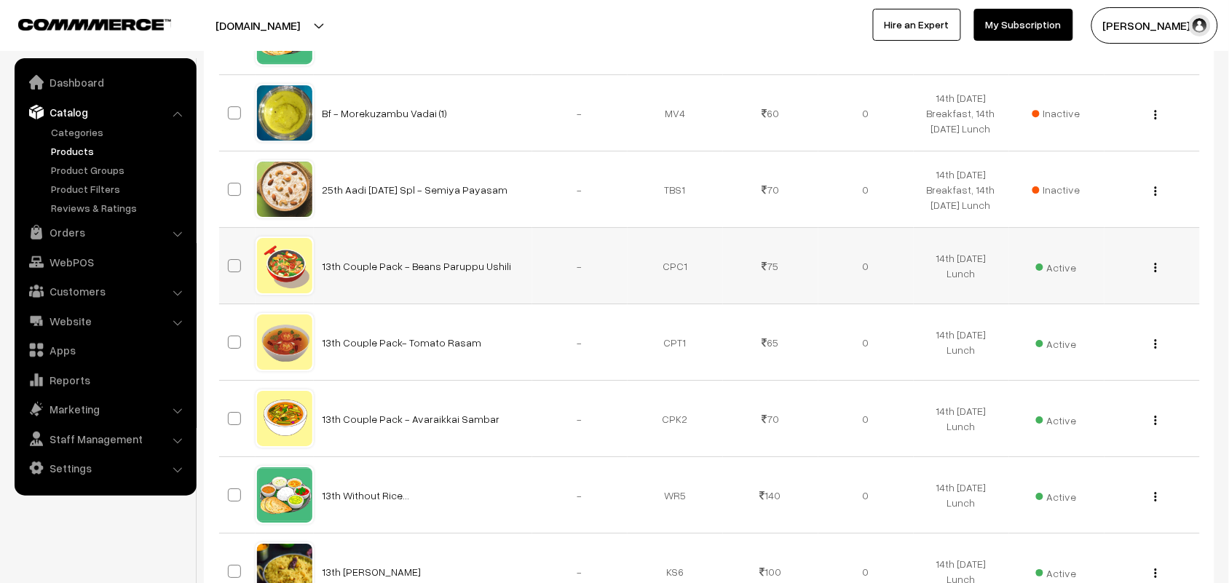
click at [1158, 271] on div "View Edit Delete" at bounding box center [1152, 265] width 78 height 15
click at [1156, 271] on img "button" at bounding box center [1156, 267] width 2 height 9
click at [1059, 325] on link "Edit" at bounding box center [1091, 320] width 124 height 32
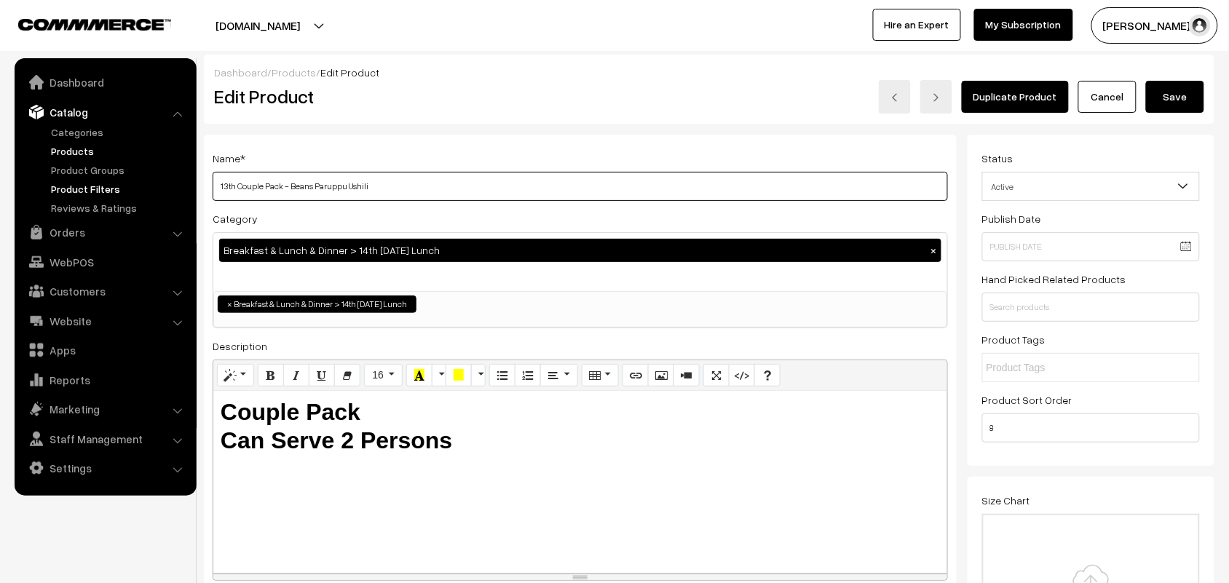
drag, startPoint x: 237, startPoint y: 186, endPoint x: 181, endPoint y: 186, distance: 56.1
drag, startPoint x: 290, startPoint y: 181, endPoint x: 610, endPoint y: 206, distance: 321.3
click at [610, 215] on div "Name * 14th Couple Pack - Beans Paruppu Ushili Category Breakfast & Lunch & Din…" at bounding box center [580, 370] width 753 height 470
type input "14th Couple Pack - Beetroot Poriyal"
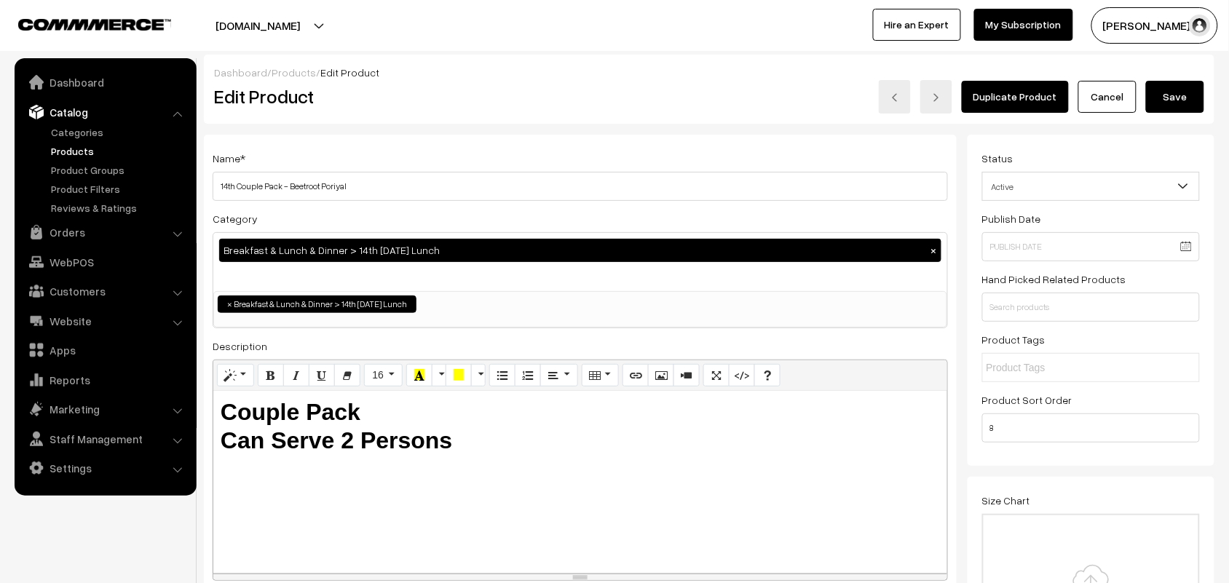
click at [1177, 78] on div "Dashboard / Products / Edit Product" at bounding box center [709, 72] width 990 height 15
click at [1174, 88] on button "Save" at bounding box center [1175, 97] width 58 height 32
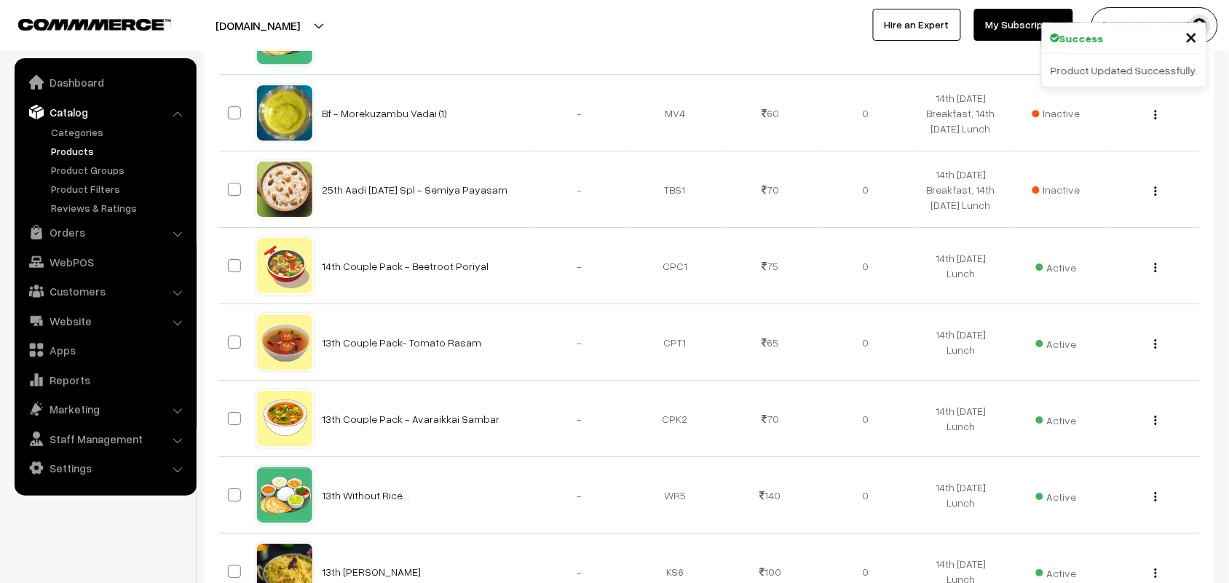
scroll to position [1365, 0]
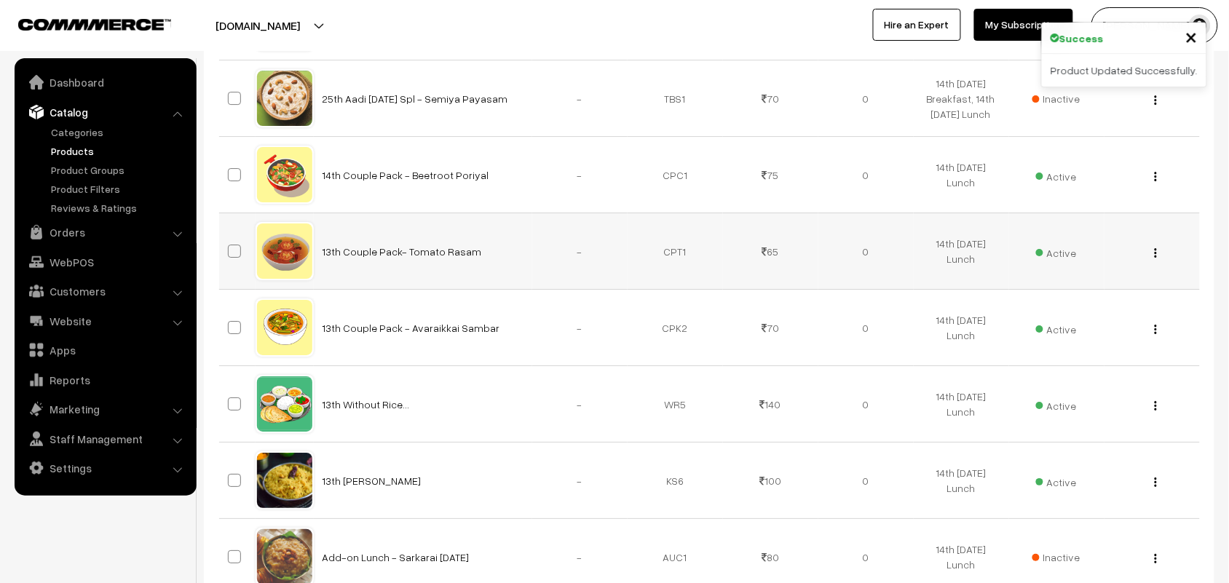
click at [1151, 257] on div "View Edit Delete" at bounding box center [1152, 251] width 78 height 15
click at [1152, 256] on div "View Edit Delete" at bounding box center [1152, 251] width 78 height 15
click at [1154, 255] on button "button" at bounding box center [1156, 253] width 4 height 12
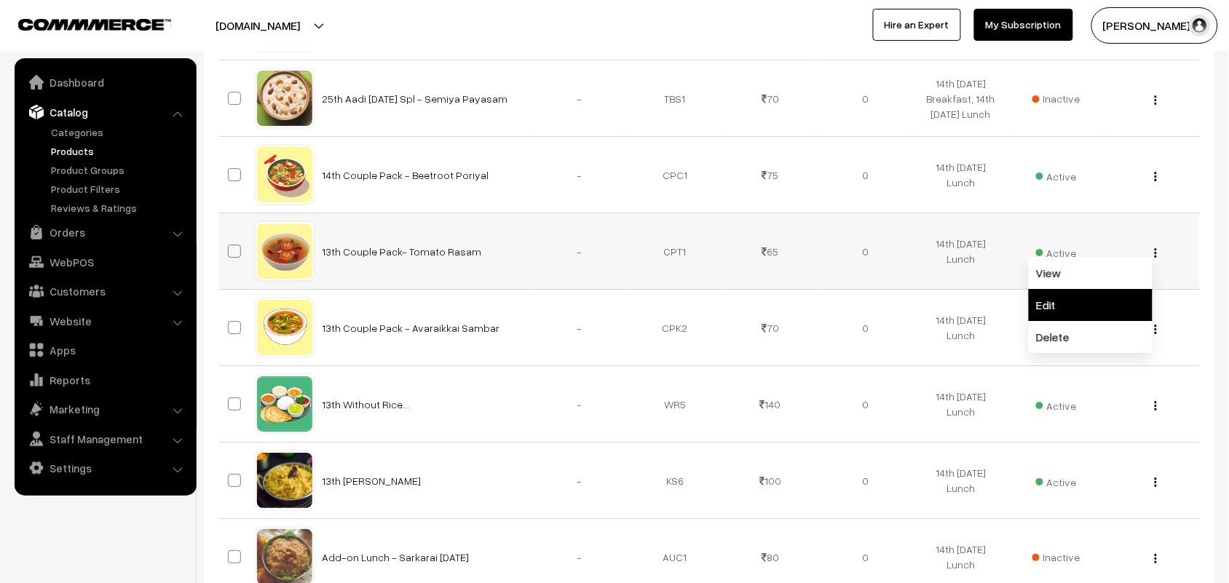
click at [1074, 296] on link "Edit" at bounding box center [1091, 305] width 124 height 32
click at [1074, 296] on td "Active" at bounding box center [1056, 328] width 95 height 76
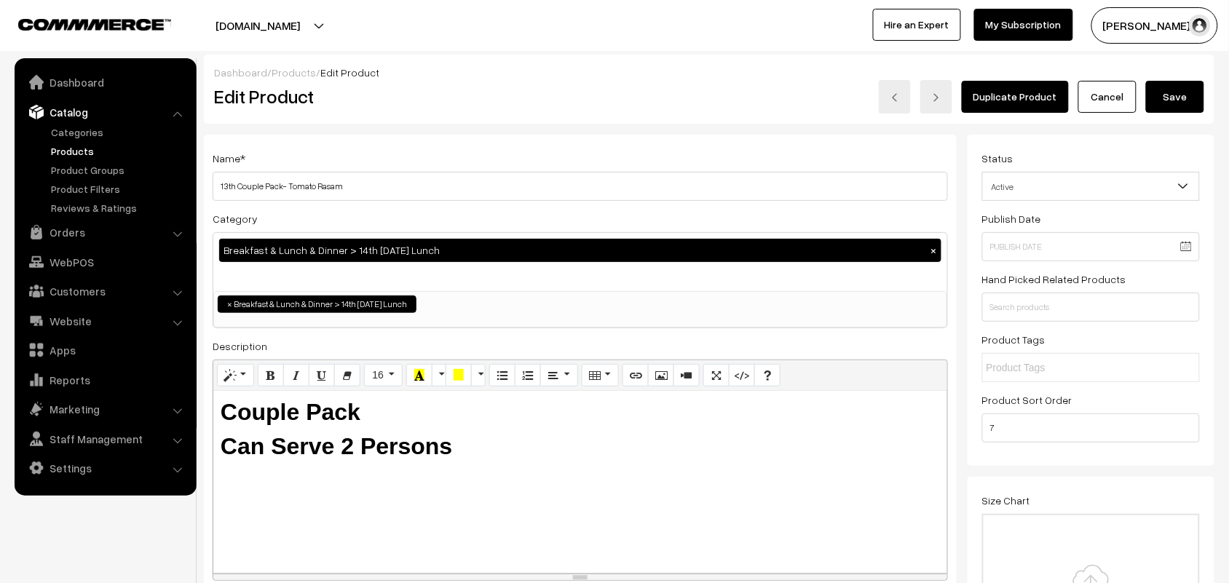
click at [459, 222] on div "Category Breakfast & Lunch & Dinner > 14th Tuesday Lunch × Deepavali Pakshanams…" at bounding box center [580, 269] width 735 height 119
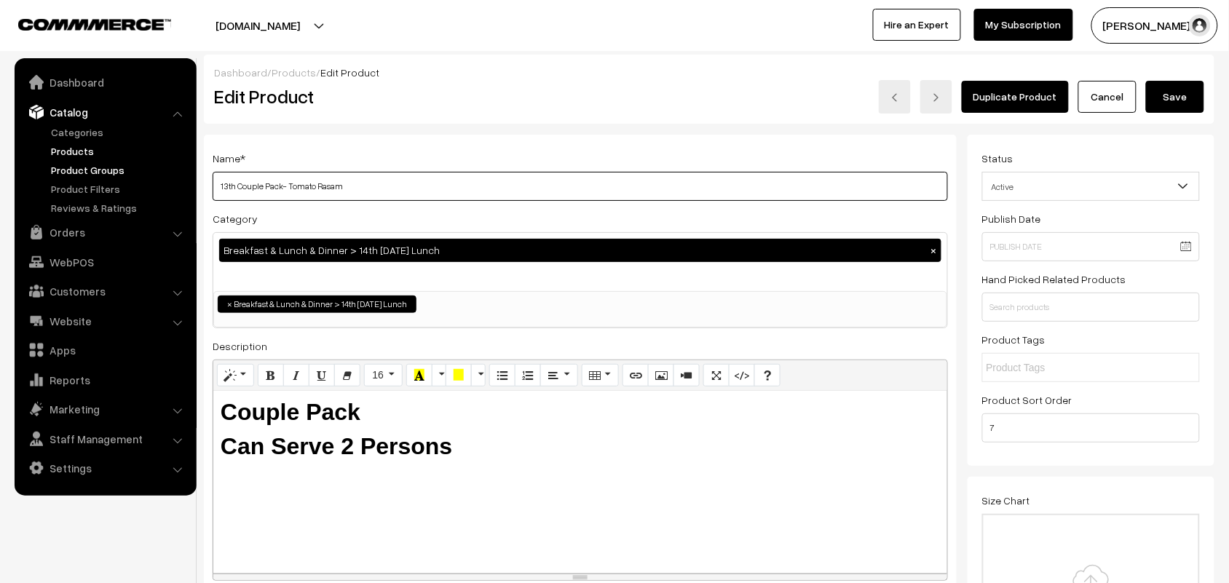
drag, startPoint x: 237, startPoint y: 184, endPoint x: 157, endPoint y: 176, distance: 80.5
type input "14th Couple Pack- Tomato Rasam"
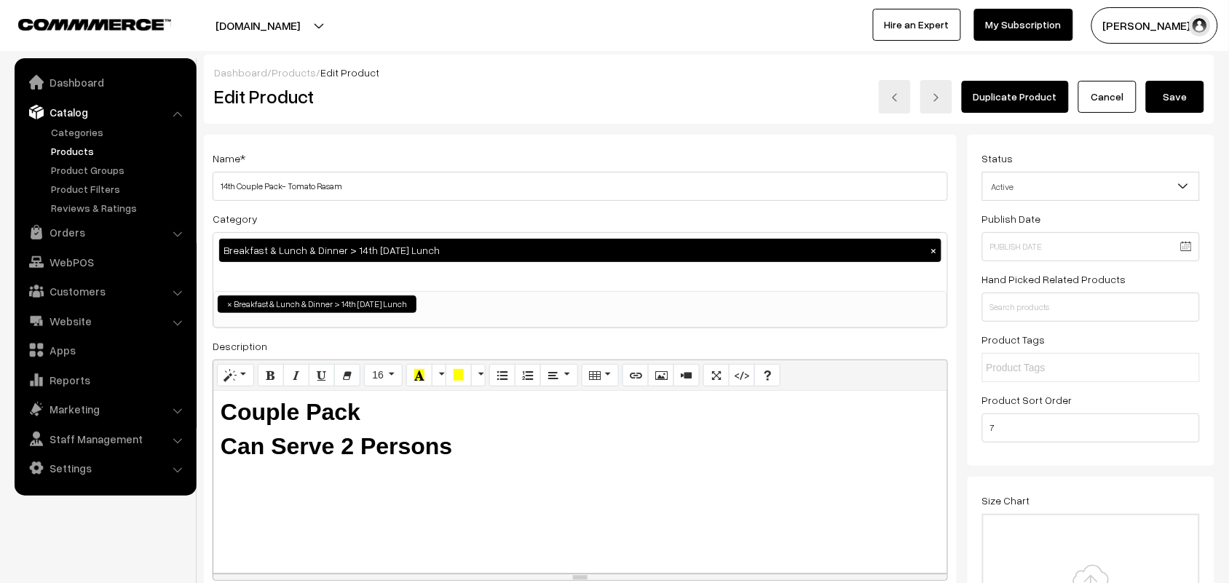
click at [1187, 96] on button "Save" at bounding box center [1175, 97] width 58 height 32
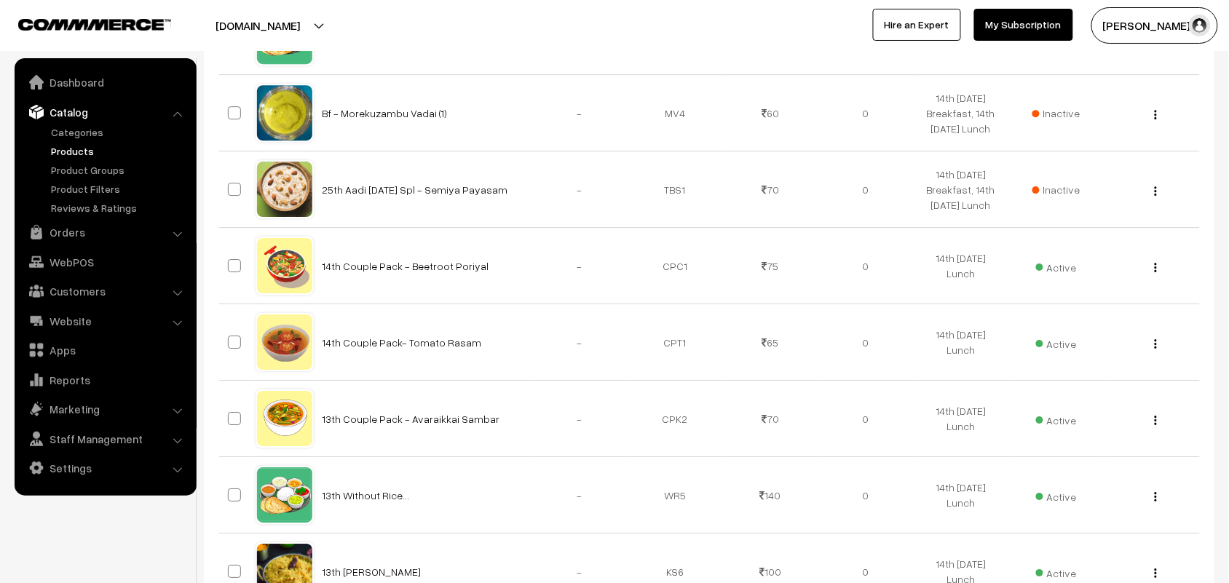
scroll to position [1547, 0]
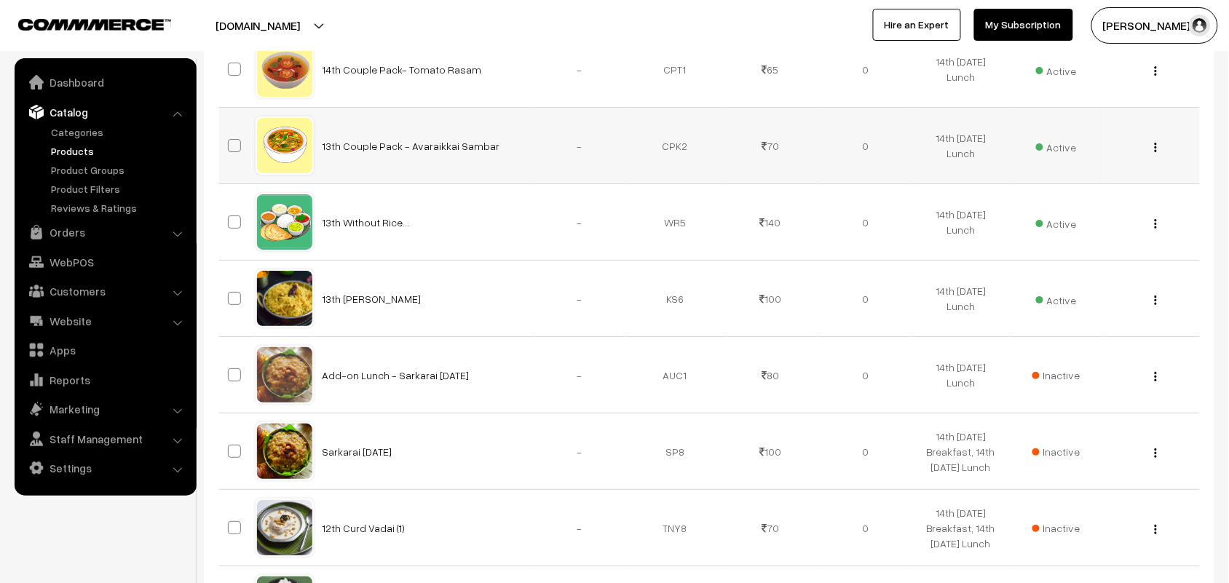
click at [1155, 148] on img "button" at bounding box center [1156, 147] width 2 height 9
click at [1079, 188] on link "Edit" at bounding box center [1091, 199] width 124 height 32
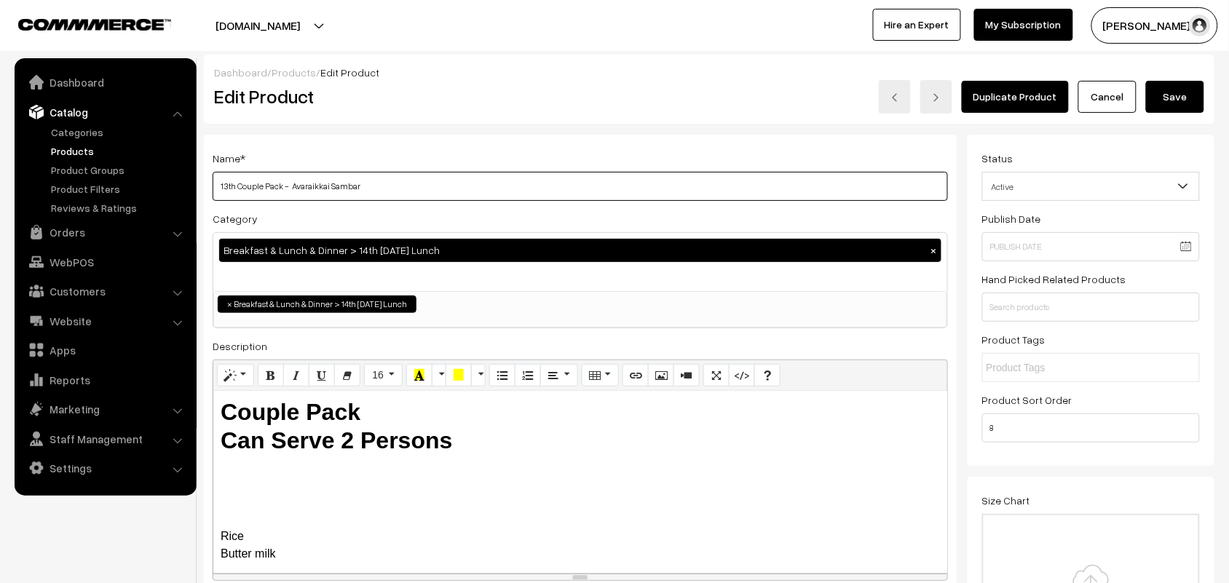
drag, startPoint x: 242, startPoint y: 187, endPoint x: 195, endPoint y: 187, distance: 46.6
click at [229, 183] on input "13th Couple Pack - Avaraikkai Sambar" at bounding box center [580, 186] width 735 height 29
drag, startPoint x: 234, startPoint y: 183, endPoint x: 197, endPoint y: 183, distance: 37.9
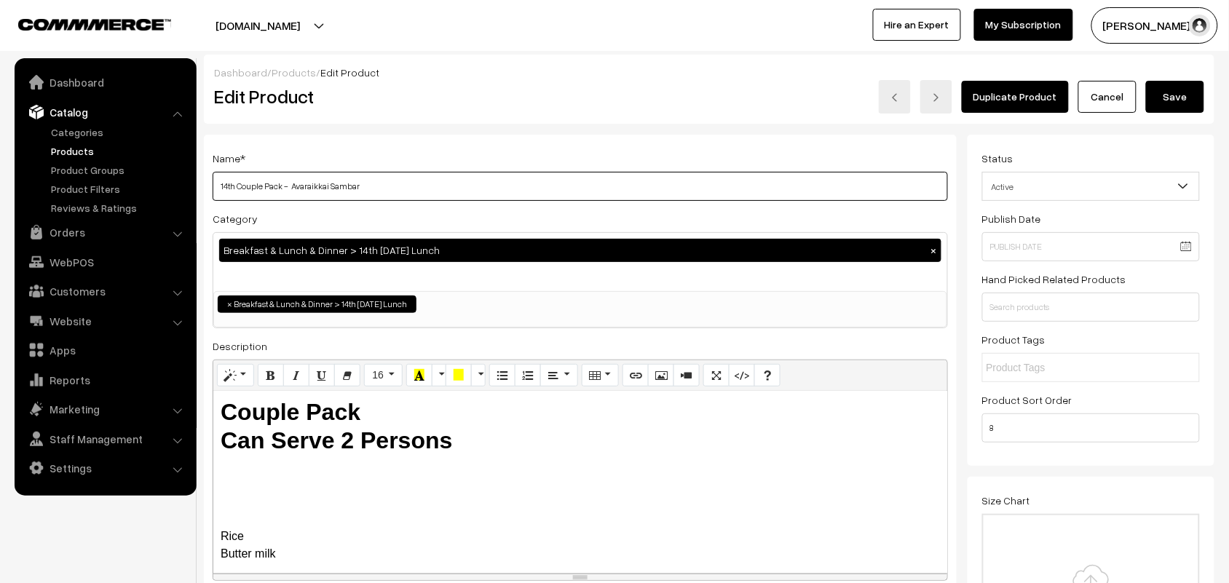
drag, startPoint x: 292, startPoint y: 182, endPoint x: 562, endPoint y: 194, distance: 270.3
click at [562, 194] on input "14th Couple Pack - Avaraikkai Sambar" at bounding box center [580, 186] width 735 height 29
type input "14th Couple Pack - Carrot Sweet Pototo Sambar"
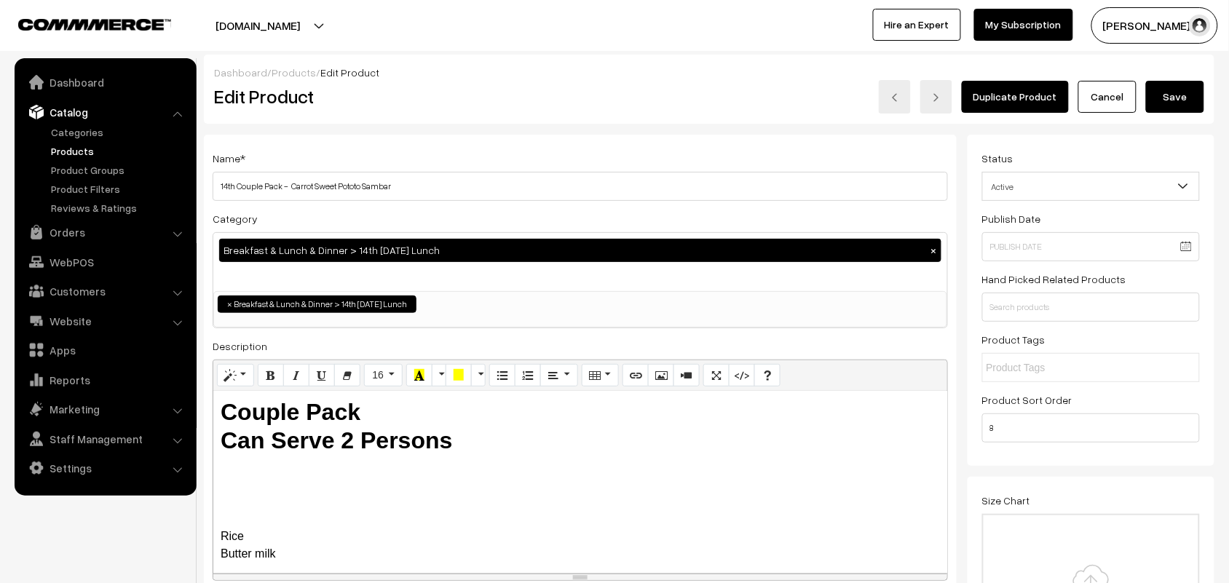
click at [1195, 92] on button "Save" at bounding box center [1175, 97] width 58 height 32
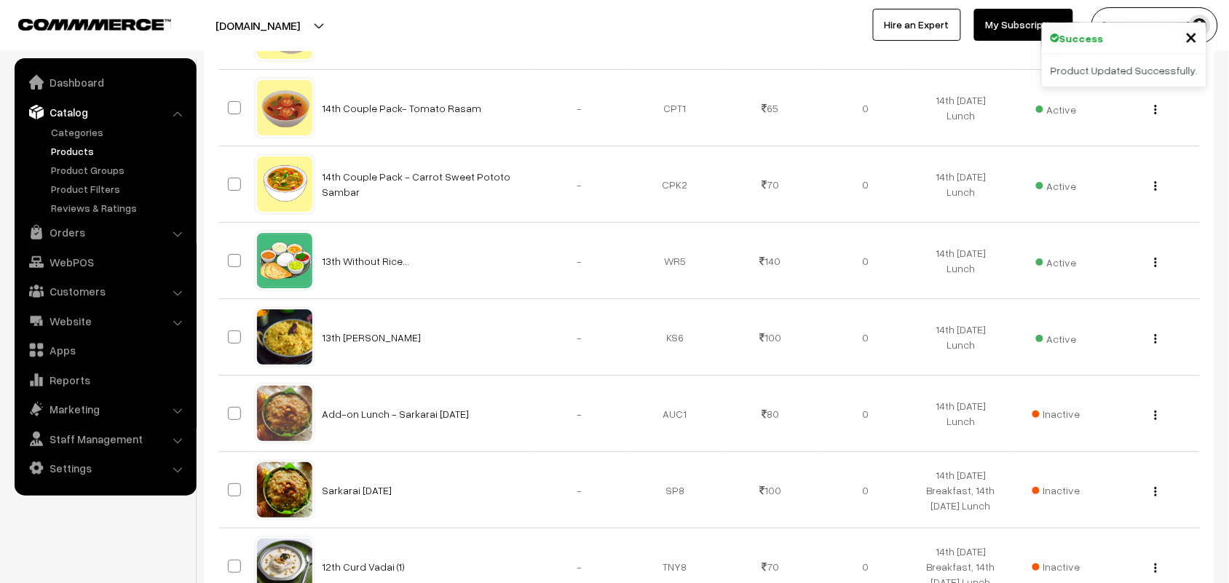
scroll to position [1529, 0]
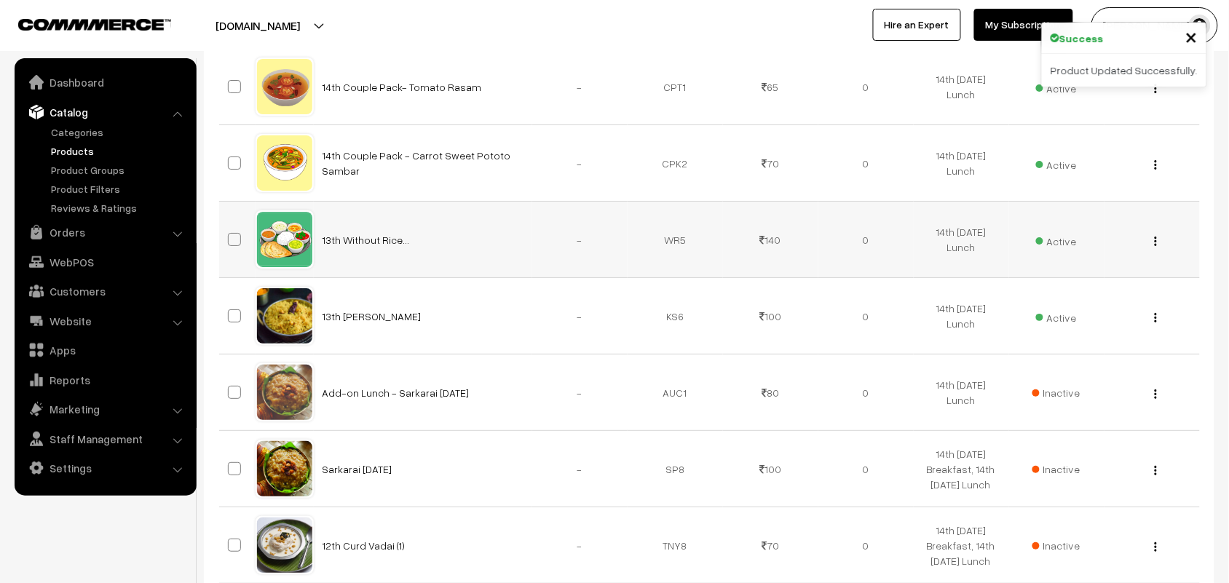
click at [1160, 244] on div "View Edit Delete" at bounding box center [1152, 239] width 78 height 15
click at [1156, 245] on img "button" at bounding box center [1156, 241] width 2 height 9
click at [1085, 293] on link "Edit" at bounding box center [1091, 293] width 124 height 32
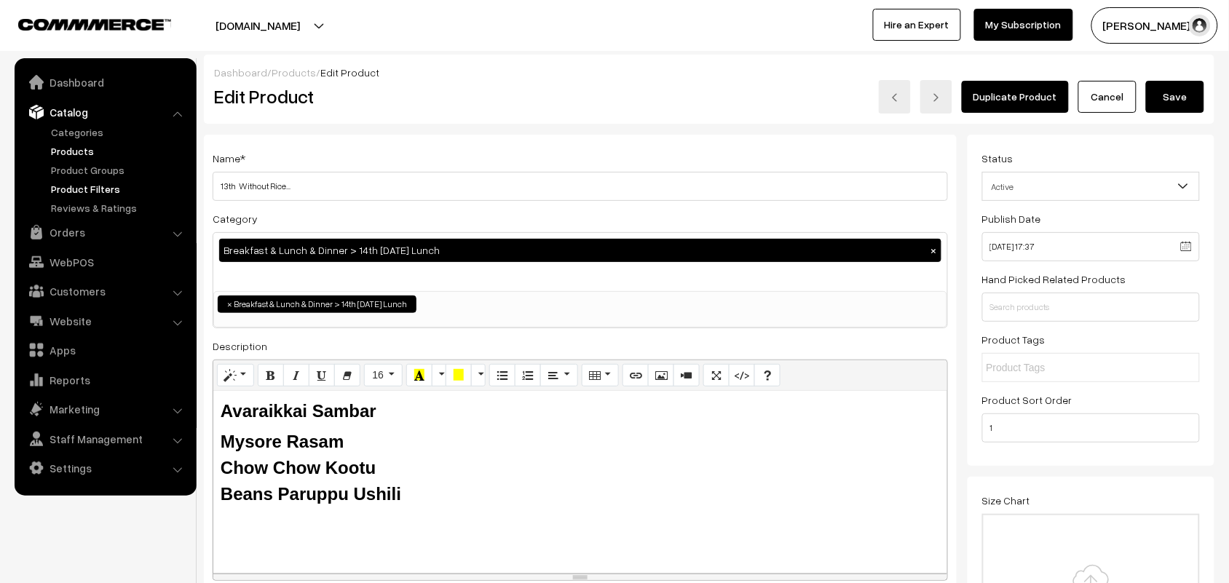
drag, startPoint x: 239, startPoint y: 184, endPoint x: 132, endPoint y: 181, distance: 107.1
type input "14th Without Rice..."
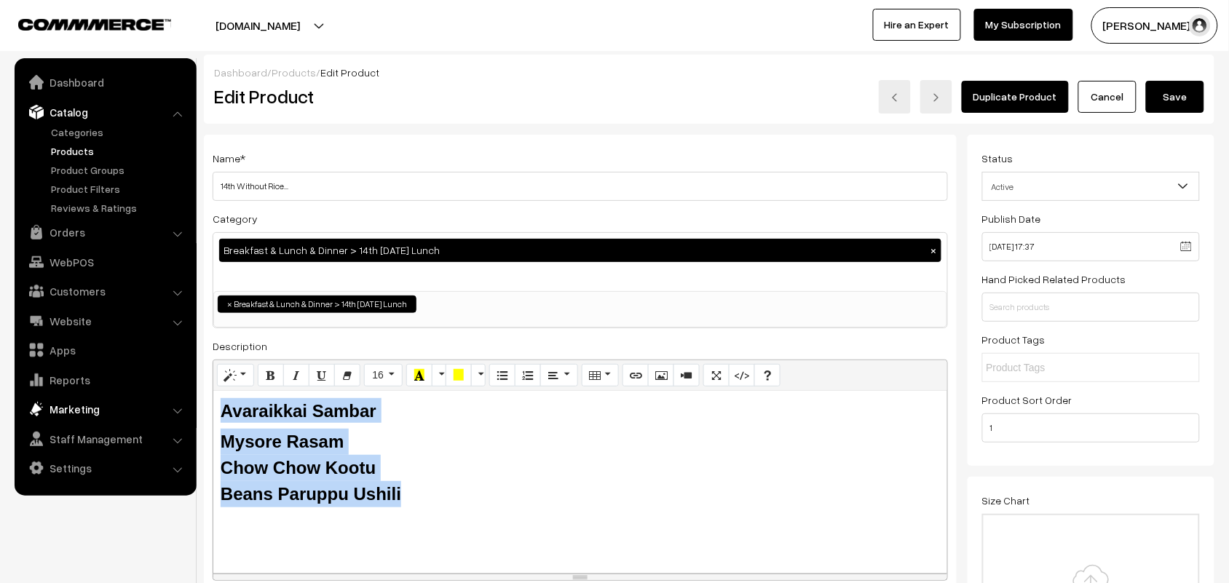
drag, startPoint x: 408, startPoint y: 501, endPoint x: 162, endPoint y: 399, distance: 267.0
paste div
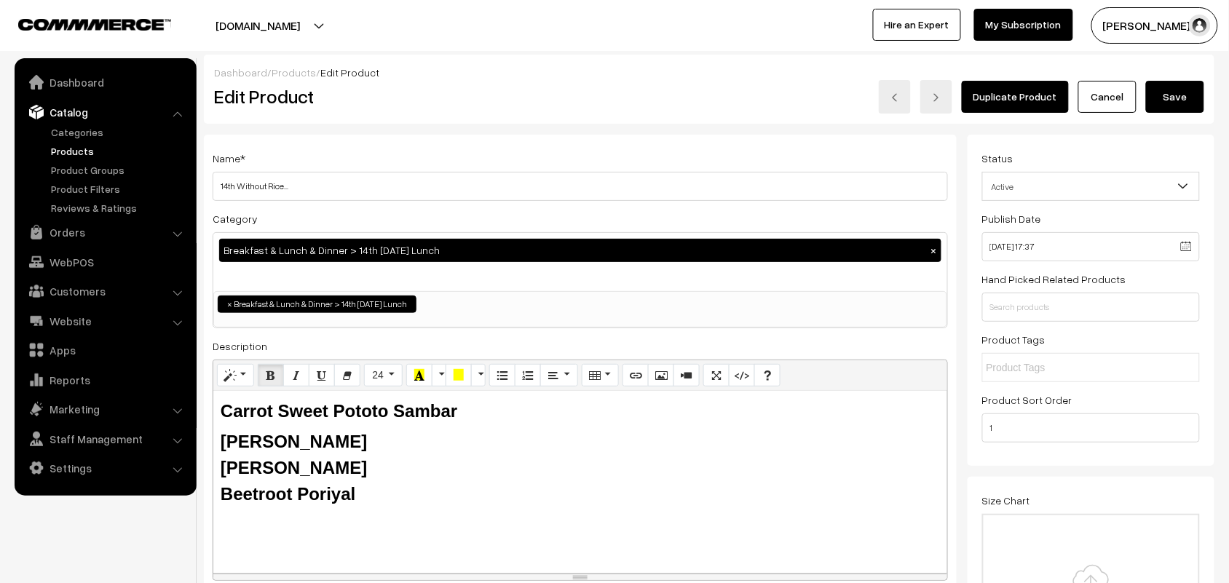
click at [1187, 102] on button "Save" at bounding box center [1175, 97] width 58 height 32
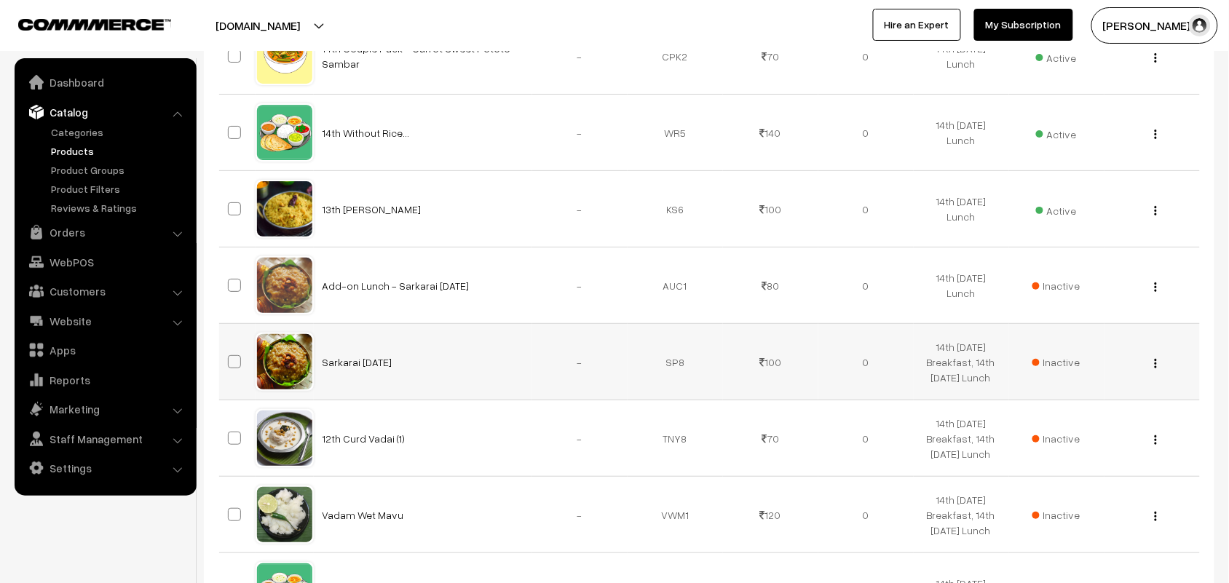
scroll to position [1729, 0]
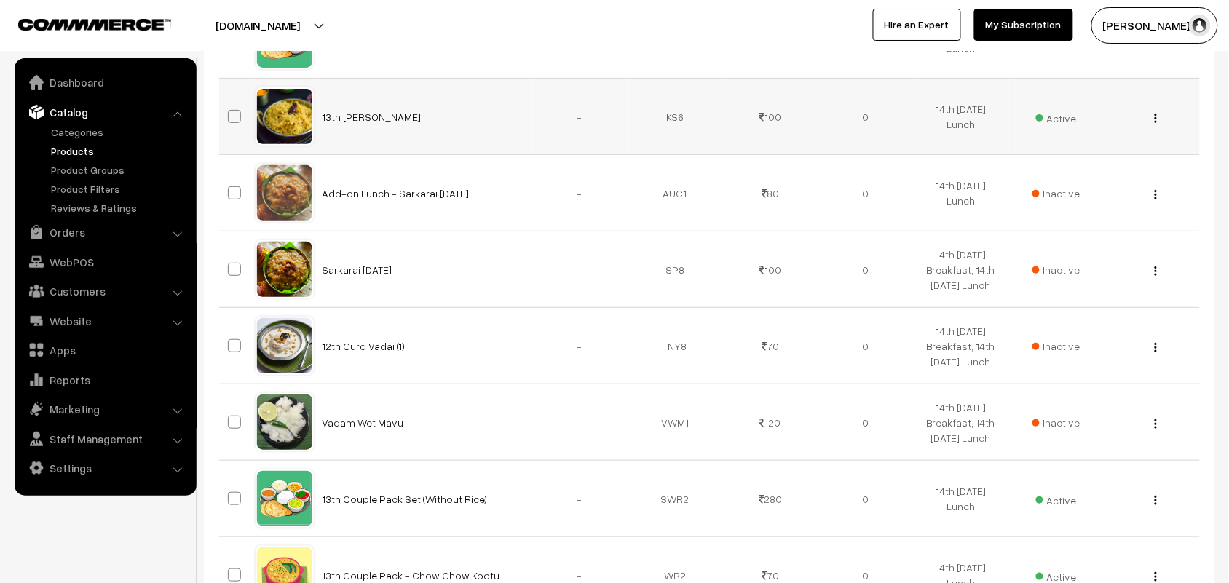
click at [1155, 119] on img "button" at bounding box center [1156, 118] width 2 height 9
click at [1060, 171] on link "Edit" at bounding box center [1091, 170] width 124 height 32
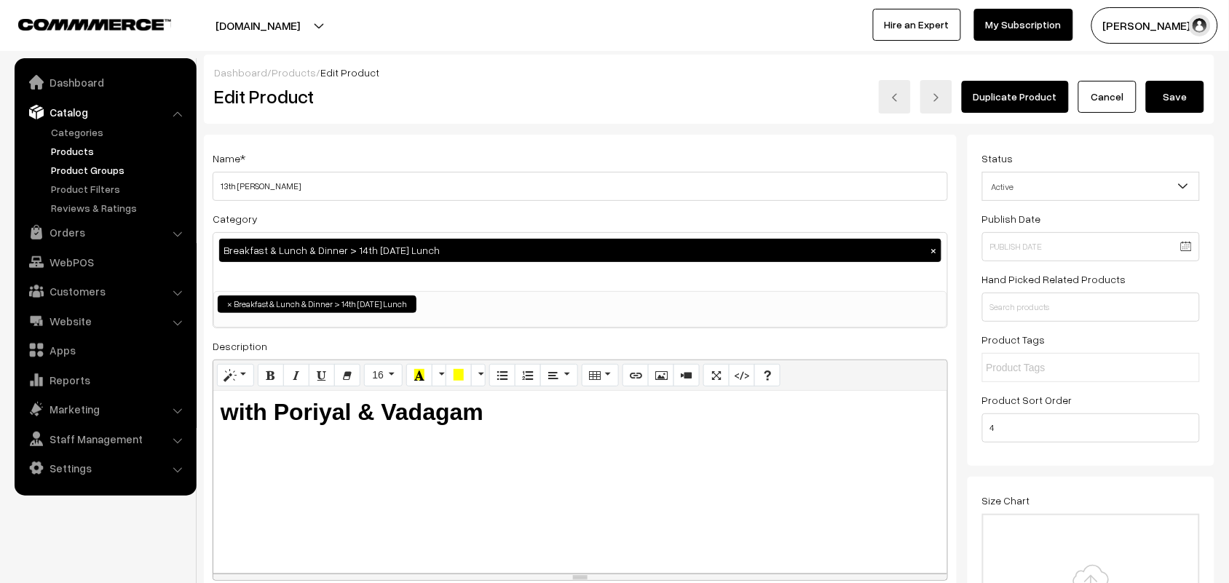
drag, startPoint x: 234, startPoint y: 182, endPoint x: 124, endPoint y: 175, distance: 110.1
click at [264, 184] on input "14th [PERSON_NAME]" at bounding box center [580, 186] width 735 height 29
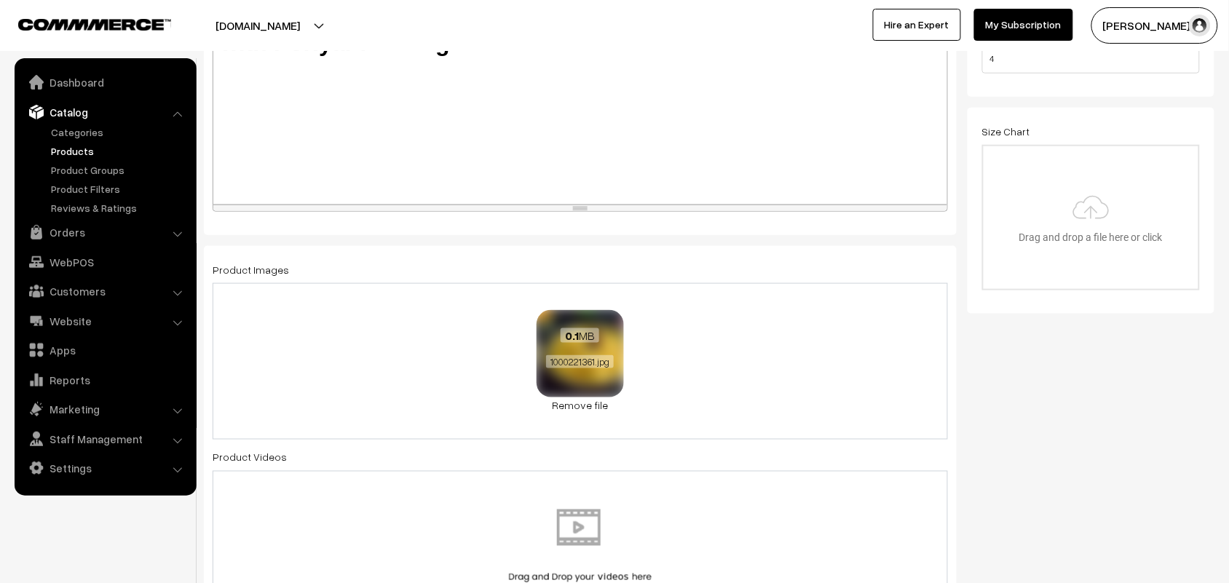
scroll to position [455, 0]
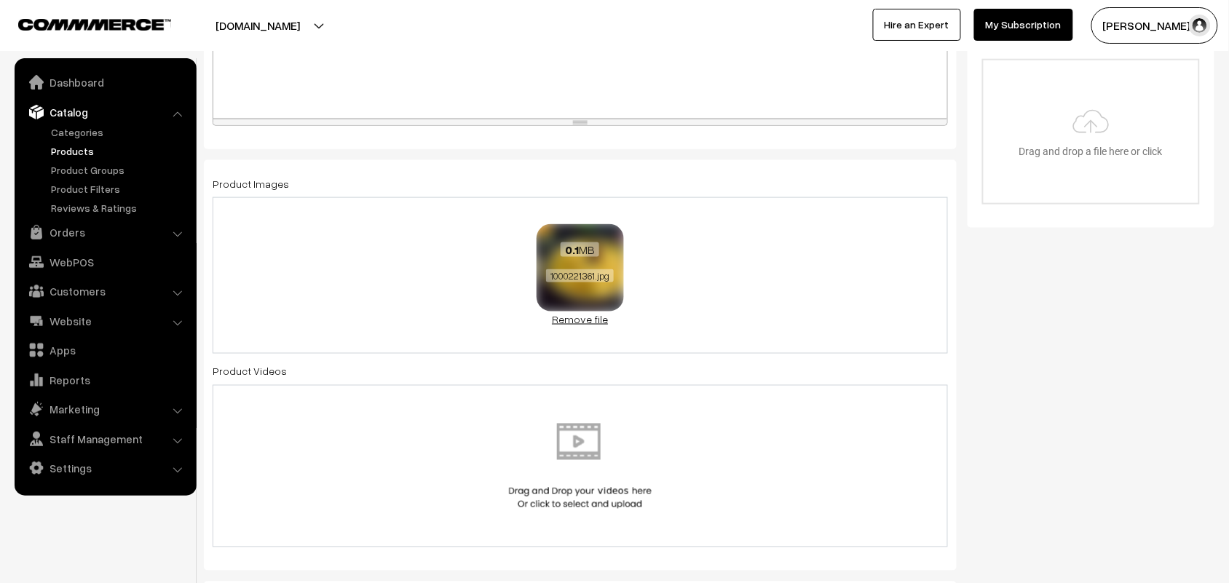
type input "14th Cococnut Sadam"
drag, startPoint x: 573, startPoint y: 320, endPoint x: 569, endPoint y: 274, distance: 46.0
click at [573, 318] on link "Remove file" at bounding box center [580, 319] width 87 height 15
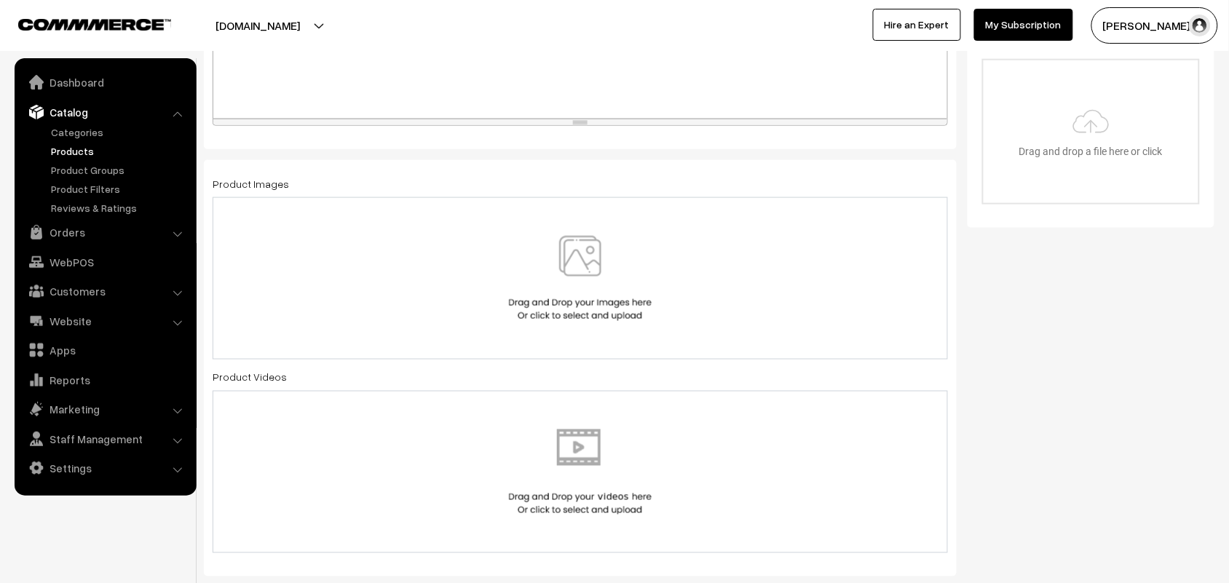
click at [569, 274] on img at bounding box center [580, 278] width 150 height 85
click at [606, 273] on img at bounding box center [580, 278] width 150 height 85
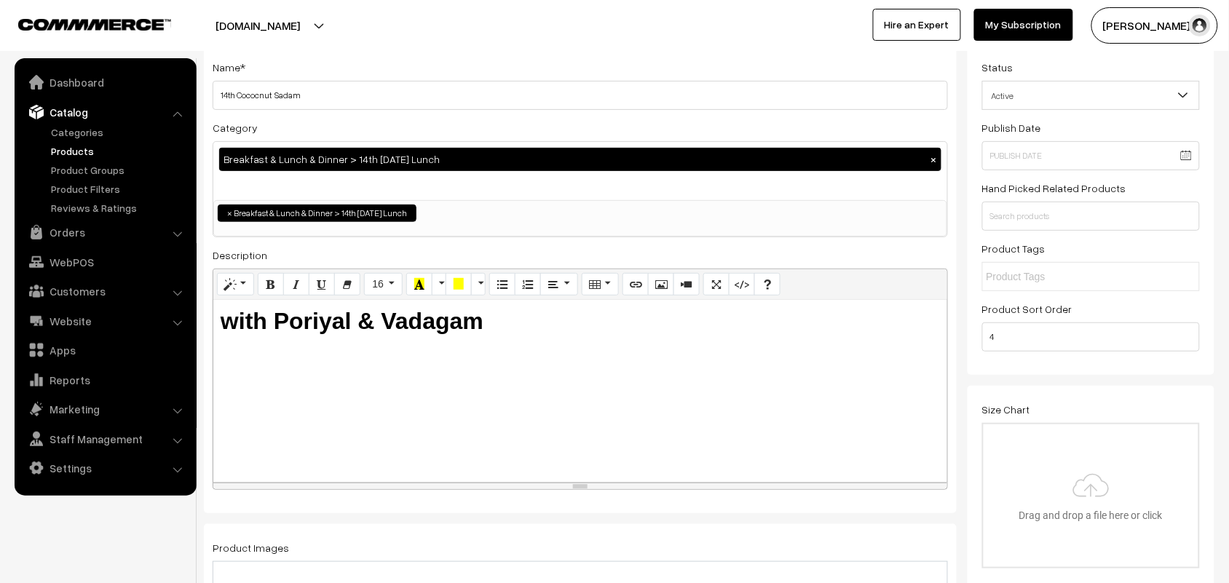
scroll to position [0, 0]
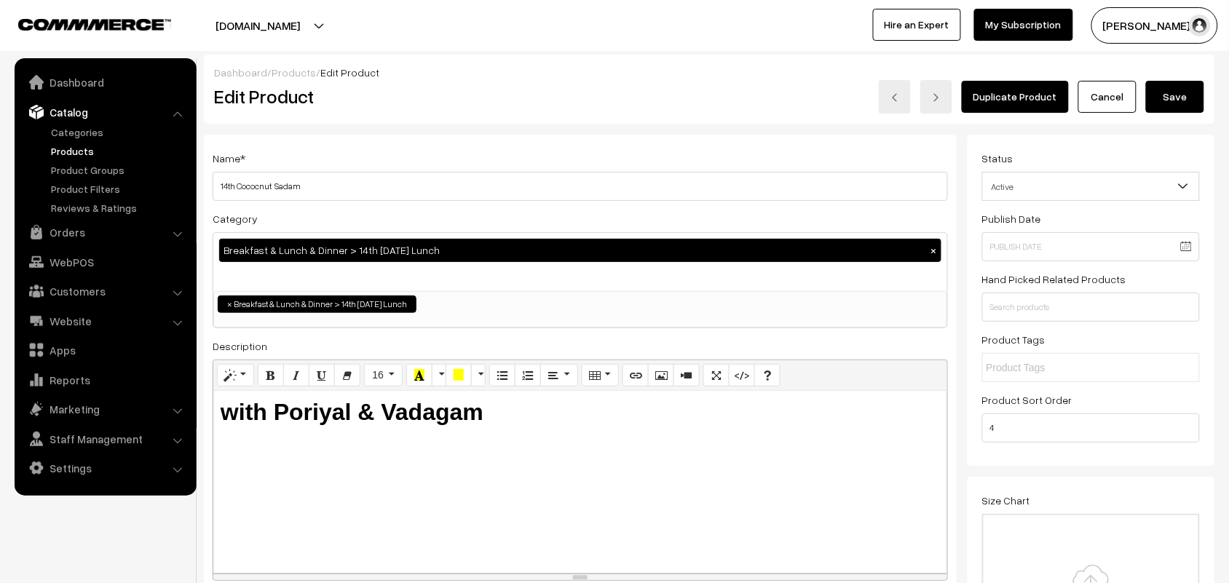
click at [1169, 96] on button "Save" at bounding box center [1175, 97] width 58 height 32
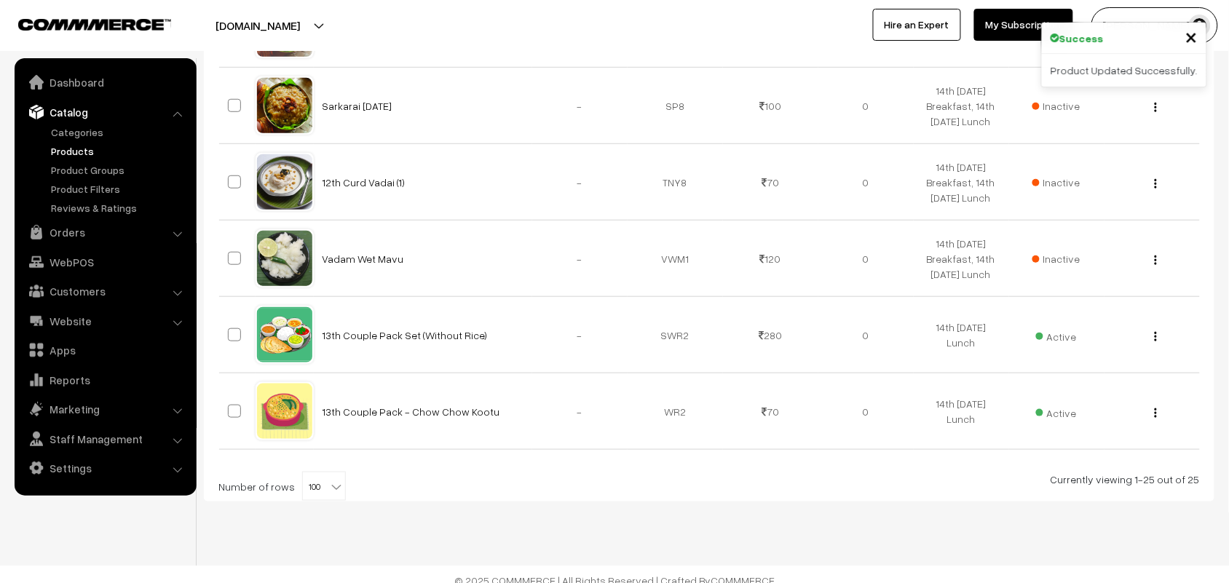
scroll to position [1912, 0]
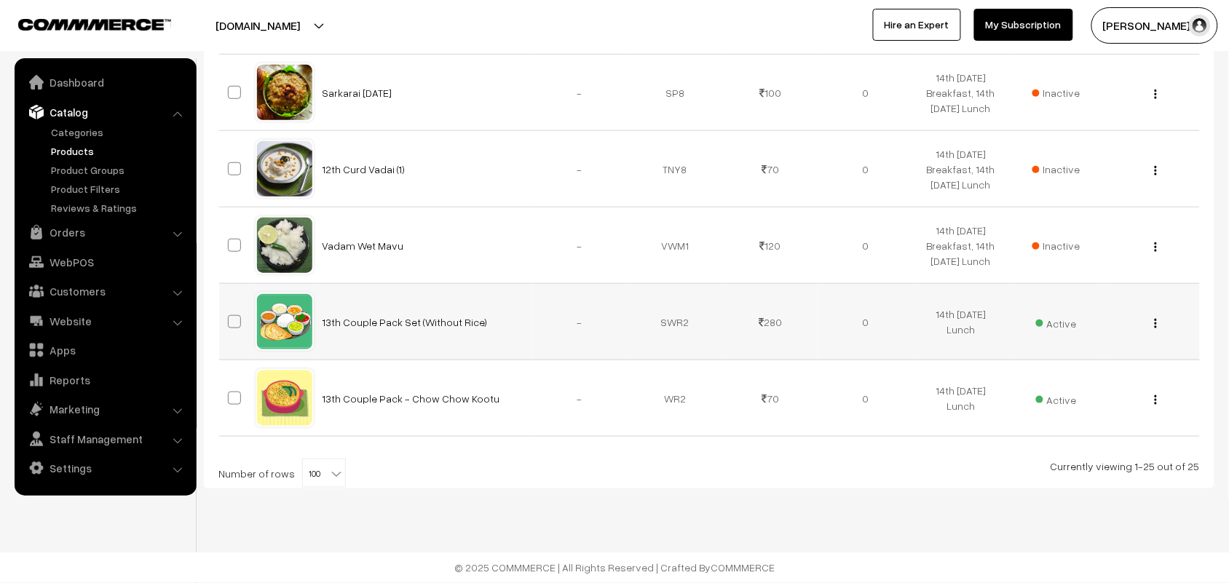
click at [1155, 319] on img "button" at bounding box center [1156, 323] width 2 height 9
click at [1063, 392] on link "Delete" at bounding box center [1091, 408] width 124 height 32
click at [1158, 320] on div "View Edit Delete" at bounding box center [1152, 321] width 78 height 15
click at [1158, 324] on div "View Edit Delete" at bounding box center [1152, 321] width 78 height 15
click at [1163, 322] on div "View Edit Delete" at bounding box center [1152, 321] width 78 height 15
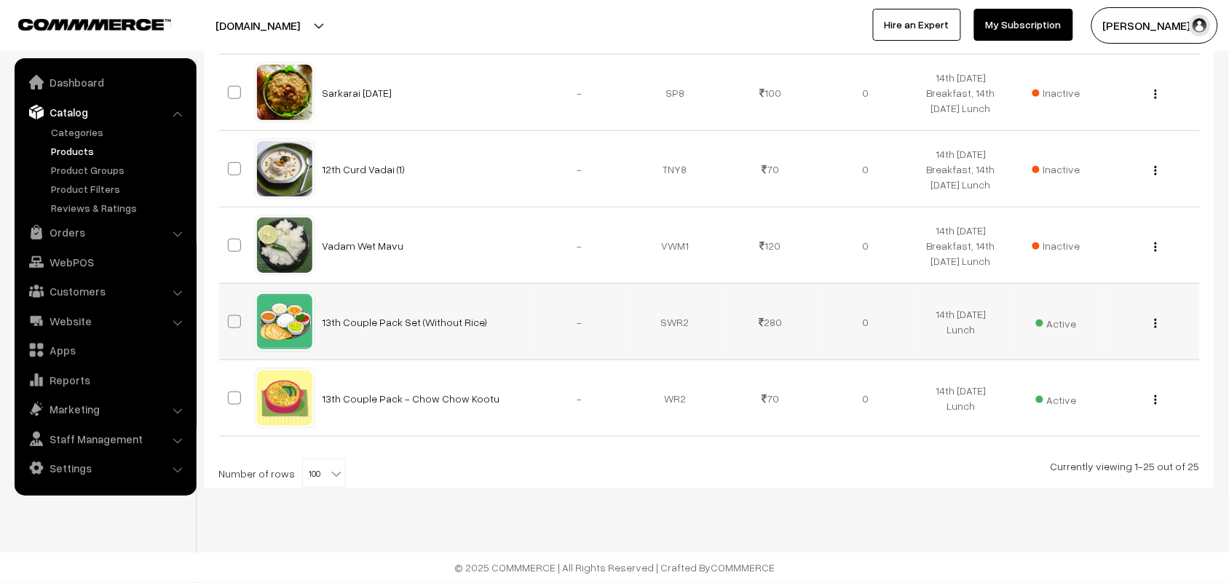
click at [1157, 324] on button "button" at bounding box center [1156, 323] width 4 height 12
click at [1090, 361] on link "Edit" at bounding box center [1091, 376] width 124 height 32
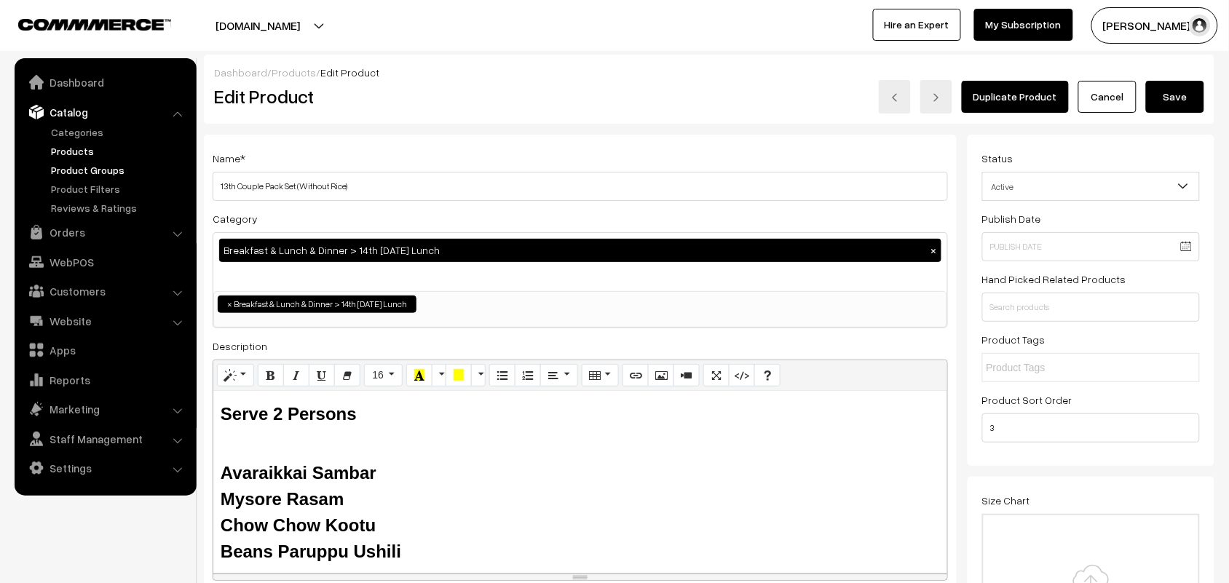
drag, startPoint x: 235, startPoint y: 184, endPoint x: 143, endPoint y: 173, distance: 92.5
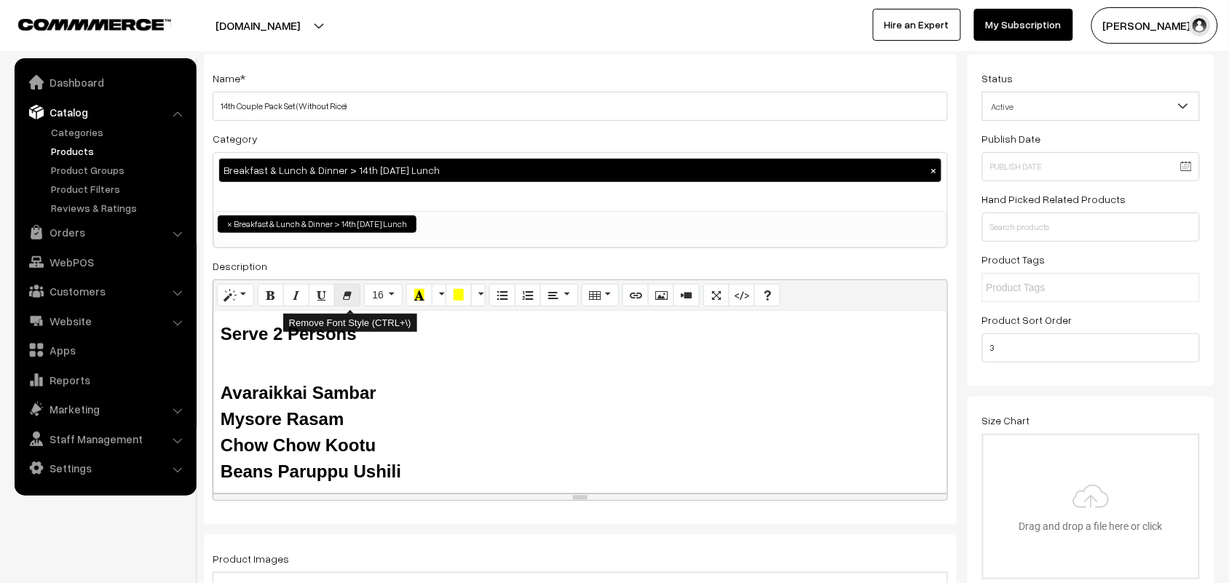
scroll to position [182, 0]
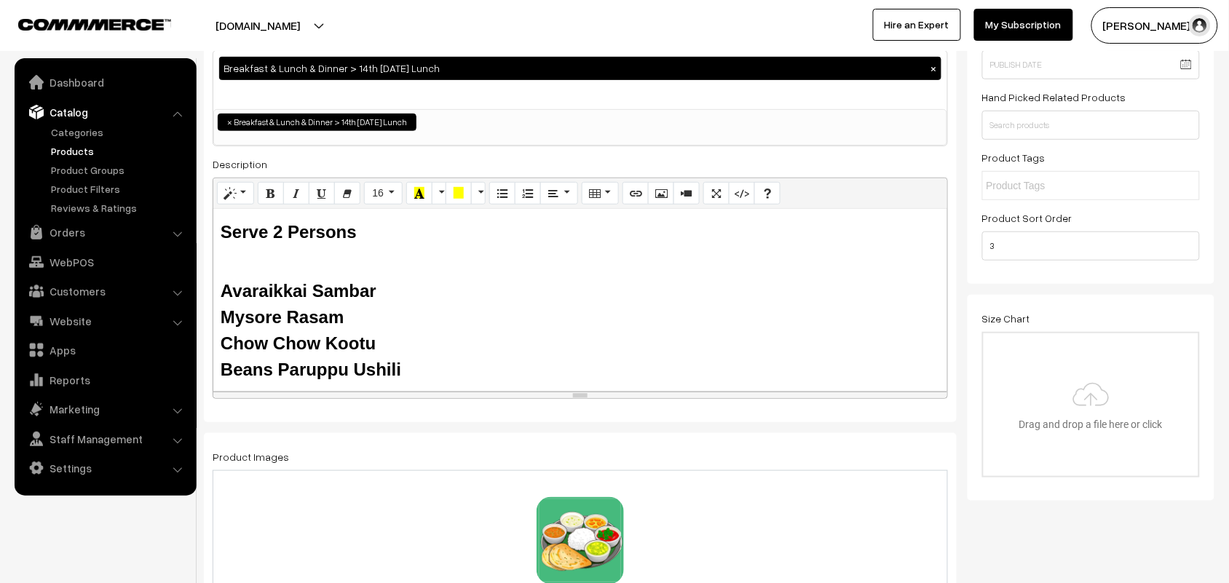
type input "14th Couple Pack Set (Without Rice)"
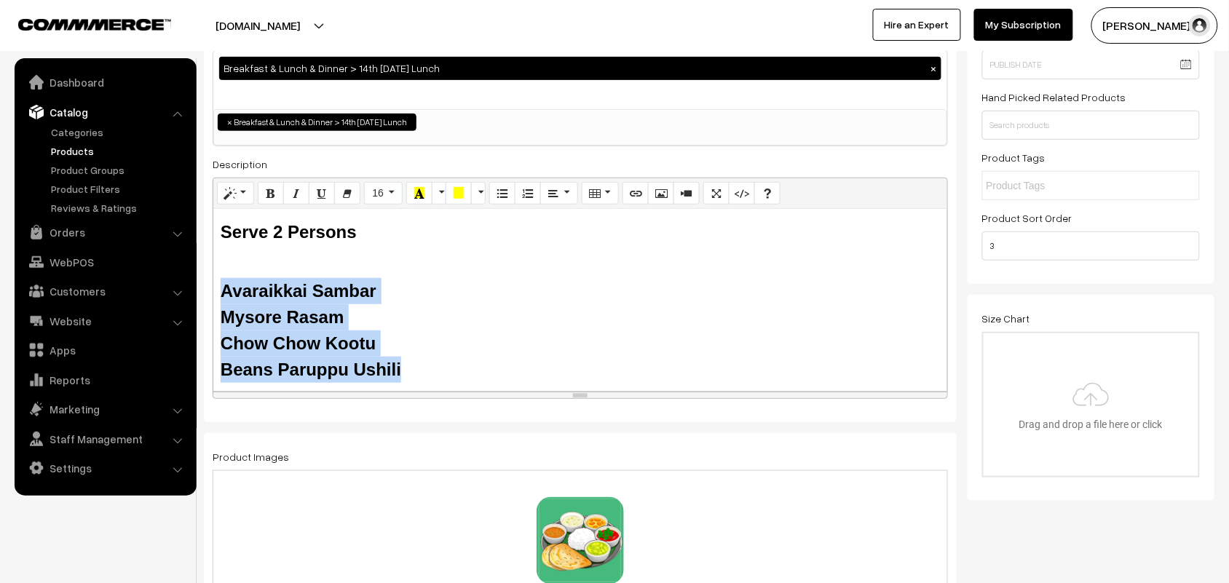
drag, startPoint x: 417, startPoint y: 379, endPoint x: 216, endPoint y: 293, distance: 218.5
click at [216, 293] on div "Serve 2 Persons Avaraikkai Sambar Mysore Rasam Chow Chow Kootu Beans Paruppu Us…" at bounding box center [580, 300] width 734 height 182
paste div
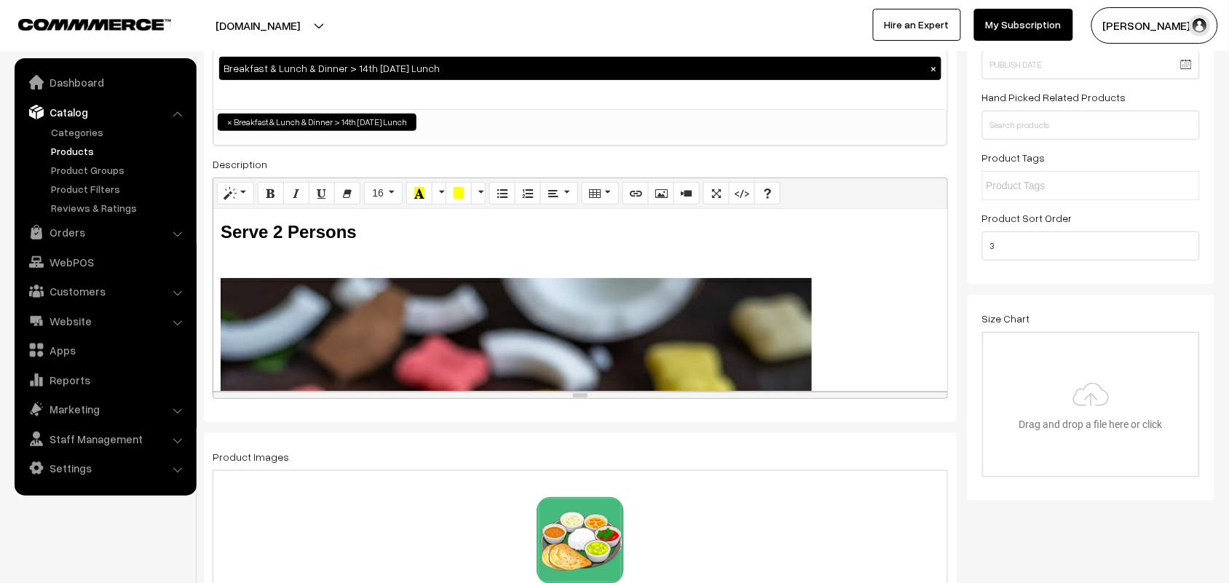
click at [520, 325] on div "Serve 2 Persons ili" at bounding box center [580, 300] width 734 height 182
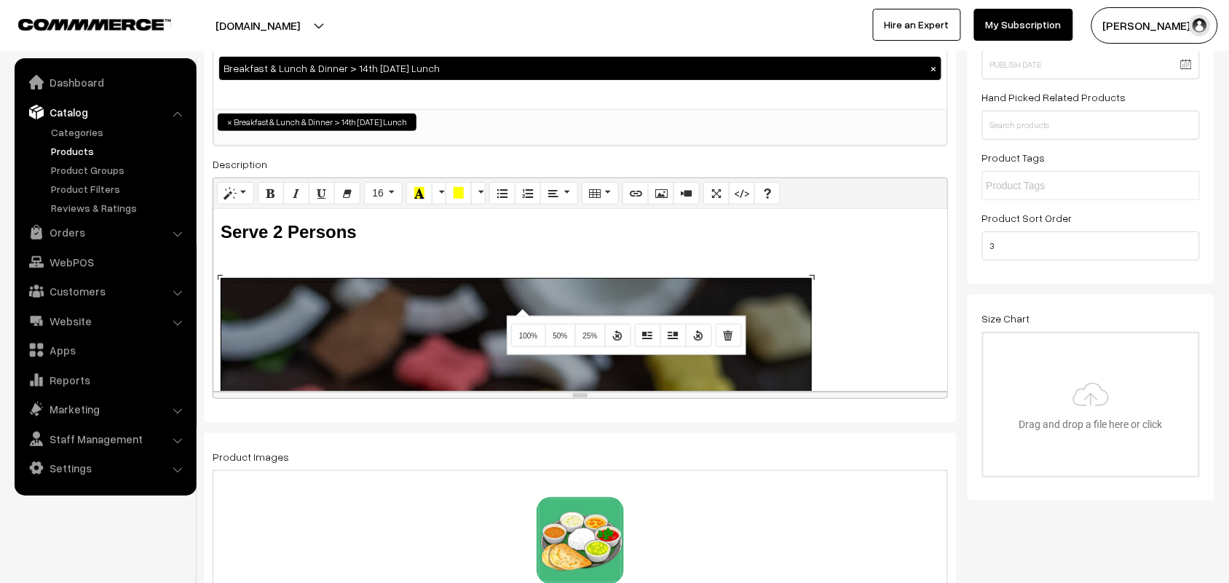
drag, startPoint x: 520, startPoint y: 310, endPoint x: 413, endPoint y: 303, distance: 108.0
click at [413, 303] on div "812x814 (Original: 812x814) Serve 2 Persons ili" at bounding box center [580, 300] width 734 height 182
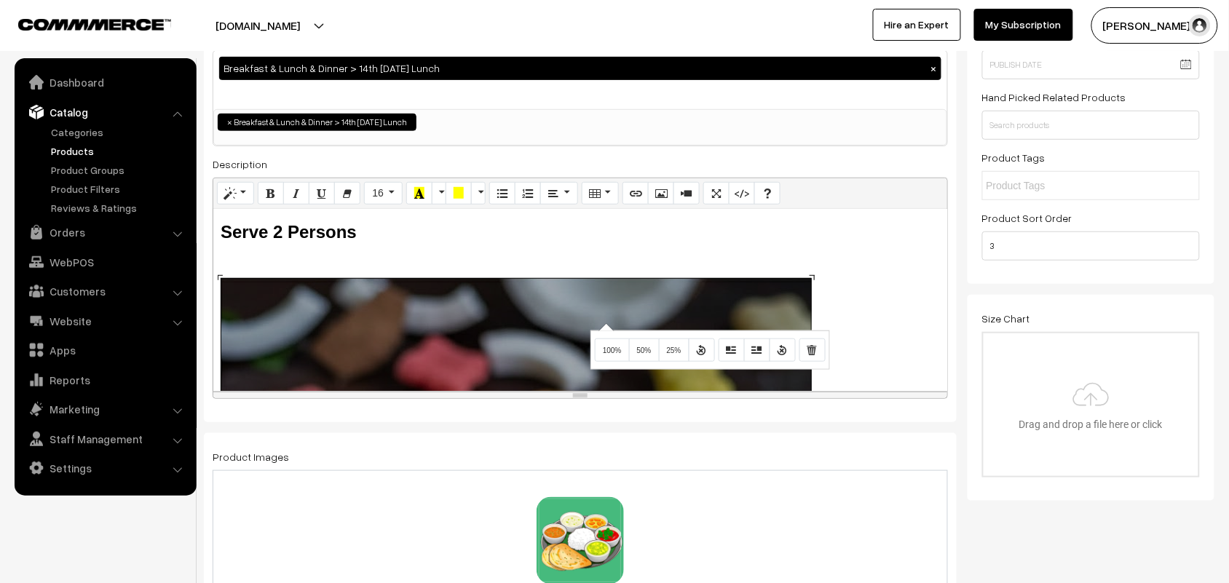
click at [604, 325] on div "812x814 (Original: 812x814) Serve 2 Persons ili Mysore Rasam Chow Chow Kootu Be…" at bounding box center [580, 300] width 734 height 182
type input "13th Couple Pack Set (Without Rice)"
drag, startPoint x: 747, startPoint y: 315, endPoint x: 817, endPoint y: 231, distance: 109.1
click at [817, 231] on h2 "Serve 2 Persons" at bounding box center [580, 244] width 719 height 56
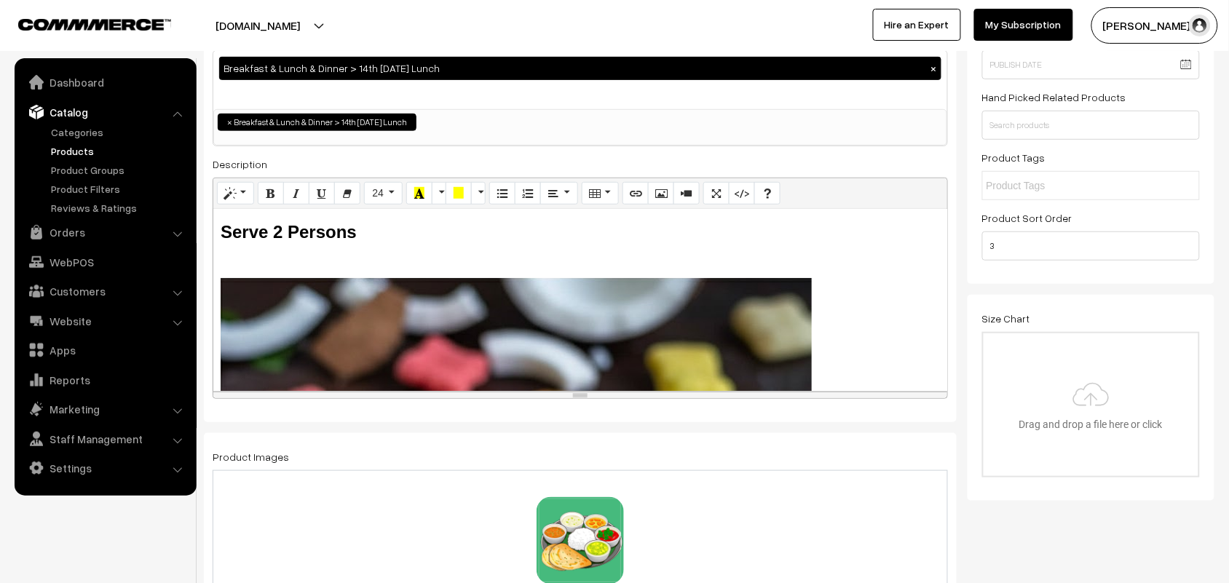
click at [743, 308] on div "Normal Quote Code Header 1 Header 2 Header 3 Header 4 Header 5 Header 6 24 8 9 …" at bounding box center [580, 289] width 735 height 222
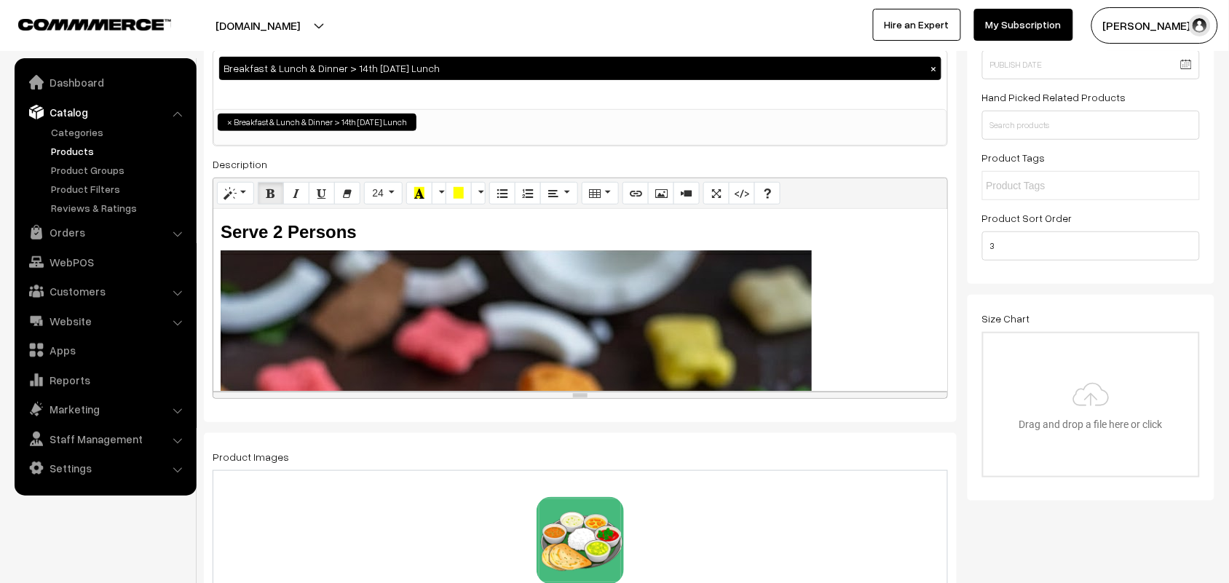
click at [676, 332] on div "812x814 (Original: 812x814) Serve 2 Persons ili Mysore Rasam Chow Chow Kootu Be…" at bounding box center [580, 300] width 734 height 182
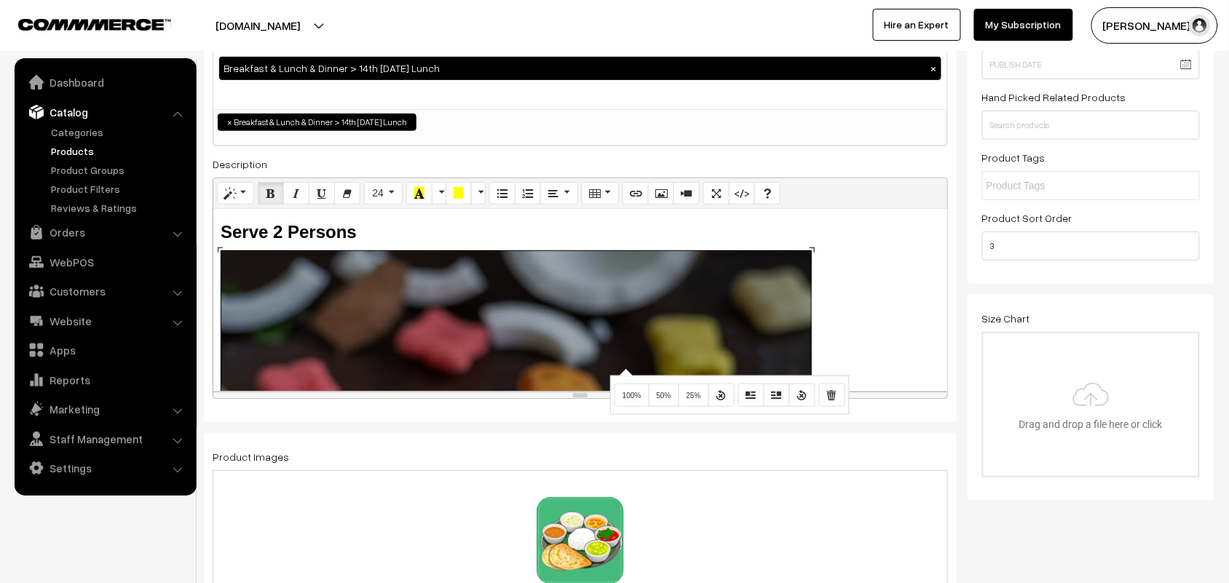
click at [624, 370] on div "Normal Quote Code Header 1 Header 2 Header 3 Header 4 Header 5 Header 6 24 8 9 …" at bounding box center [580, 289] width 735 height 222
click at [827, 393] on button "Remove Image" at bounding box center [832, 395] width 26 height 23
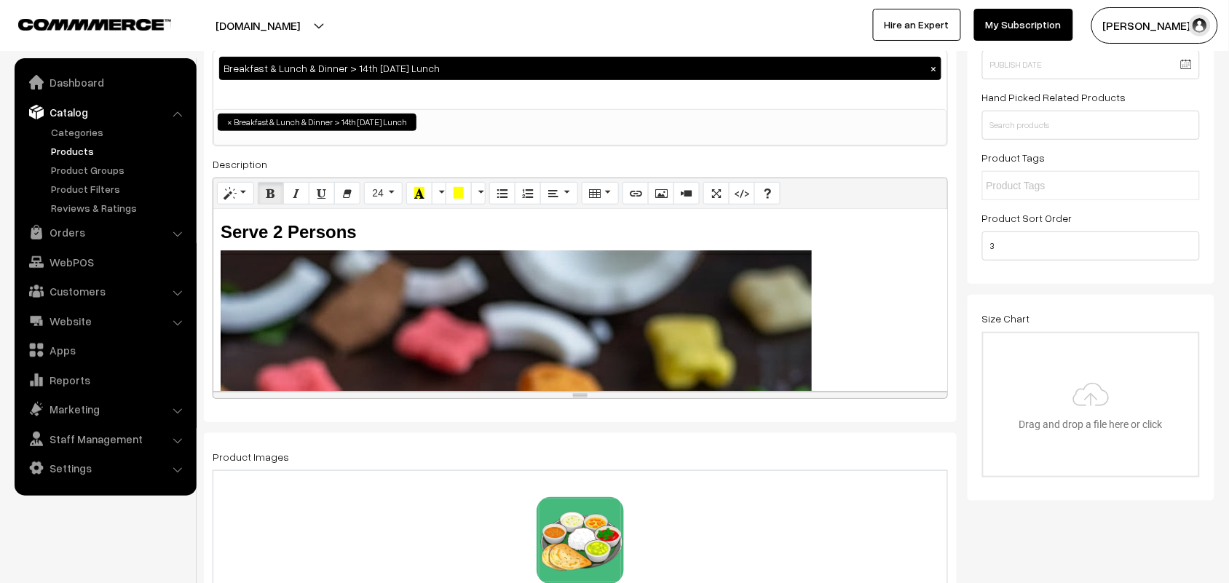
click at [828, 250] on div "Serve 2 Persons ili Mysore Rasam Chow Chow Kootu Beans Paruppu Ushili" at bounding box center [580, 300] width 734 height 182
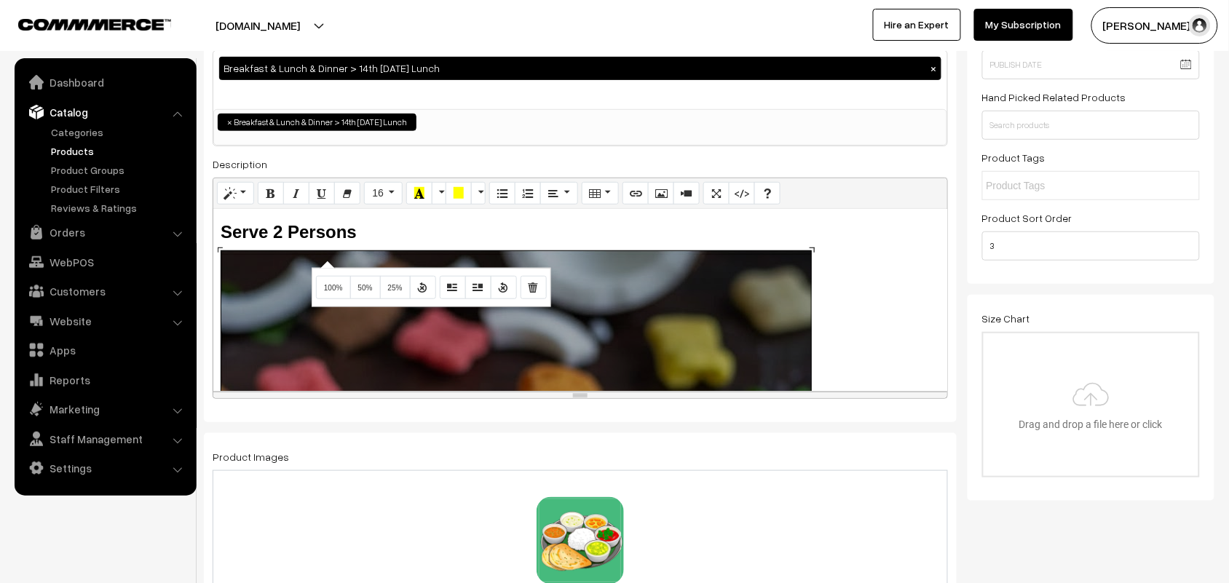
click at [325, 262] on div "812x814 (Original: 812x814) Serve 2 Persons ili Mysore Rasam Chow Chow Kootu Be…" at bounding box center [580, 300] width 734 height 182
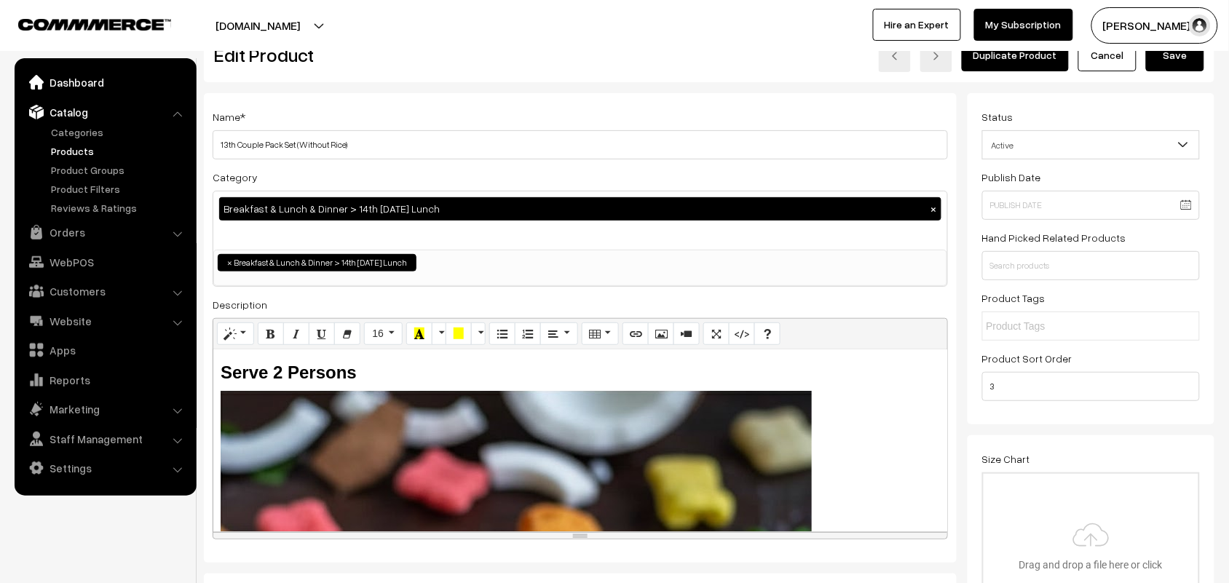
scroll to position [0, 0]
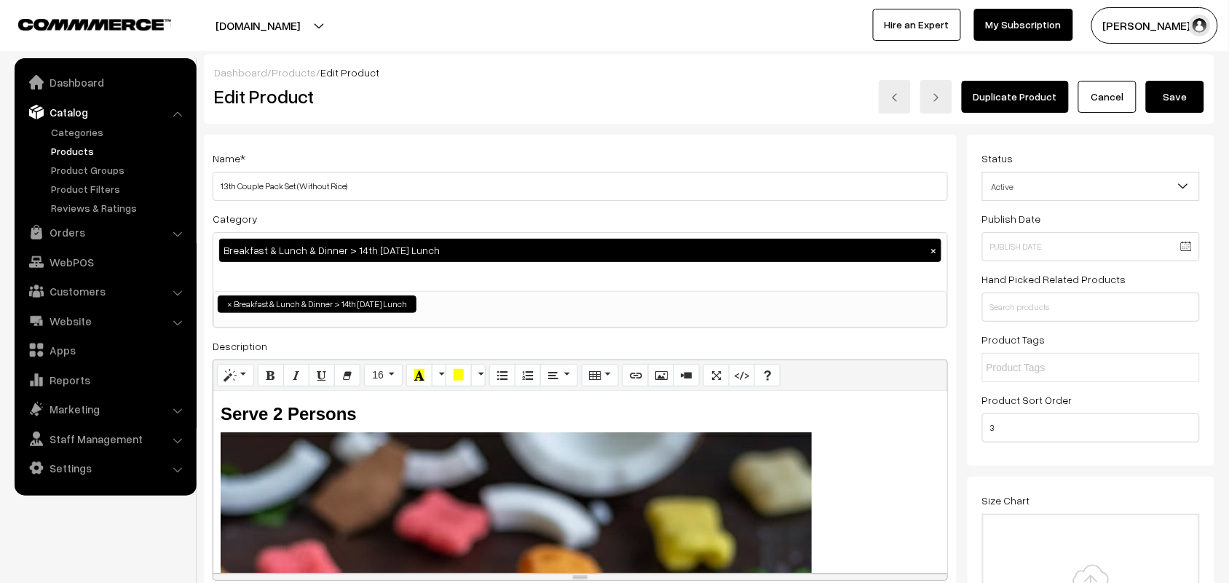
click at [82, 146] on link "Products" at bounding box center [119, 150] width 144 height 15
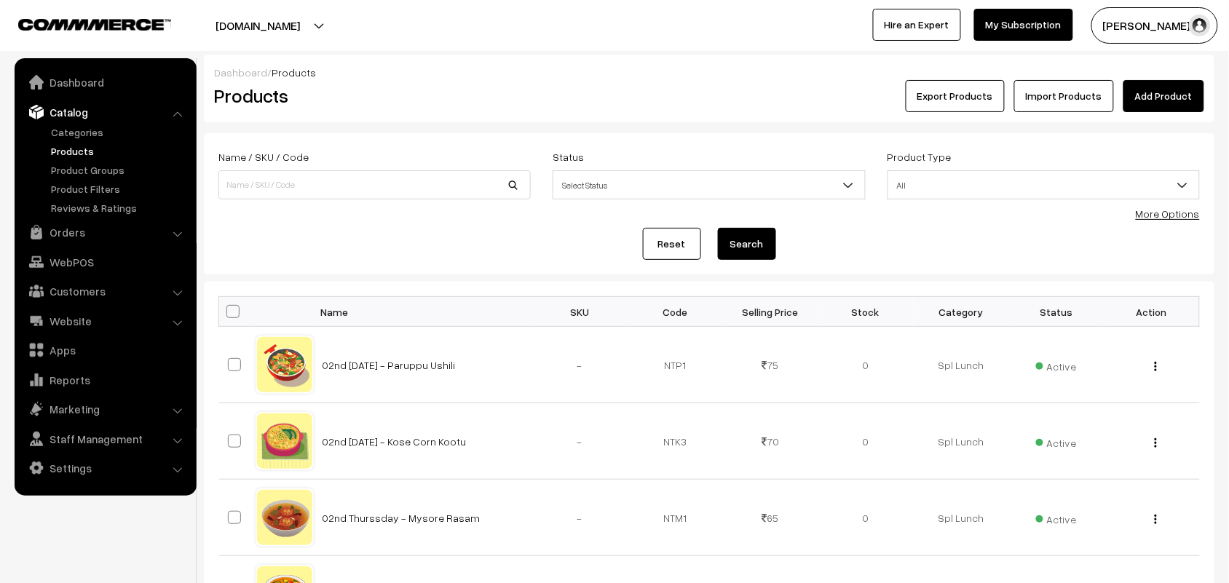
click at [1160, 216] on link "More Options" at bounding box center [1168, 213] width 64 height 12
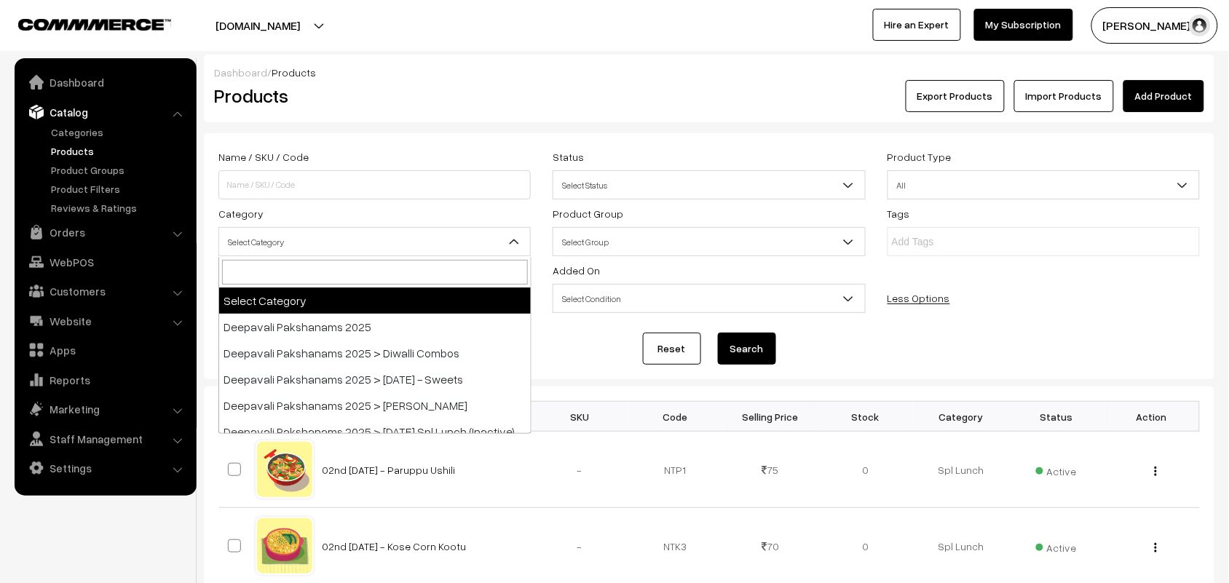
drag, startPoint x: 288, startPoint y: 240, endPoint x: 291, endPoint y: 264, distance: 24.2
click at [288, 239] on span "Select Category" at bounding box center [374, 241] width 311 height 25
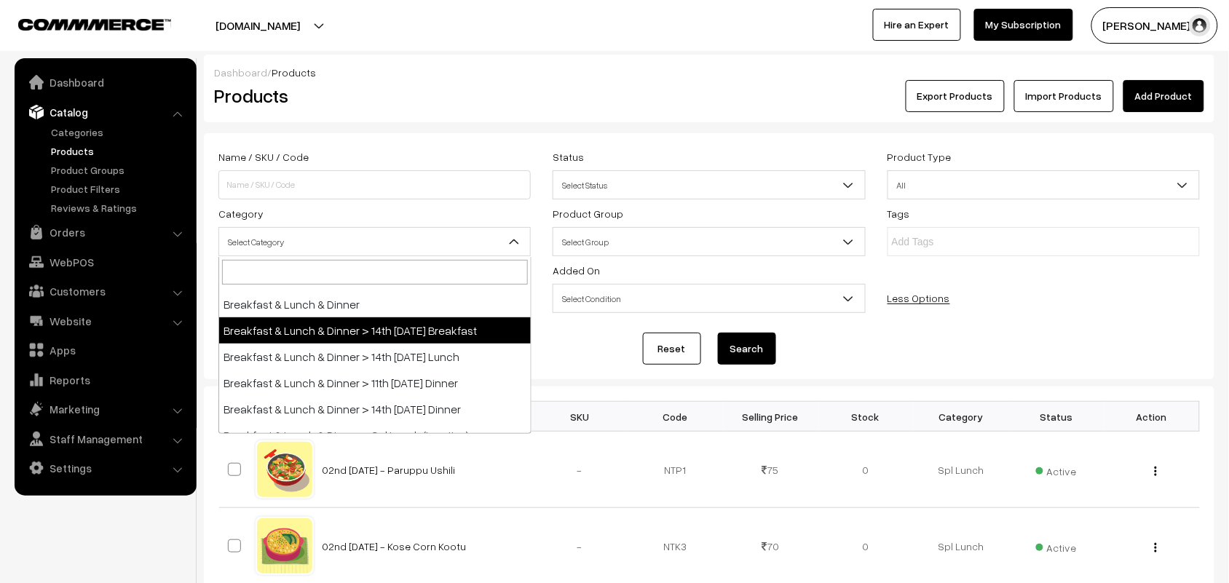
scroll to position [182, 0]
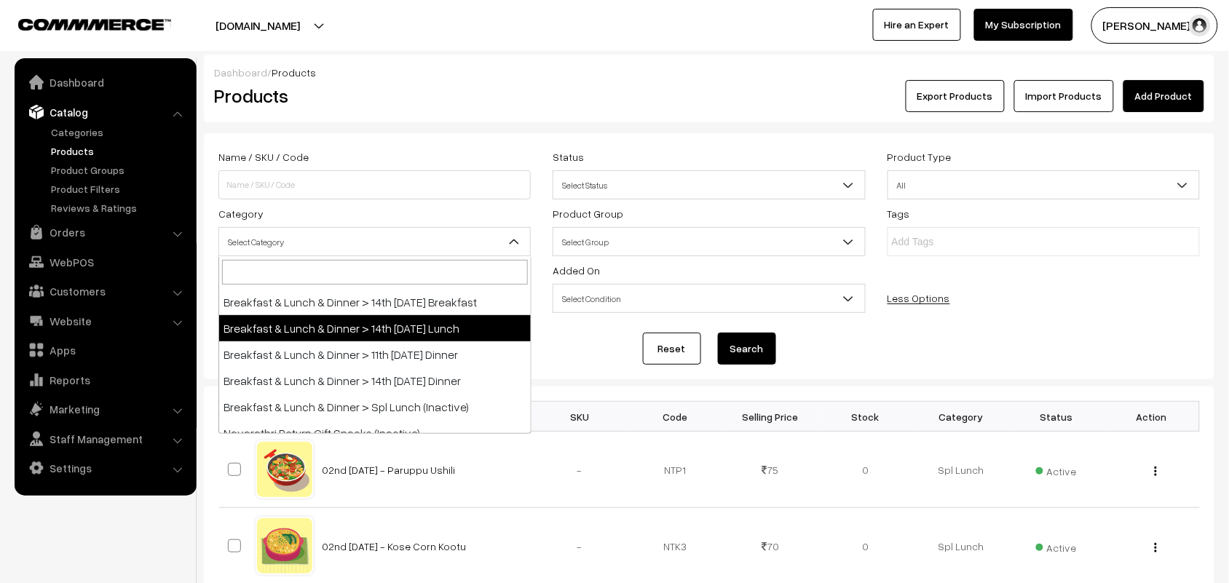
select select "95"
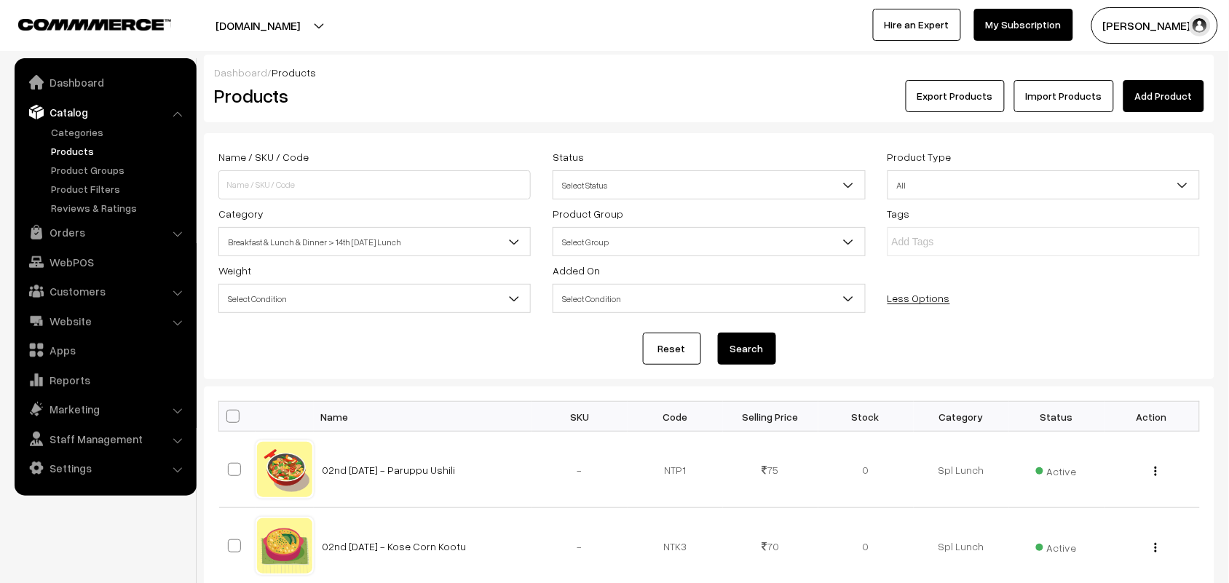
click at [747, 353] on button "Search" at bounding box center [747, 349] width 58 height 32
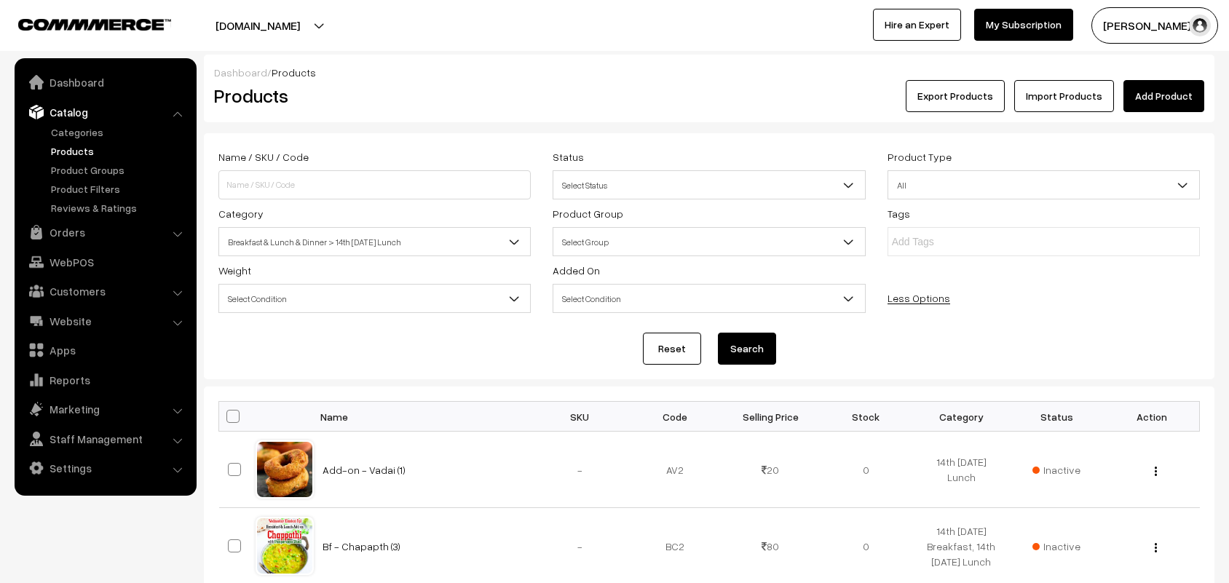
scroll to position [799, 0]
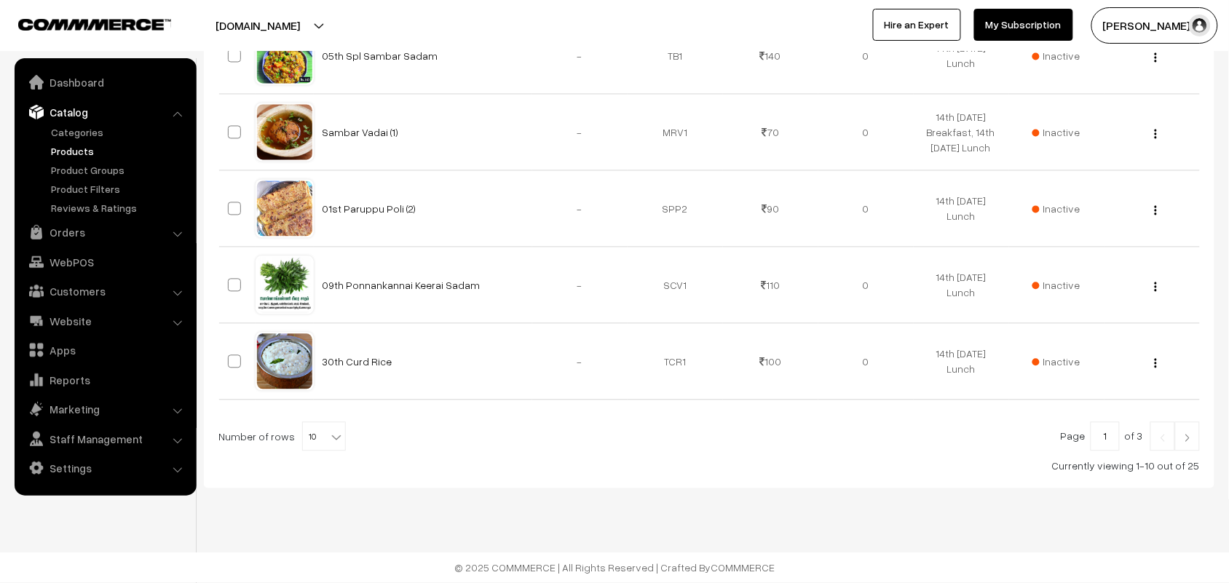
click at [309, 426] on span "10" at bounding box center [324, 437] width 42 height 29
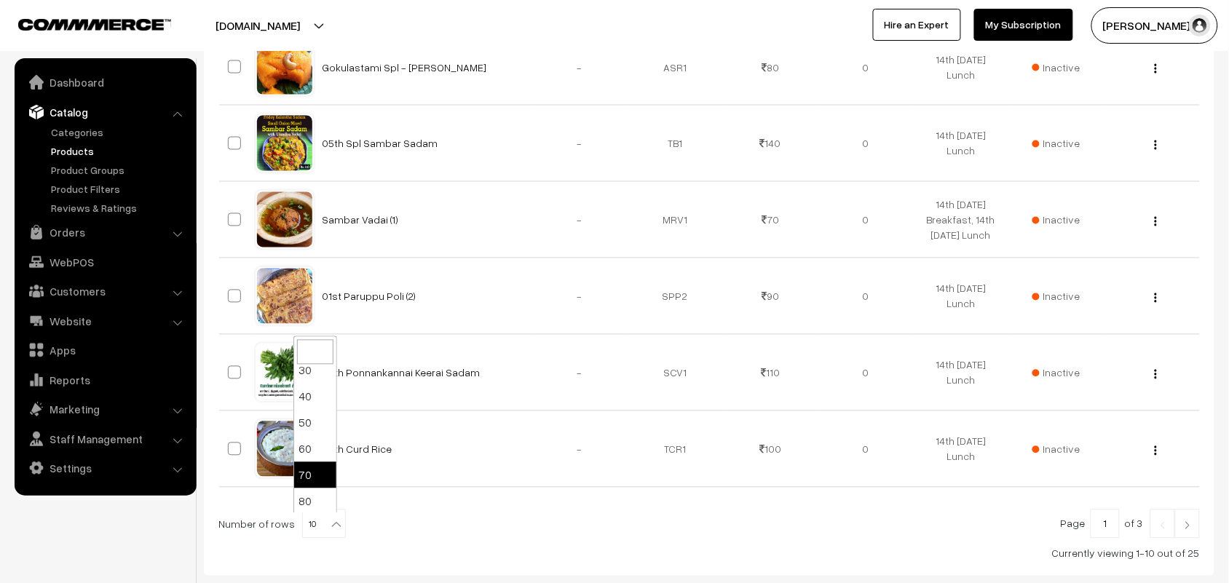
scroll to position [116, 0]
select select "90"
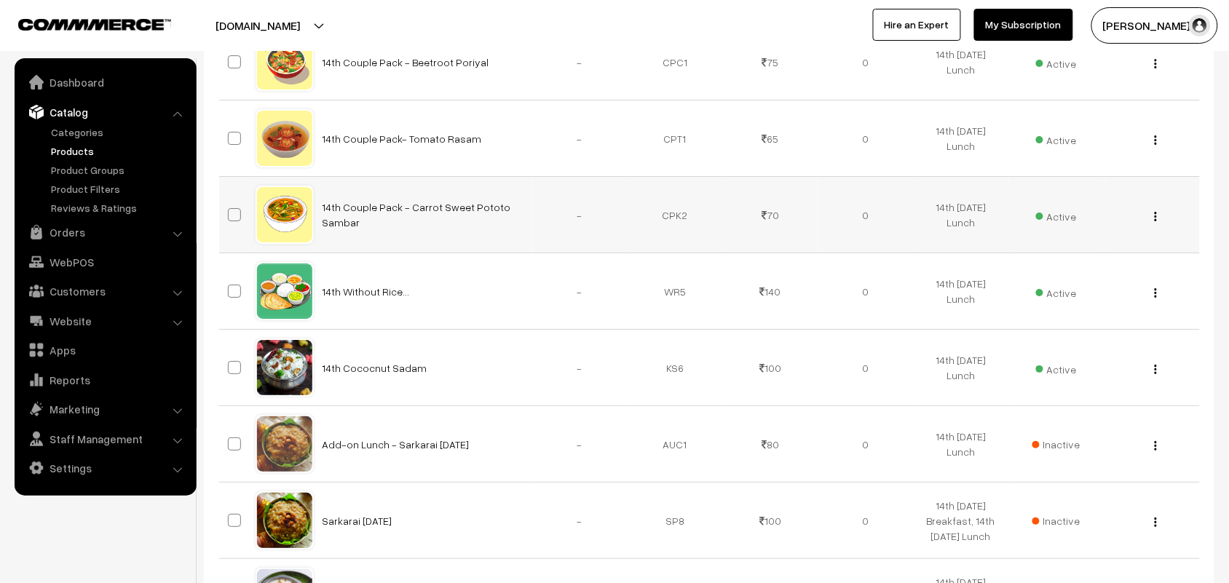
scroll to position [1638, 0]
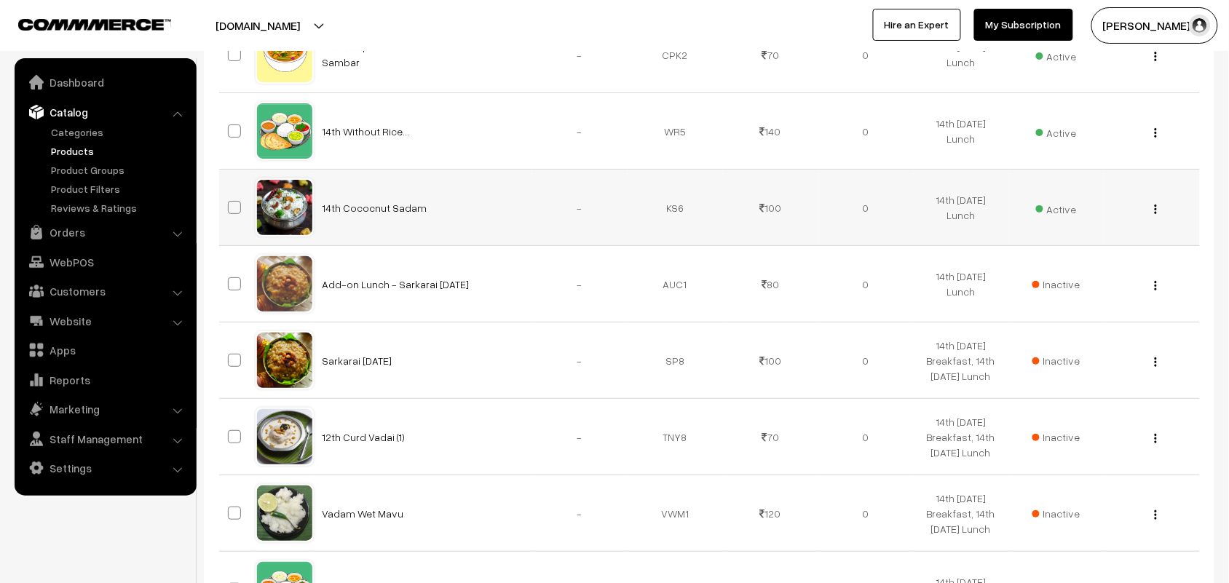
click at [1159, 215] on div "View Edit Delete" at bounding box center [1152, 207] width 78 height 15
click at [1157, 215] on button "button" at bounding box center [1156, 209] width 4 height 12
click at [1172, 205] on div "View Edit Delete" at bounding box center [1152, 207] width 78 height 15
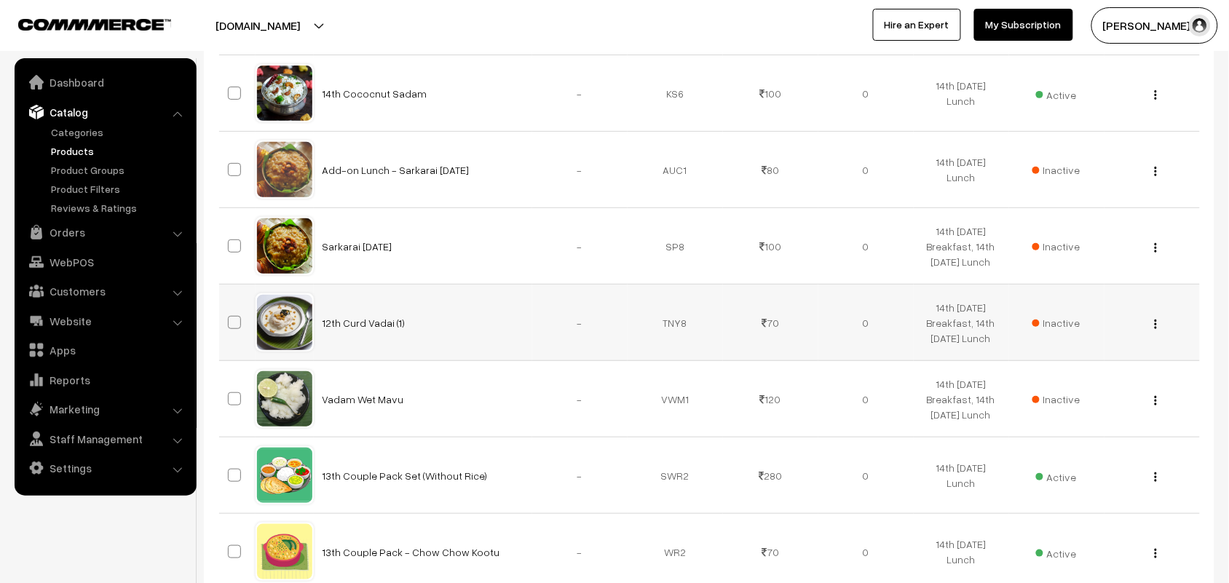
scroll to position [1911, 0]
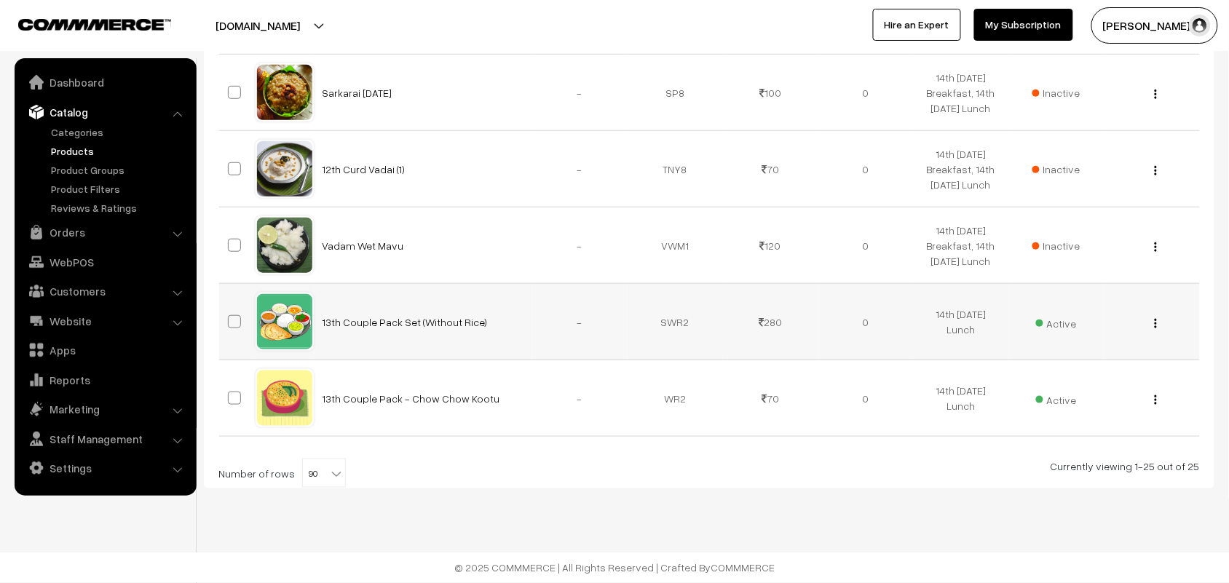
click at [1159, 325] on div "View Edit Delete" at bounding box center [1152, 321] width 78 height 15
click at [1156, 328] on img "button" at bounding box center [1156, 323] width 2 height 9
click at [1072, 372] on link "Edit" at bounding box center [1091, 376] width 124 height 32
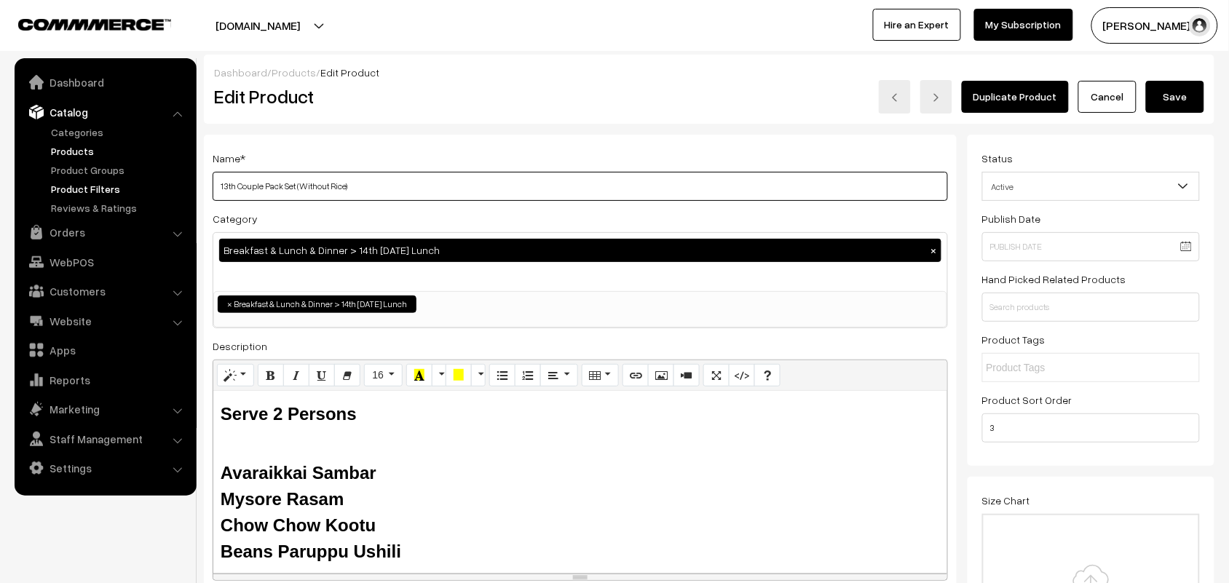
drag, startPoint x: 238, startPoint y: 189, endPoint x: 175, endPoint y: 191, distance: 63.4
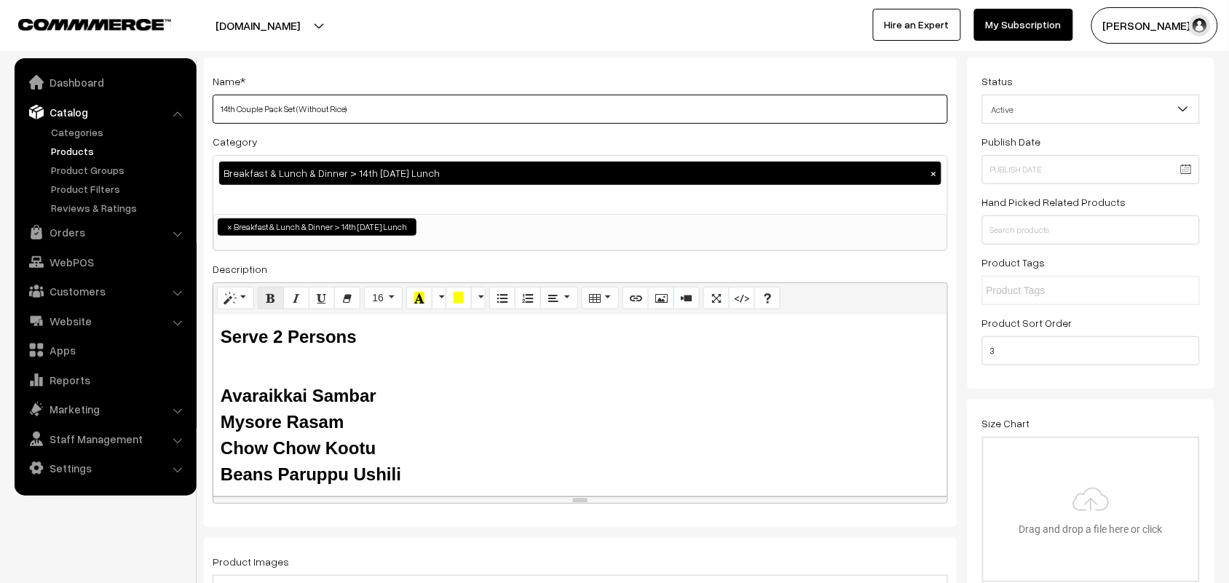
scroll to position [182, 0]
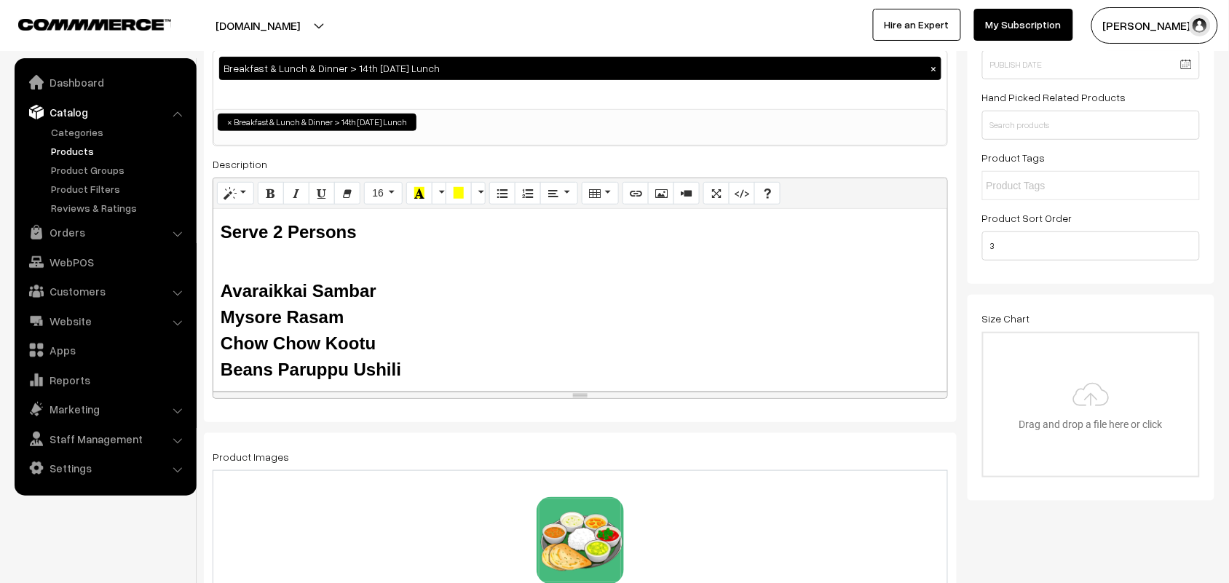
type input "14th Couple Pack Set (Without Rice)"
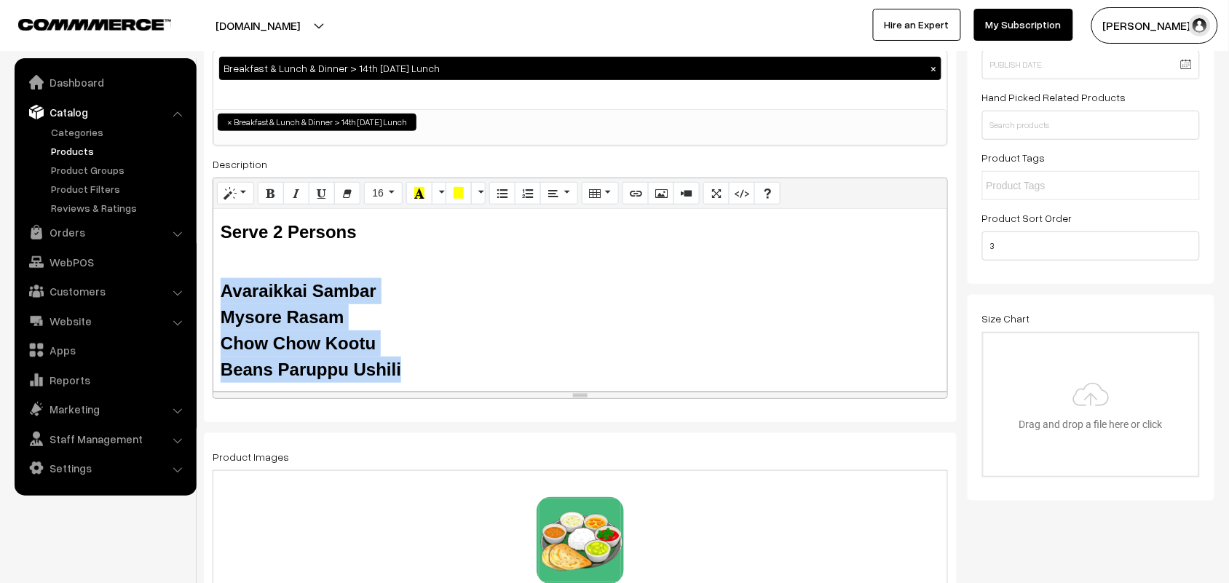
drag, startPoint x: 311, startPoint y: 333, endPoint x: 198, endPoint y: 300, distance: 117.5
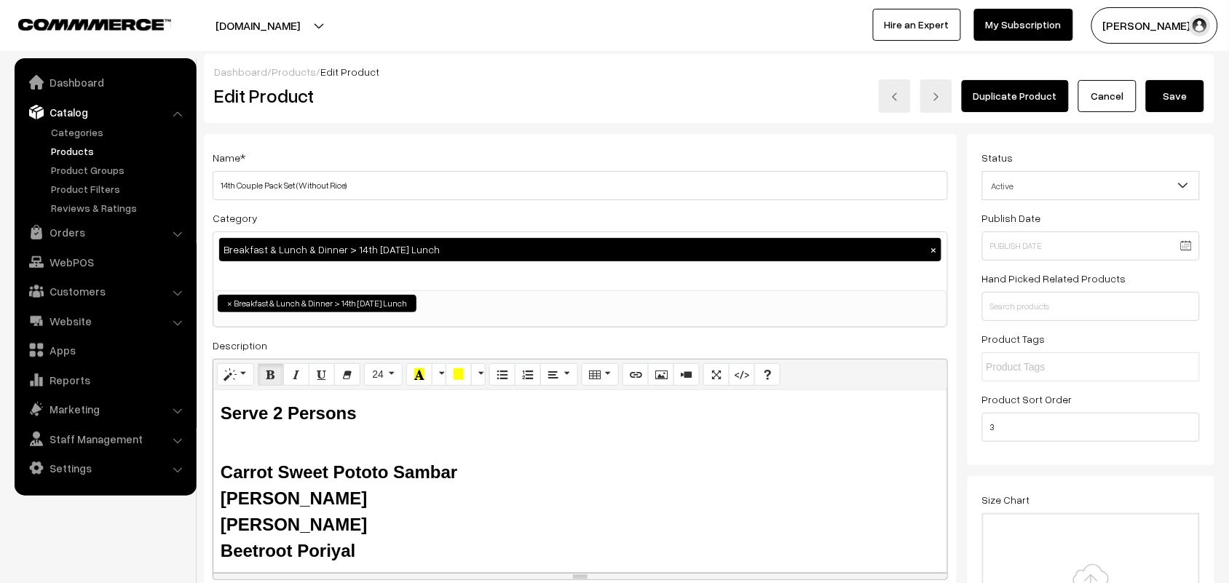
scroll to position [0, 0]
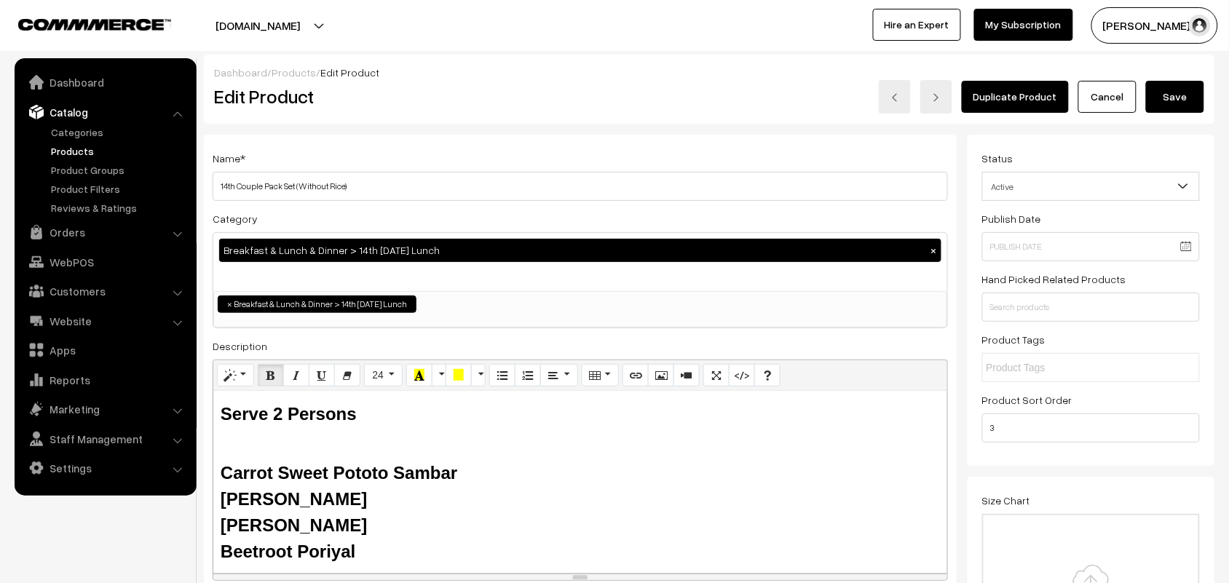
click at [1169, 98] on button "Save" at bounding box center [1175, 97] width 58 height 32
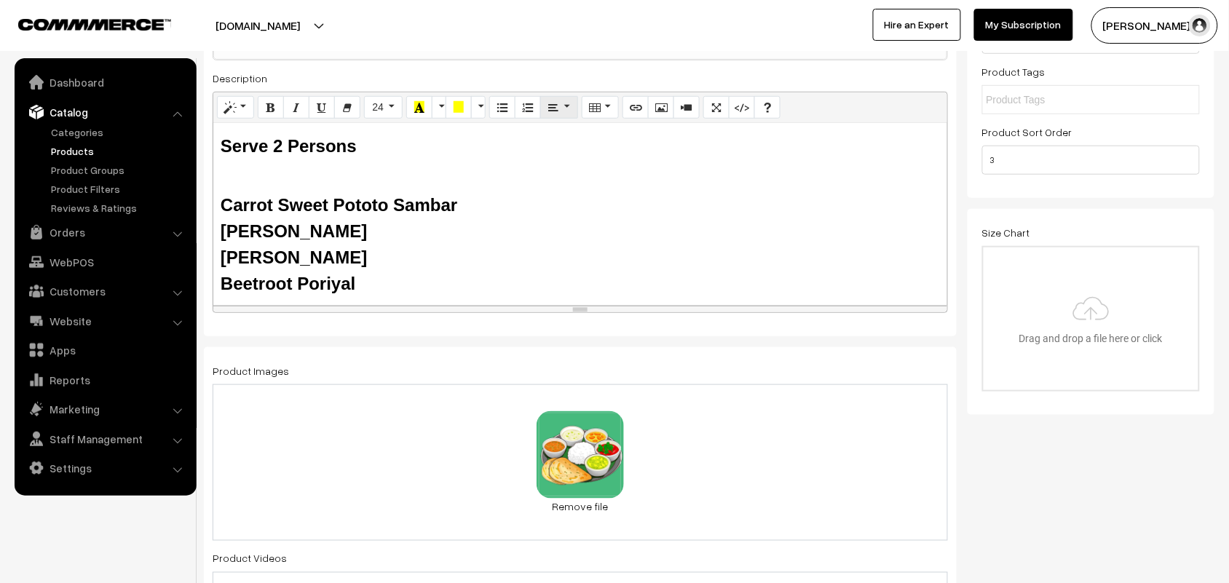
scroll to position [364, 0]
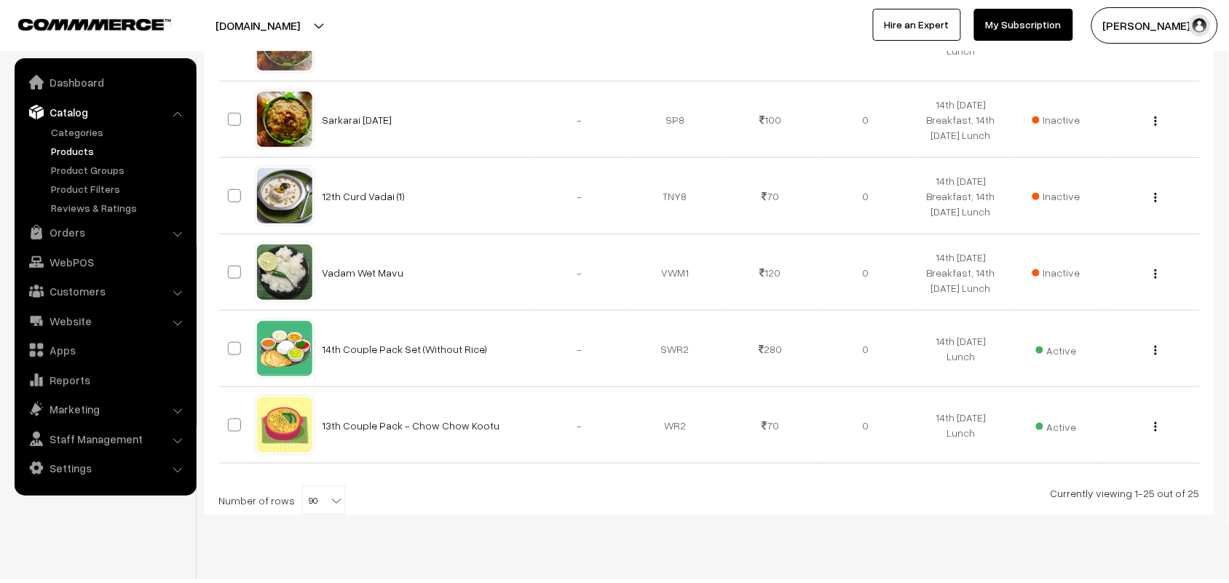
scroll to position [1912, 0]
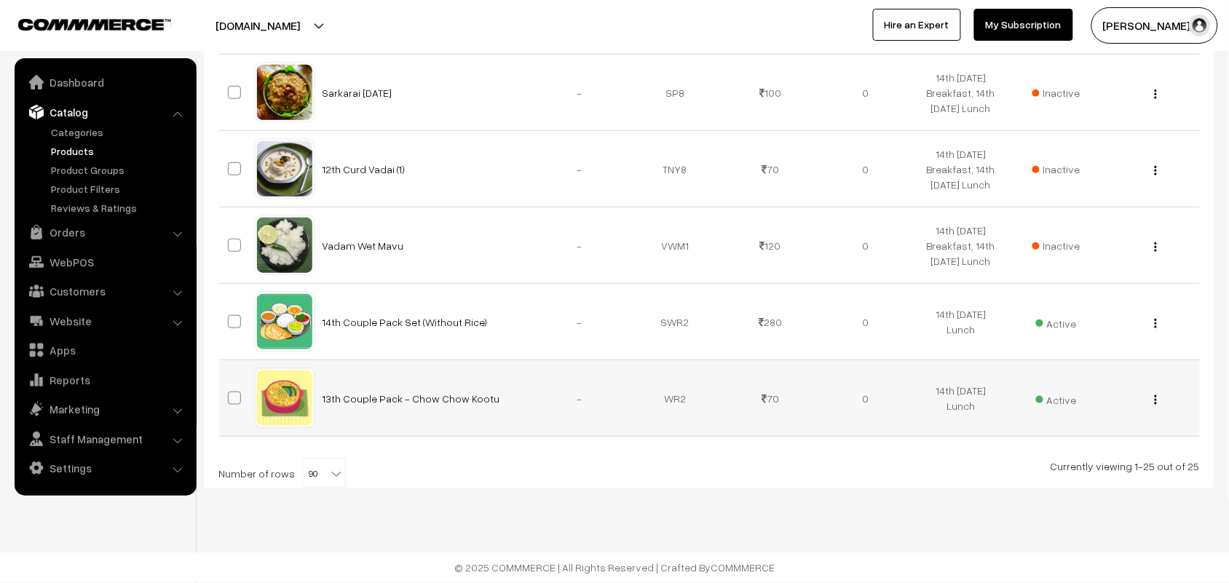
click at [1156, 403] on img "button" at bounding box center [1156, 399] width 2 height 9
click at [1065, 454] on link "Edit" at bounding box center [1091, 452] width 124 height 32
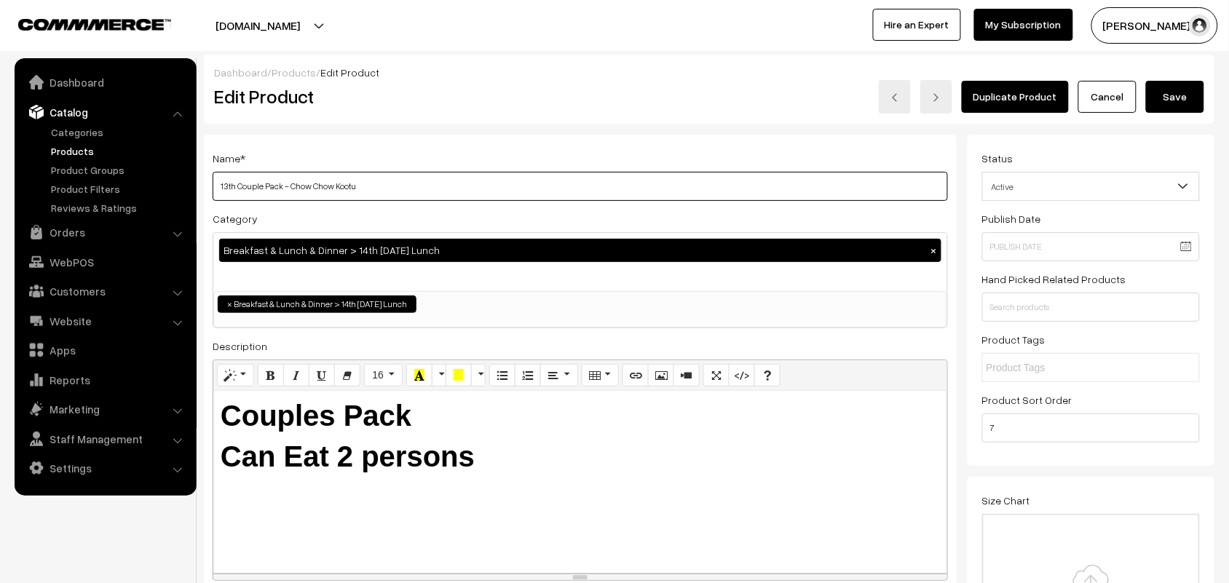
drag, startPoint x: 235, startPoint y: 186, endPoint x: 183, endPoint y: 178, distance: 53.0
drag, startPoint x: 291, startPoint y: 184, endPoint x: 713, endPoint y: 262, distance: 429.3
click at [710, 264] on div "Name * 14th Couple Pack - Chow Chow Kootu Category Breakfast & Lunch & Dinner >…" at bounding box center [580, 370] width 753 height 470
type input "14th Couple Pack - Senai Pitlai"
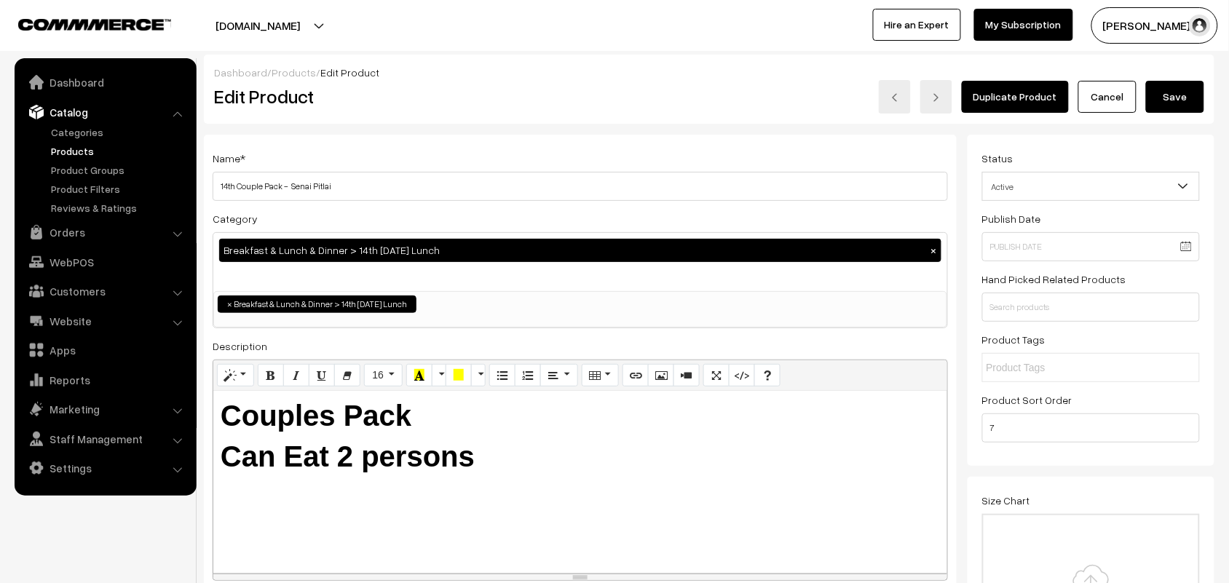
click at [1161, 92] on button "Save" at bounding box center [1175, 97] width 58 height 32
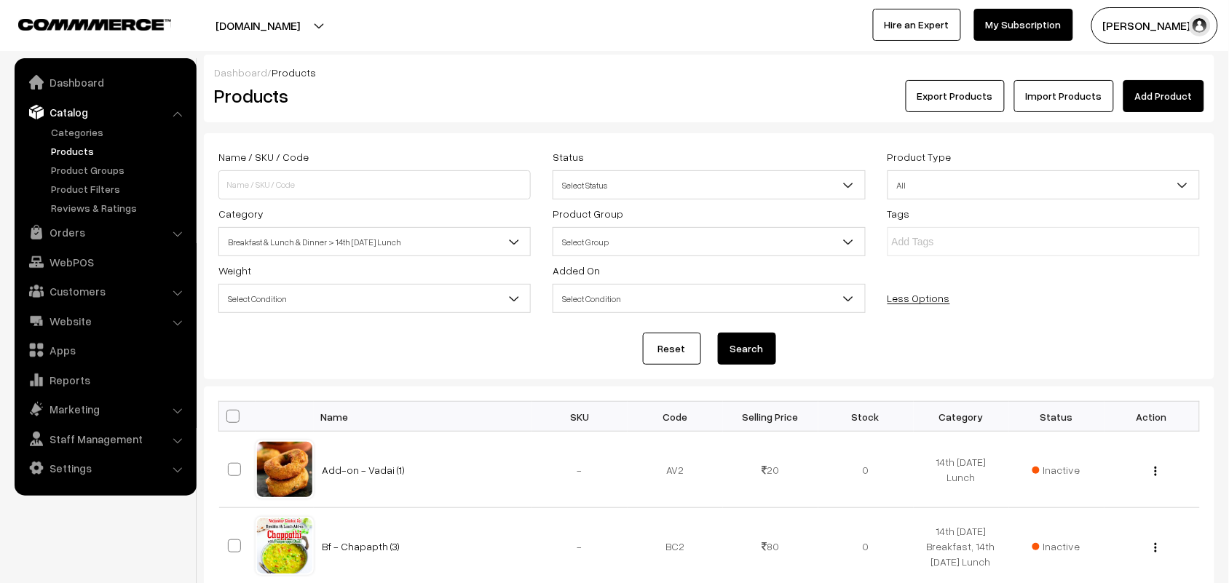
click at [400, 241] on span "Breakfast & Lunch & Dinner > 14th [DATE] Lunch" at bounding box center [374, 241] width 311 height 25
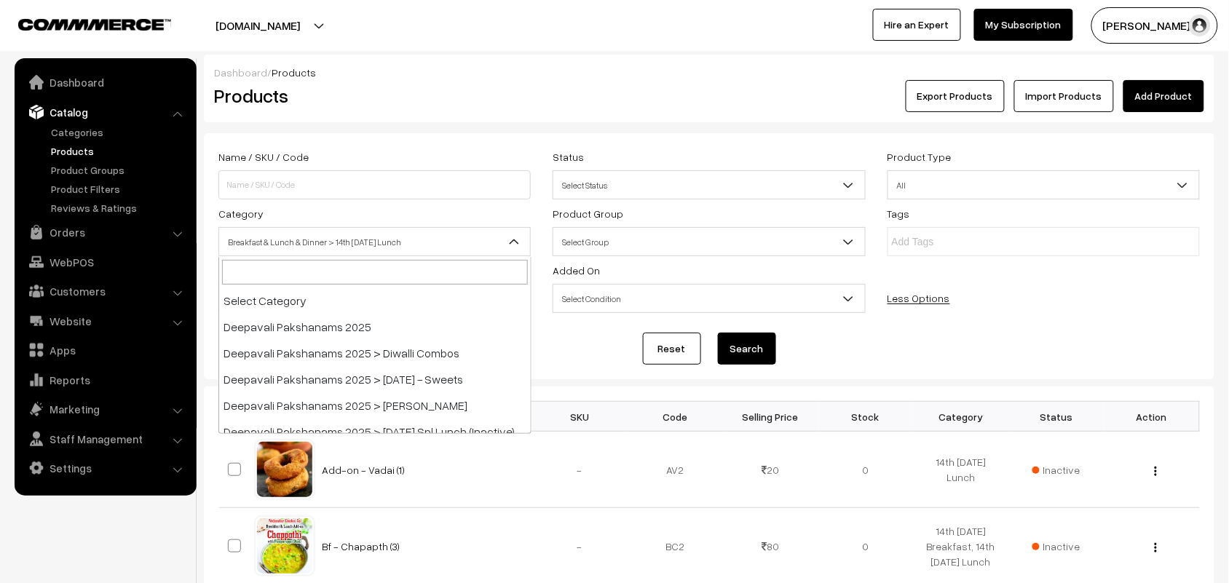
scroll to position [157, 0]
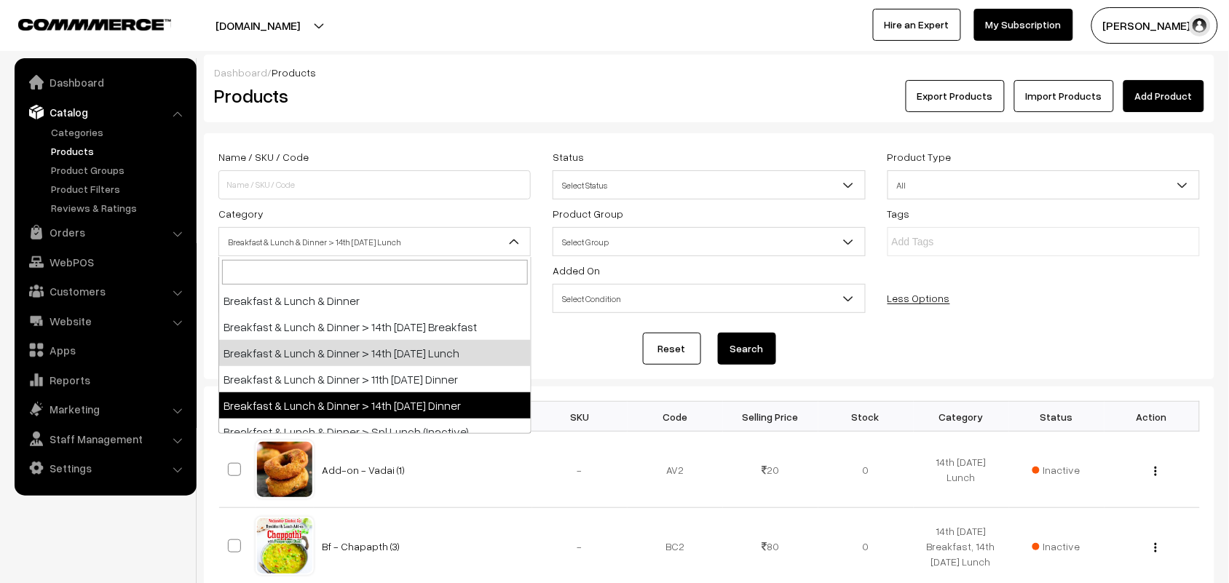
drag, startPoint x: 405, startPoint y: 372, endPoint x: 402, endPoint y: 403, distance: 30.7
select select "68"
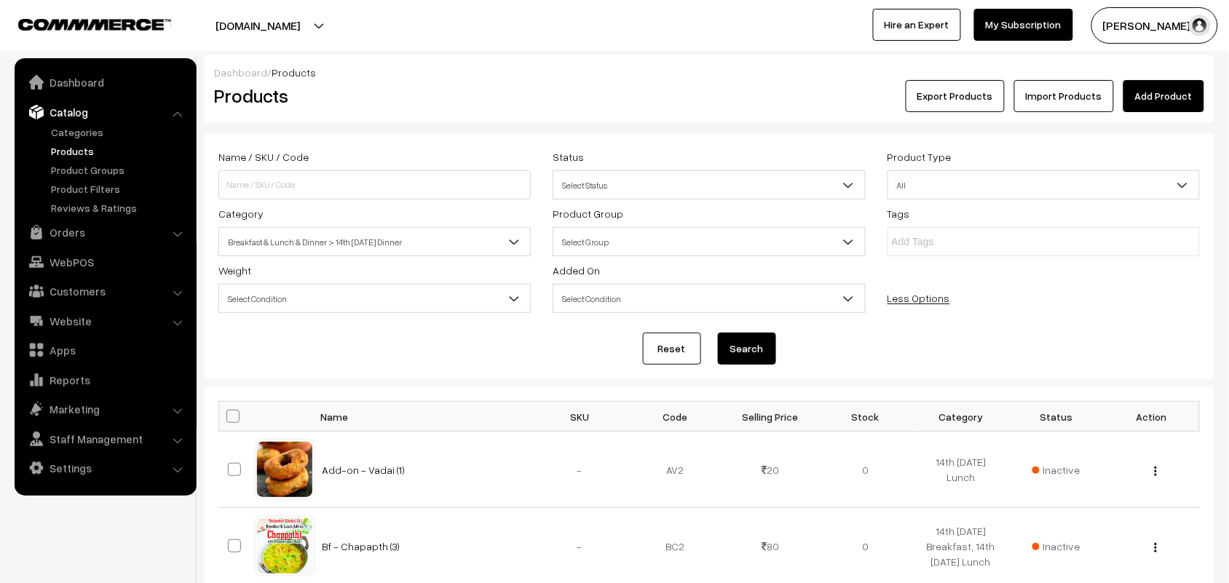
click at [750, 348] on button "Search" at bounding box center [747, 349] width 58 height 32
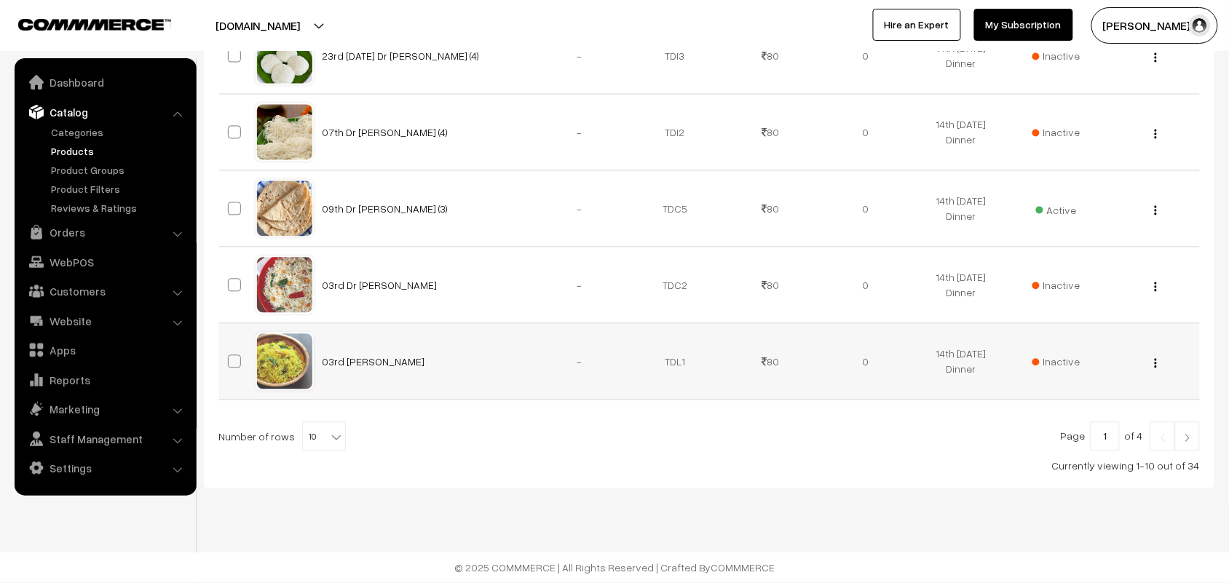
scroll to position [799, 0]
click at [339, 434] on div at bounding box center [708, 436] width 981 height 29
click at [331, 448] on span "10" at bounding box center [324, 437] width 42 height 29
select select "90"
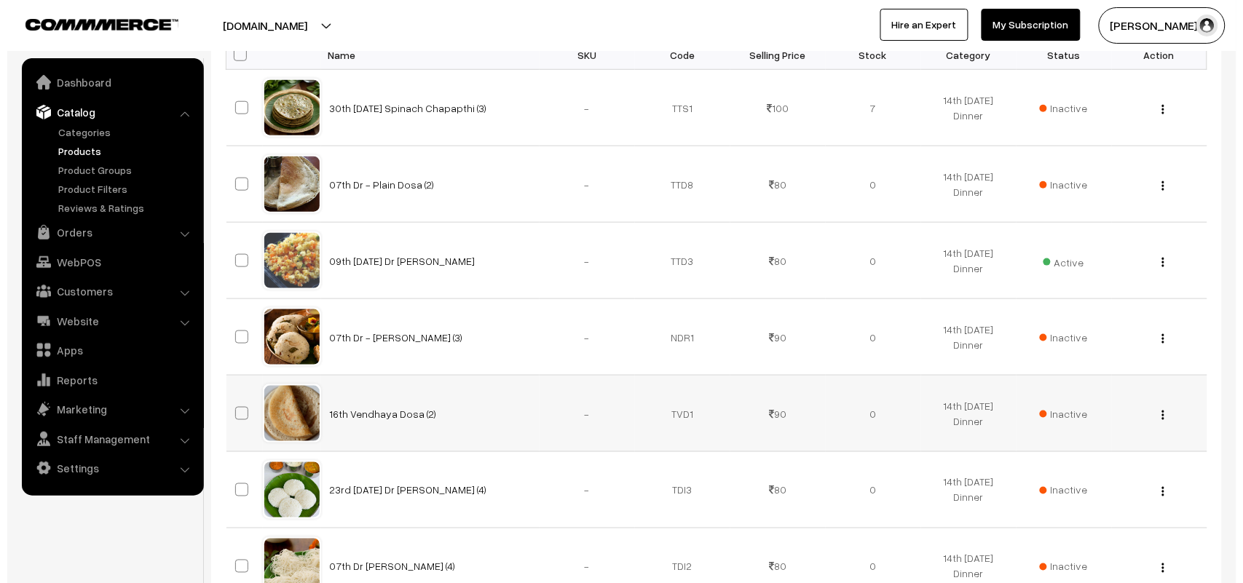
scroll to position [364, 0]
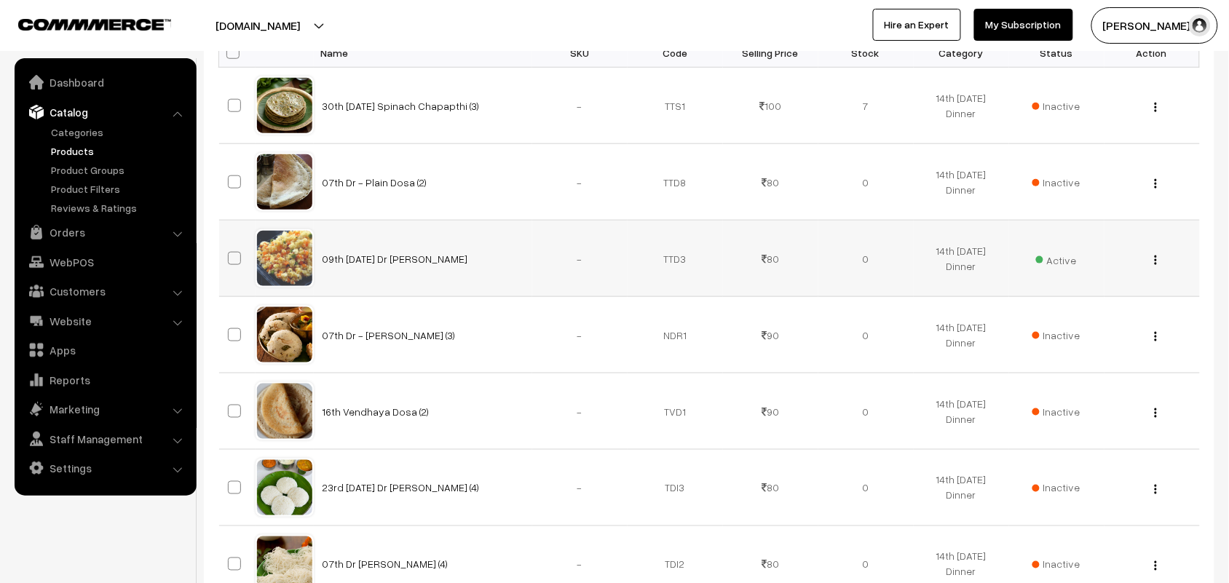
click at [1057, 264] on span "Active" at bounding box center [1056, 258] width 41 height 19
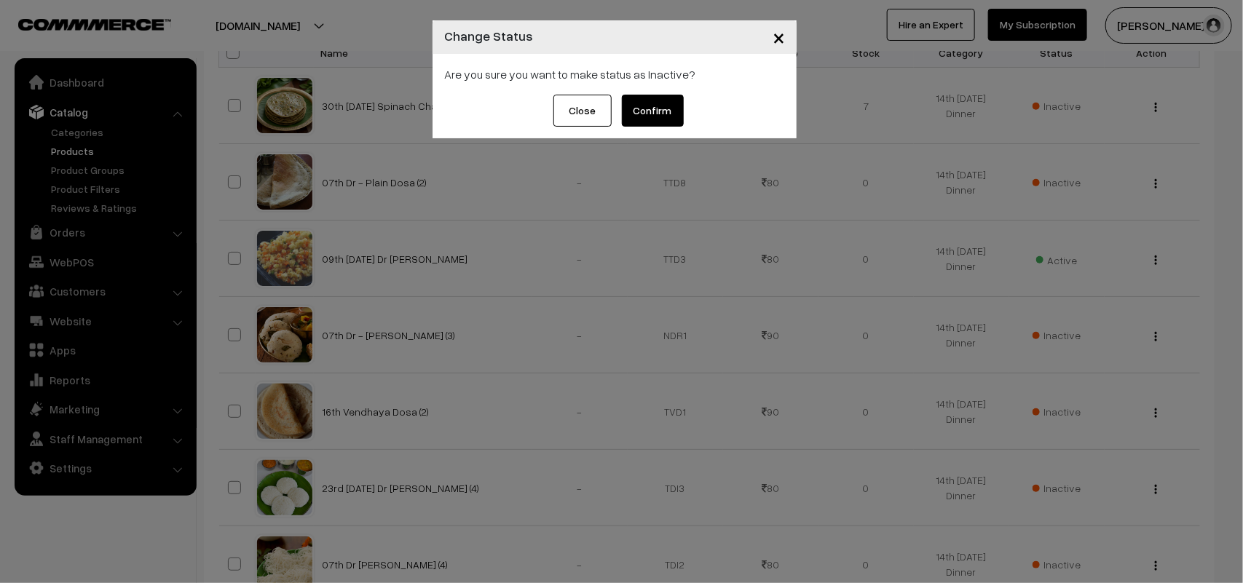
click at [657, 114] on button "Confirm" at bounding box center [653, 111] width 62 height 32
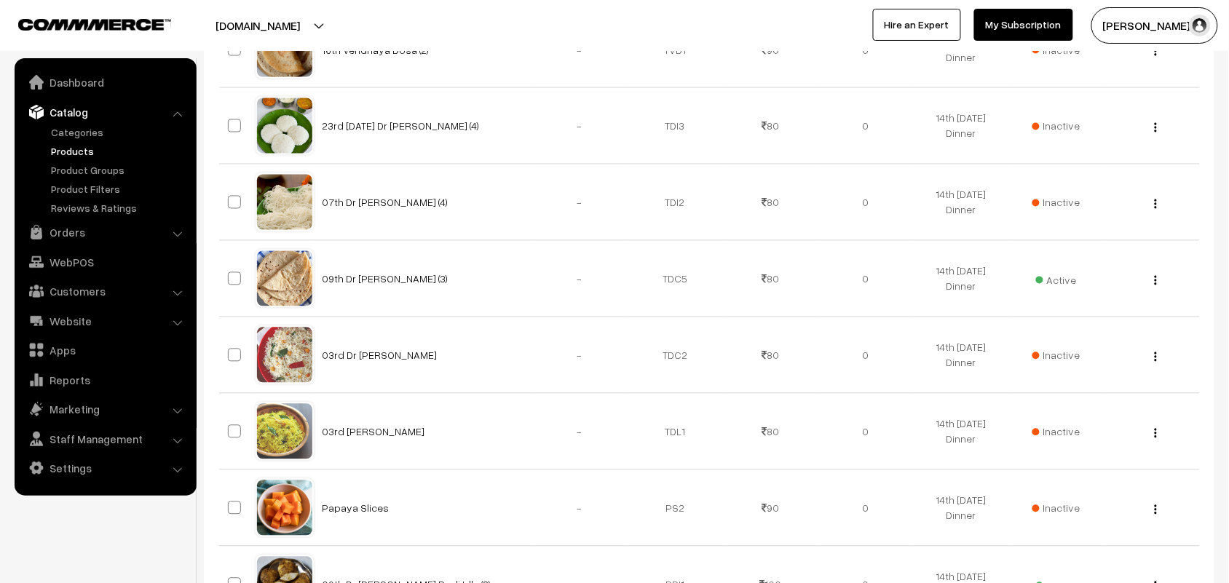
scroll to position [819, 0]
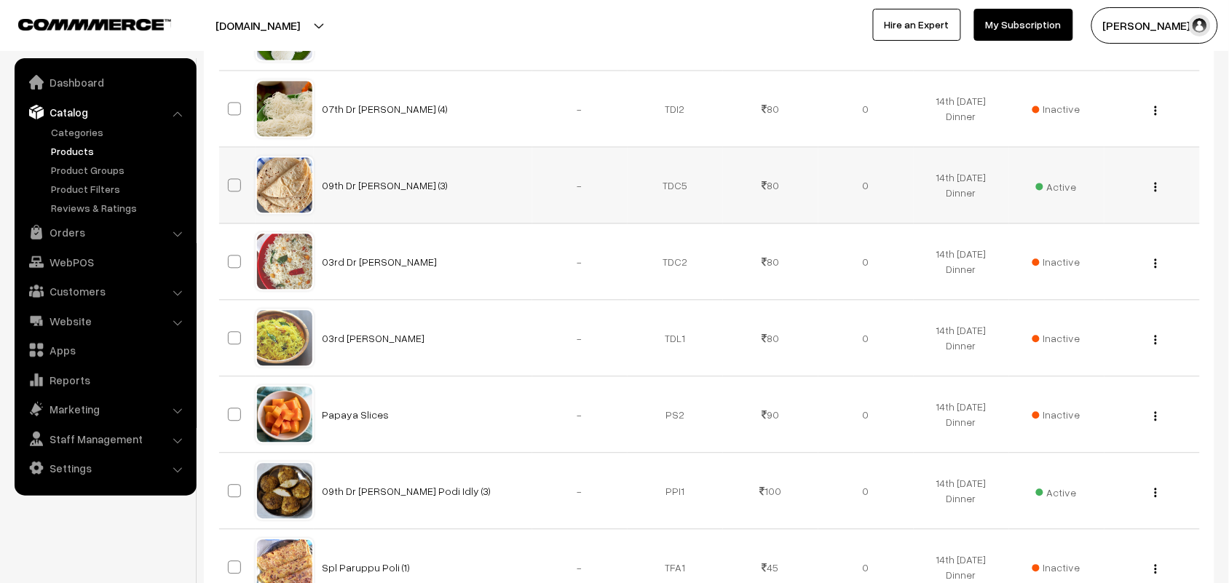
click at [1156, 191] on img "button" at bounding box center [1156, 187] width 2 height 9
click at [1105, 238] on link "Edit" at bounding box center [1091, 239] width 124 height 32
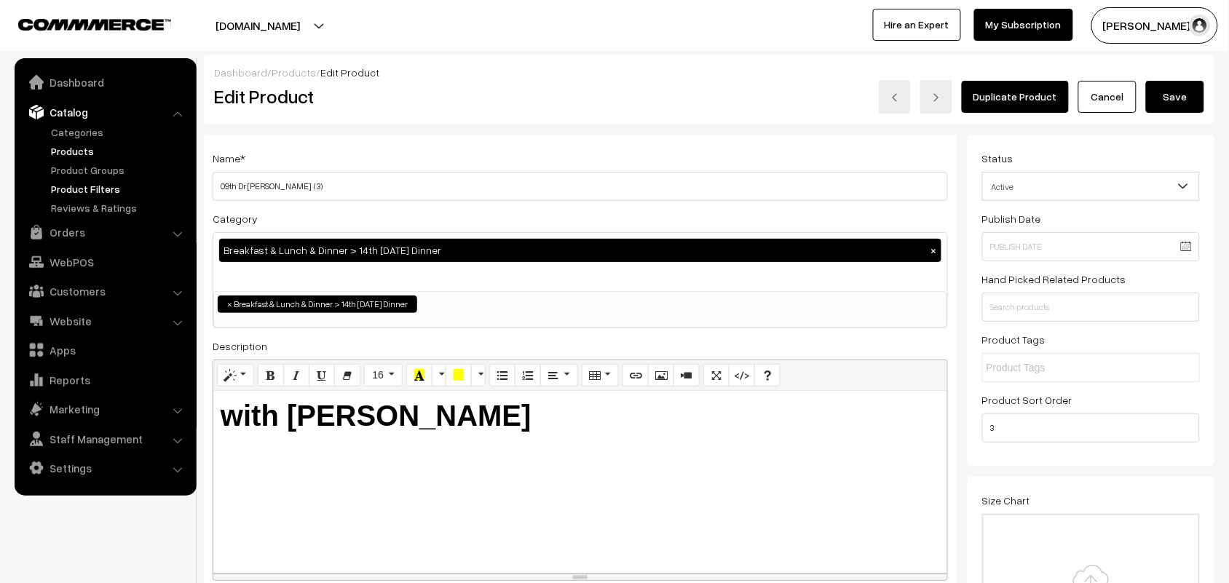
drag, startPoint x: 238, startPoint y: 186, endPoint x: 158, endPoint y: 170, distance: 81.8
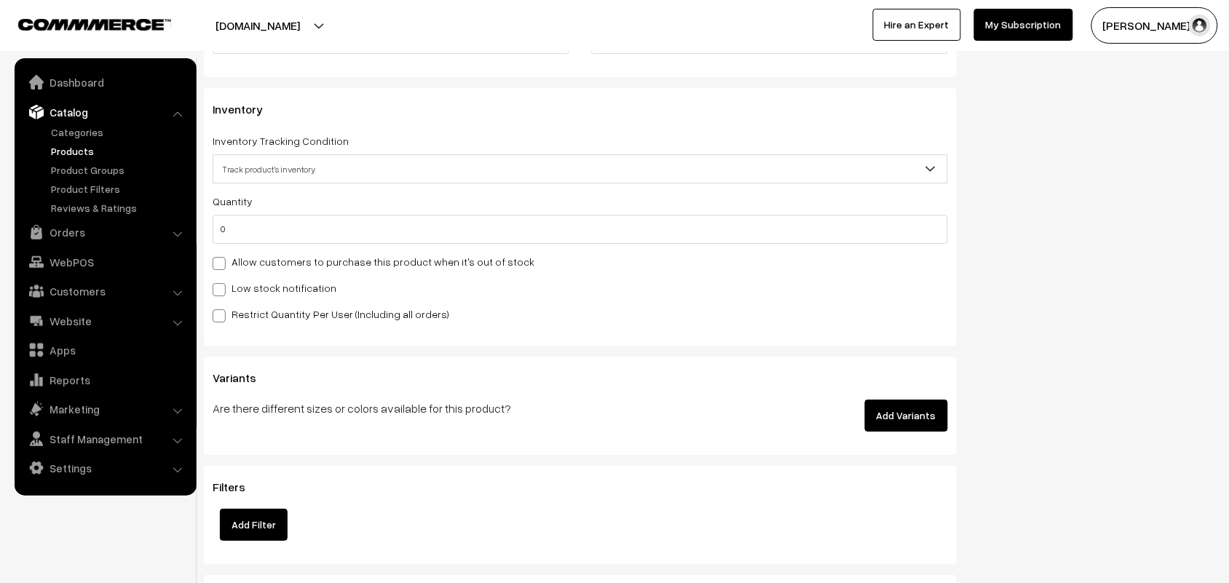
type input "10th Dr Chapathi (3)"
click at [326, 269] on label "Allow customers to purchase this product when it's out of stock" at bounding box center [374, 261] width 322 height 15
click at [222, 266] on input "Allow customers to purchase this product when it's out of stock" at bounding box center [217, 260] width 9 height 9
checkbox input "true"
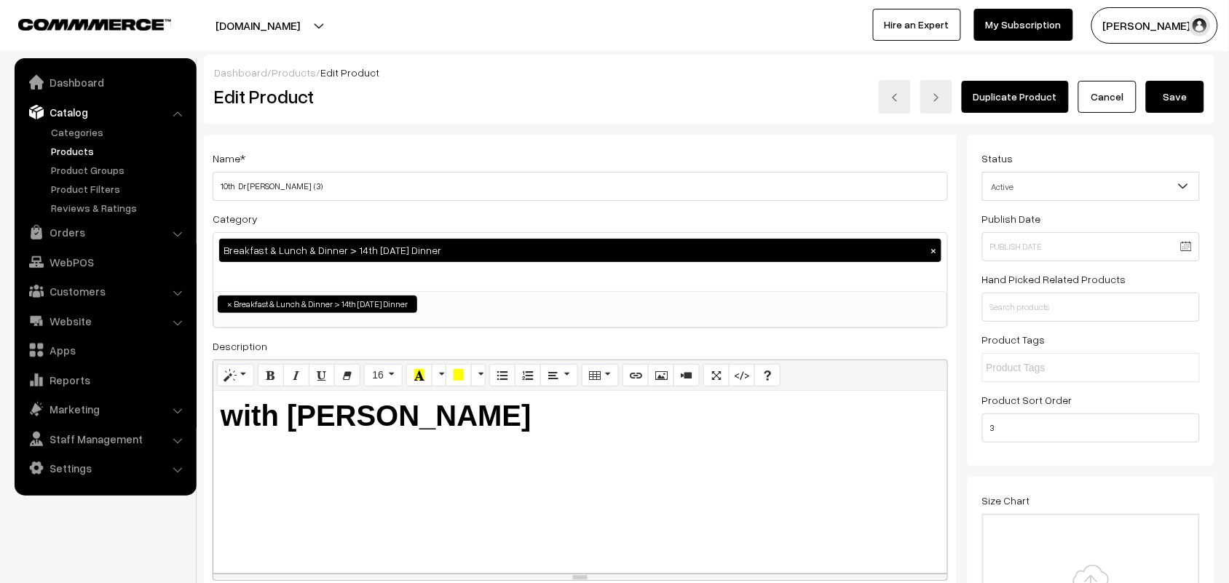
click at [1181, 92] on button "Save" at bounding box center [1175, 97] width 58 height 32
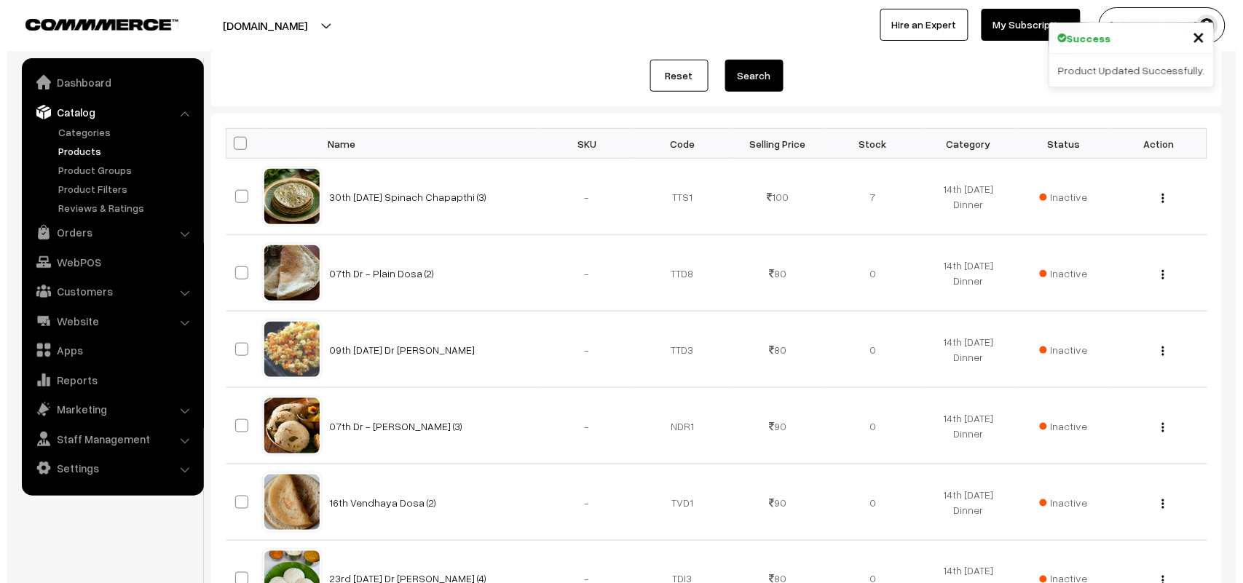
scroll to position [637, 0]
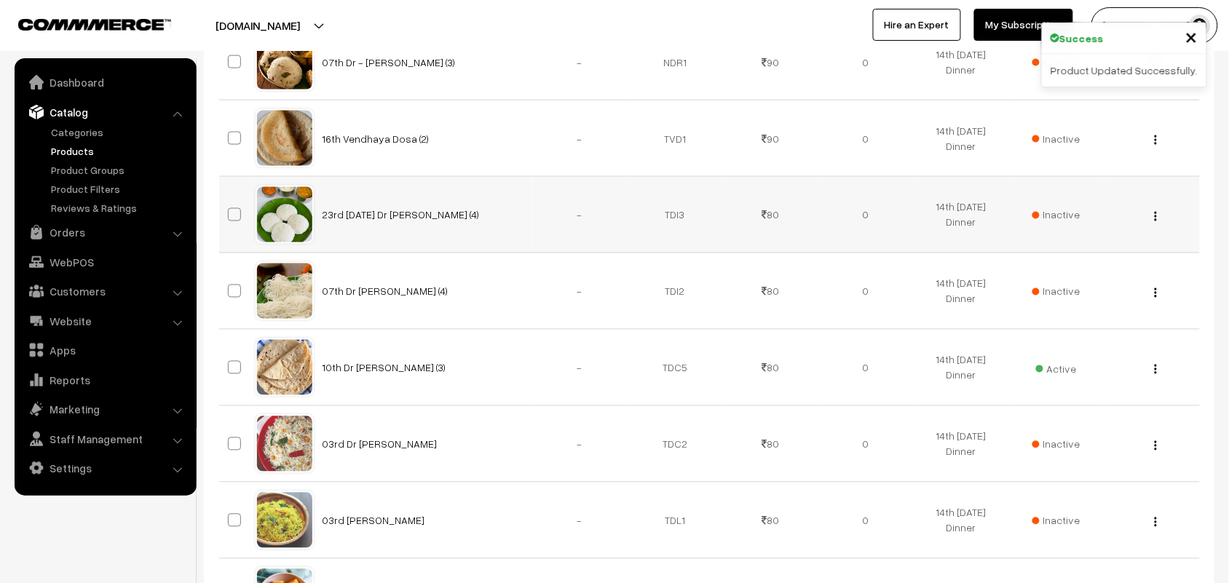
click at [1159, 215] on div "View Edit Delete" at bounding box center [1152, 214] width 78 height 15
click at [1058, 217] on span "Inactive" at bounding box center [1056, 214] width 48 height 15
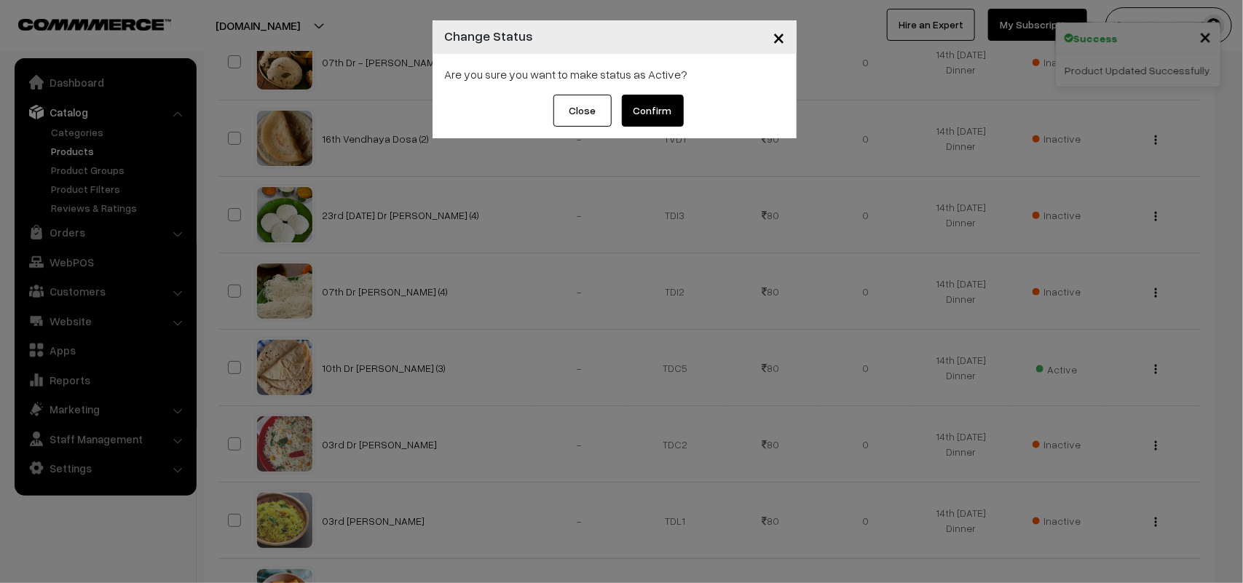
click at [656, 111] on button "Confirm" at bounding box center [653, 111] width 62 height 32
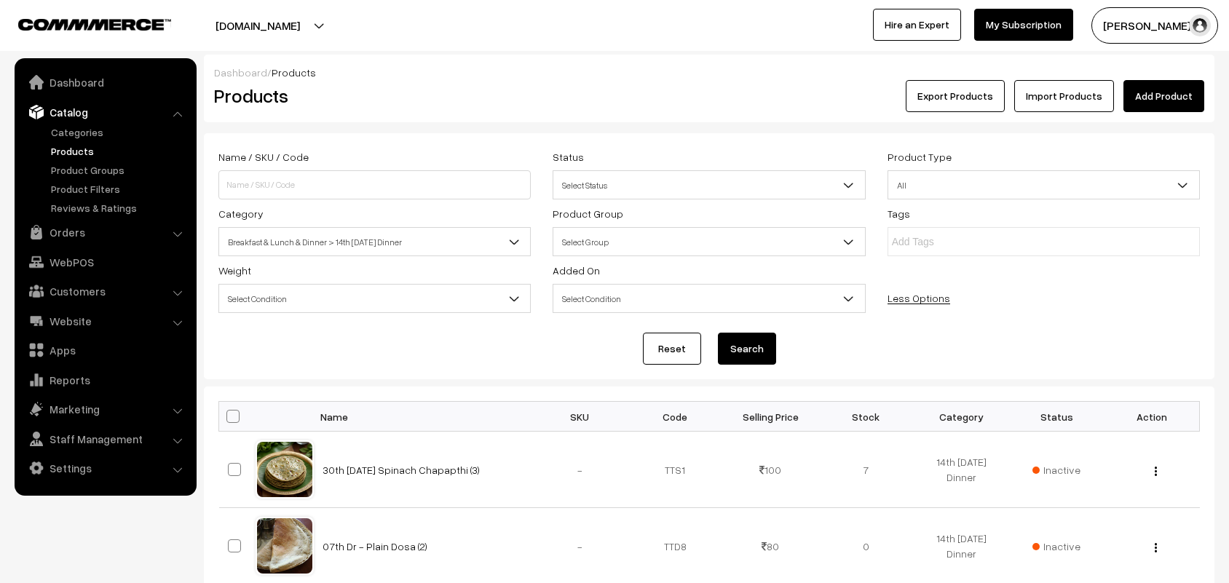
scroll to position [637, 0]
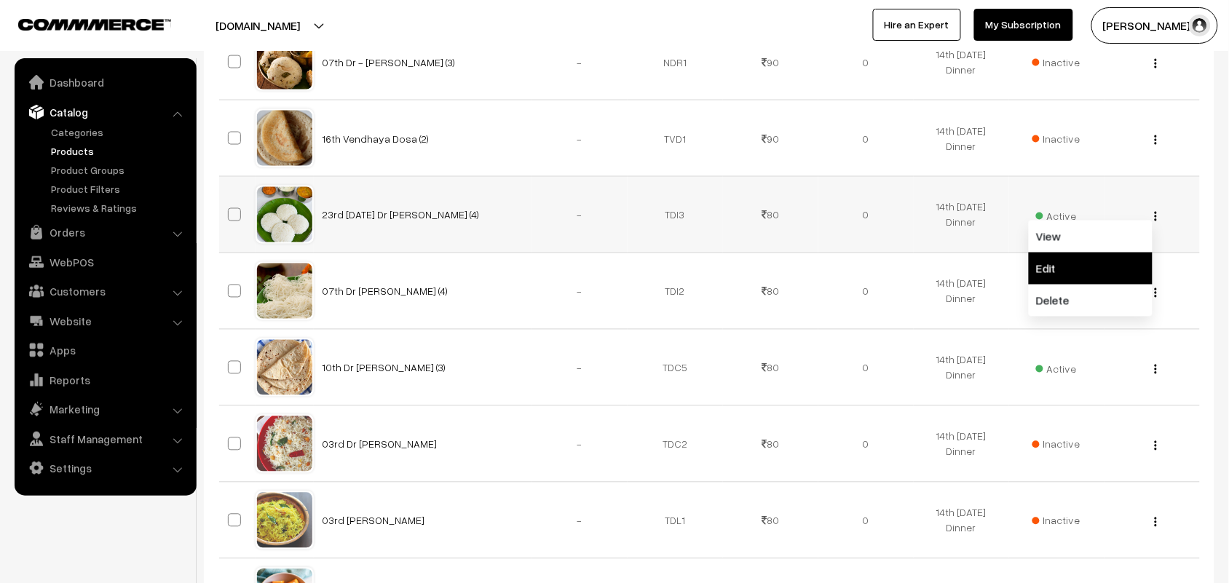
click at [1045, 263] on link "Edit" at bounding box center [1091, 269] width 124 height 32
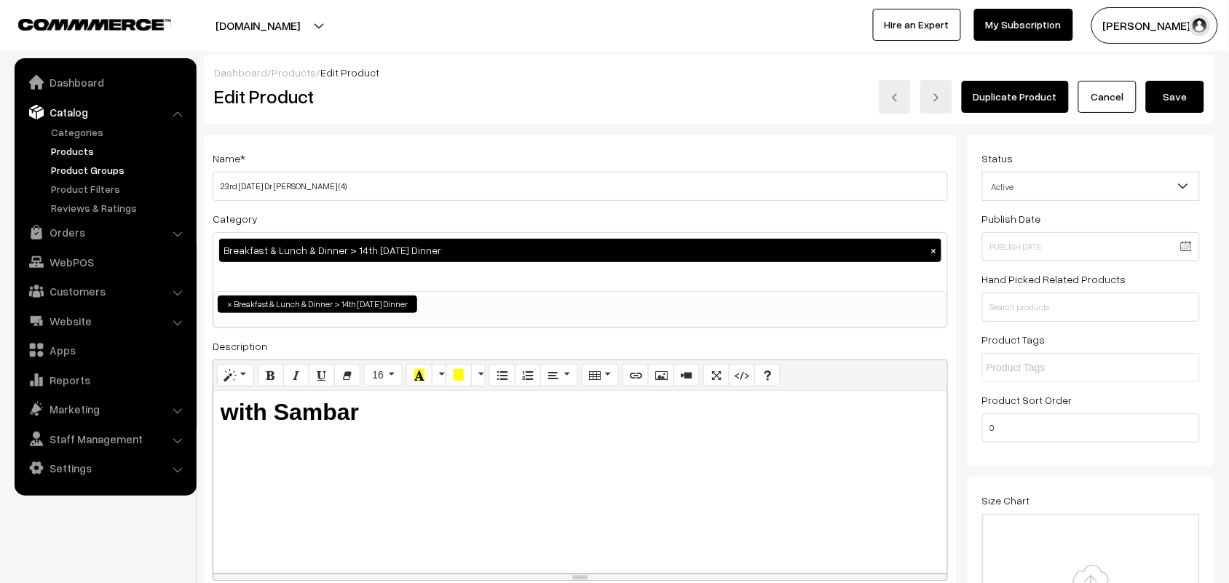
drag, startPoint x: 269, startPoint y: 186, endPoint x: 130, endPoint y: 167, distance: 140.9
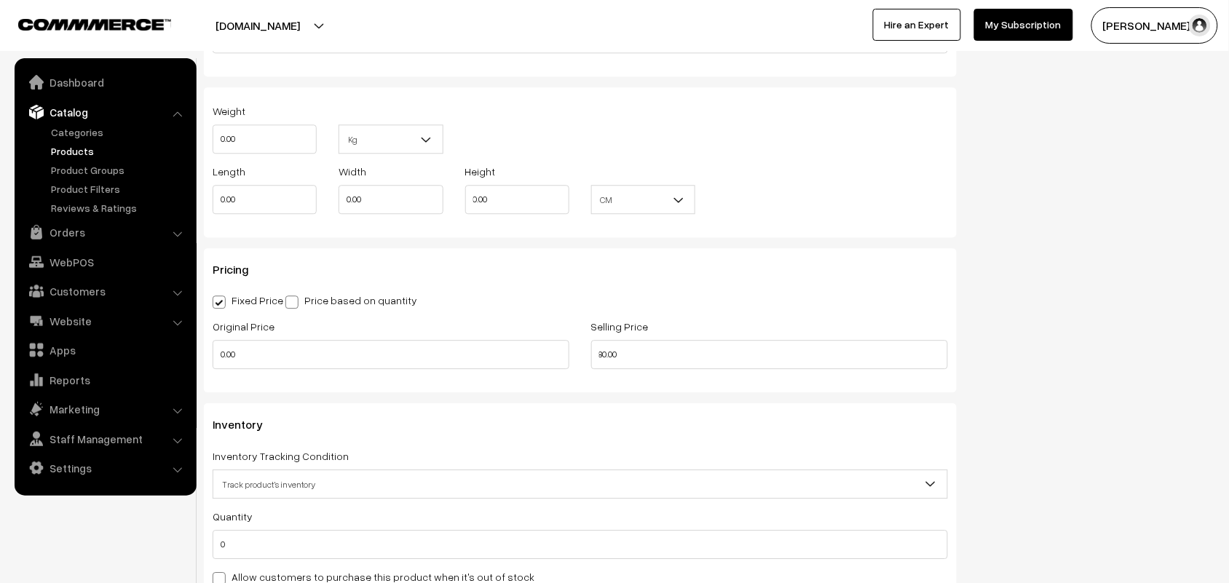
scroll to position [1183, 0]
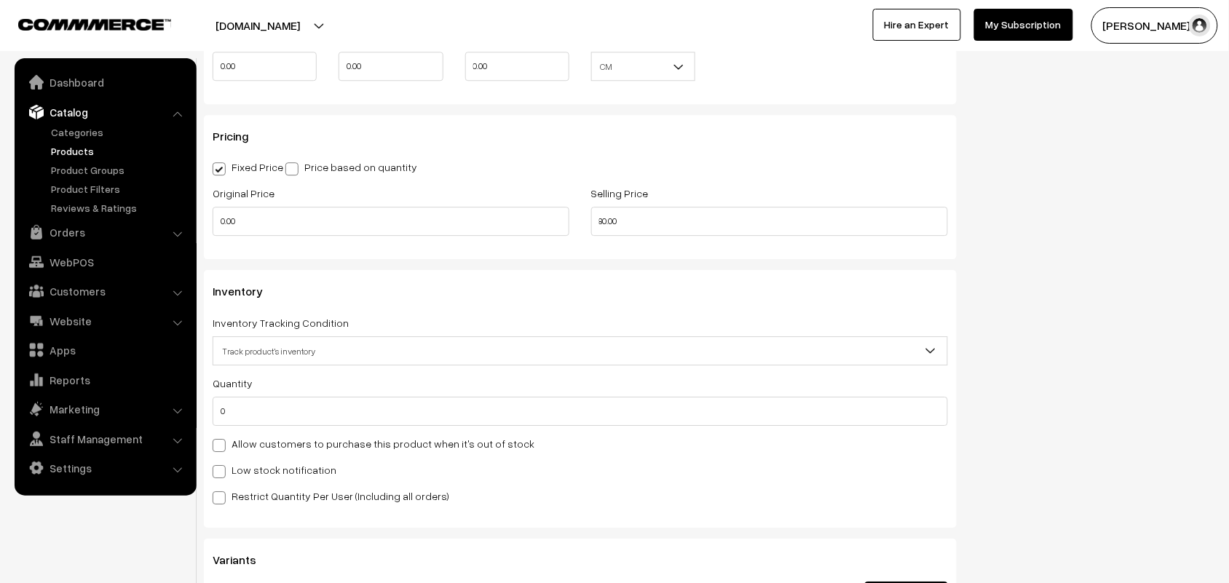
type input "10th Dr [PERSON_NAME] (4)"
drag, startPoint x: 285, startPoint y: 445, endPoint x: 347, endPoint y: 441, distance: 62.0
click at [284, 446] on label "Allow customers to purchase this product when it's out of stock" at bounding box center [374, 443] width 322 height 15
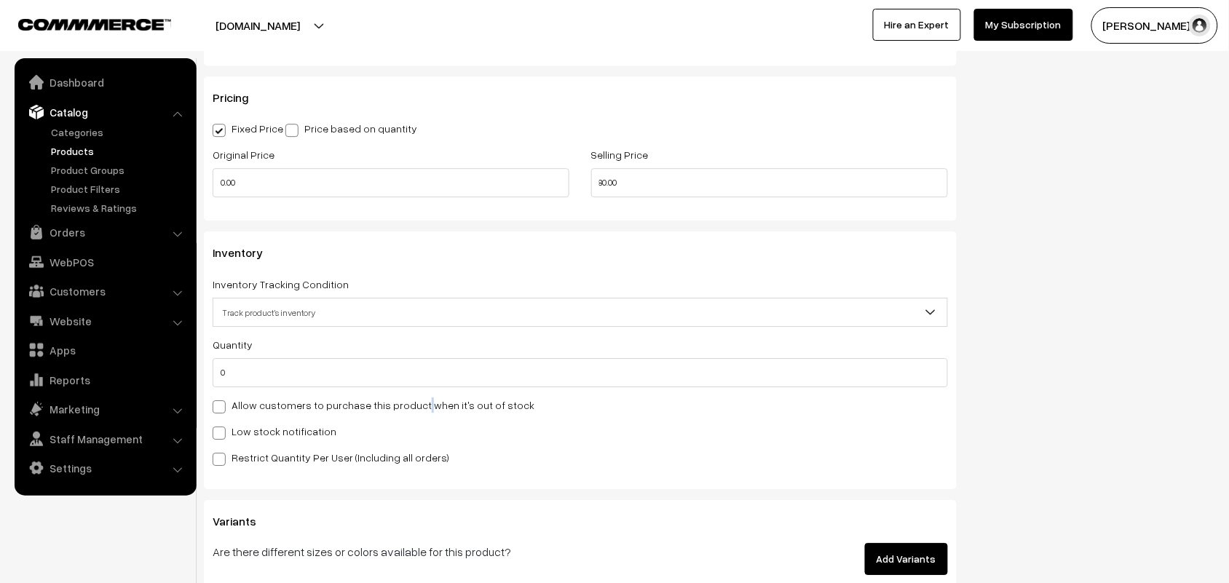
scroll to position [1365, 0]
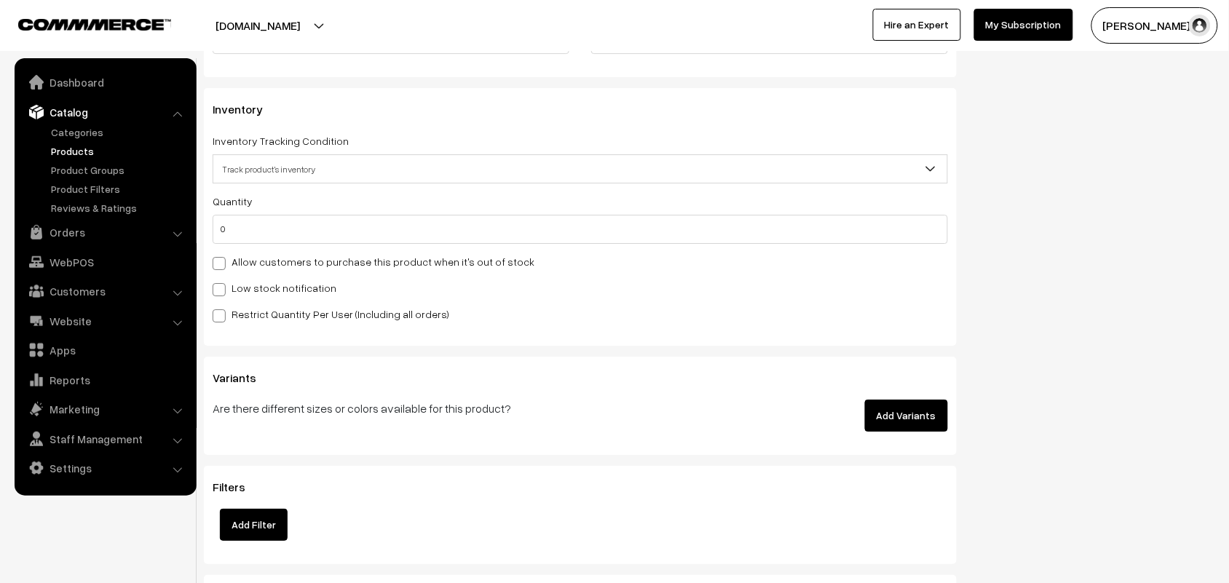
click at [330, 269] on label "Allow customers to purchase this product when it's out of stock" at bounding box center [374, 261] width 322 height 15
click at [222, 266] on input "Allow customers to purchase this product when it's out of stock" at bounding box center [217, 260] width 9 height 9
checkbox input "true"
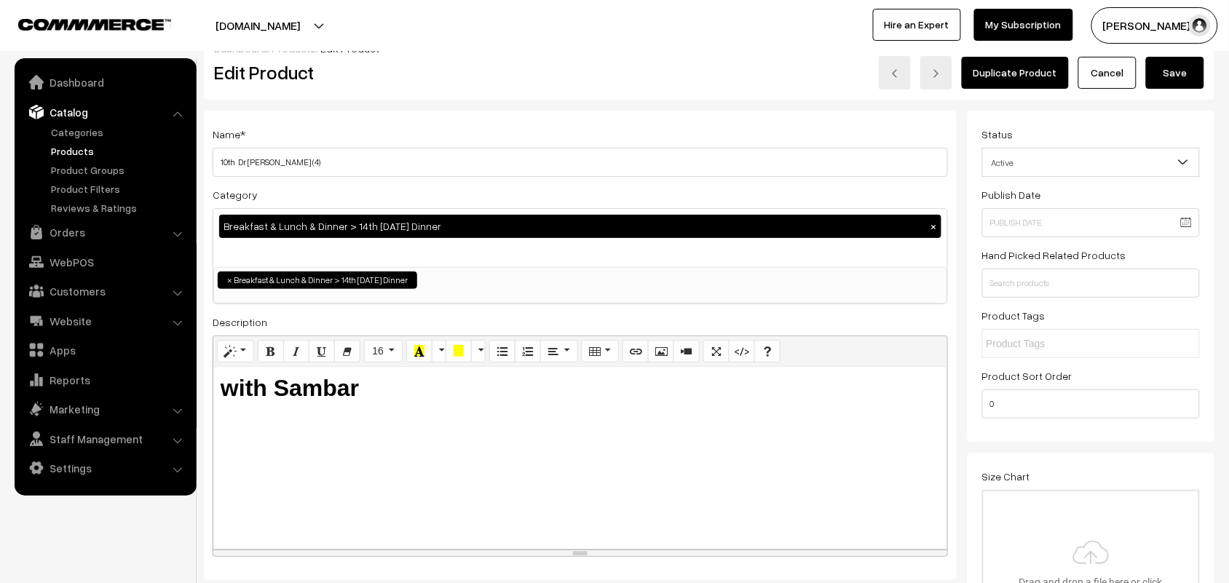
scroll to position [0, 0]
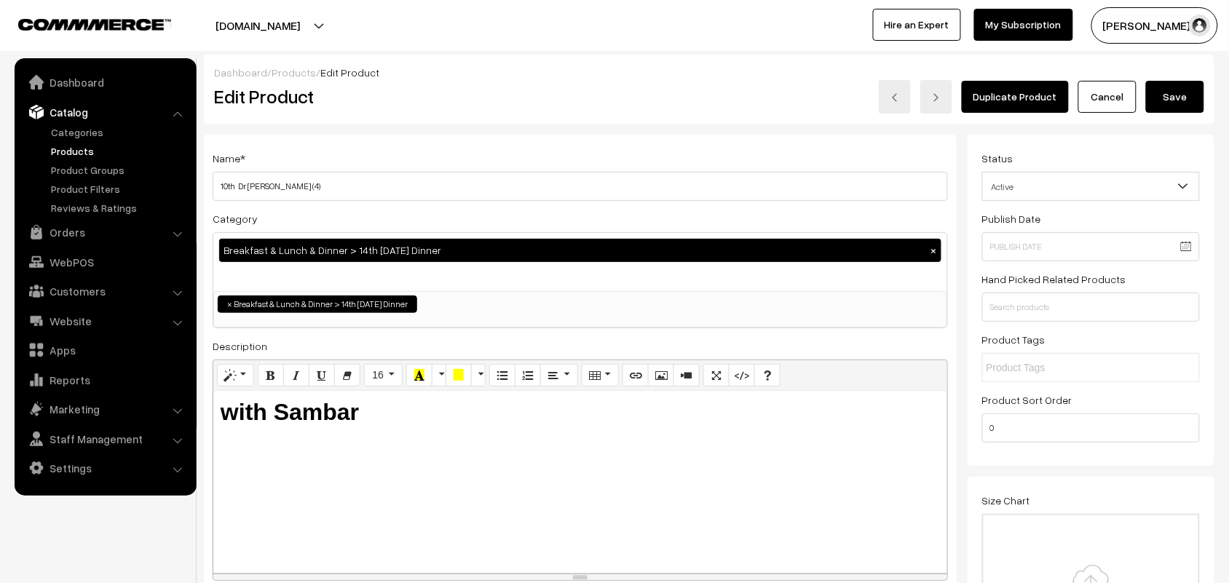
click at [1185, 92] on button "Save" at bounding box center [1175, 97] width 58 height 32
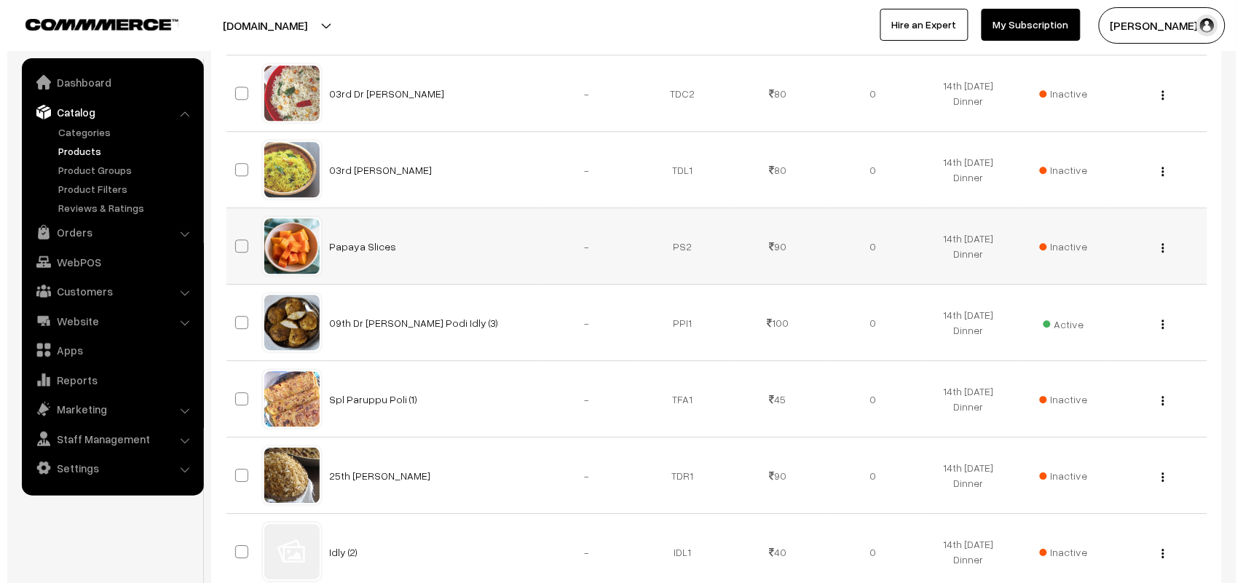
scroll to position [1092, 0]
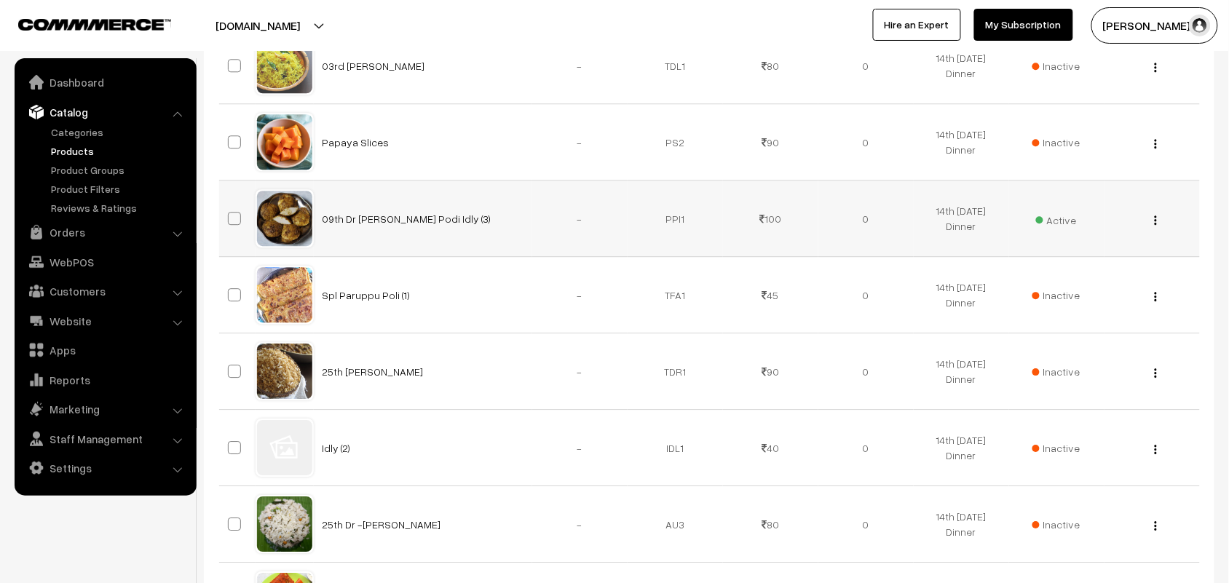
click at [1063, 223] on span "Active" at bounding box center [1056, 218] width 41 height 19
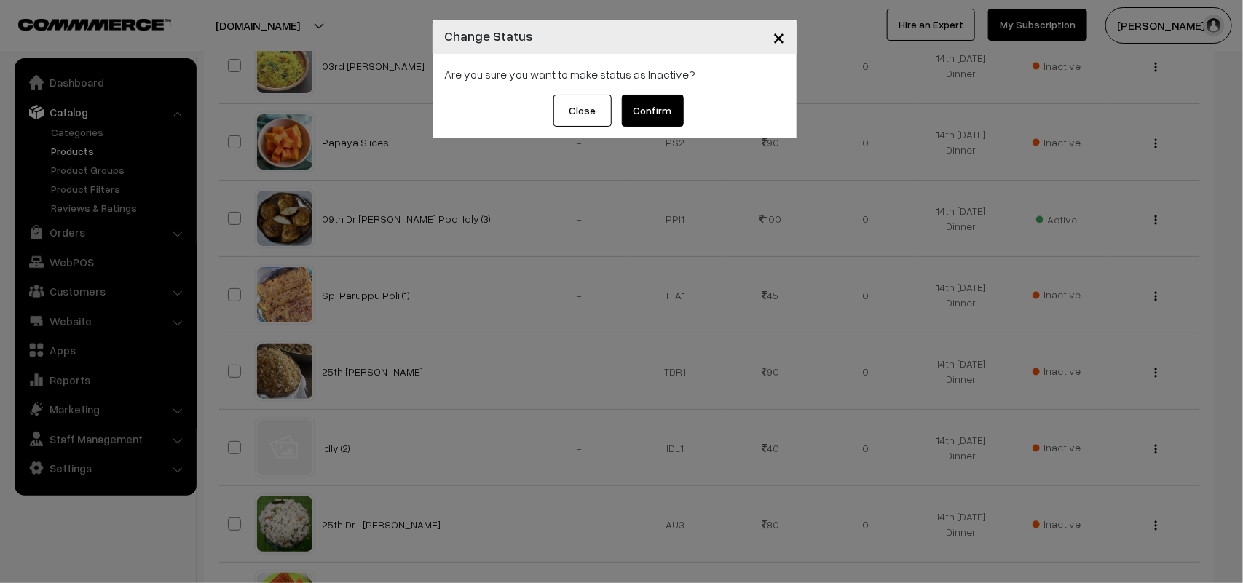
click at [655, 113] on button "Confirm" at bounding box center [653, 111] width 62 height 32
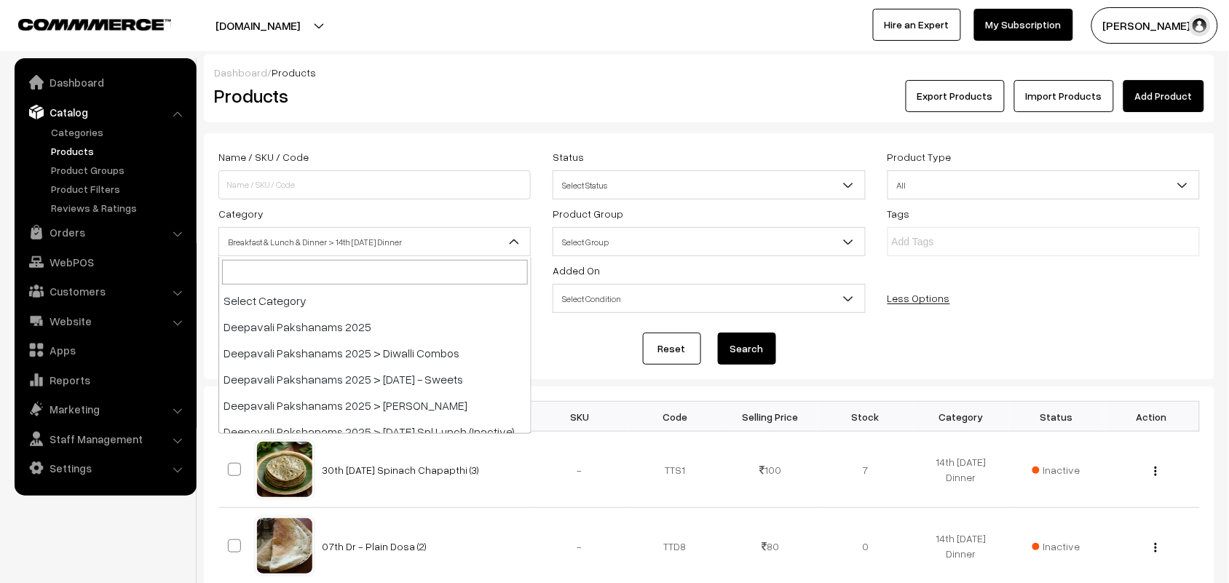
click at [368, 253] on span "Breakfast & Lunch & Dinner > 14th [DATE] Dinner" at bounding box center [374, 241] width 311 height 25
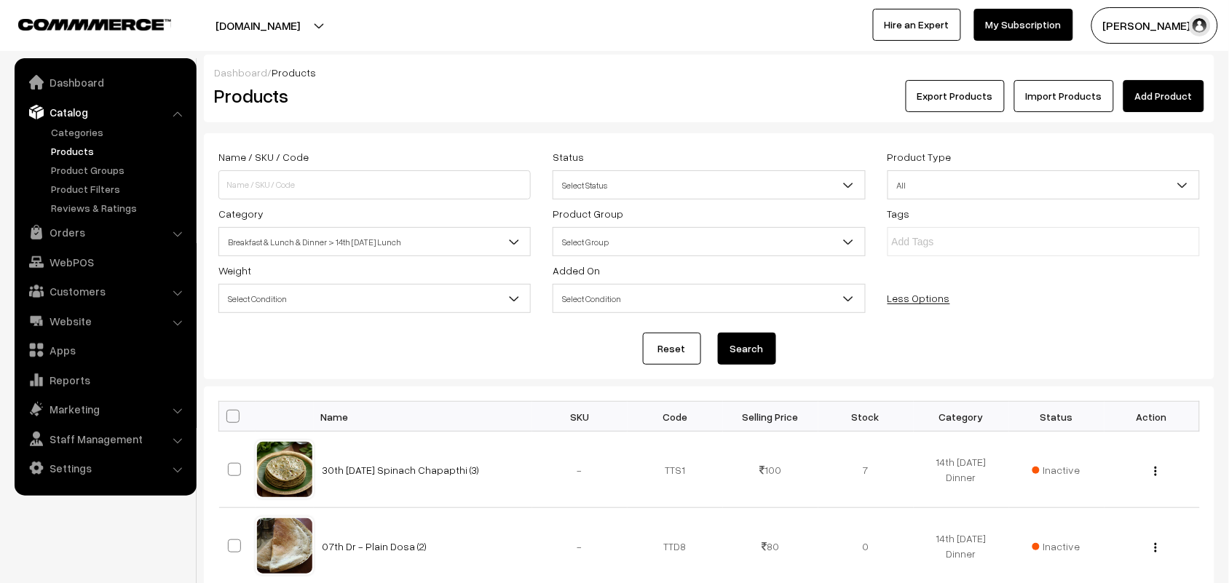
click at [391, 241] on span "Breakfast & Lunch & Dinner > 14th [DATE] Lunch" at bounding box center [374, 241] width 311 height 25
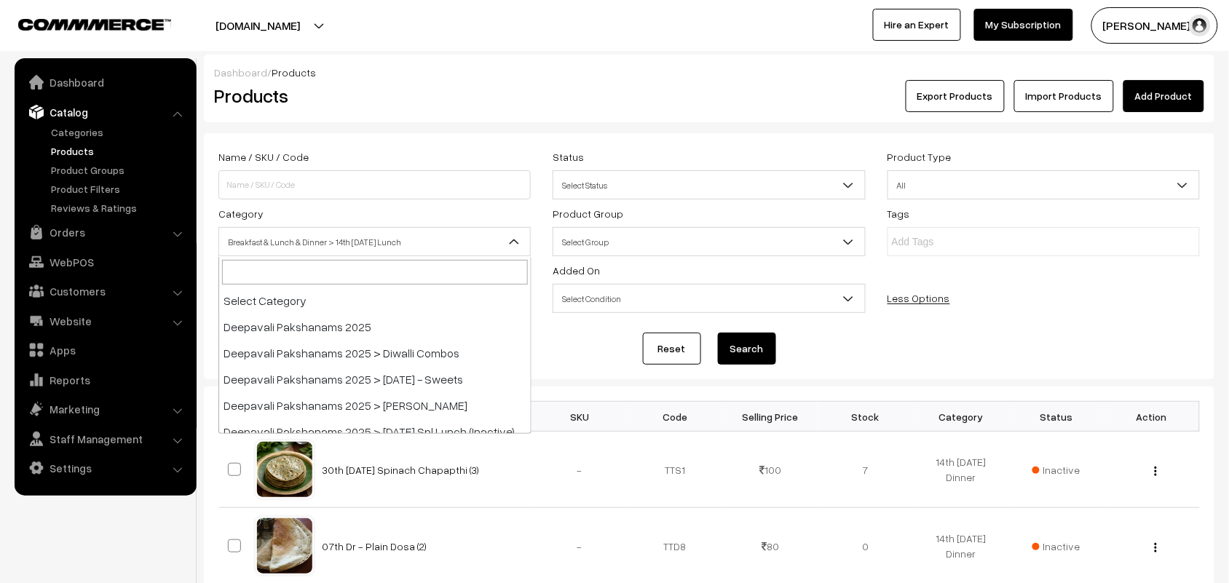
scroll to position [157, 0]
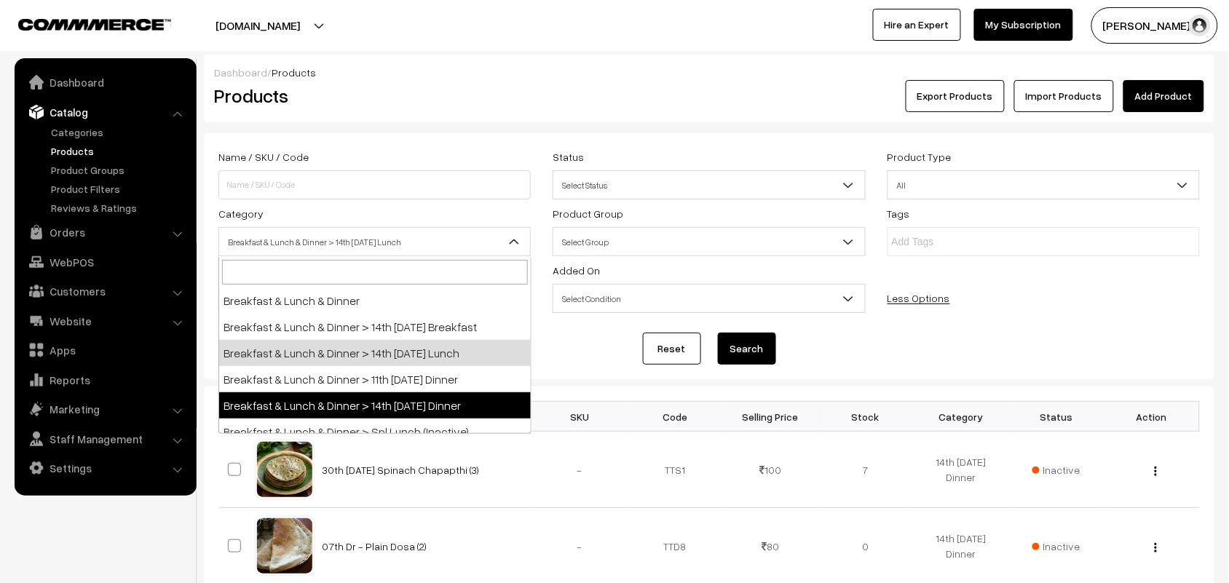
select select "68"
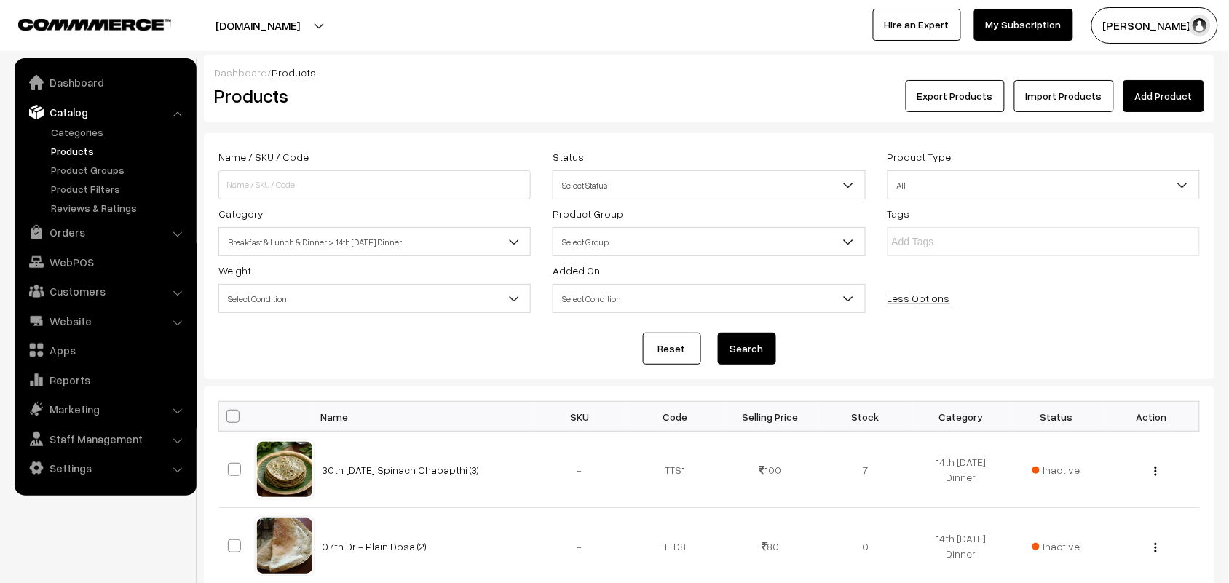
click at [751, 358] on button "Search" at bounding box center [747, 349] width 58 height 32
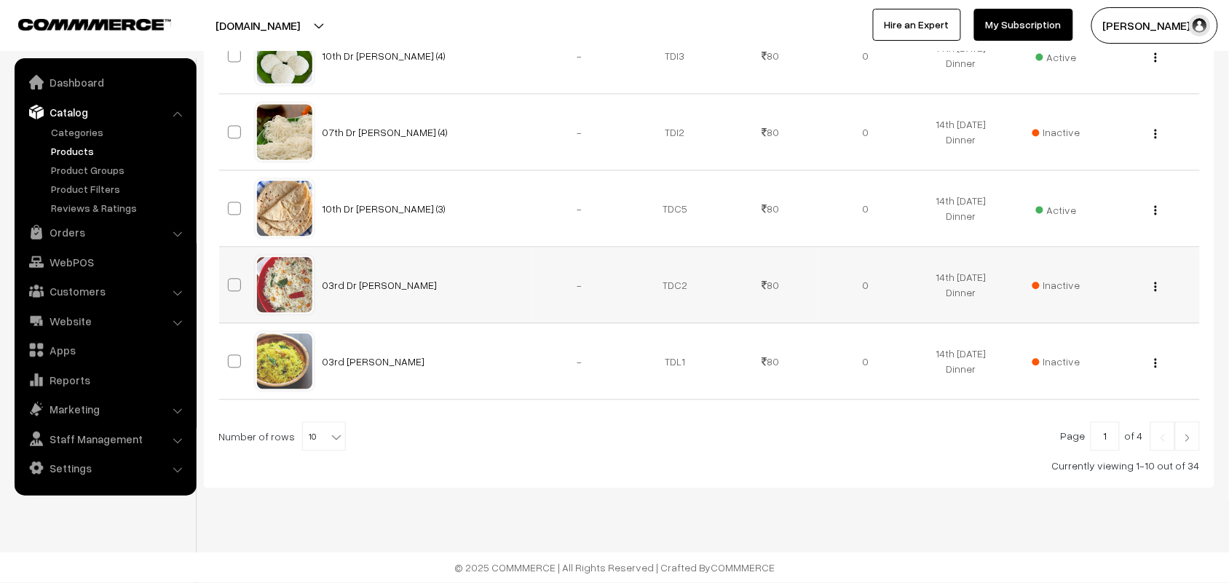
scroll to position [799, 0]
click at [318, 437] on span "10" at bounding box center [324, 437] width 42 height 29
select select "90"
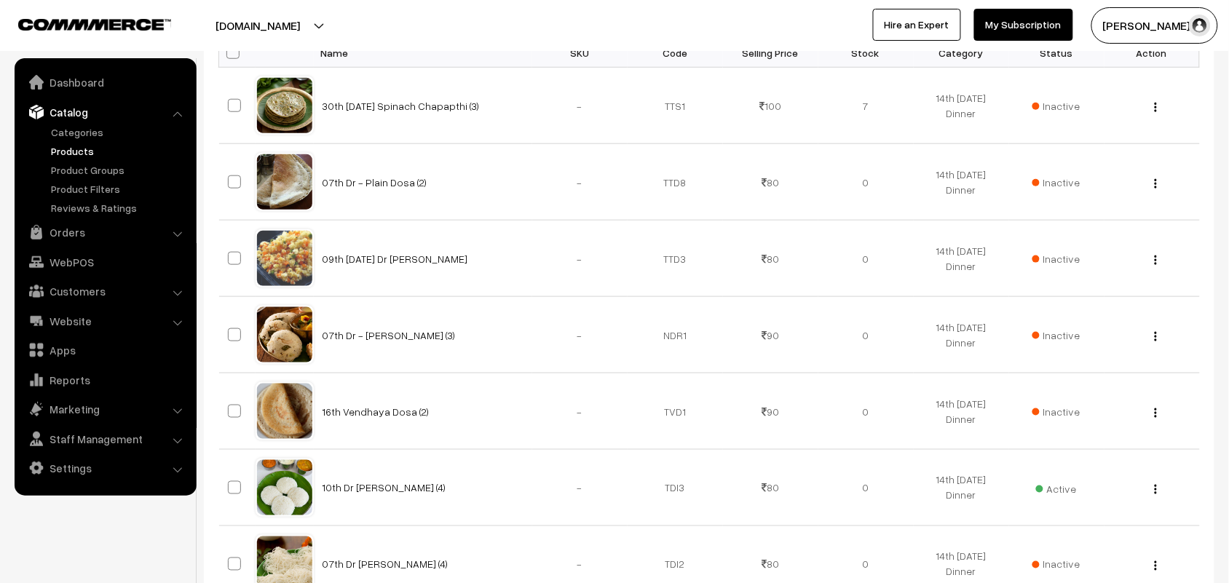
scroll to position [546, 0]
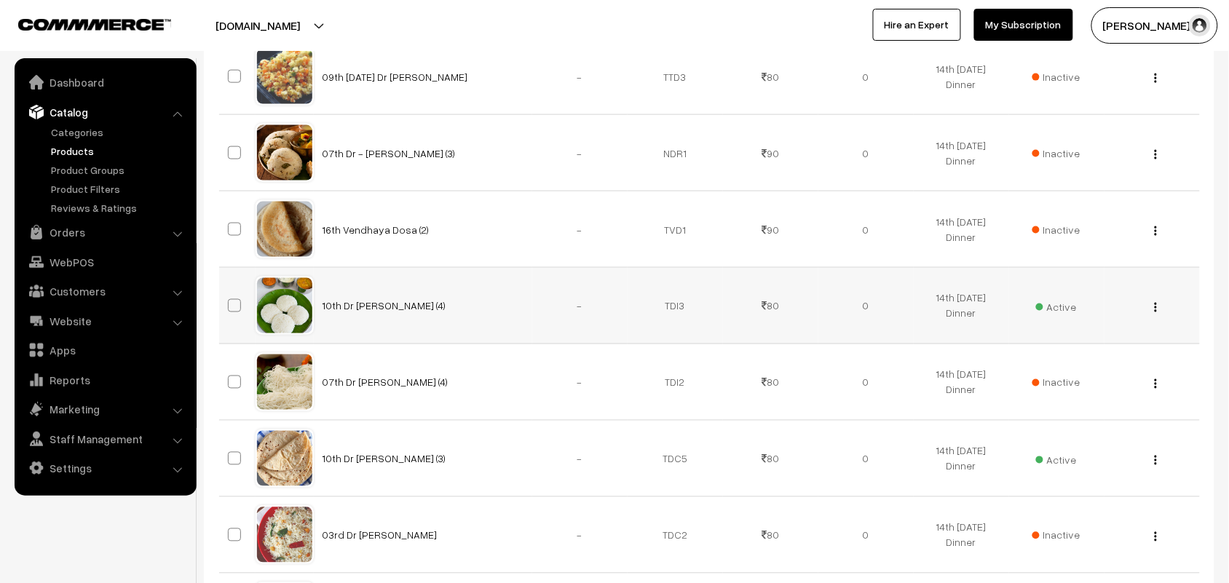
click at [1155, 310] on img "button" at bounding box center [1156, 307] width 2 height 9
click at [1080, 357] on link "Edit" at bounding box center [1091, 360] width 124 height 32
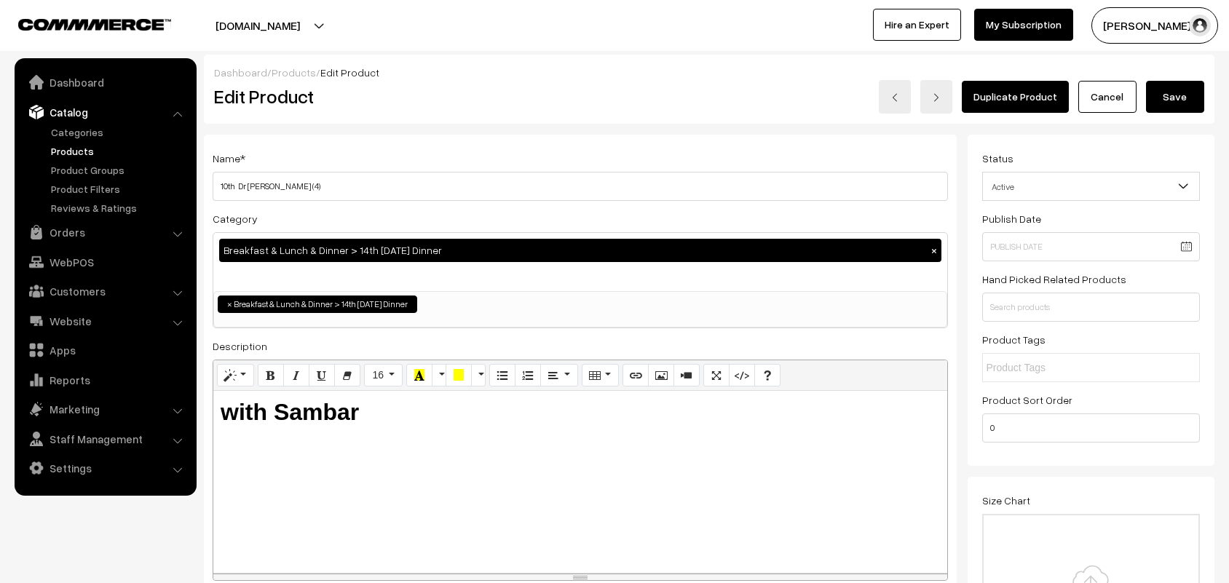
click at [544, 233] on div "Breakfast & Lunch & Dinner > 14th [DATE] Dinner × Deepavali Pakshanams 2025 Dee…" at bounding box center [580, 280] width 735 height 96
drag, startPoint x: 306, startPoint y: 194, endPoint x: 298, endPoint y: 195, distance: 8.0
click at [306, 195] on input "10th Dr Idly (4)" at bounding box center [580, 186] width 735 height 29
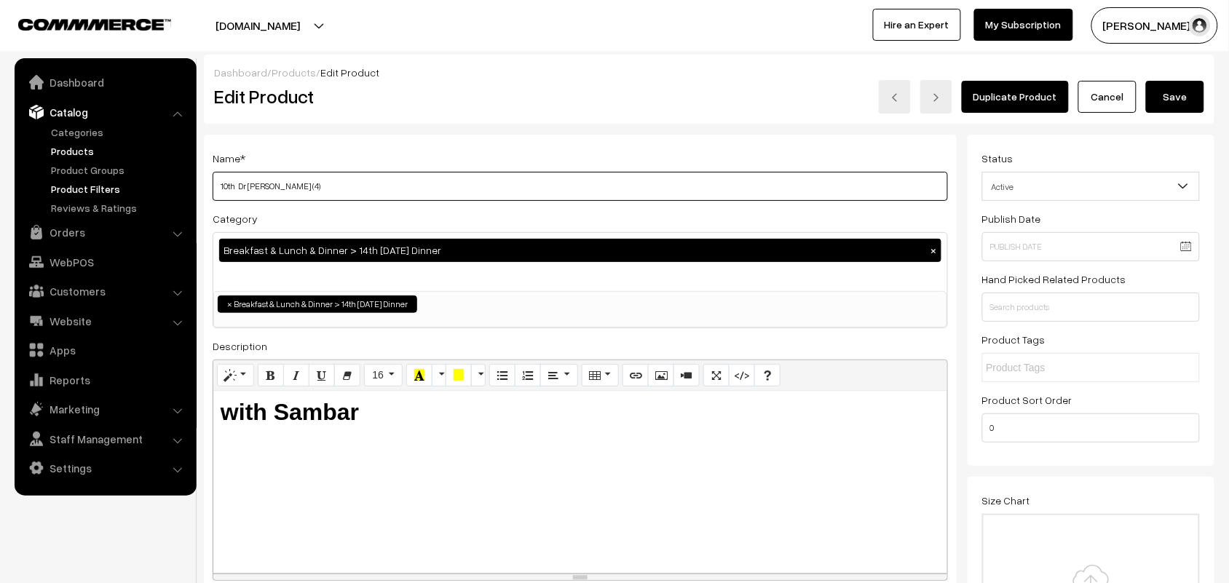
drag, startPoint x: 231, startPoint y: 188, endPoint x: 186, endPoint y: 195, distance: 46.4
type input "14th Dr Idly (4)"
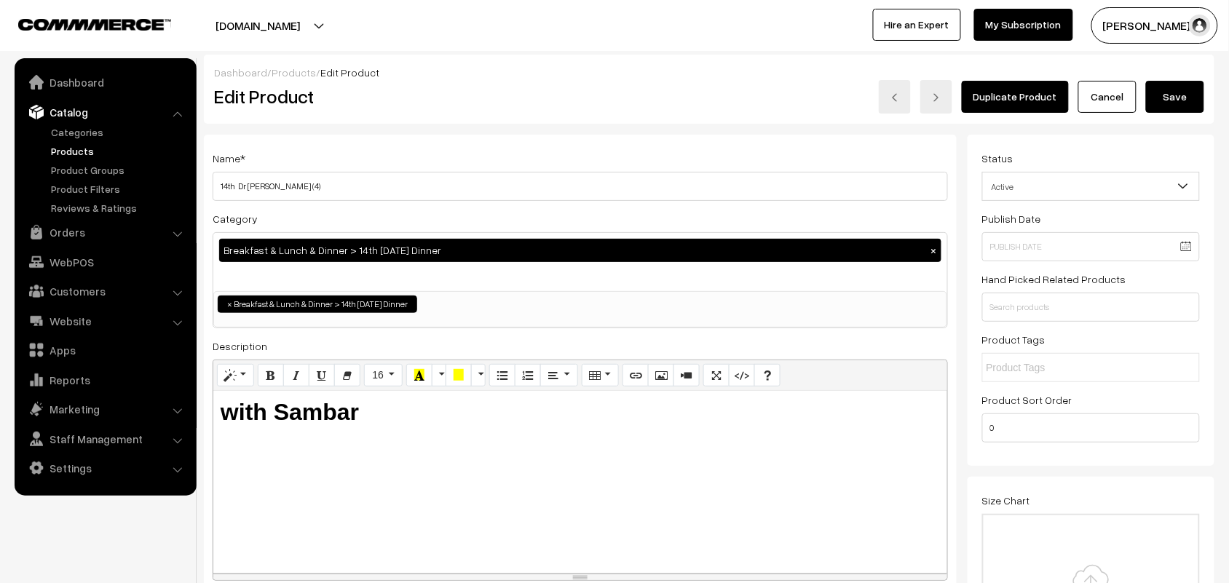
click at [1165, 95] on button "Save" at bounding box center [1175, 97] width 58 height 32
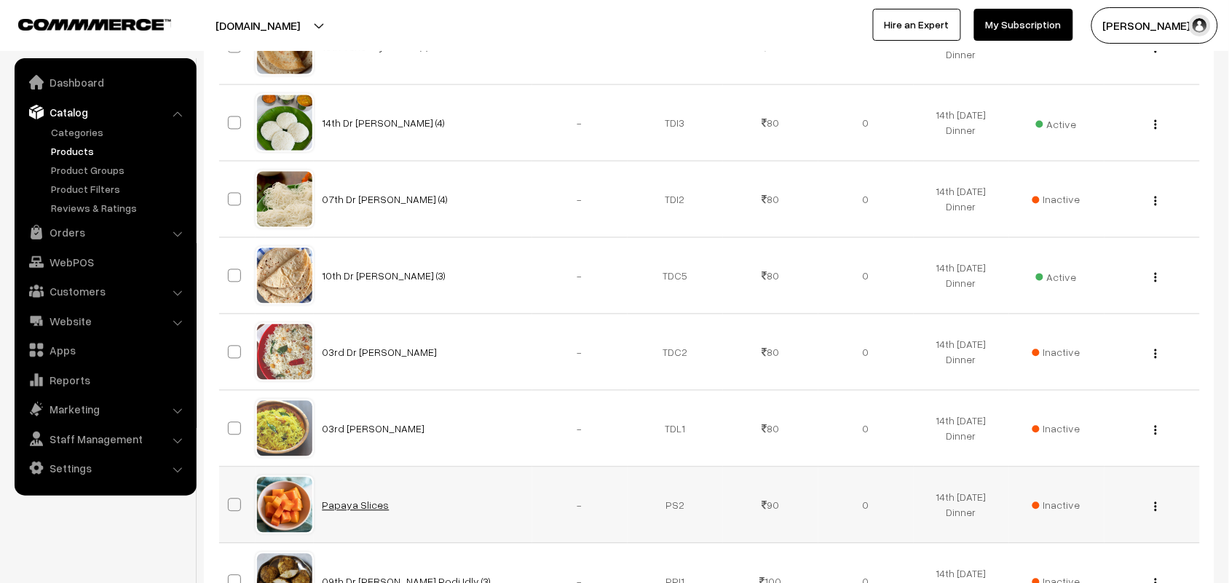
scroll to position [690, 0]
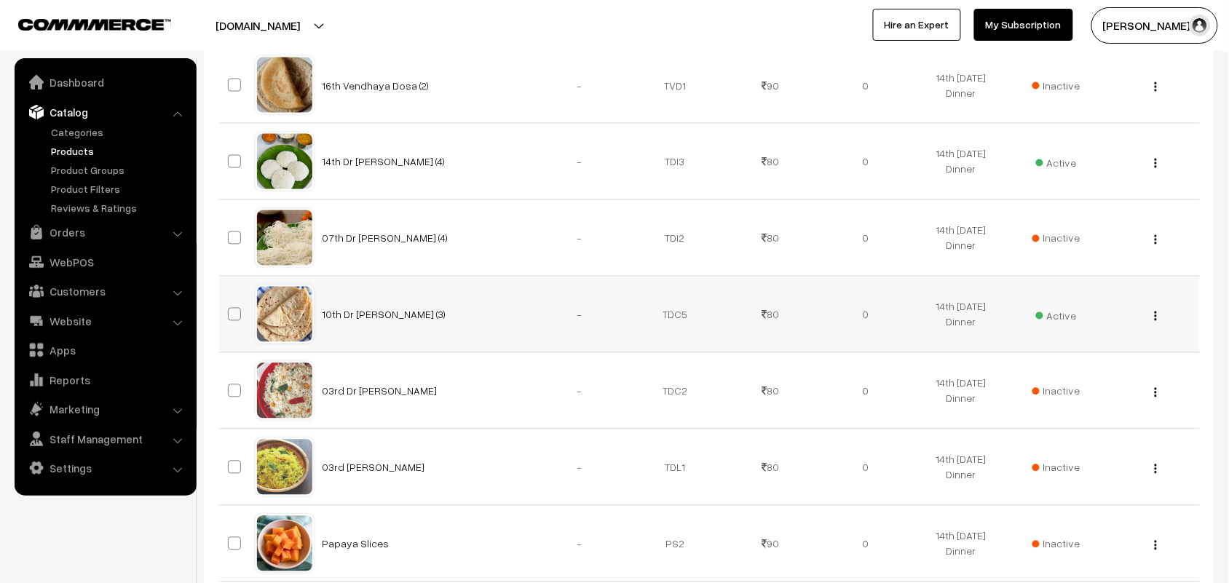
click at [1155, 317] on img "button" at bounding box center [1156, 316] width 2 height 9
click at [1053, 362] on link "Edit" at bounding box center [1091, 368] width 124 height 32
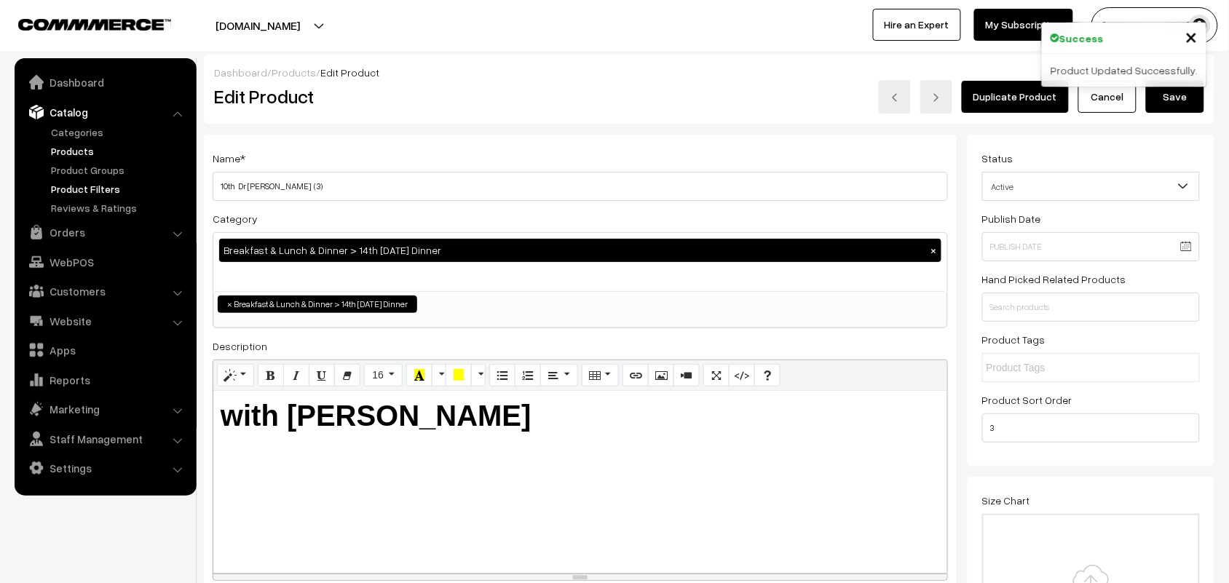
drag, startPoint x: 238, startPoint y: 183, endPoint x: 170, endPoint y: 184, distance: 68.4
type input "14th Dr Chapathi (3)"
click at [1183, 85] on button "Save" at bounding box center [1175, 97] width 58 height 32
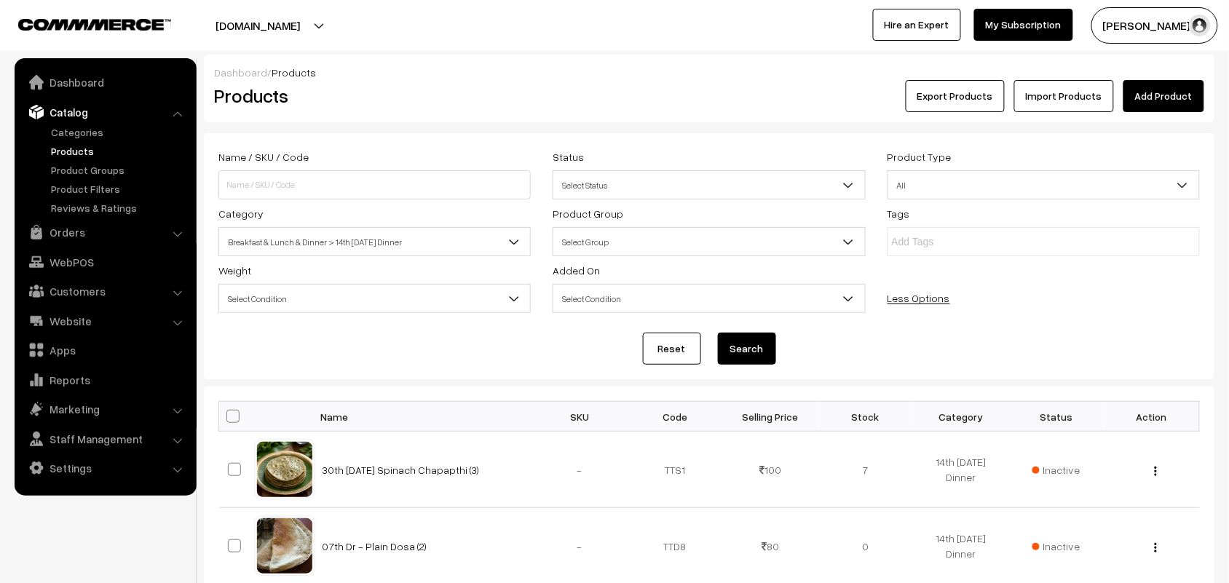
click at [373, 244] on span "Breakfast & Lunch & Dinner > 14th [DATE] Dinner" at bounding box center [374, 241] width 311 height 25
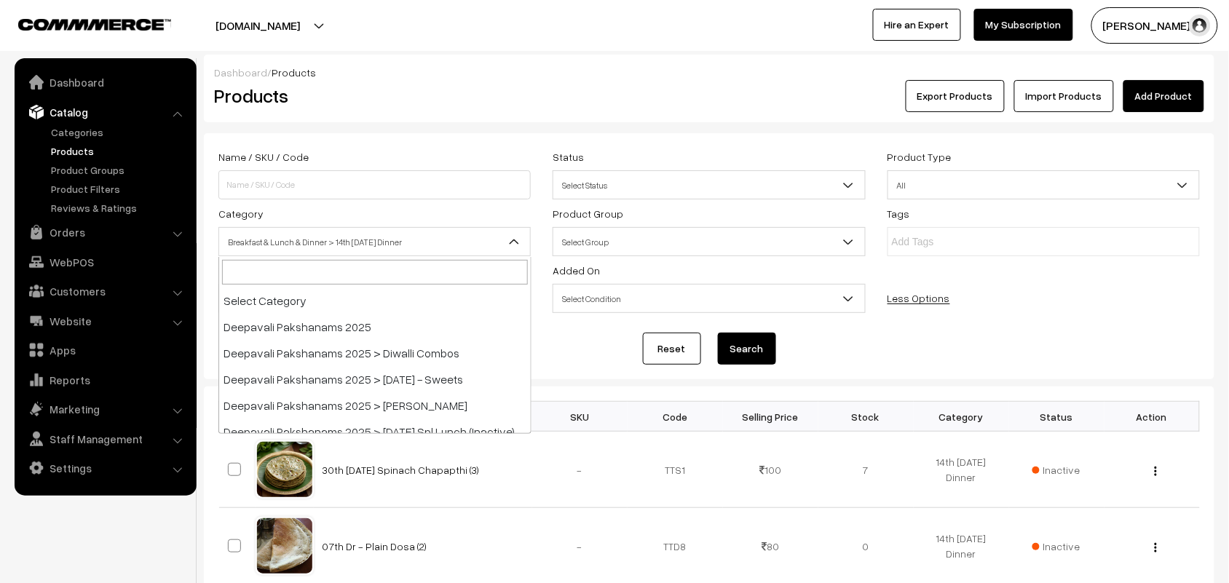
scroll to position [209, 0]
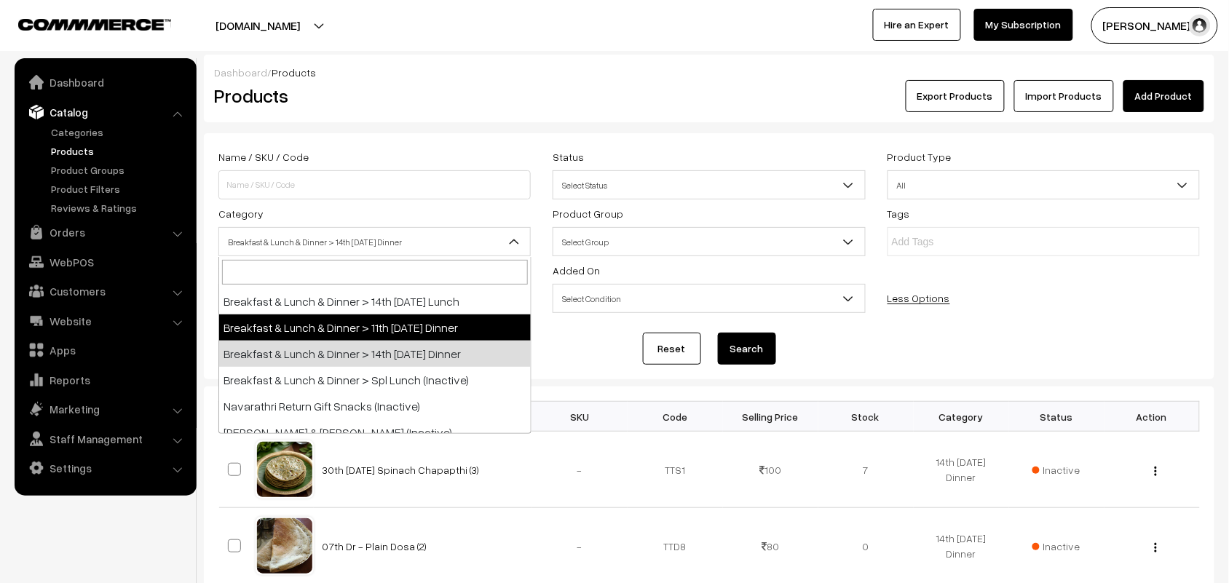
select select "96"
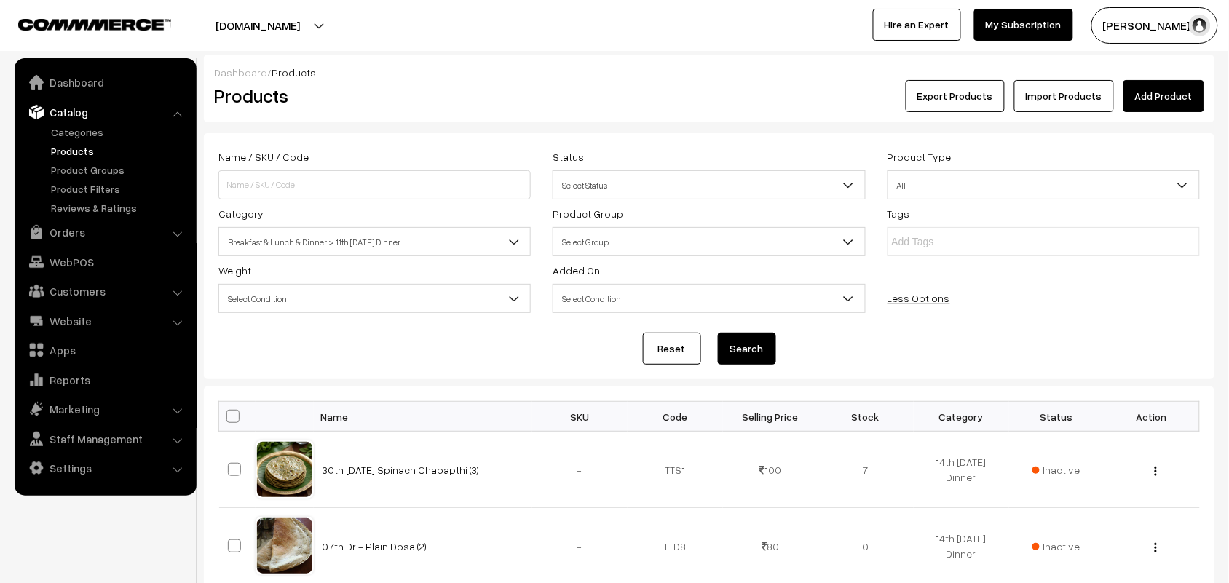
click at [736, 341] on button "Search" at bounding box center [747, 349] width 58 height 32
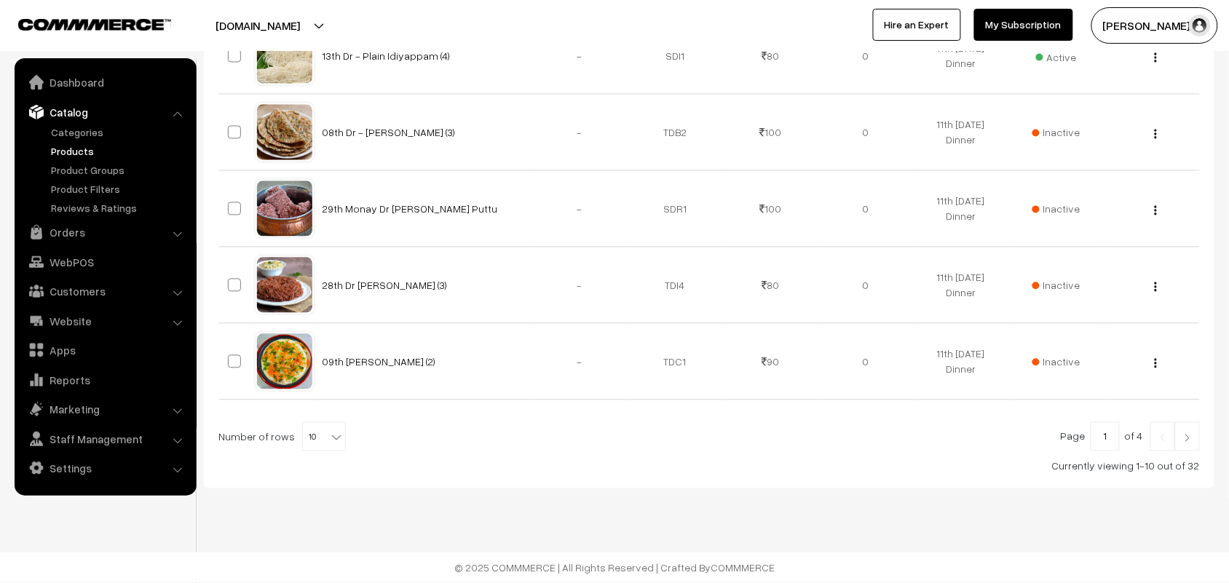
click at [317, 437] on span "10" at bounding box center [324, 437] width 42 height 29
select select "90"
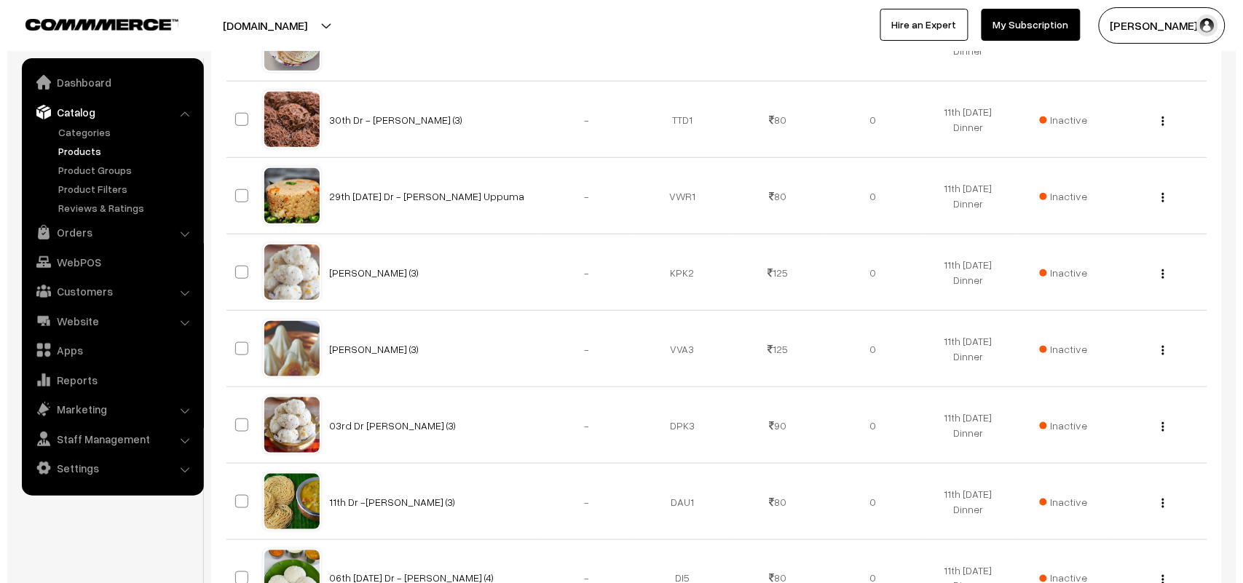
scroll to position [1911, 0]
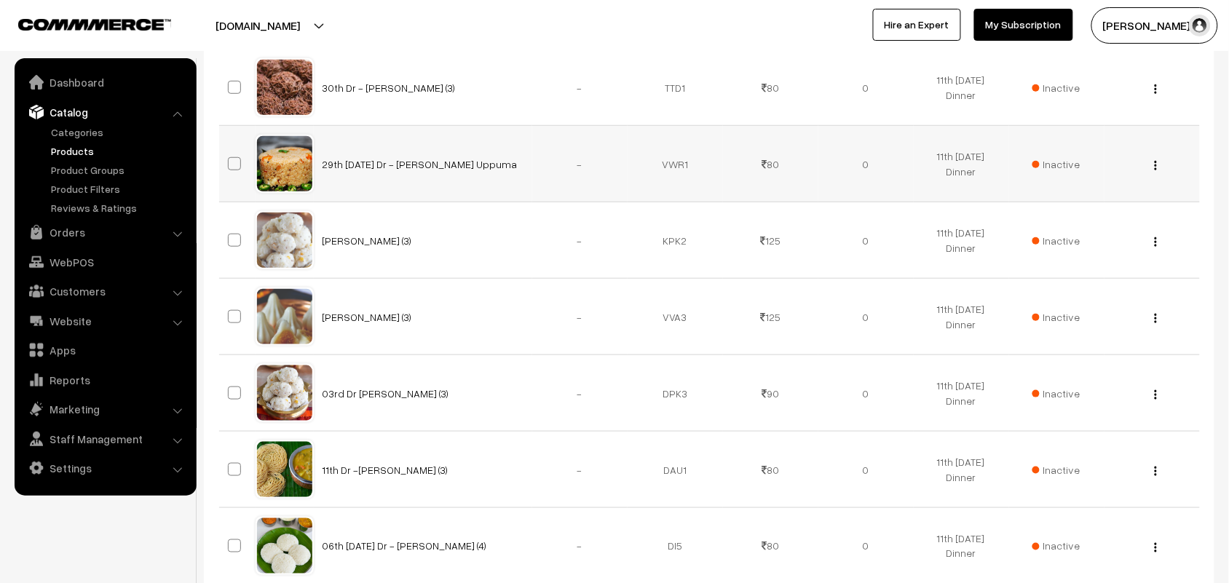
click at [1074, 172] on span "Inactive" at bounding box center [1056, 164] width 48 height 15
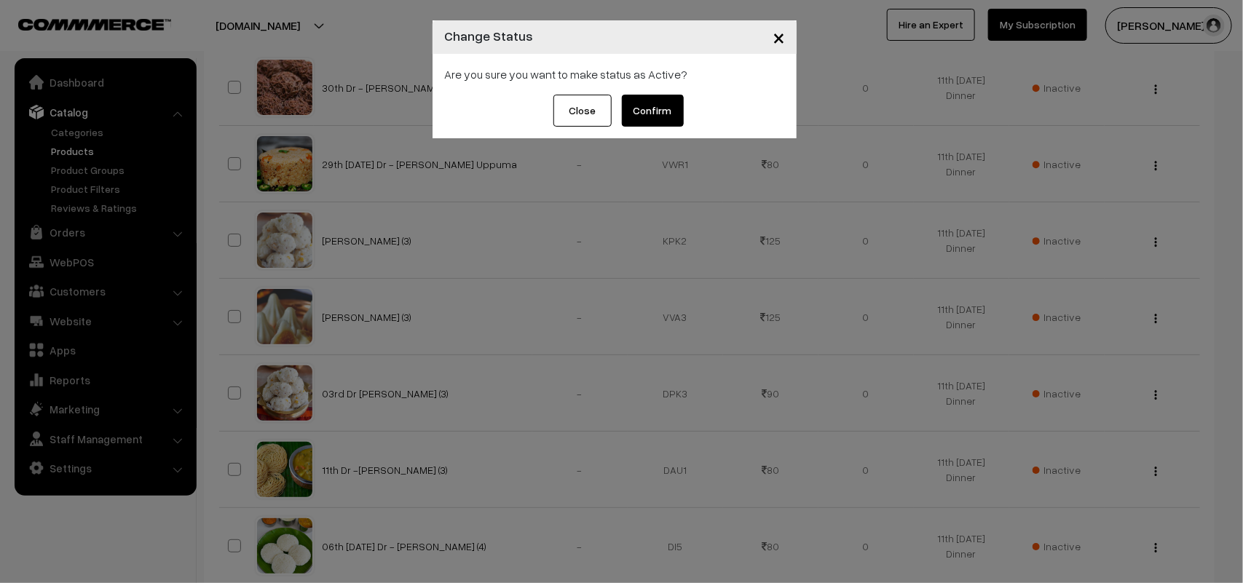
click at [646, 115] on button "Confirm" at bounding box center [653, 111] width 62 height 32
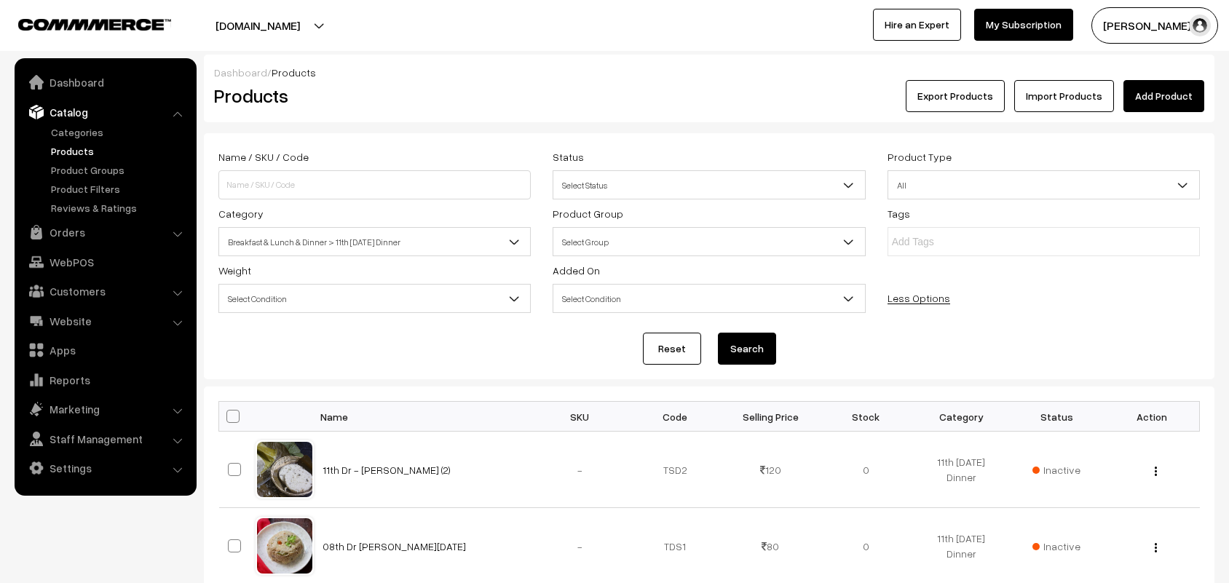
scroll to position [1911, 0]
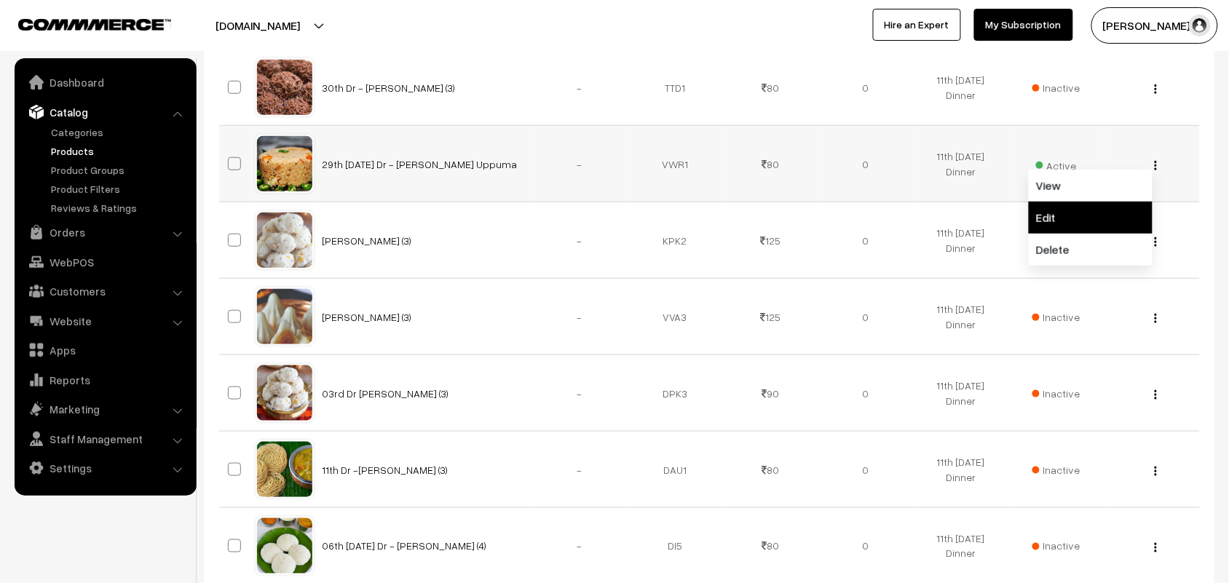
click at [1082, 213] on link "Edit" at bounding box center [1091, 218] width 124 height 32
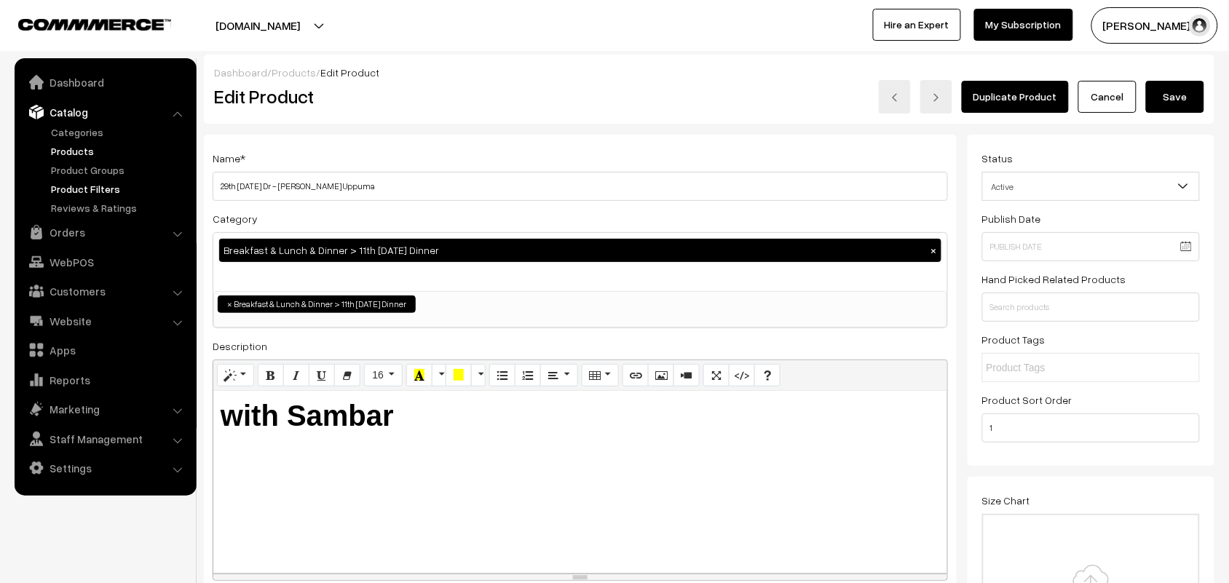
drag, startPoint x: 237, startPoint y: 182, endPoint x: 158, endPoint y: 182, distance: 78.6
click at [266, 184] on input "14th Monday Dr - Wheat Rava Uppuma" at bounding box center [580, 186] width 735 height 29
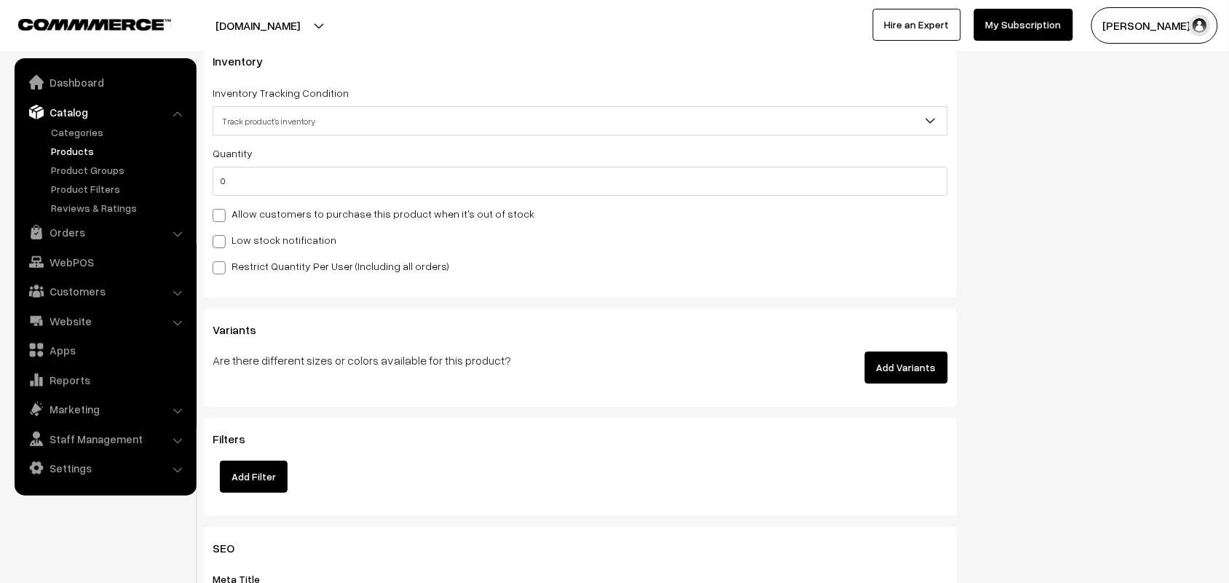
scroll to position [1456, 0]
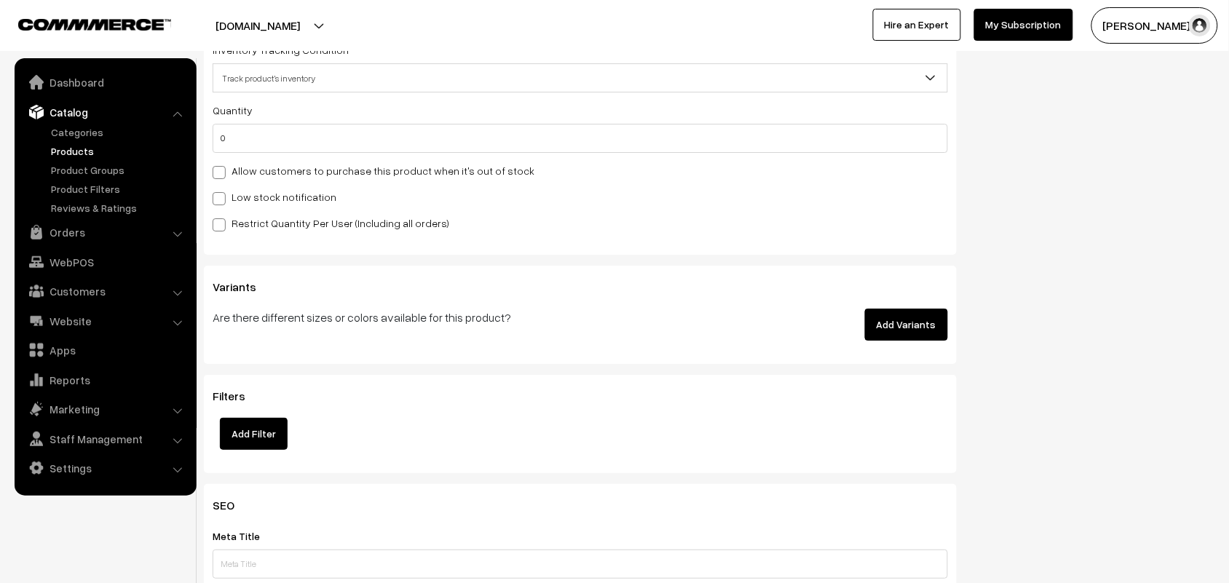
type input "14th [PERSON_NAME] Uppuma"
click at [358, 178] on label "Allow customers to purchase this product when it's out of stock" at bounding box center [374, 170] width 322 height 15
click at [222, 175] on input "Allow customers to purchase this product when it's out of stock" at bounding box center [217, 169] width 9 height 9
checkbox input "true"
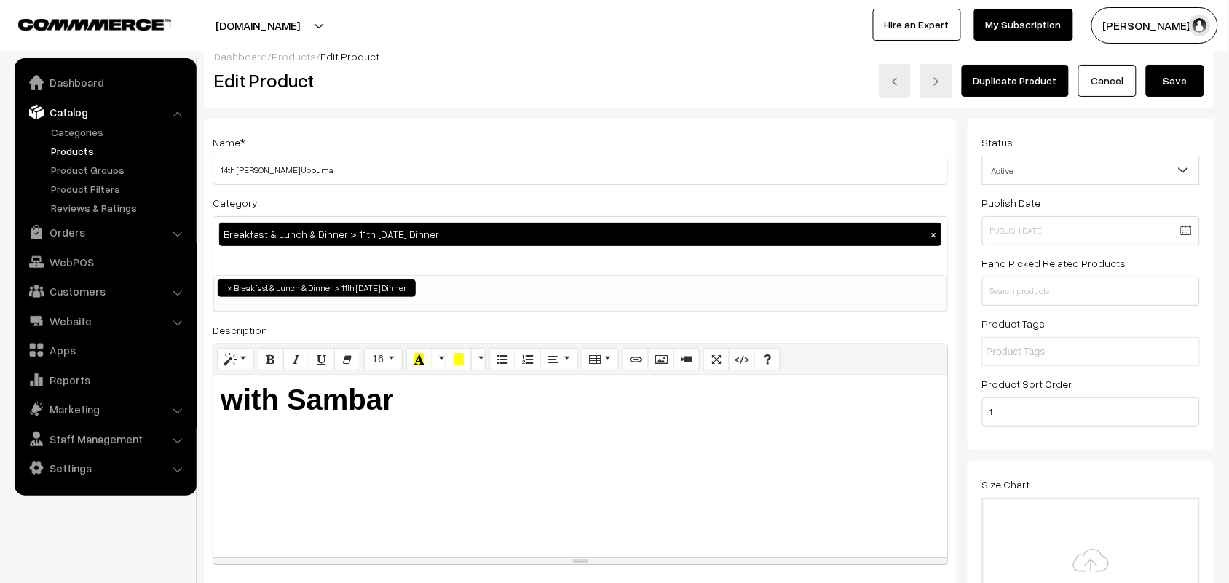
scroll to position [0, 0]
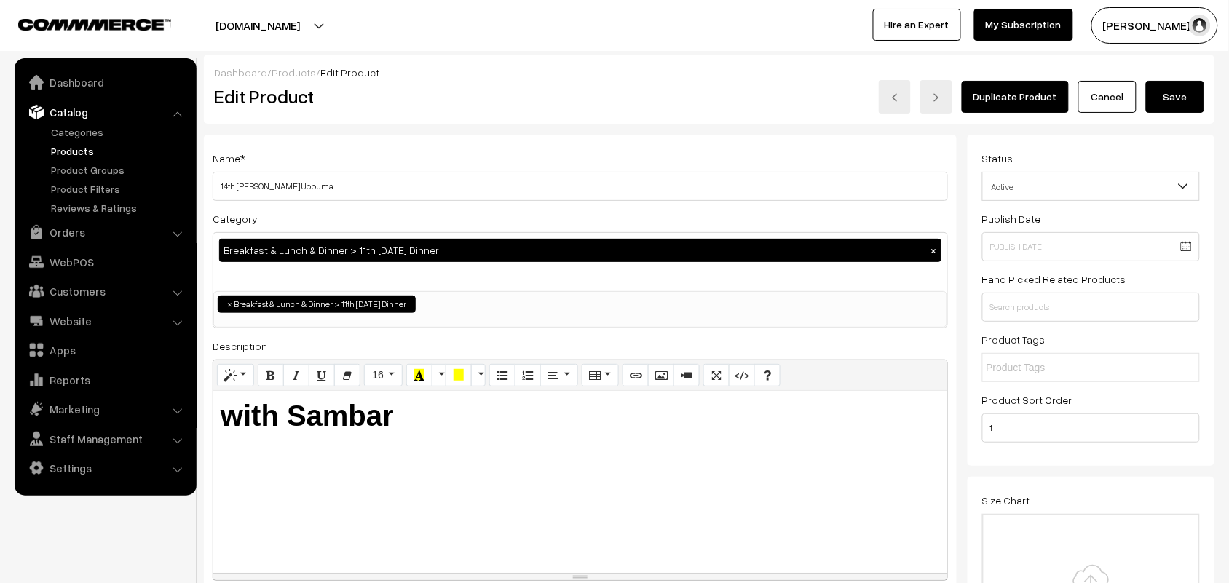
click at [1176, 86] on button "Save" at bounding box center [1175, 97] width 58 height 32
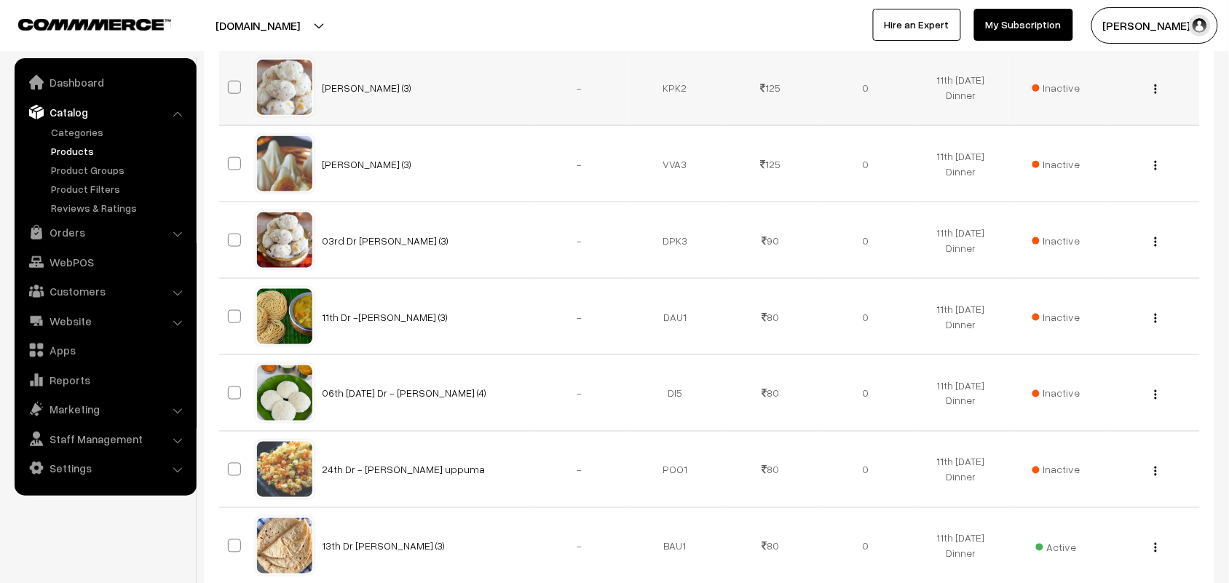
scroll to position [1911, 0]
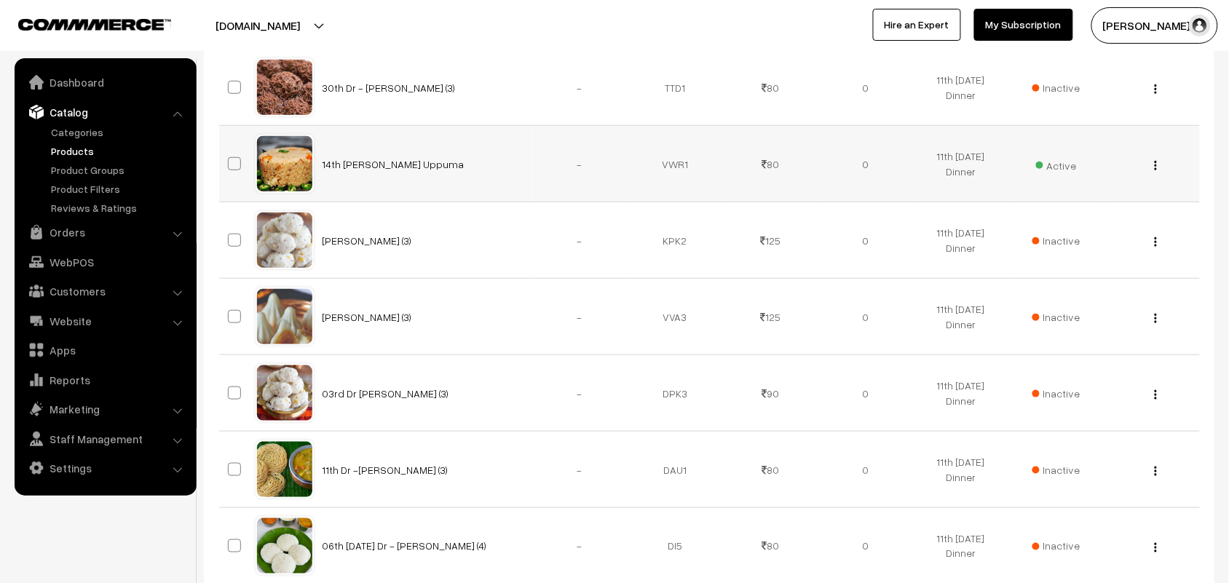
click at [1155, 170] on img "button" at bounding box center [1156, 165] width 2 height 9
click at [1060, 227] on link "Edit" at bounding box center [1091, 218] width 124 height 32
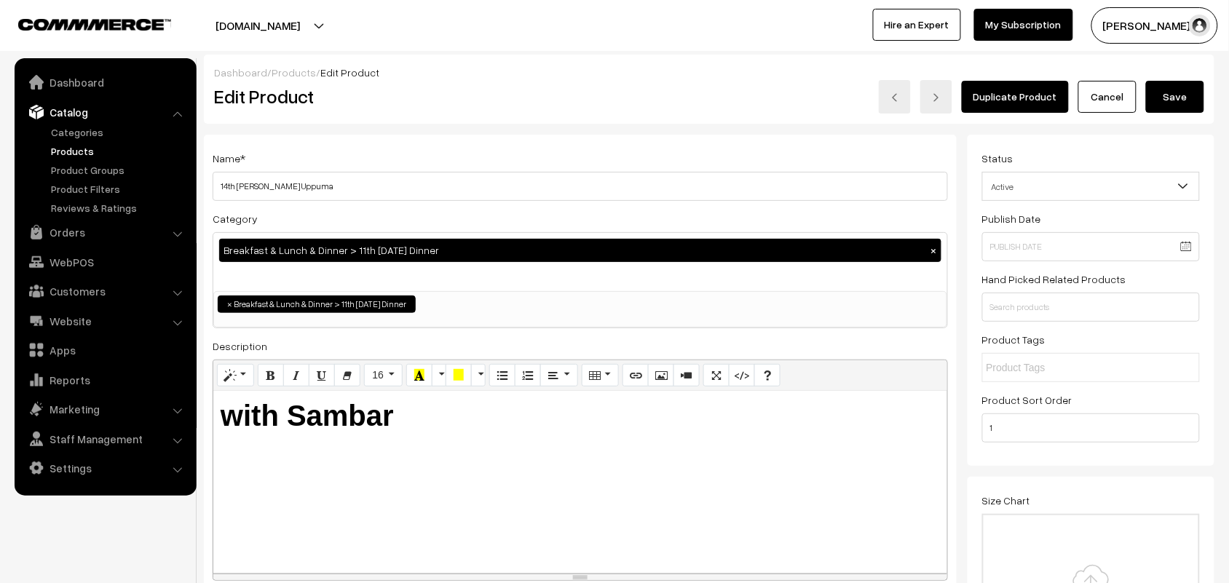
click at [933, 250] on button "×" at bounding box center [933, 250] width 13 height 13
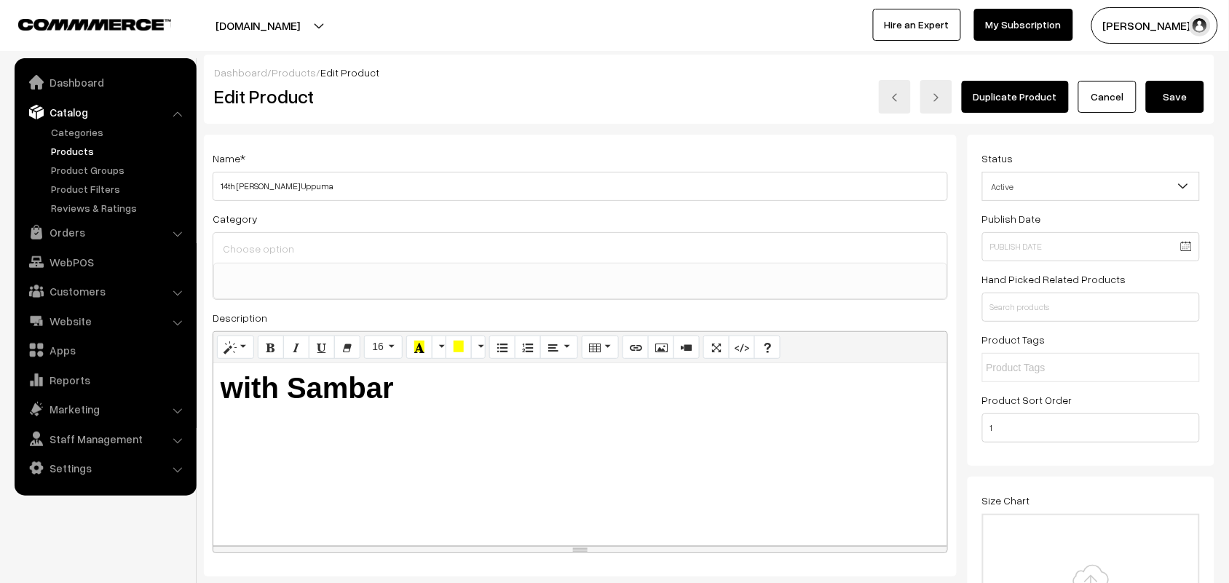
scroll to position [63, 0]
click at [355, 242] on input at bounding box center [580, 249] width 722 height 21
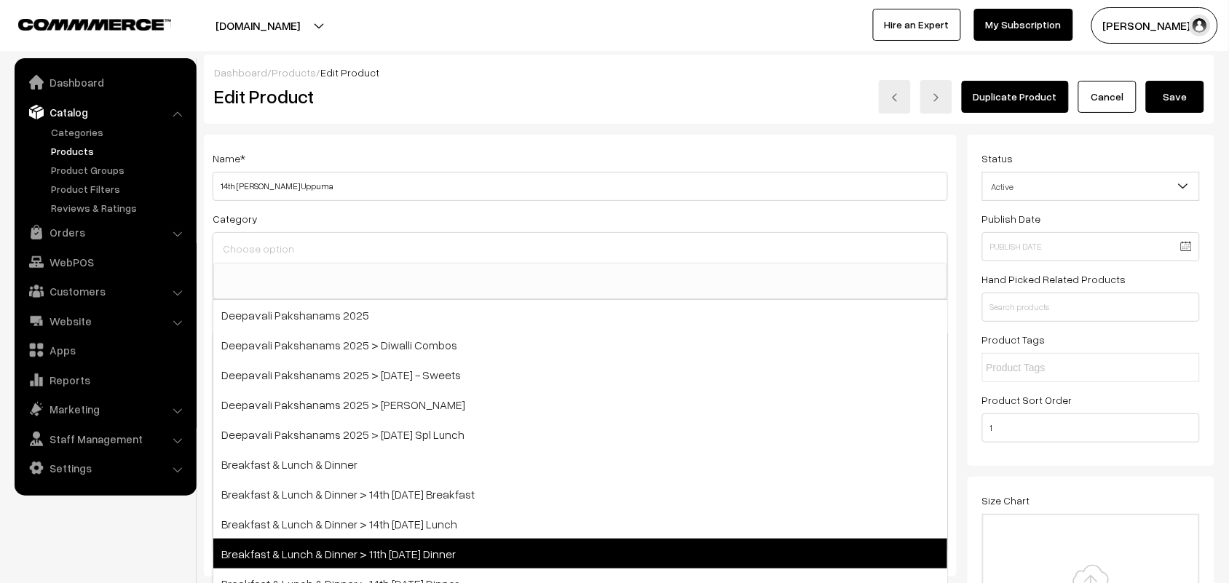
click at [456, 547] on span "Breakfast & Lunch & Dinner > 11th [DATE] Dinner" at bounding box center [580, 554] width 734 height 30
select select "96"
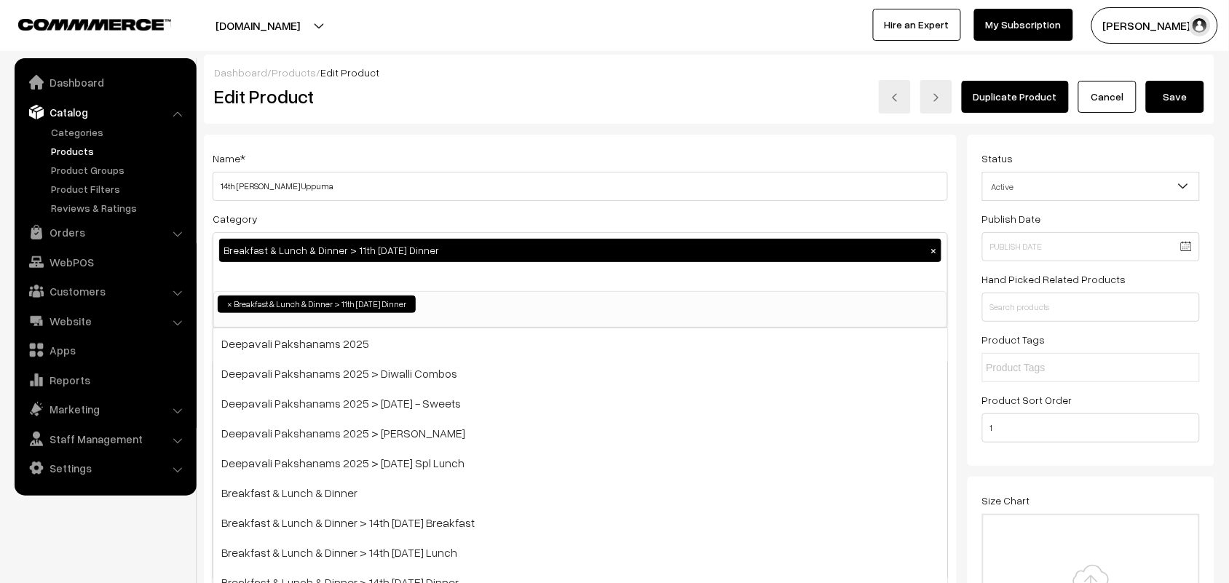
click at [1174, 92] on button "Save" at bounding box center [1175, 97] width 58 height 32
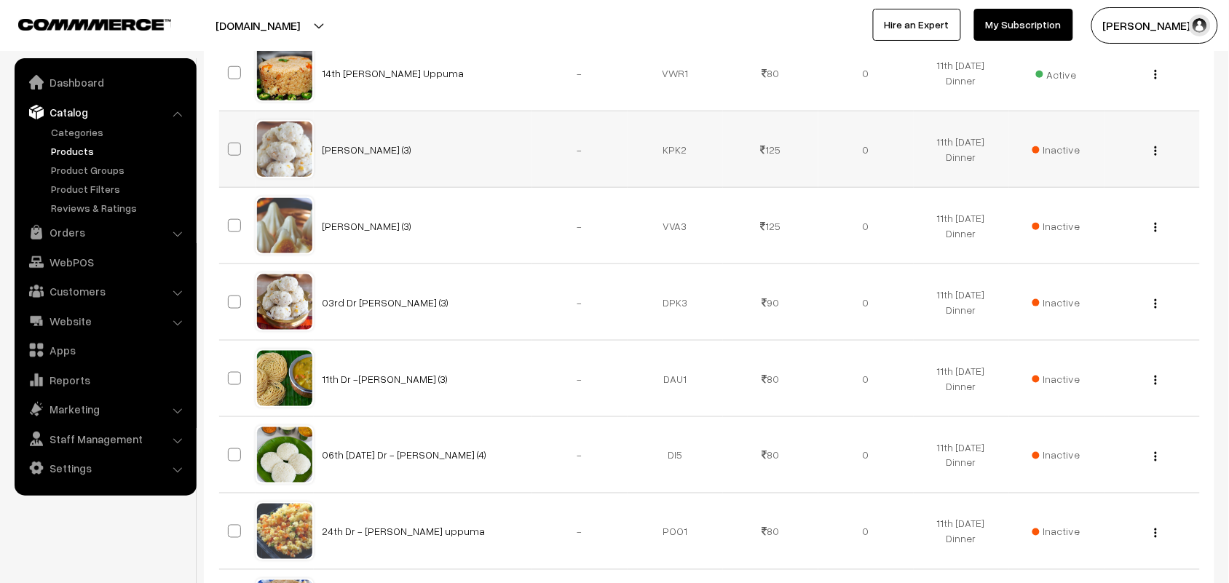
scroll to position [1911, 0]
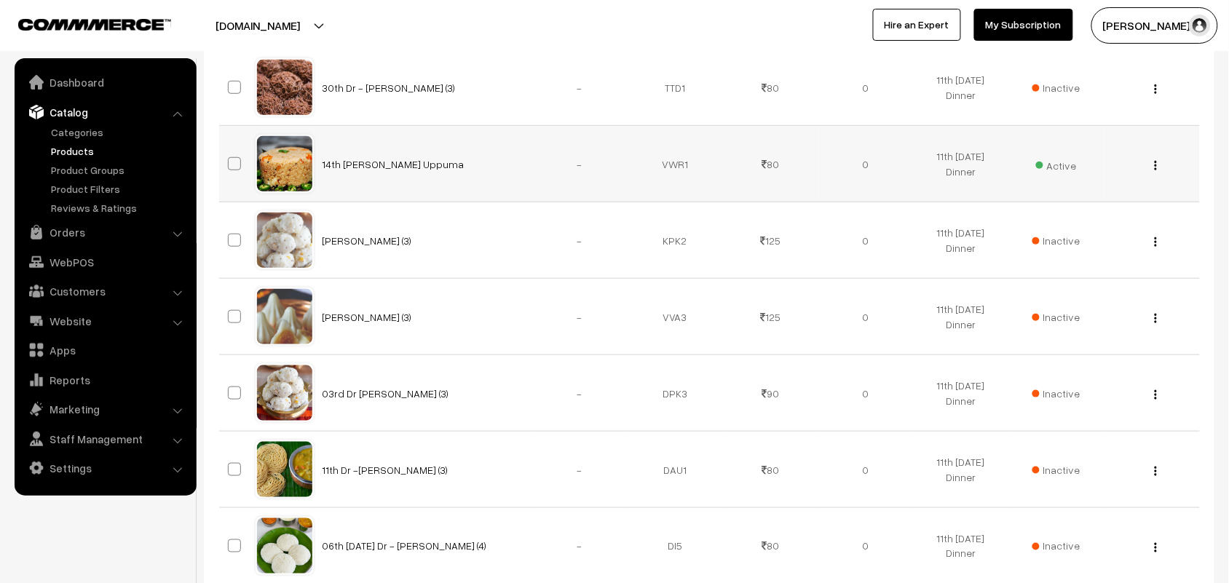
click at [1152, 172] on div "View Edit Delete" at bounding box center [1152, 164] width 78 height 15
click at [1160, 168] on div "View Edit Delete" at bounding box center [1152, 164] width 78 height 15
click at [1154, 170] on button "button" at bounding box center [1156, 165] width 4 height 12
click at [1085, 217] on link "Edit" at bounding box center [1091, 218] width 124 height 32
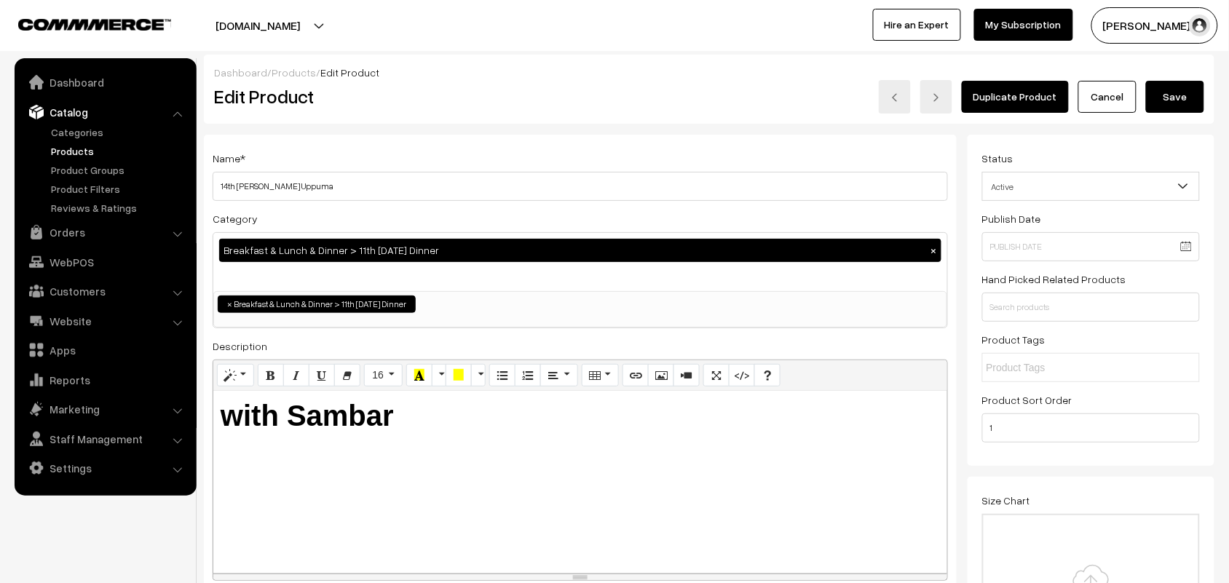
click at [930, 251] on button "×" at bounding box center [933, 250] width 13 height 13
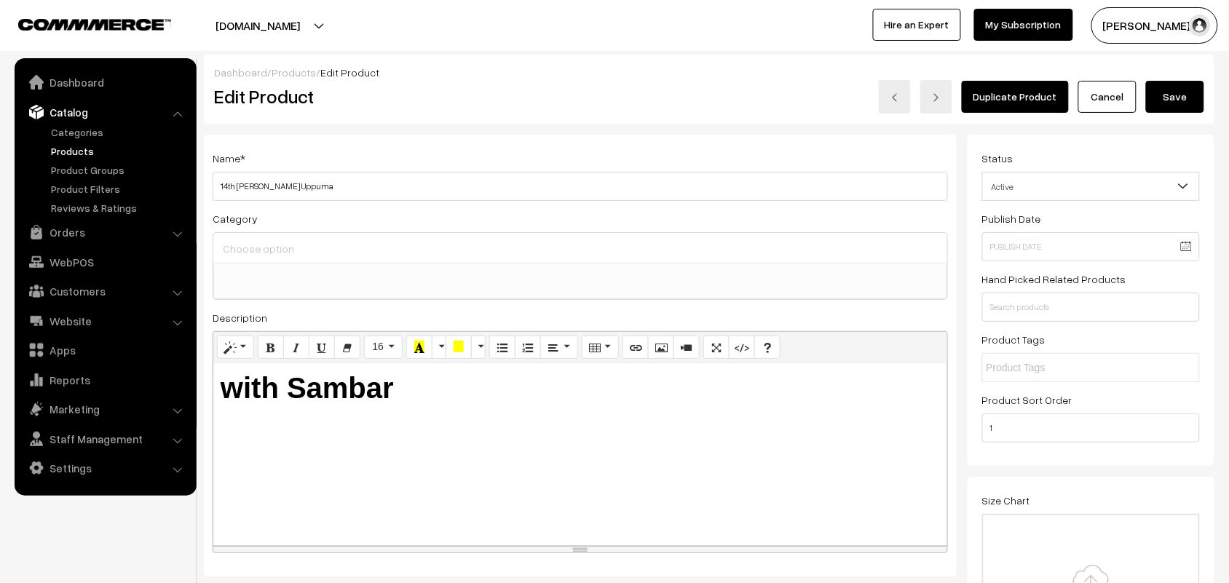
click at [349, 242] on input at bounding box center [580, 249] width 722 height 21
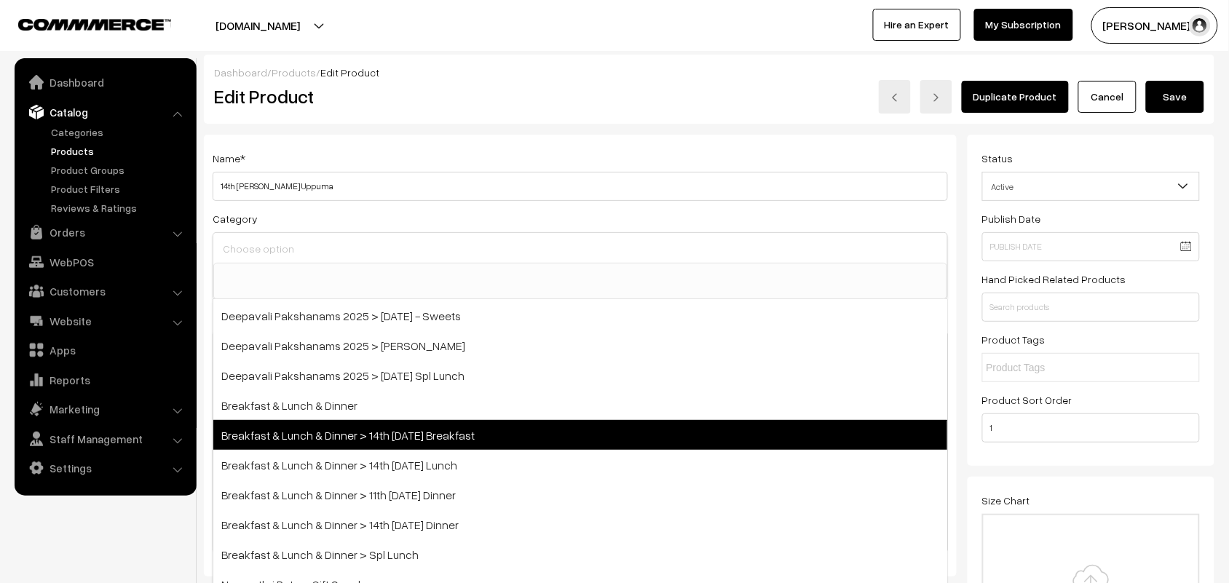
scroll to position [91, 0]
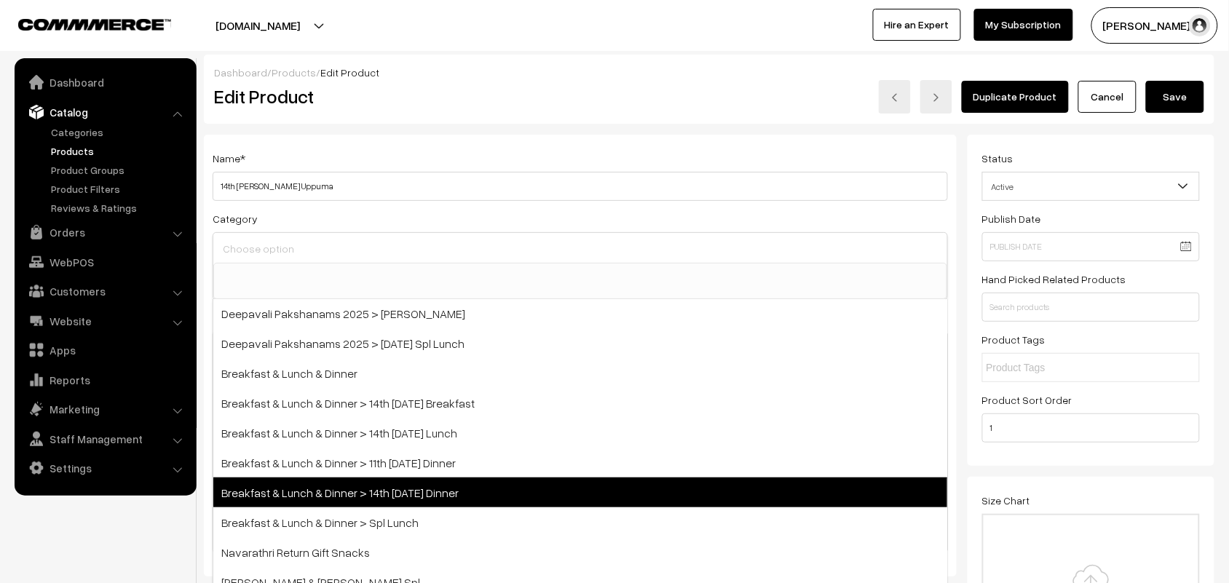
click at [486, 488] on span "Breakfast & Lunch & Dinner > 14th Tuesday Dinner" at bounding box center [580, 493] width 734 height 30
select select "68"
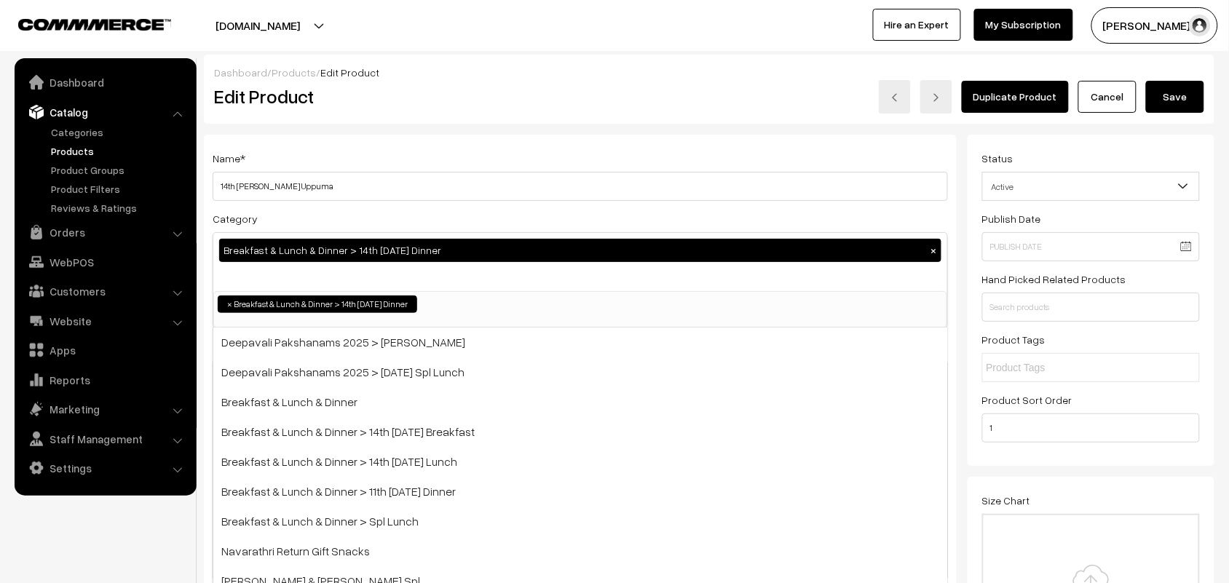
click at [707, 106] on div "Duplicate Product Cancel Save" at bounding box center [920, 96] width 569 height 33
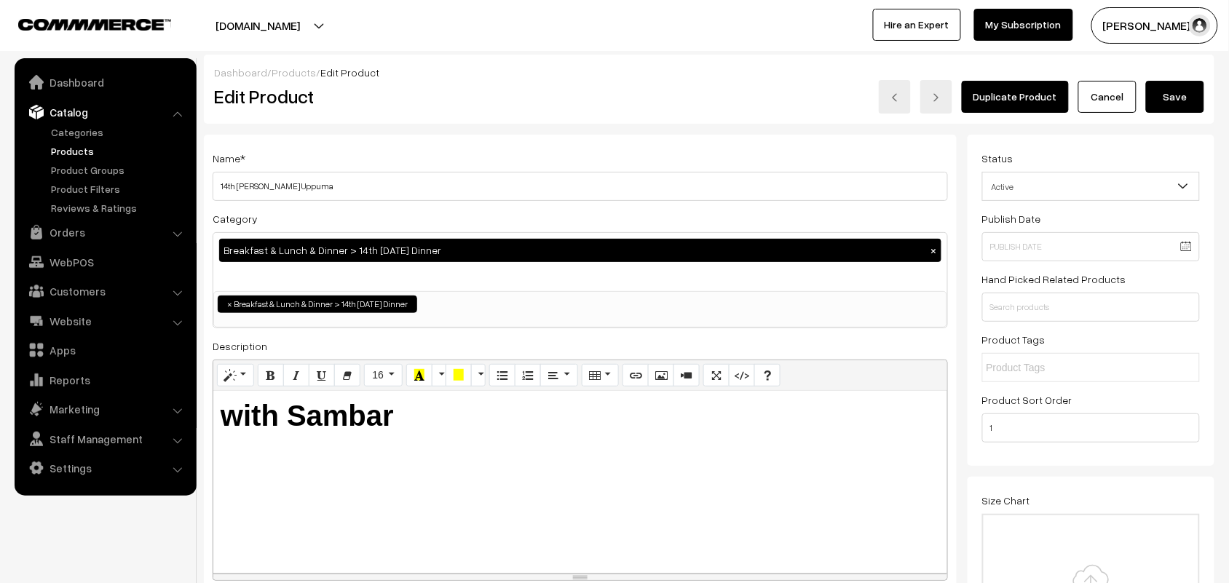
click at [1181, 102] on button "Save" at bounding box center [1175, 97] width 58 height 32
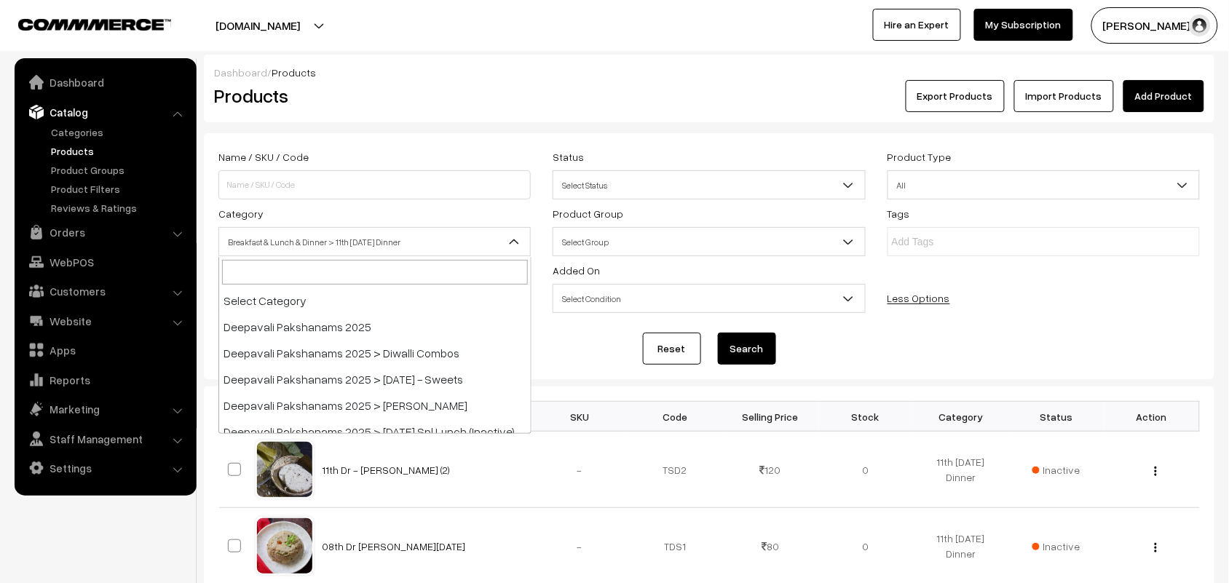
click at [325, 249] on span "Breakfast & Lunch & Dinner > 11th [DATE] Dinner" at bounding box center [374, 241] width 311 height 25
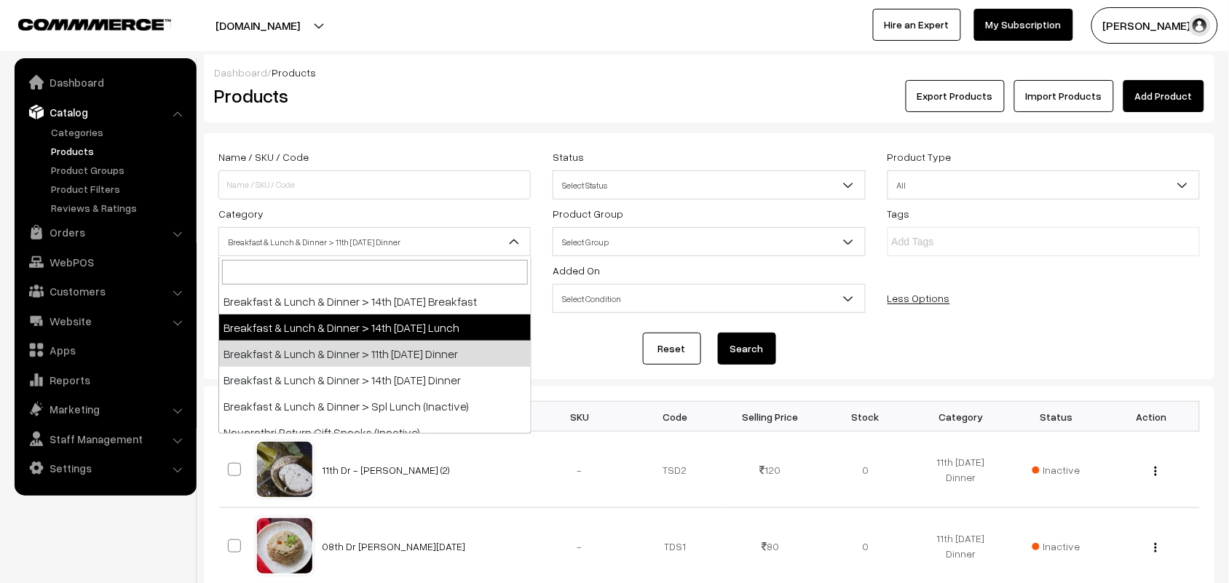
select select "95"
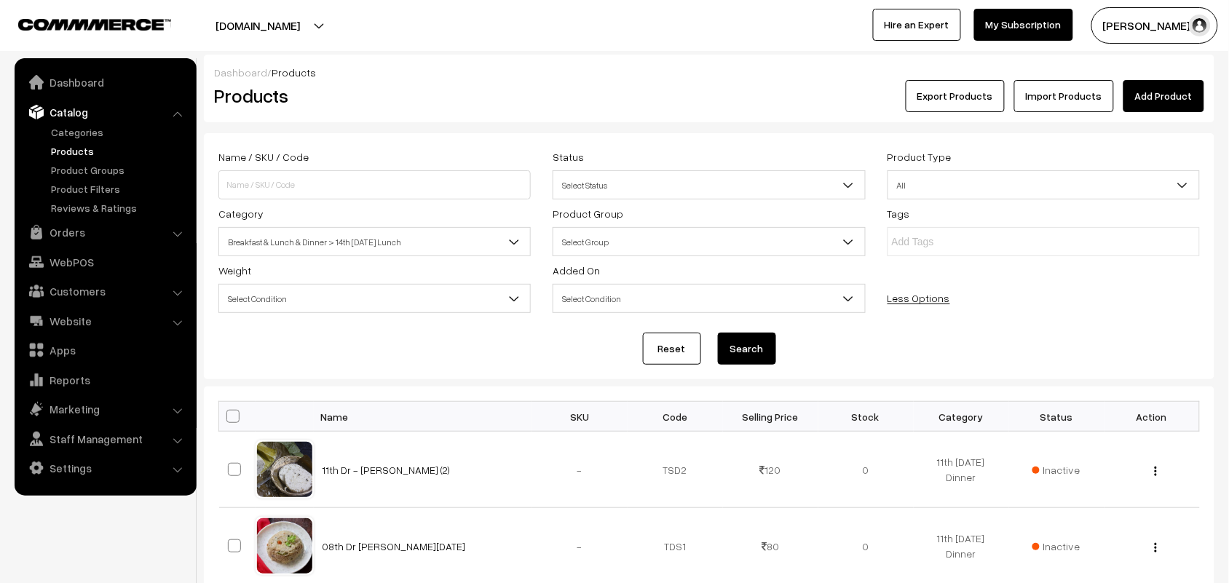
click at [759, 359] on button "Search" at bounding box center [747, 349] width 58 height 32
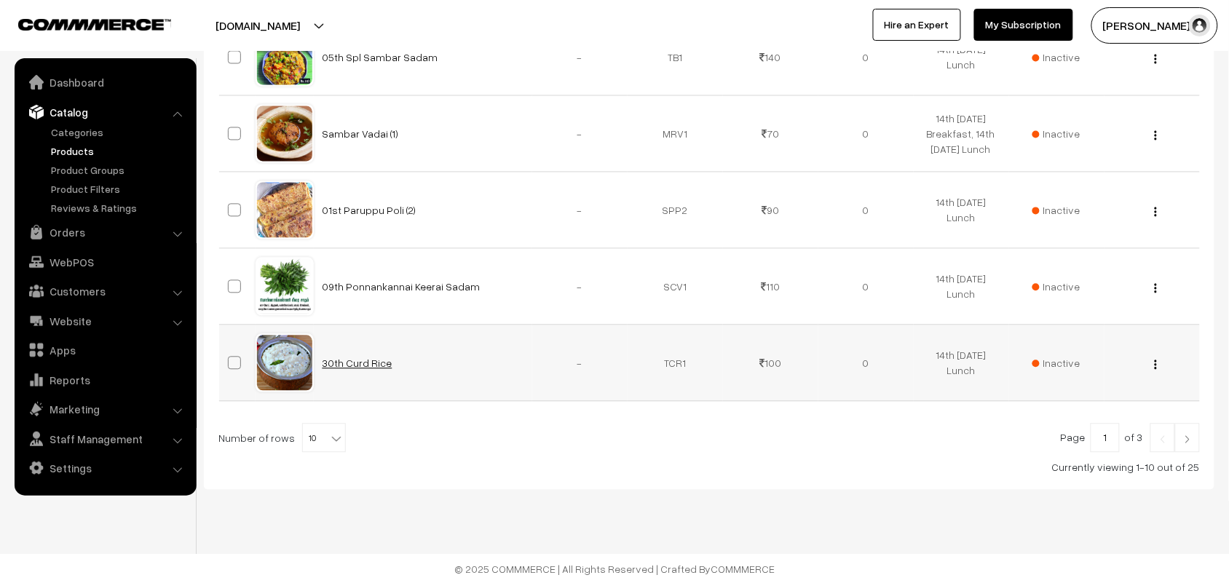
scroll to position [799, 0]
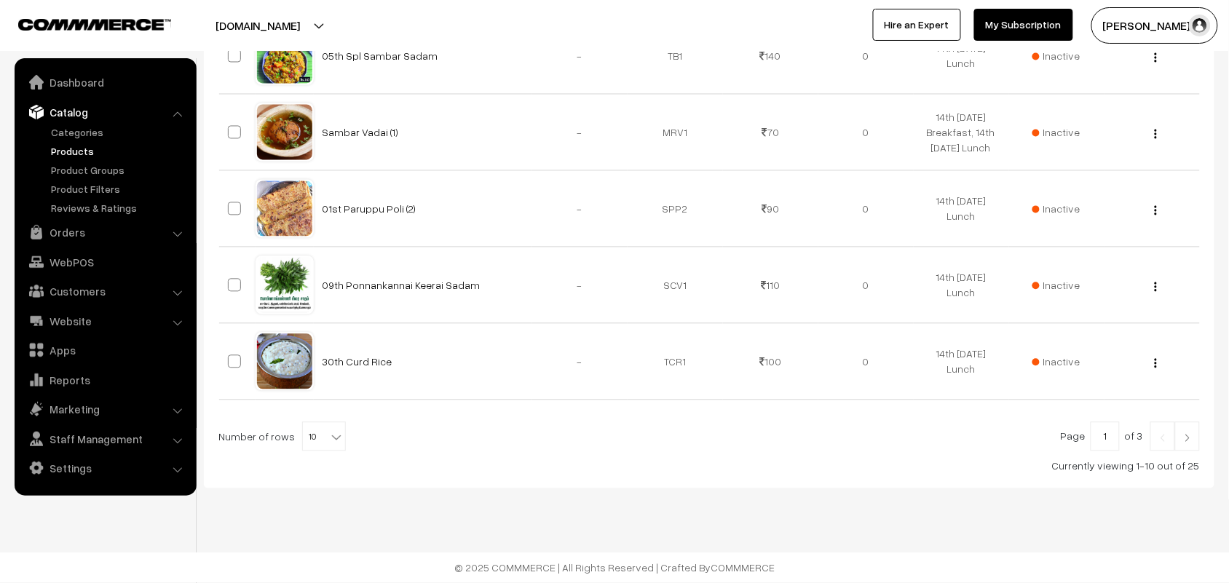
click at [329, 432] on b at bounding box center [336, 437] width 15 height 15
select select "100"
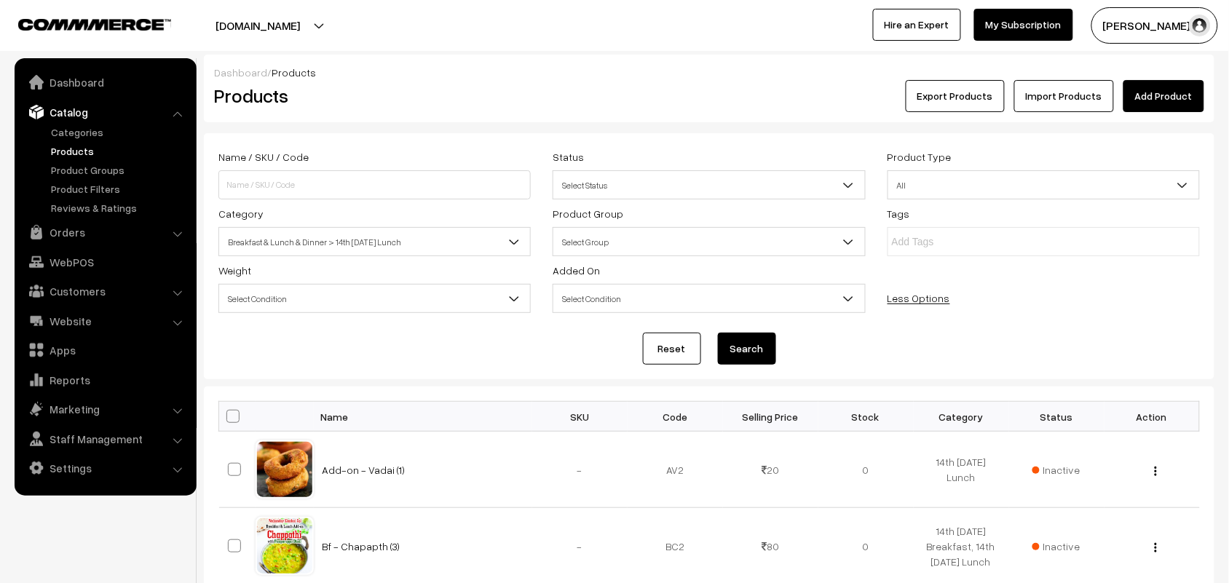
click at [234, 424] on th at bounding box center [237, 417] width 36 height 30
click at [235, 417] on span at bounding box center [232, 416] width 13 height 13
click at [229, 417] on input "checkbox" at bounding box center [223, 415] width 9 height 9
checkbox input "true"
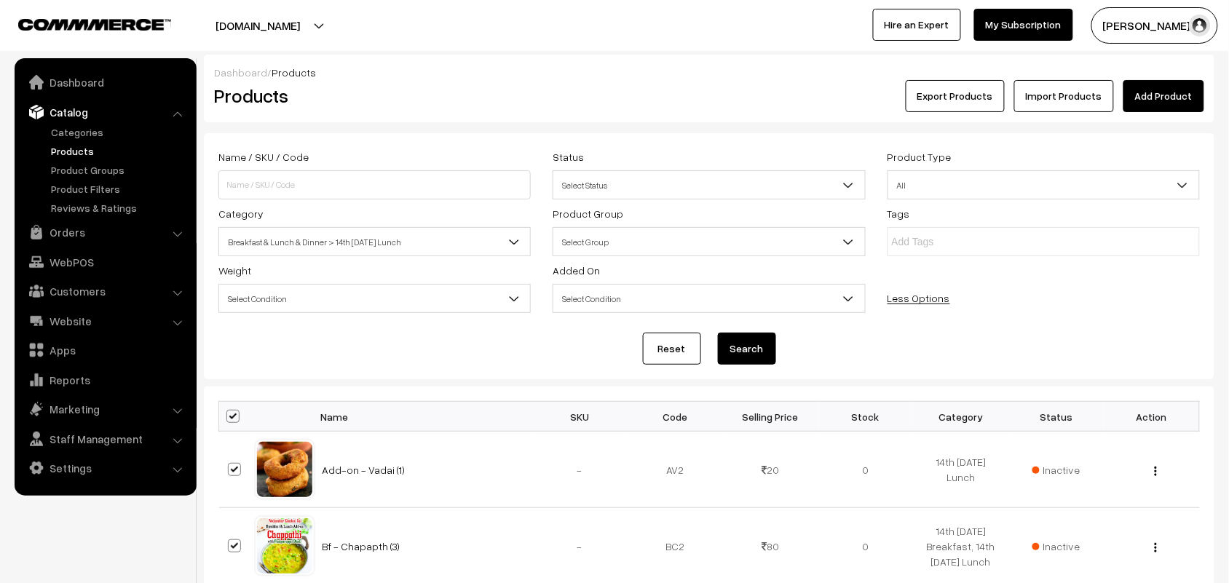
checkbox input "true"
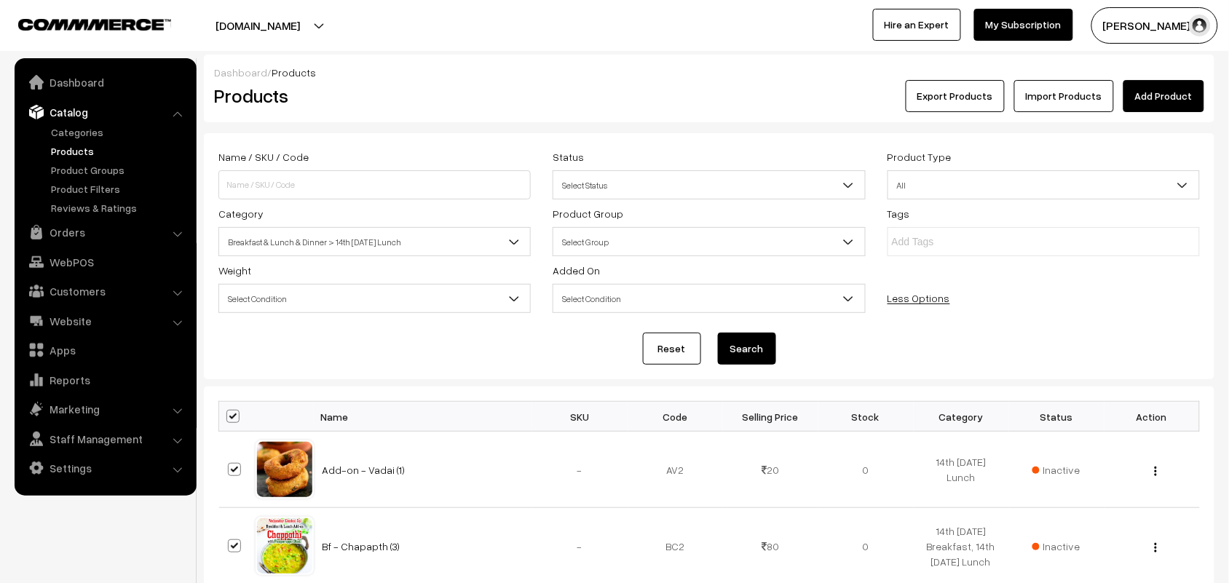
checkbox input "true"
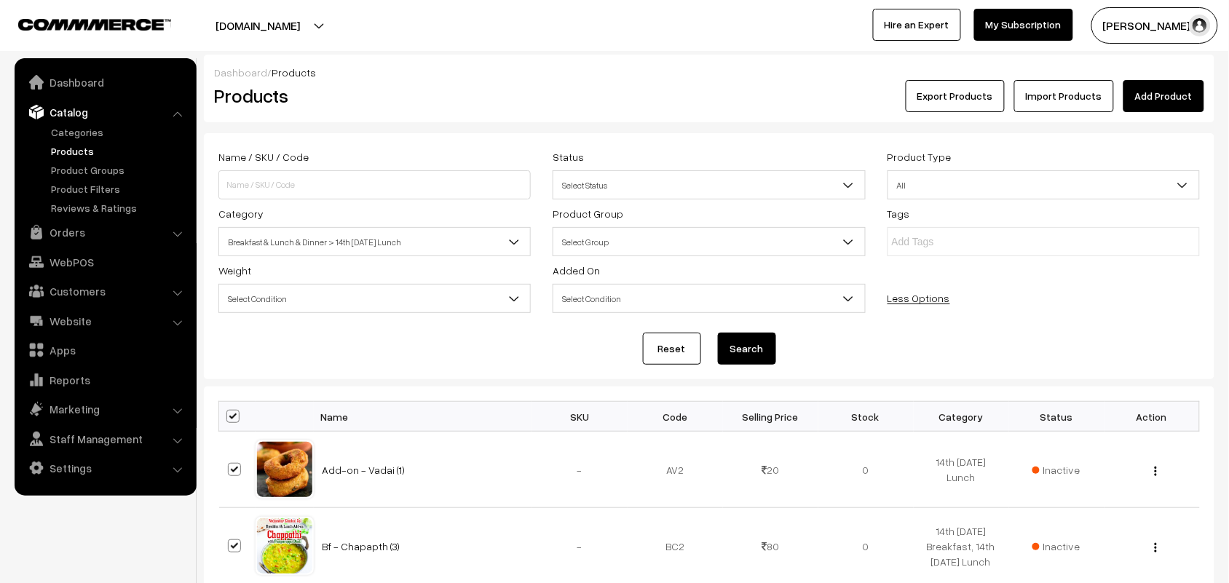
checkbox input "true"
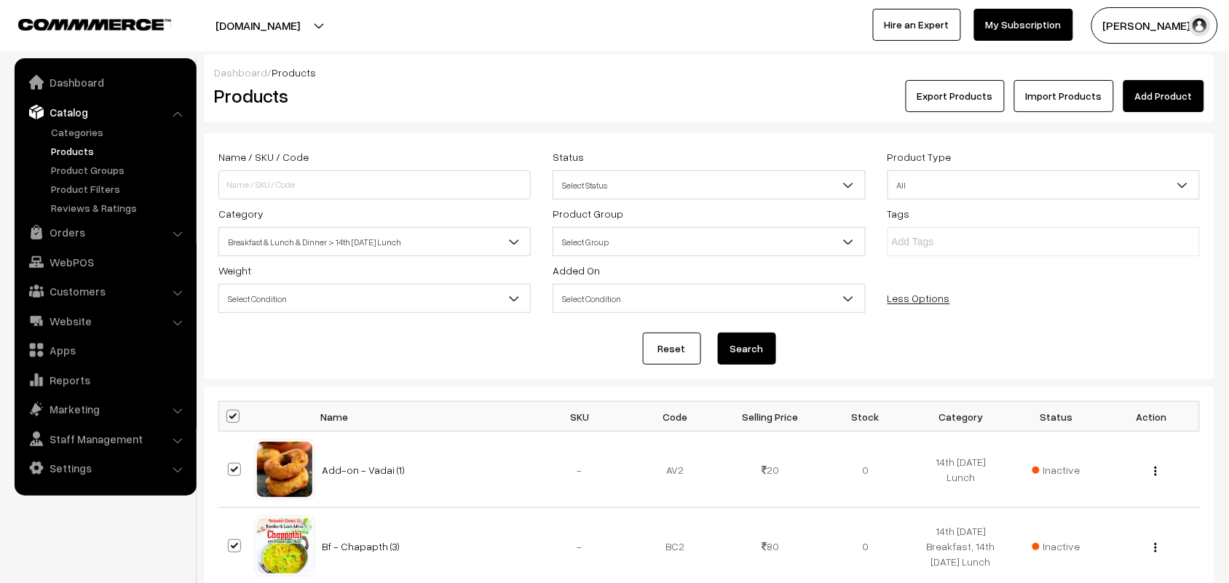
checkbox input "true"
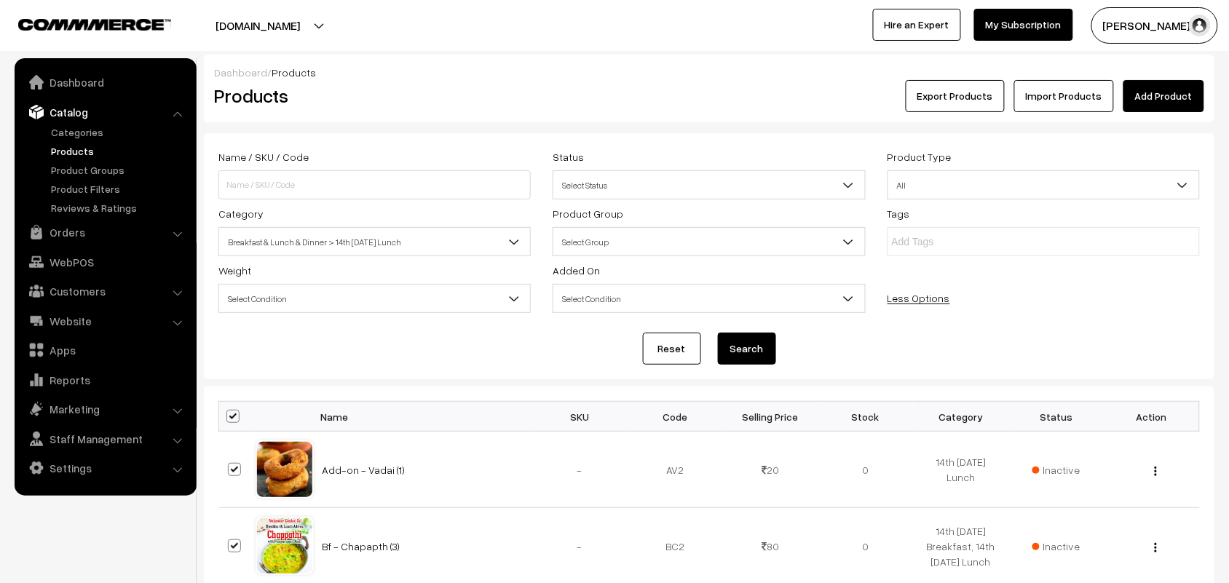
checkbox input "true"
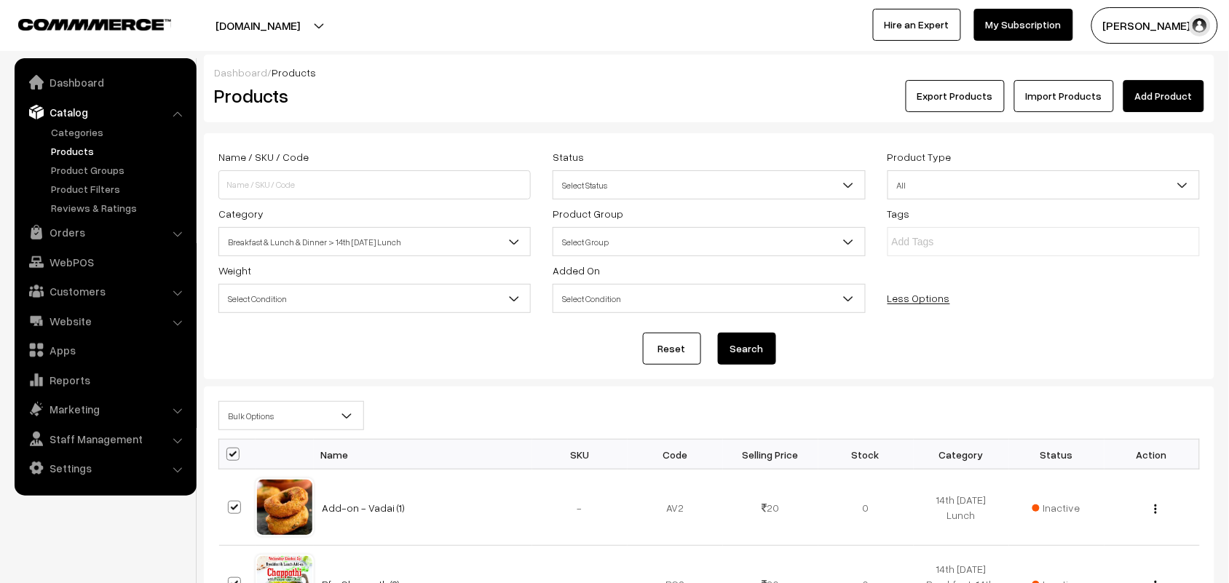
click at [235, 416] on span "Bulk Options" at bounding box center [291, 415] width 144 height 25
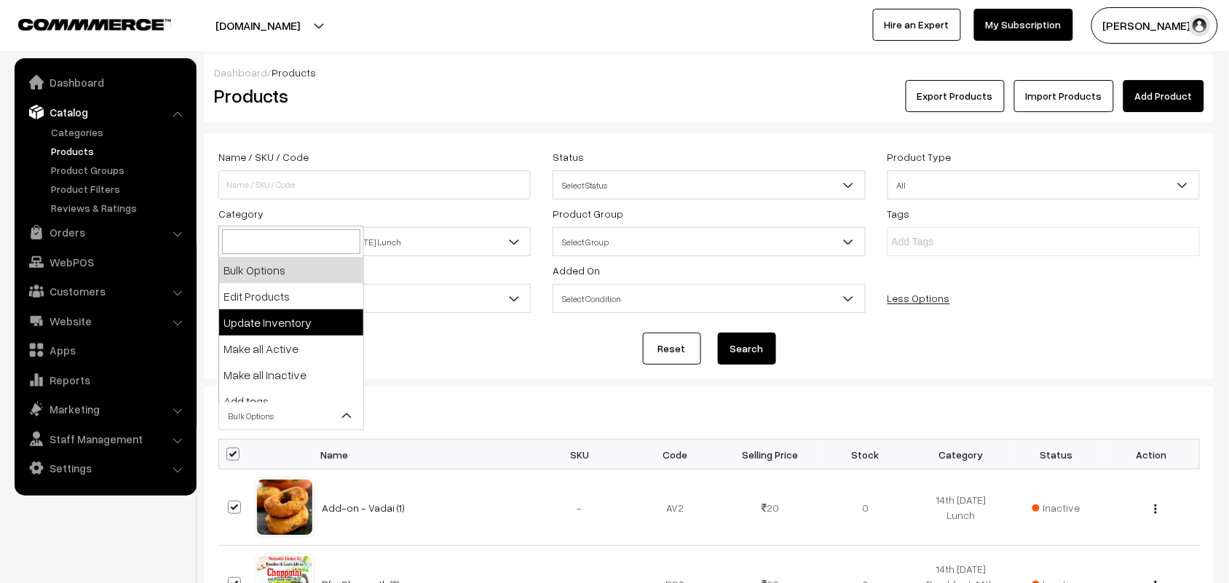
select select "updateInventory"
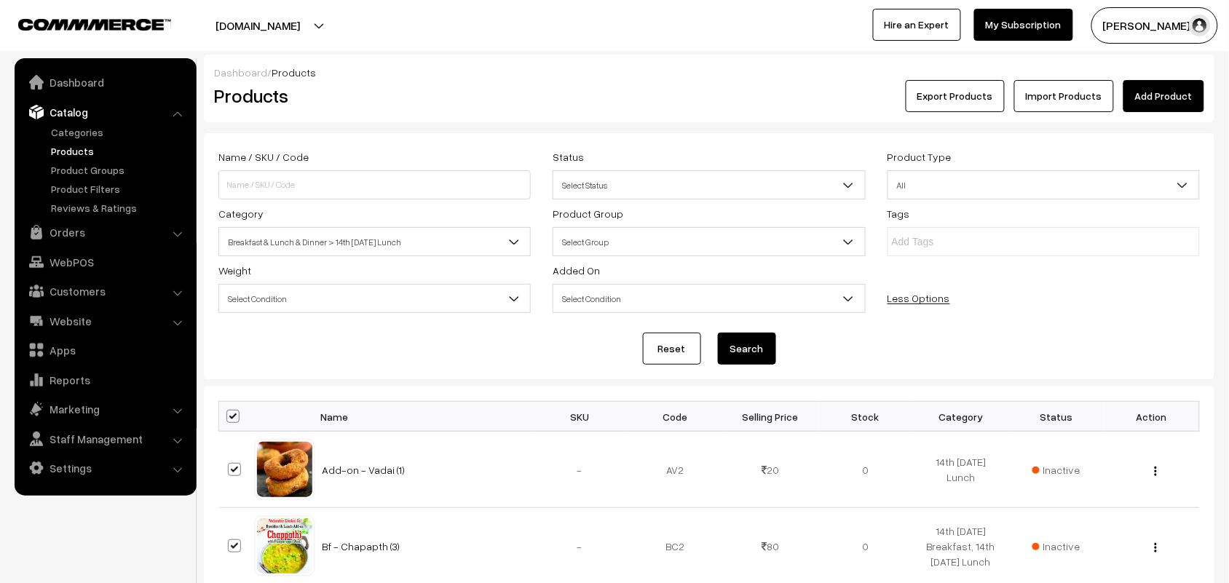
click at [315, 248] on span "Breakfast & Lunch & Dinner > 14th Tuesday Lunch" at bounding box center [374, 241] width 311 height 25
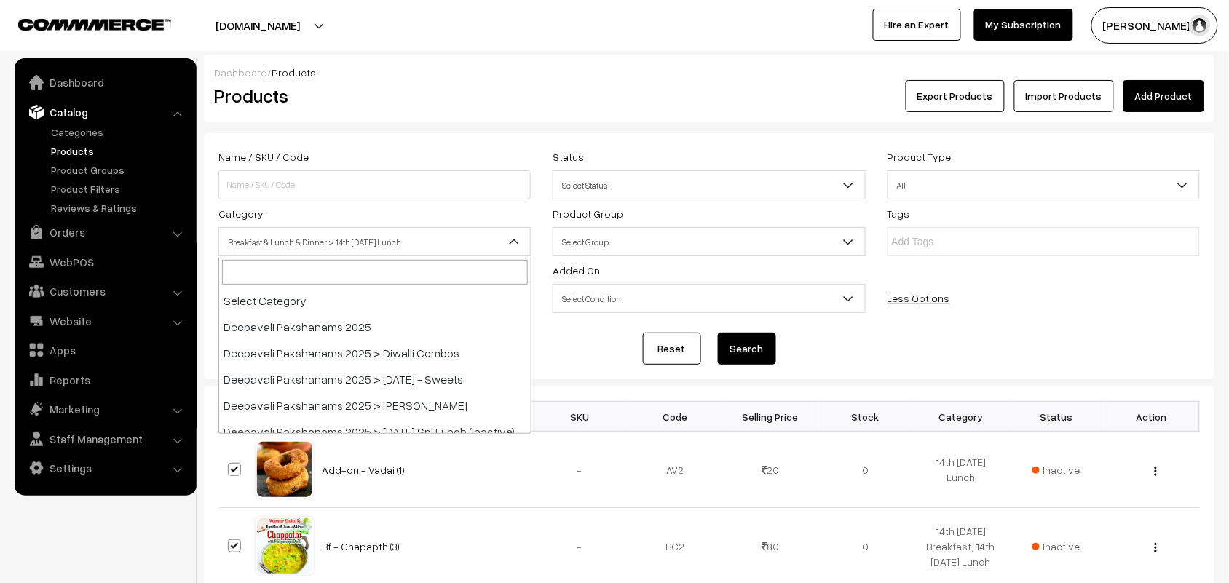
scroll to position [157, 0]
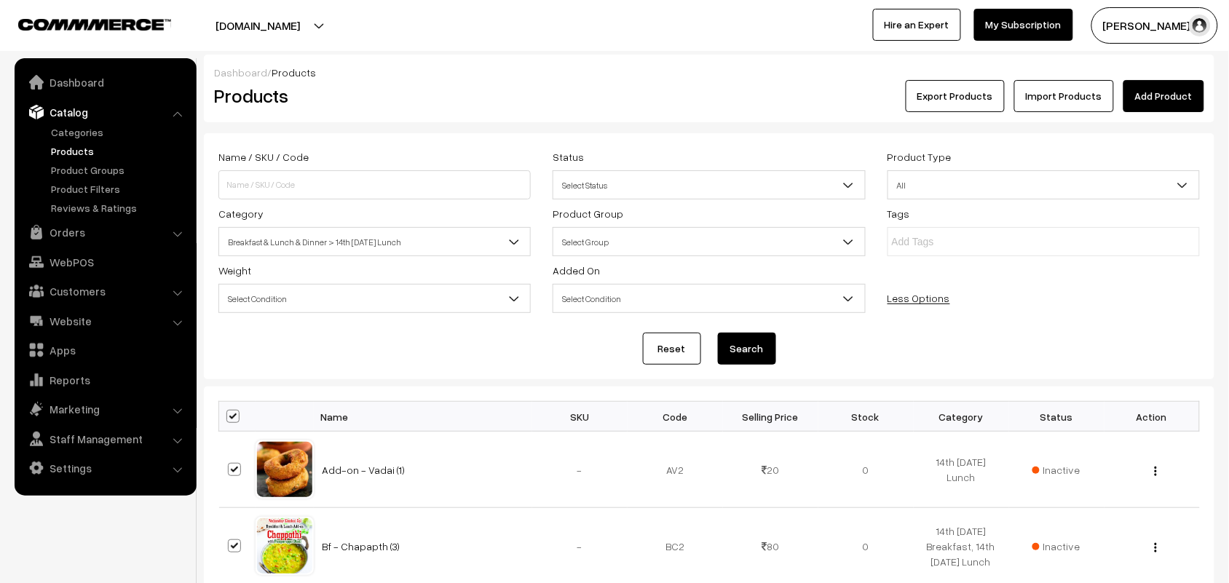
click at [443, 162] on div "Name / SKU / Code" at bounding box center [374, 174] width 334 height 52
click at [233, 427] on th at bounding box center [237, 417] width 36 height 30
click at [234, 424] on th at bounding box center [237, 417] width 36 height 30
click at [231, 419] on span at bounding box center [232, 416] width 13 height 13
click at [229, 419] on input "checkbox" at bounding box center [223, 415] width 9 height 9
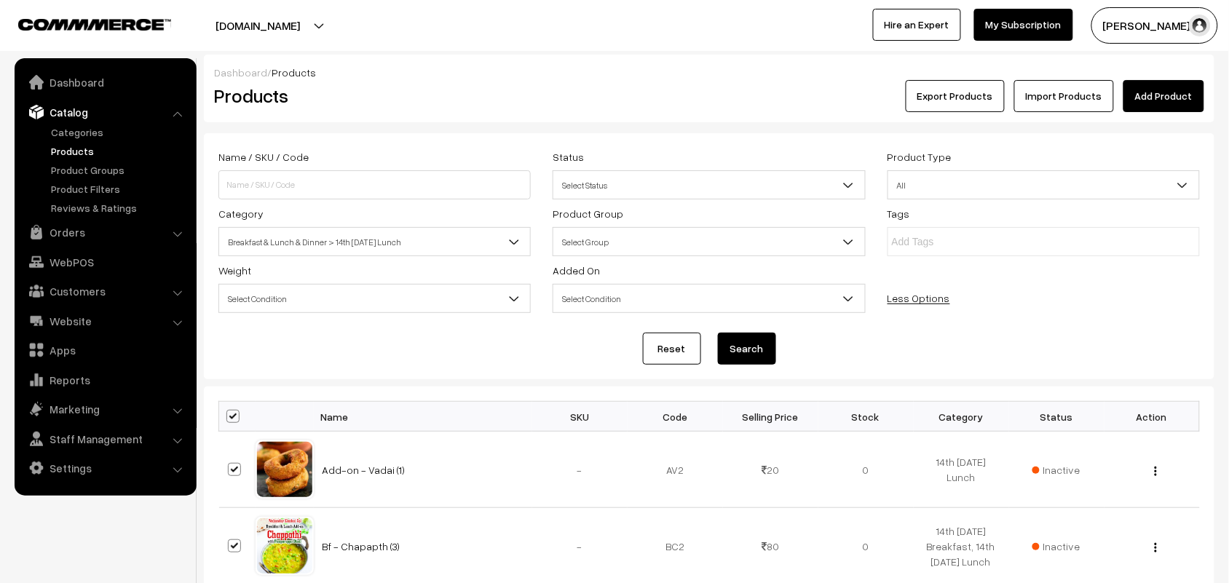
checkbox input "false"
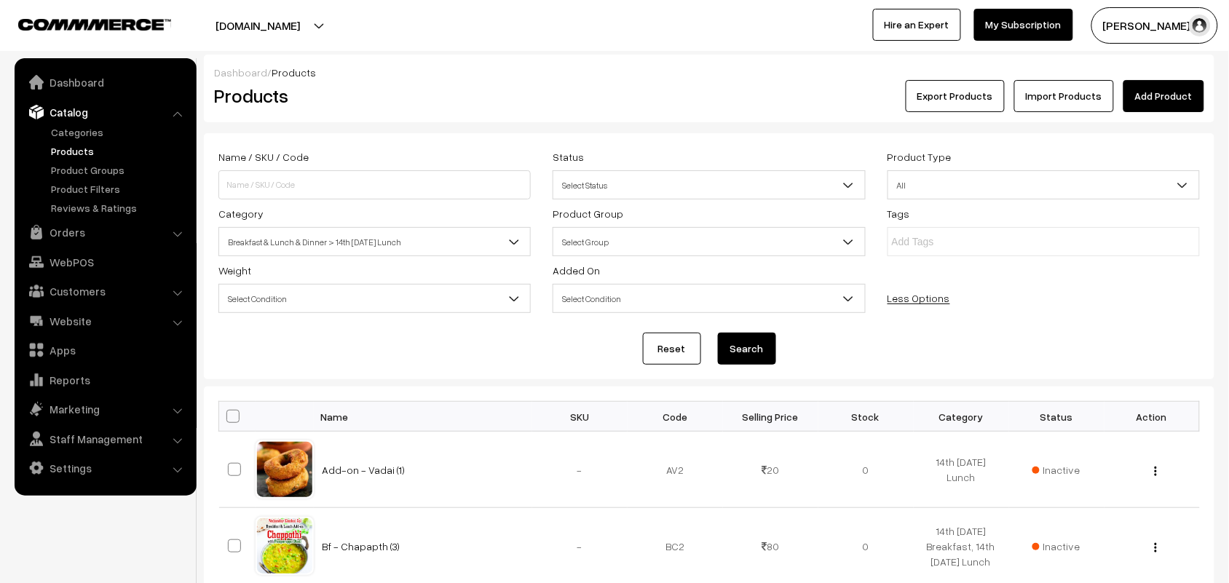
checkbox input "false"
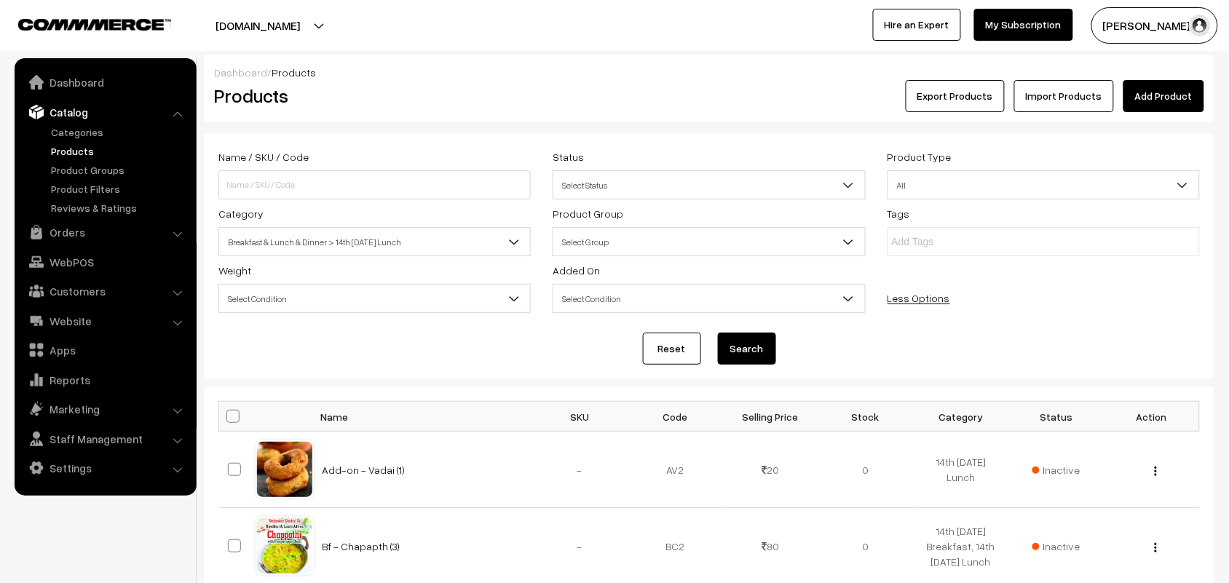
checkbox input "false"
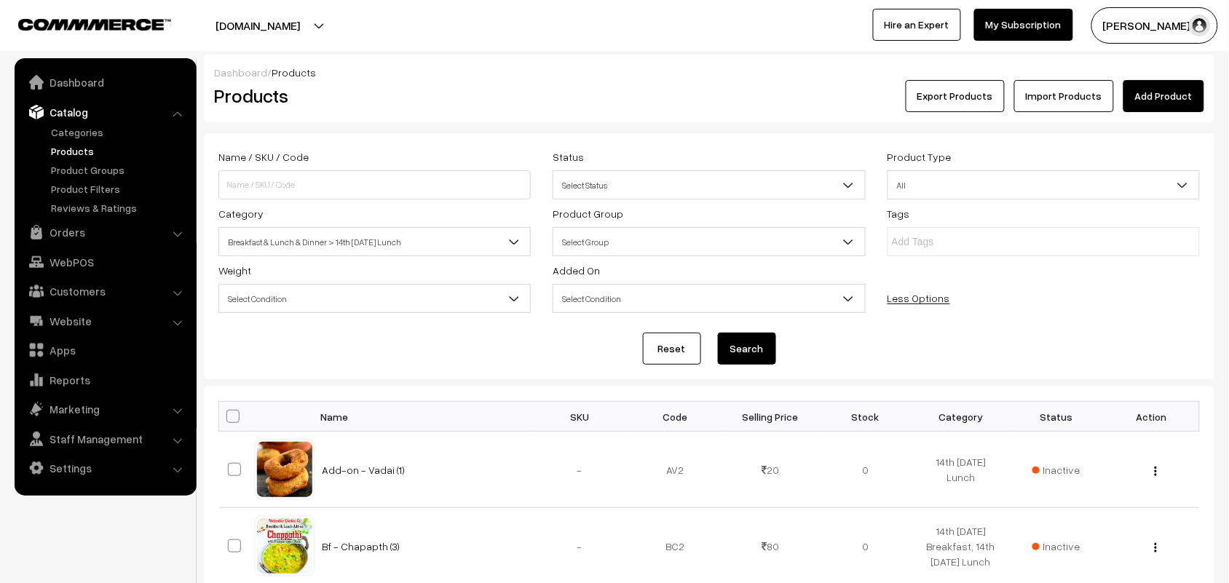
checkbox input "false"
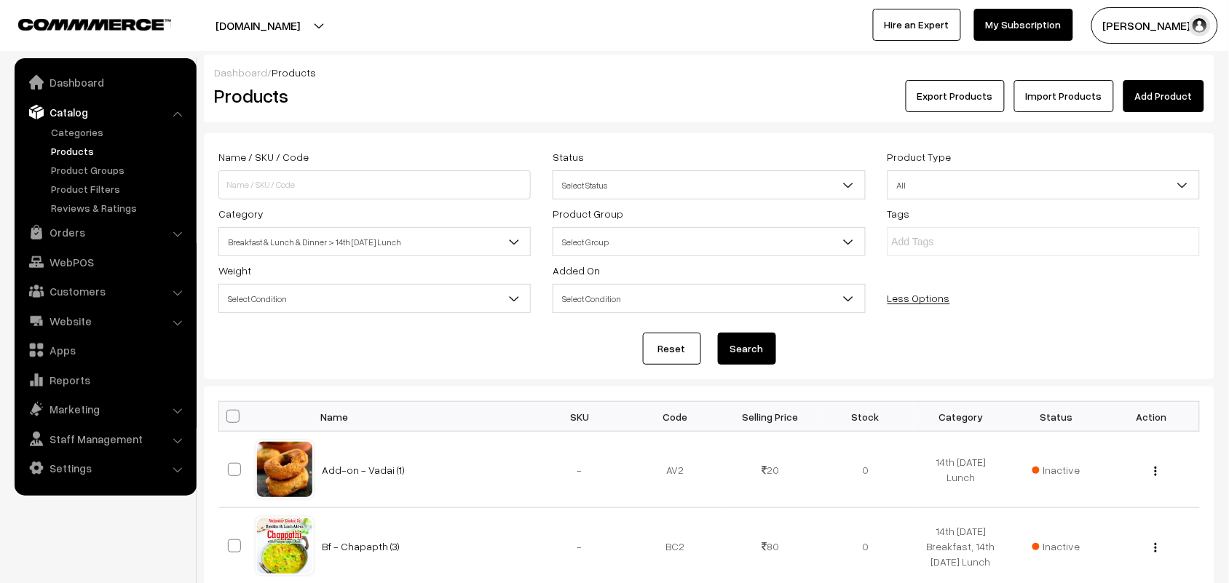
checkbox input "false"
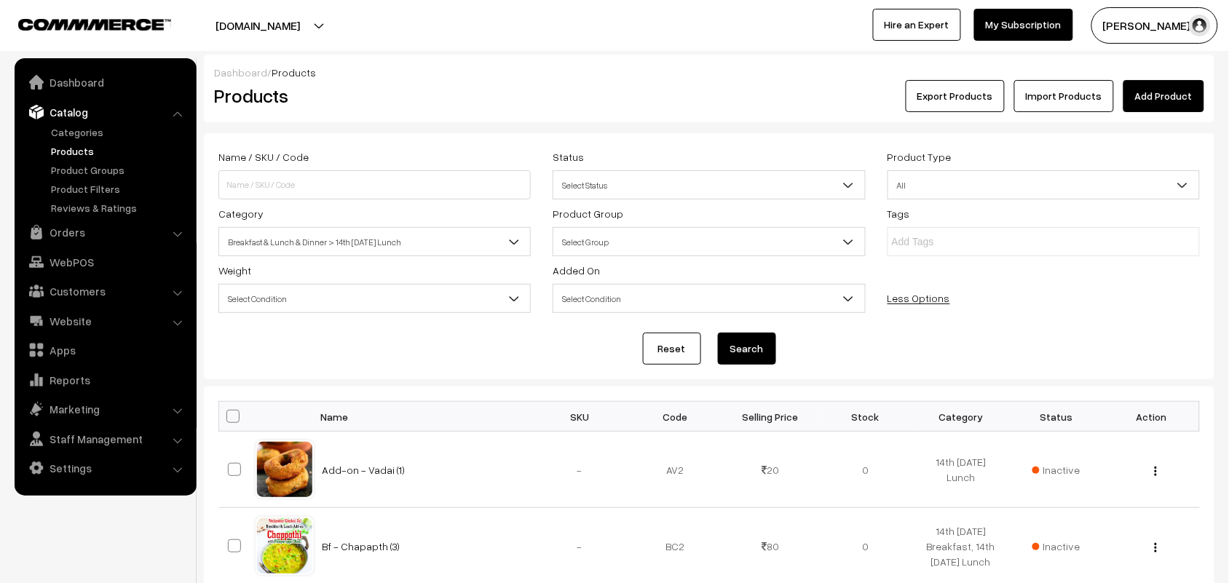
checkbox input "false"
click at [231, 419] on span at bounding box center [232, 416] width 13 height 13
click at [229, 419] on input "checkbox" at bounding box center [223, 415] width 9 height 9
checkbox input "true"
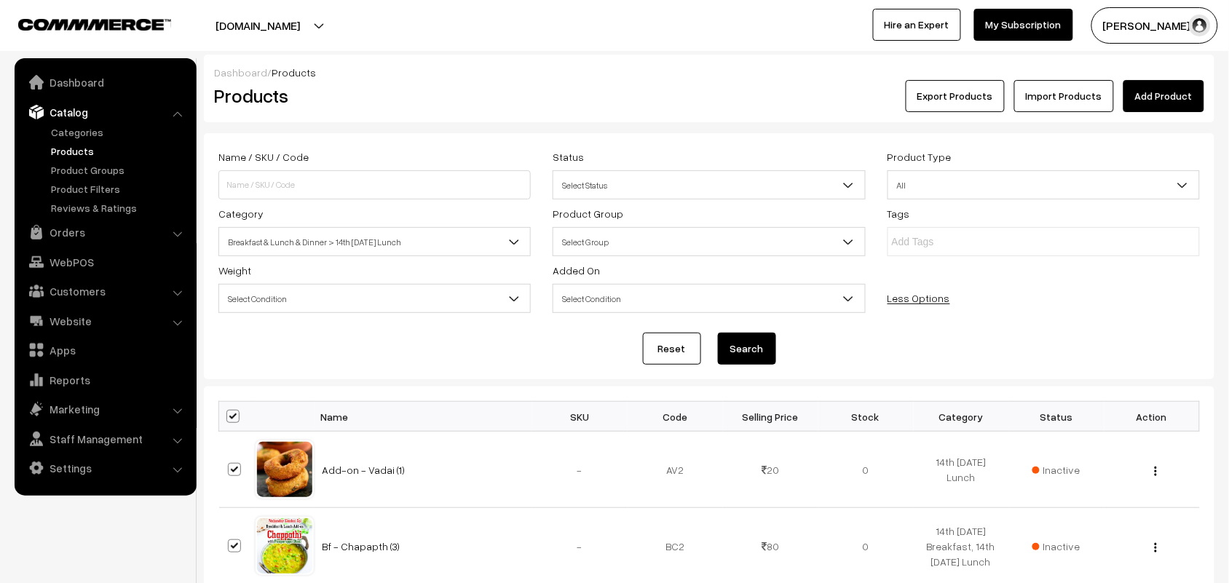
checkbox input "true"
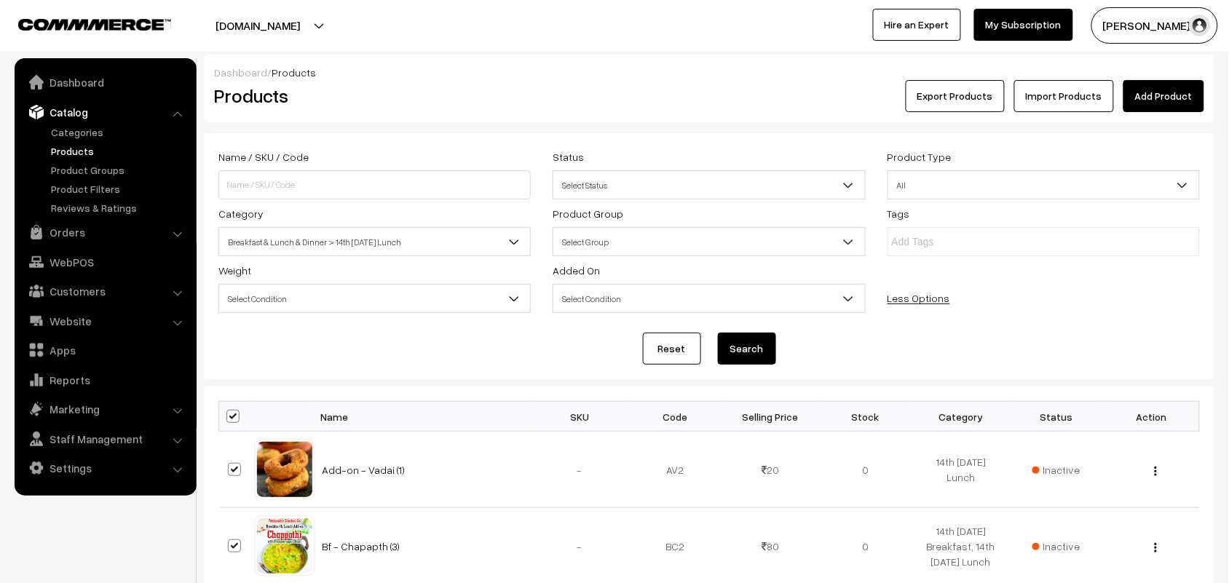
checkbox input "true"
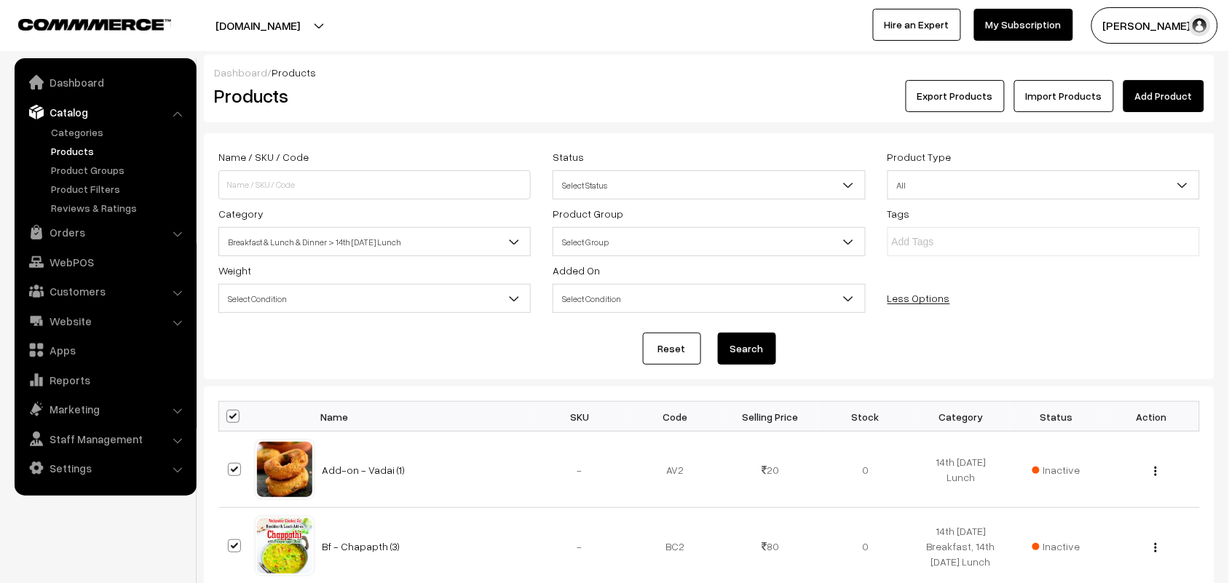
checkbox input "true"
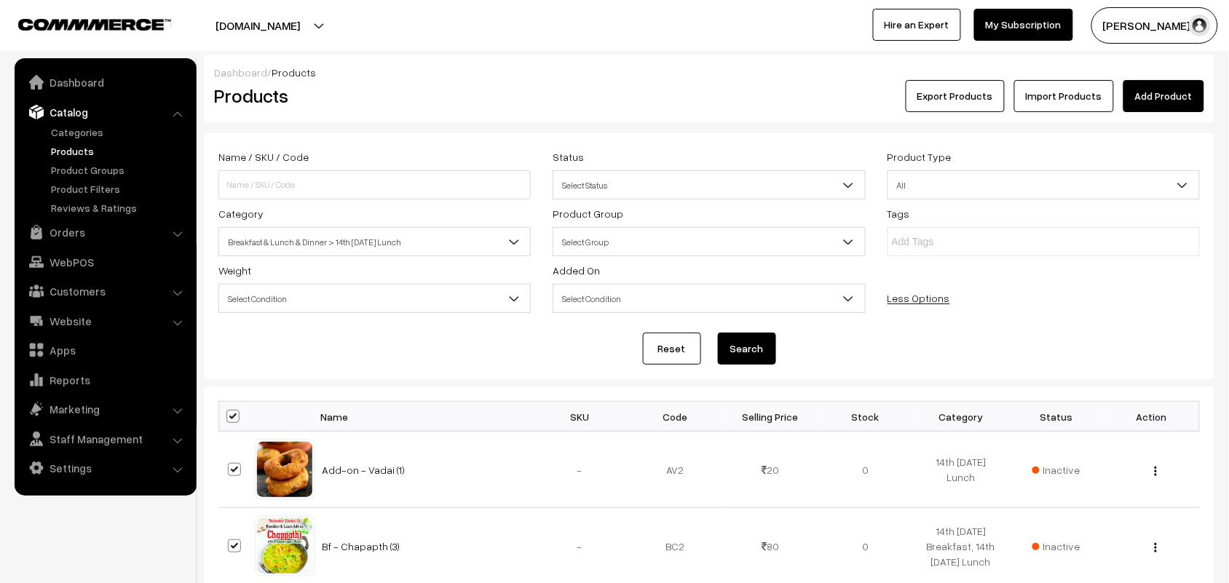
checkbox input "true"
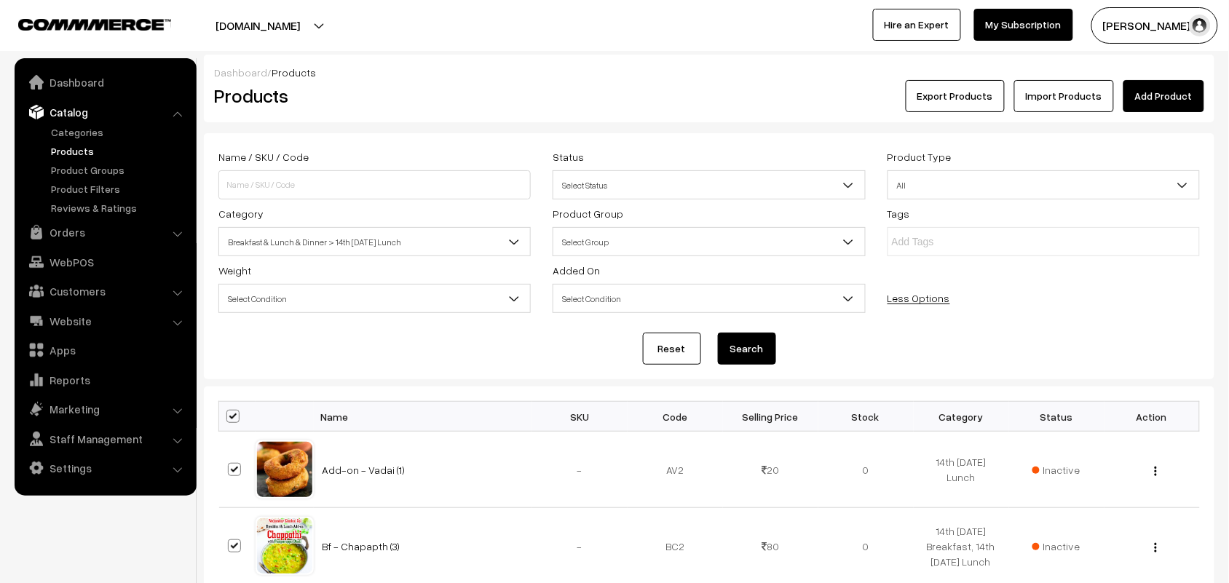
checkbox input "true"
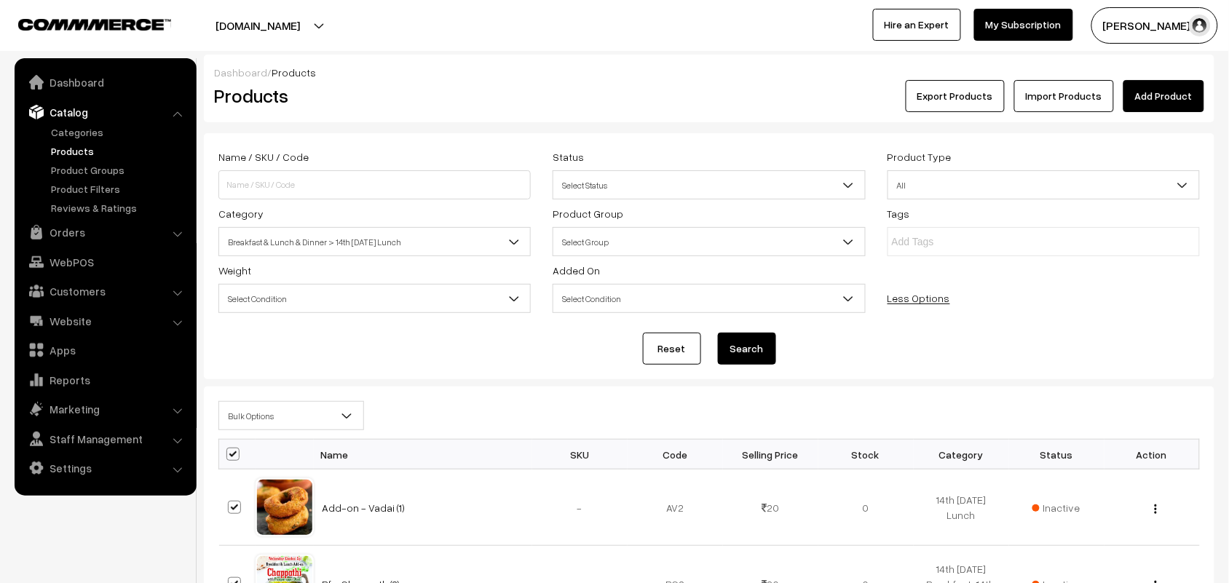
click at [234, 419] on span "Bulk Options" at bounding box center [291, 415] width 144 height 25
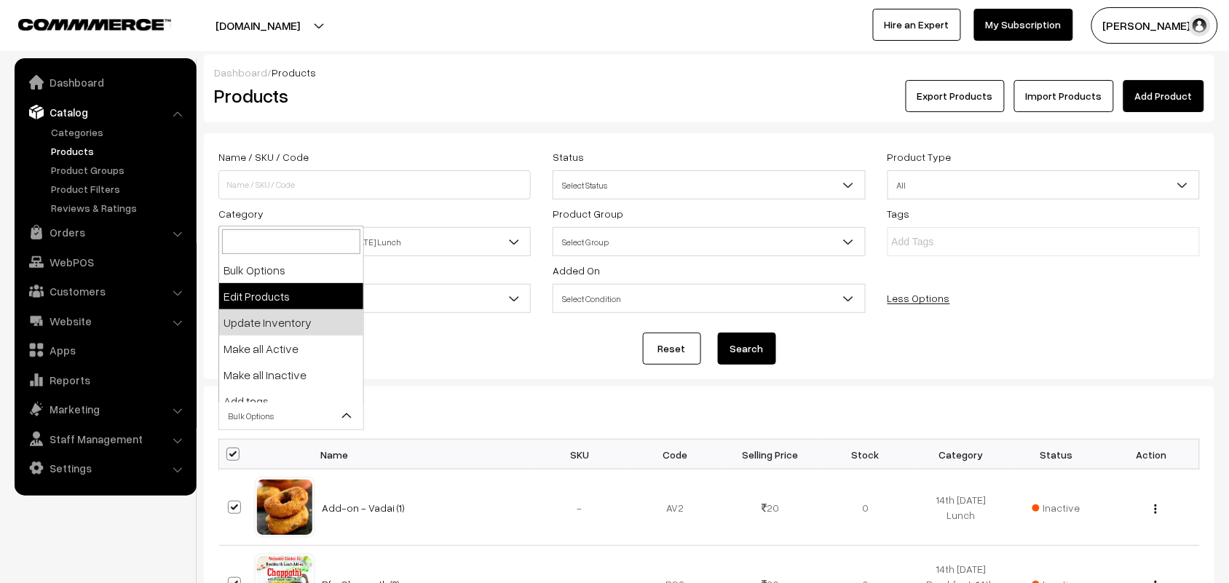
select select "editProduct"
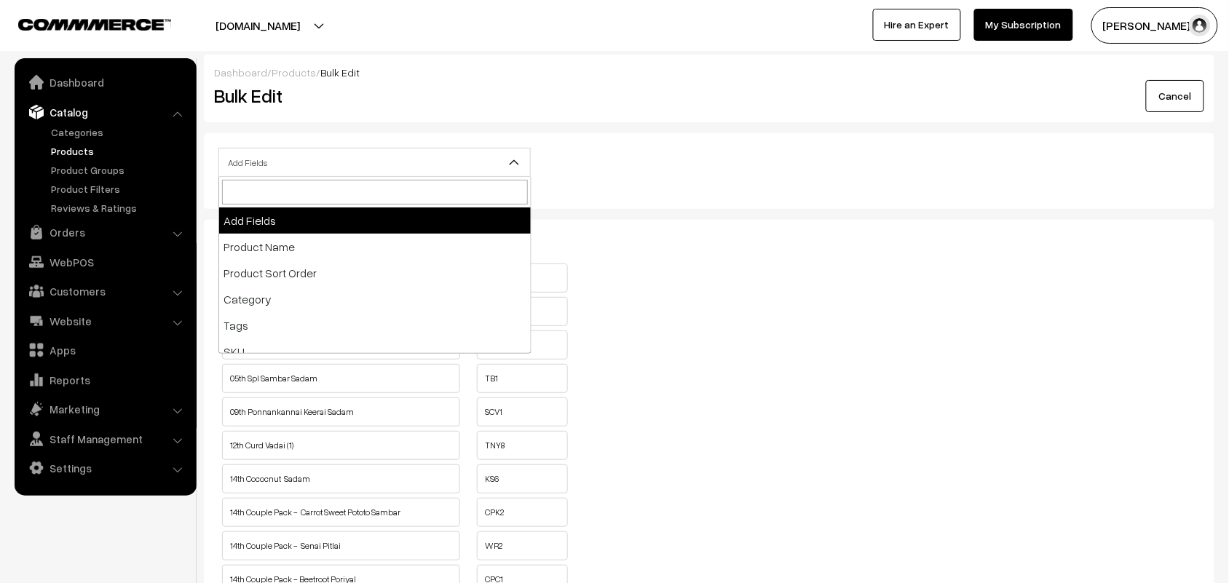
click at [353, 165] on span "Add Fields" at bounding box center [374, 162] width 311 height 25
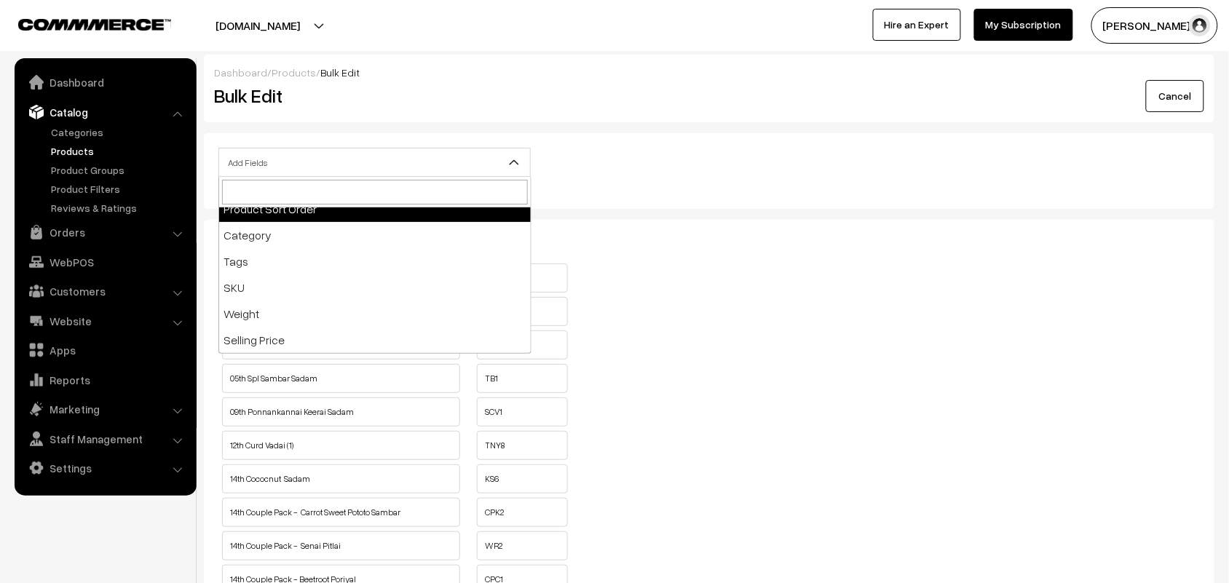
scroll to position [182, 0]
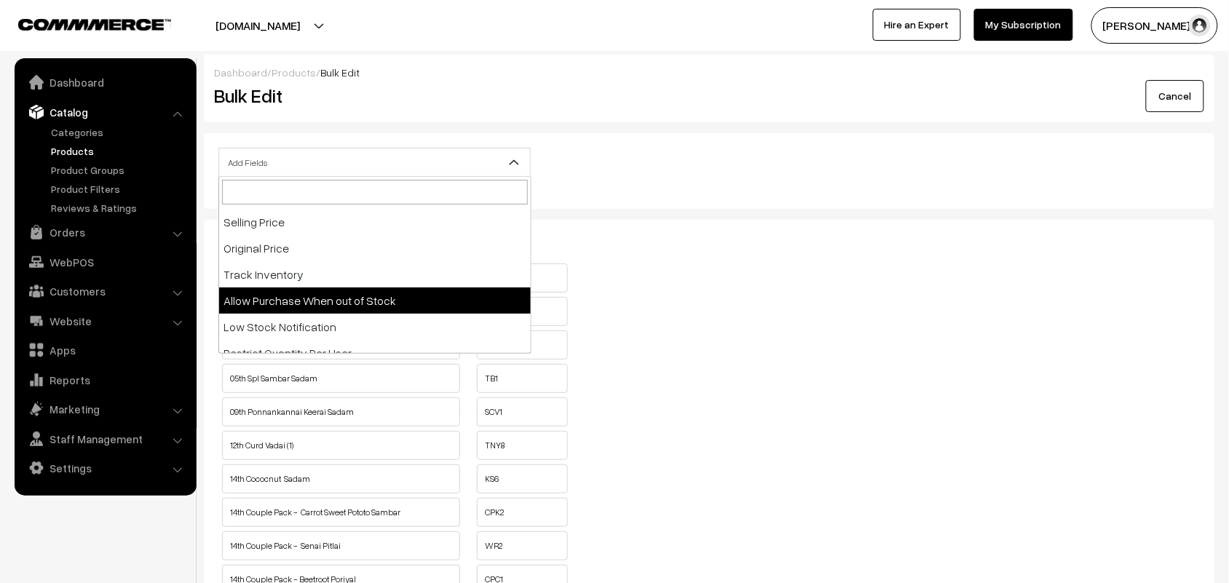
select select "allow-purchase"
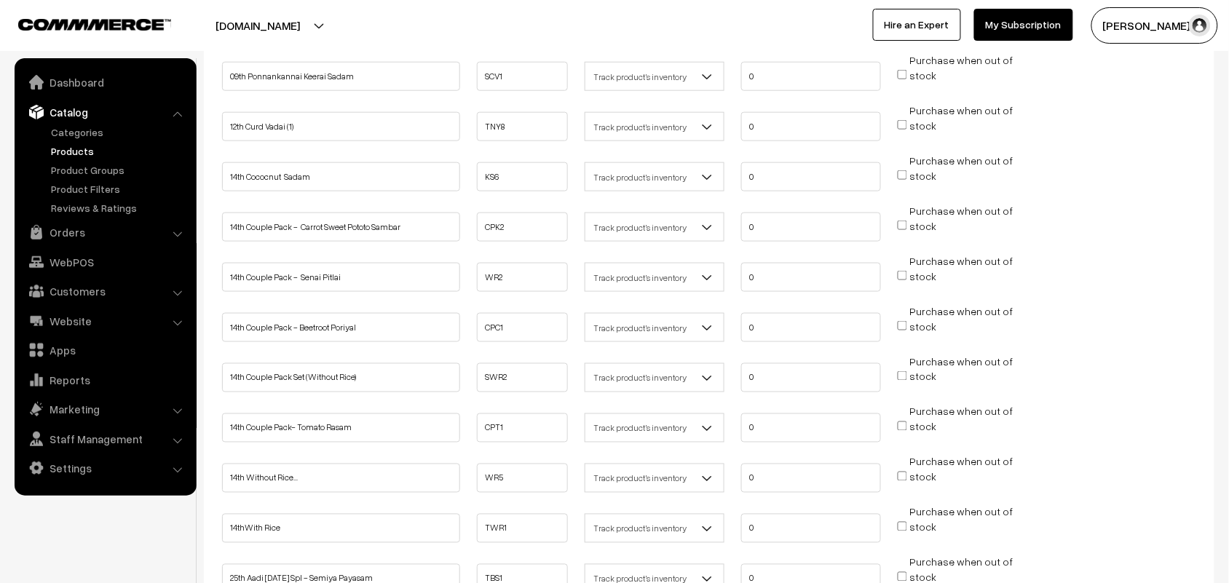
scroll to position [273, 0]
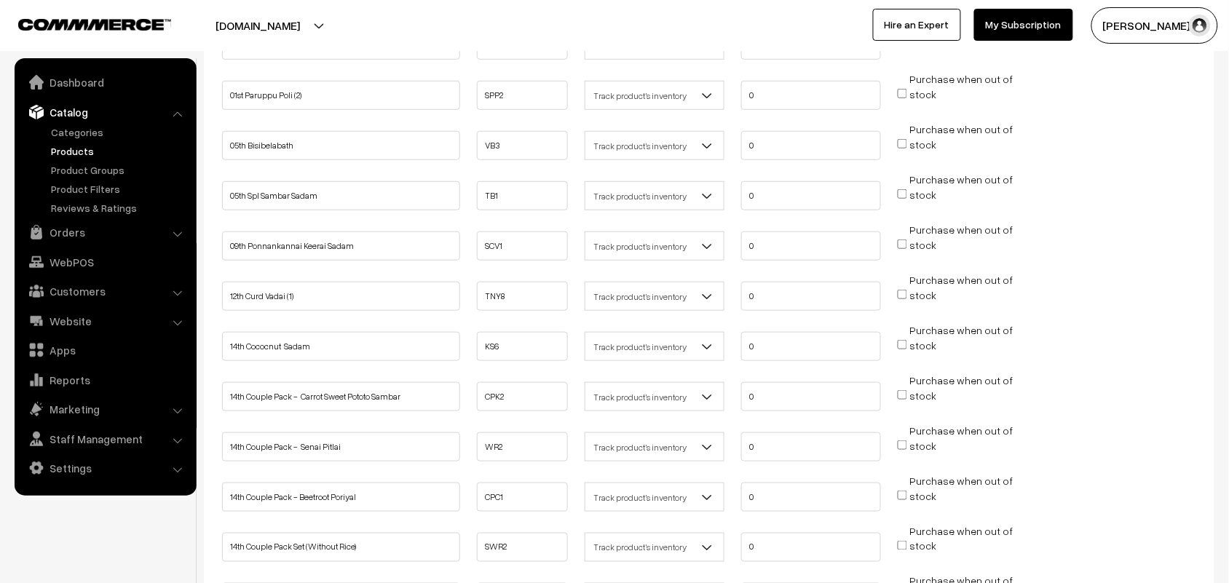
click at [903, 340] on input "Purchase when out of stock" at bounding box center [902, 344] width 9 height 9
checkbox input "true"
click at [903, 390] on input "Purchase when out of stock" at bounding box center [902, 394] width 9 height 9
checkbox input "true"
click at [900, 440] on input "Purchase when out of stock" at bounding box center [902, 444] width 9 height 9
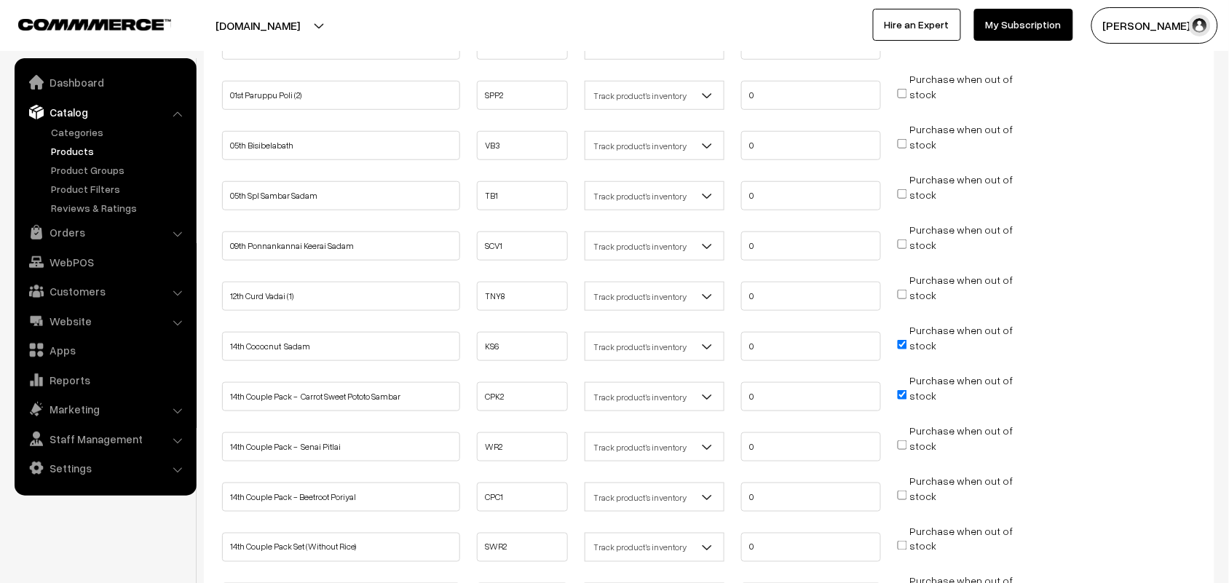
checkbox input "true"
click at [904, 491] on input "Purchase when out of stock" at bounding box center [902, 495] width 9 height 9
checkbox input "true"
click at [908, 539] on span "Purchase when out of stock" at bounding box center [955, 546] width 115 height 15
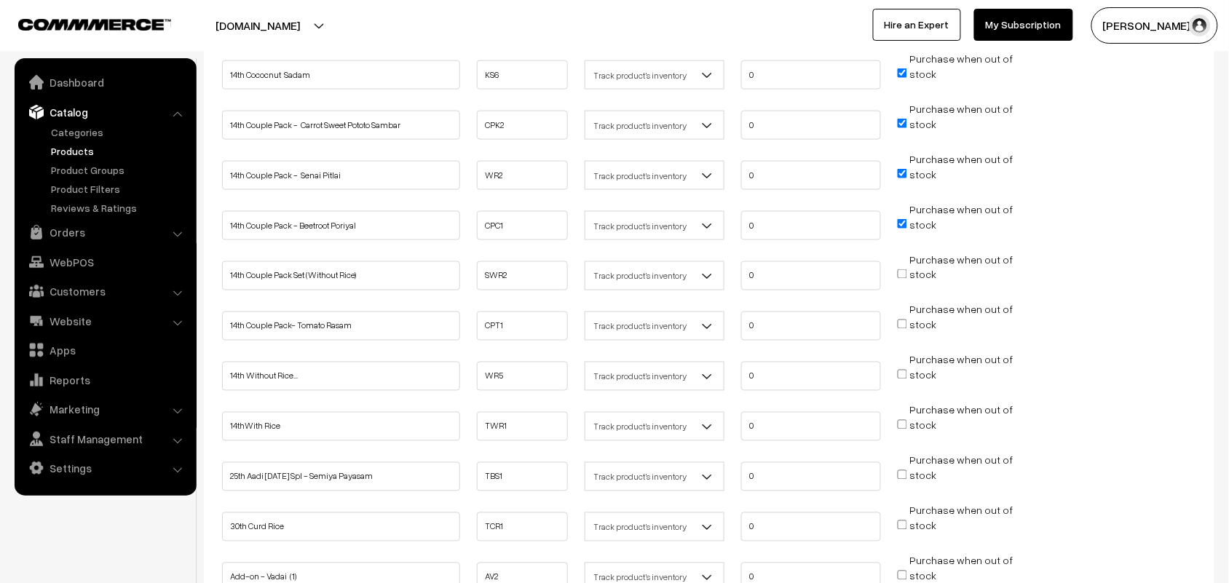
scroll to position [546, 0]
click at [900, 268] on input "Purchase when out of stock" at bounding box center [902, 272] width 9 height 9
checkbox input "true"
click at [907, 318] on input "Purchase when out of stock" at bounding box center [902, 322] width 9 height 9
checkbox input "true"
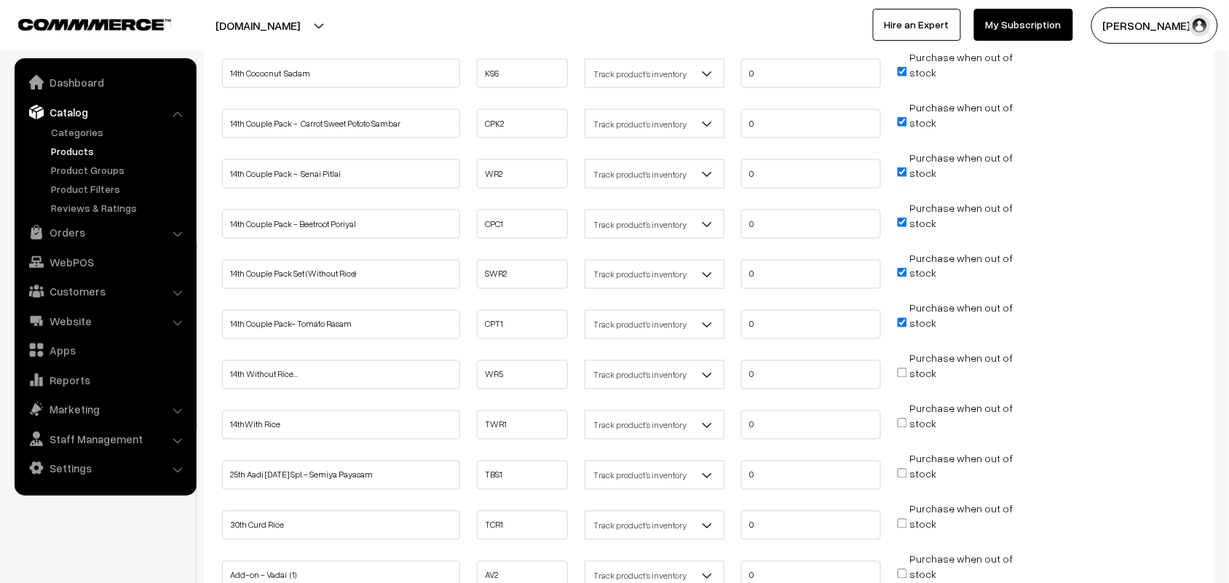
click at [905, 368] on input "Purchase when out of stock" at bounding box center [902, 372] width 9 height 9
checkbox input "true"
click at [901, 419] on input "Purchase when out of stock" at bounding box center [902, 423] width 9 height 9
checkbox input "true"
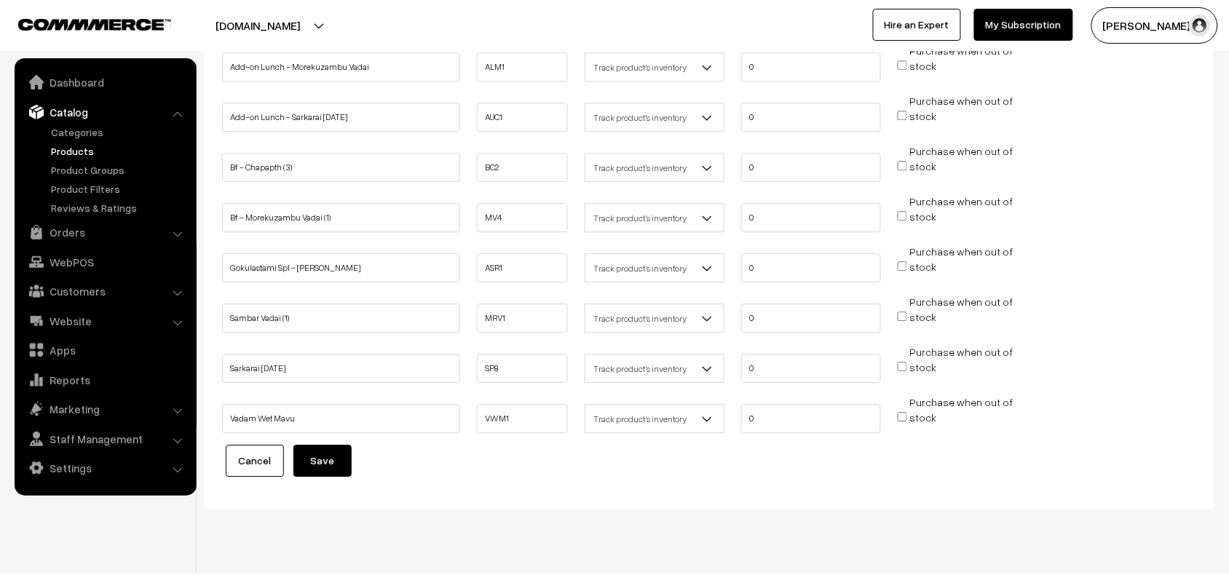
scroll to position [1107, 0]
click at [339, 443] on button "Save" at bounding box center [322, 459] width 58 height 32
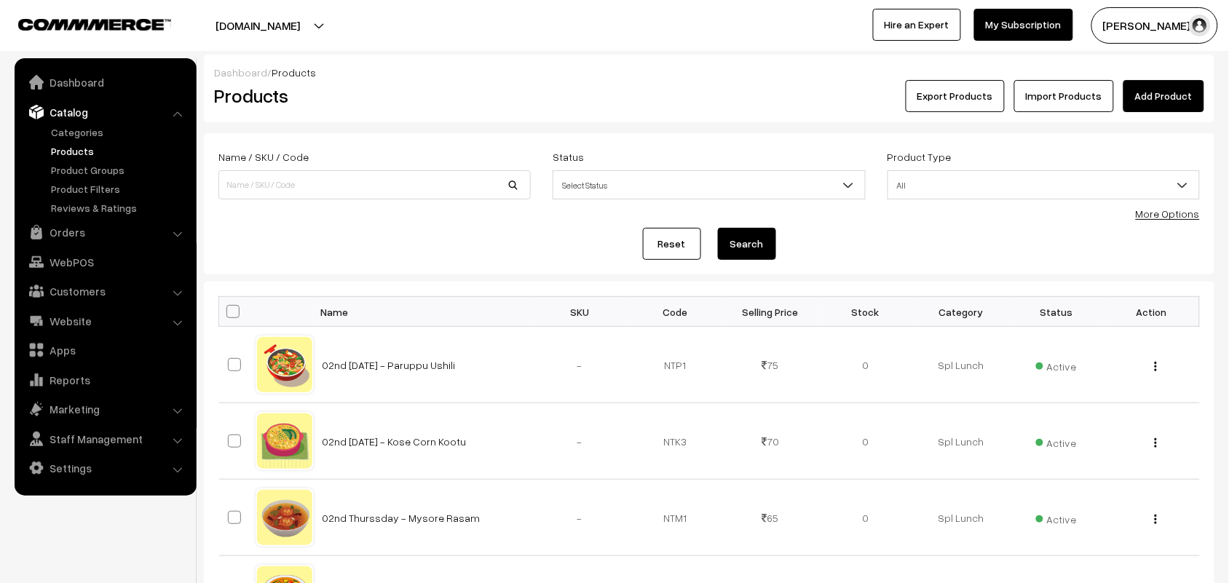
click at [1181, 220] on div "More Options" at bounding box center [1168, 213] width 64 height 15
click at [401, 193] on input at bounding box center [374, 184] width 312 height 29
type input "chola"
click at [718, 228] on button "Search" at bounding box center [747, 244] width 58 height 32
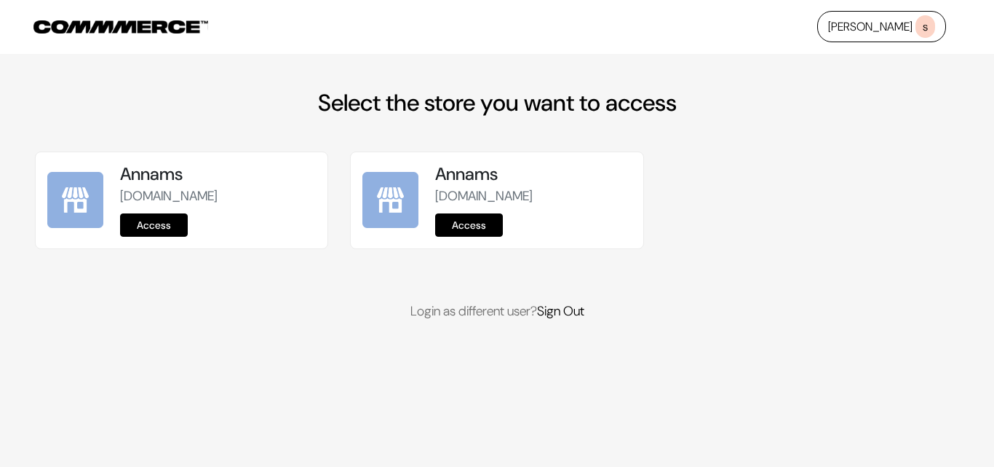
click at [156, 224] on link "Access" at bounding box center [154, 224] width 68 height 23
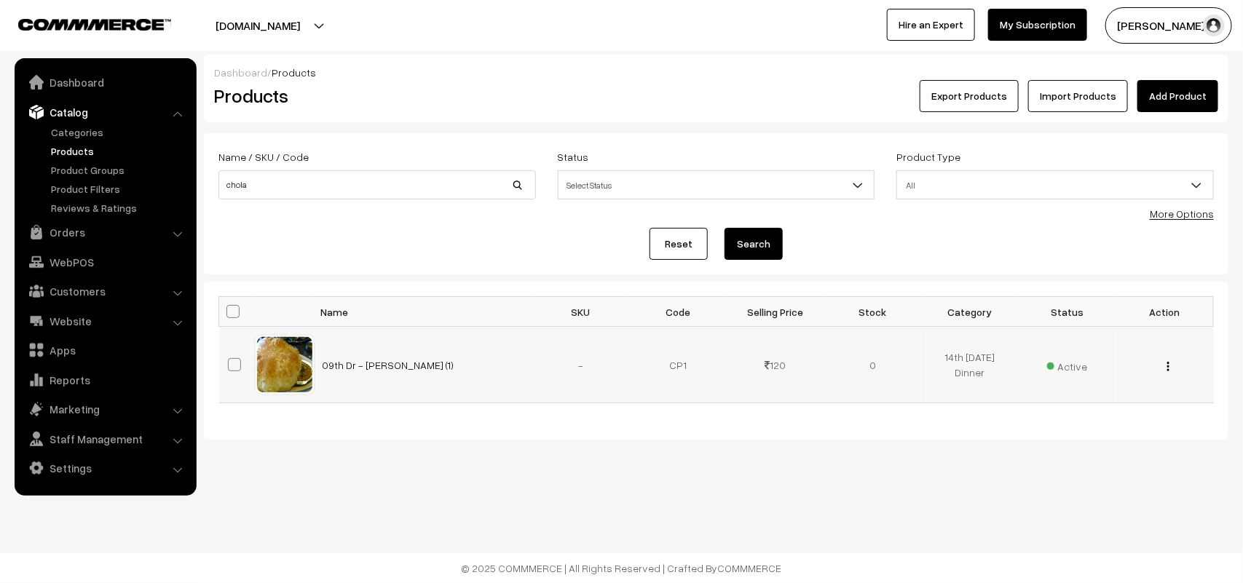
click at [1063, 368] on span "Active" at bounding box center [1067, 364] width 41 height 19
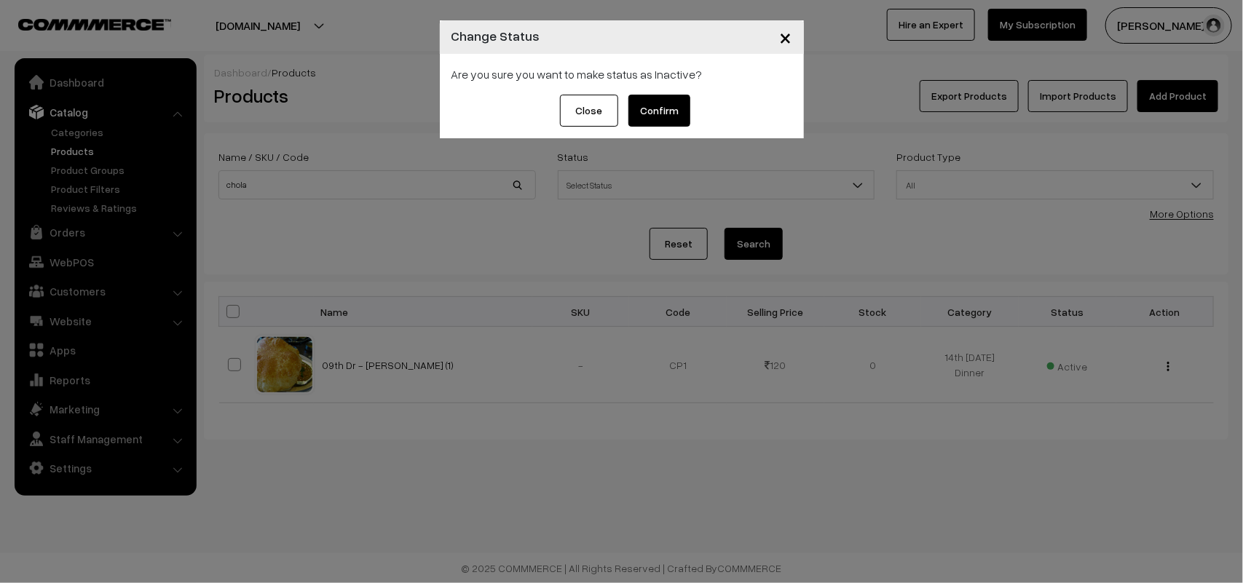
click at [661, 111] on button "Confirm" at bounding box center [659, 111] width 62 height 32
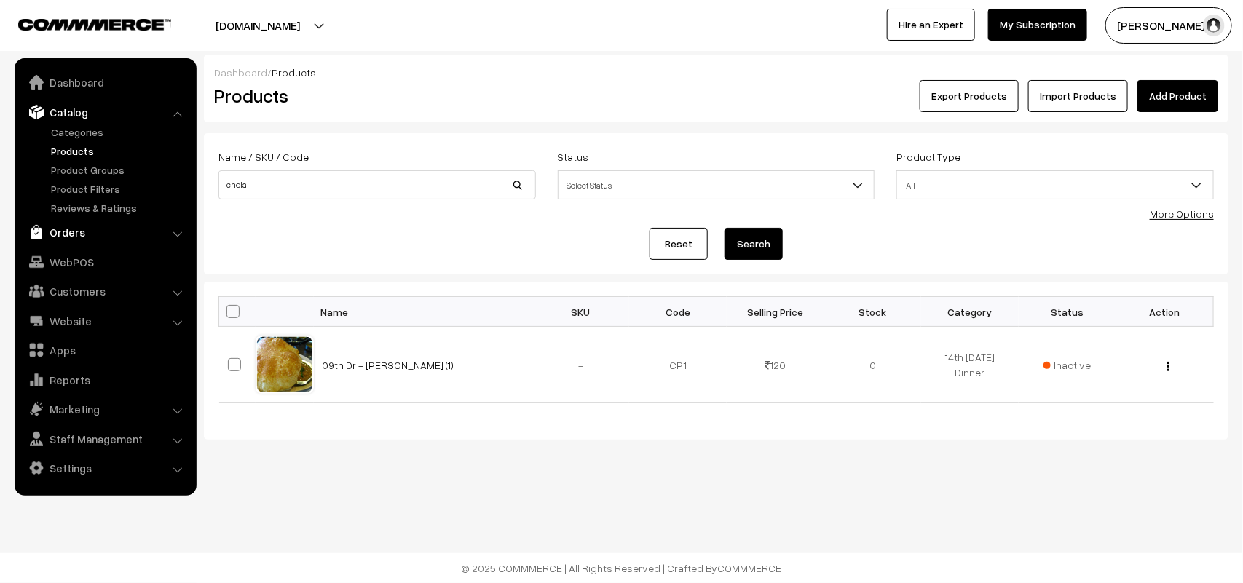
click at [71, 228] on link "Orders" at bounding box center [104, 232] width 173 height 26
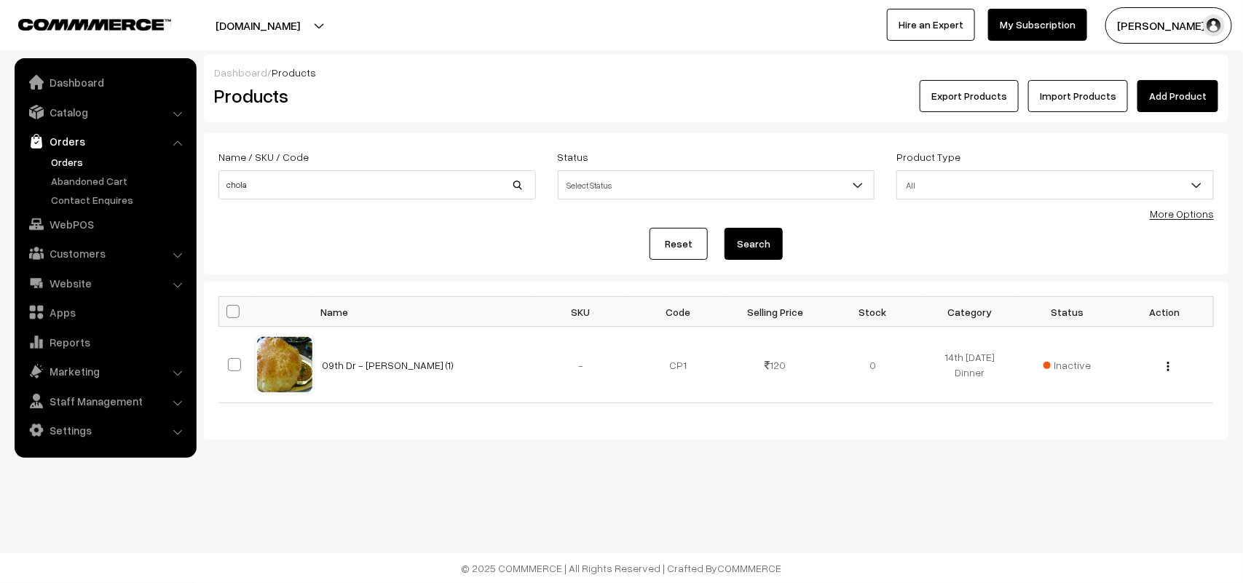
click at [67, 158] on link "Orders" at bounding box center [119, 161] width 144 height 15
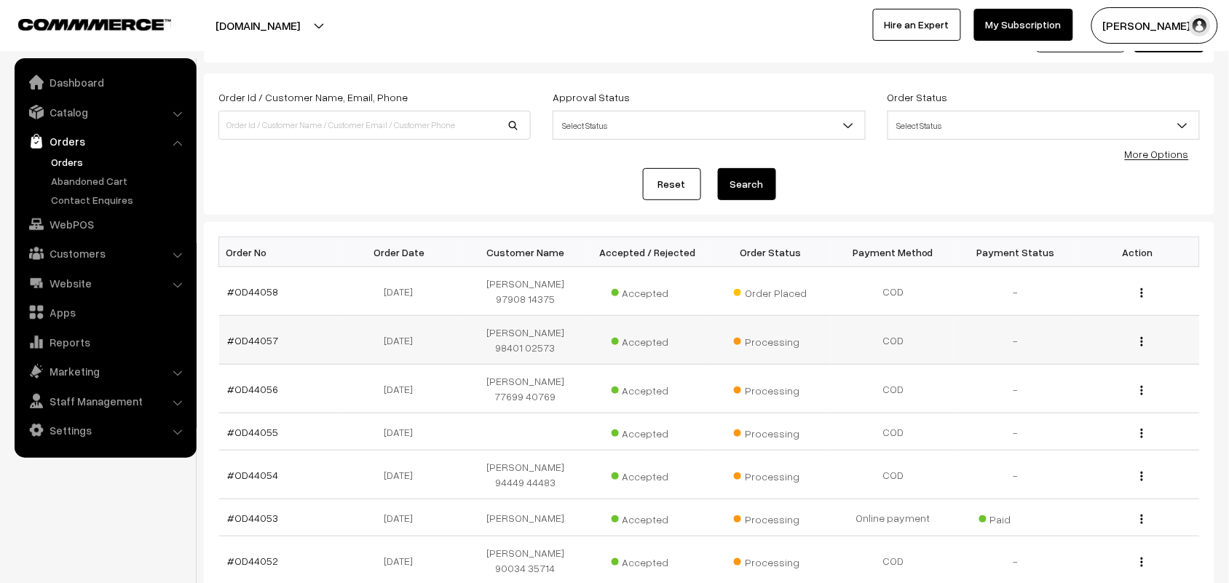
scroll to position [91, 0]
